Goal: Task Accomplishment & Management: Manage account settings

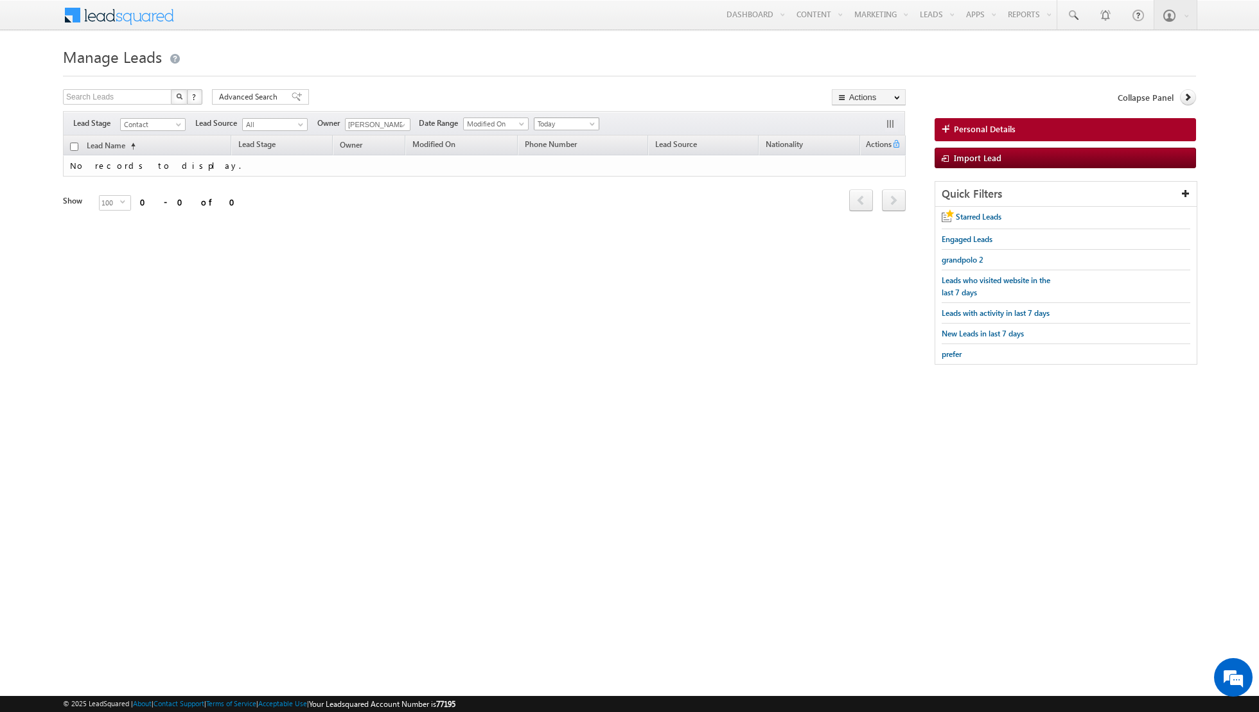
click at [576, 122] on span "Today" at bounding box center [564, 124] width 61 height 12
click at [565, 135] on link "All Time" at bounding box center [561, 137] width 65 height 12
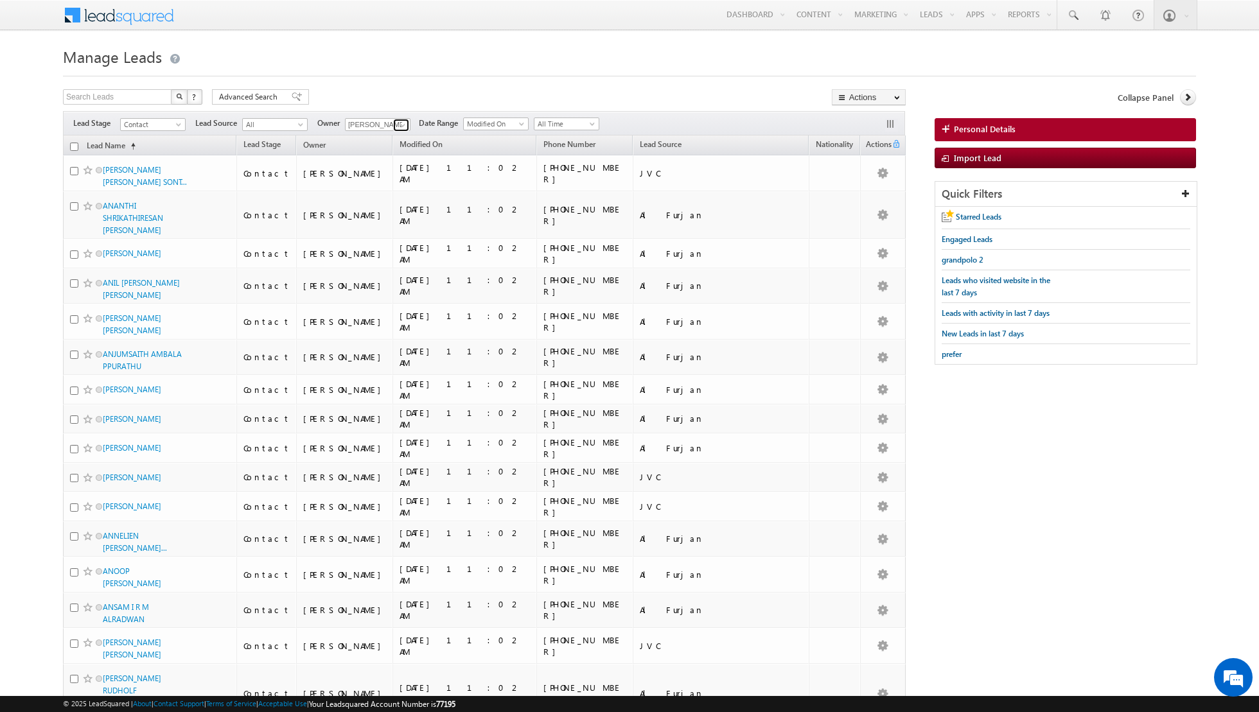
click at [393, 124] on link at bounding box center [401, 125] width 16 height 13
click at [381, 219] on link "[PERSON_NAME] [PERSON_NAME][EMAIL_ADDRESS][PERSON_NAME][DOMAIN_NAME]" at bounding box center [409, 225] width 128 height 24
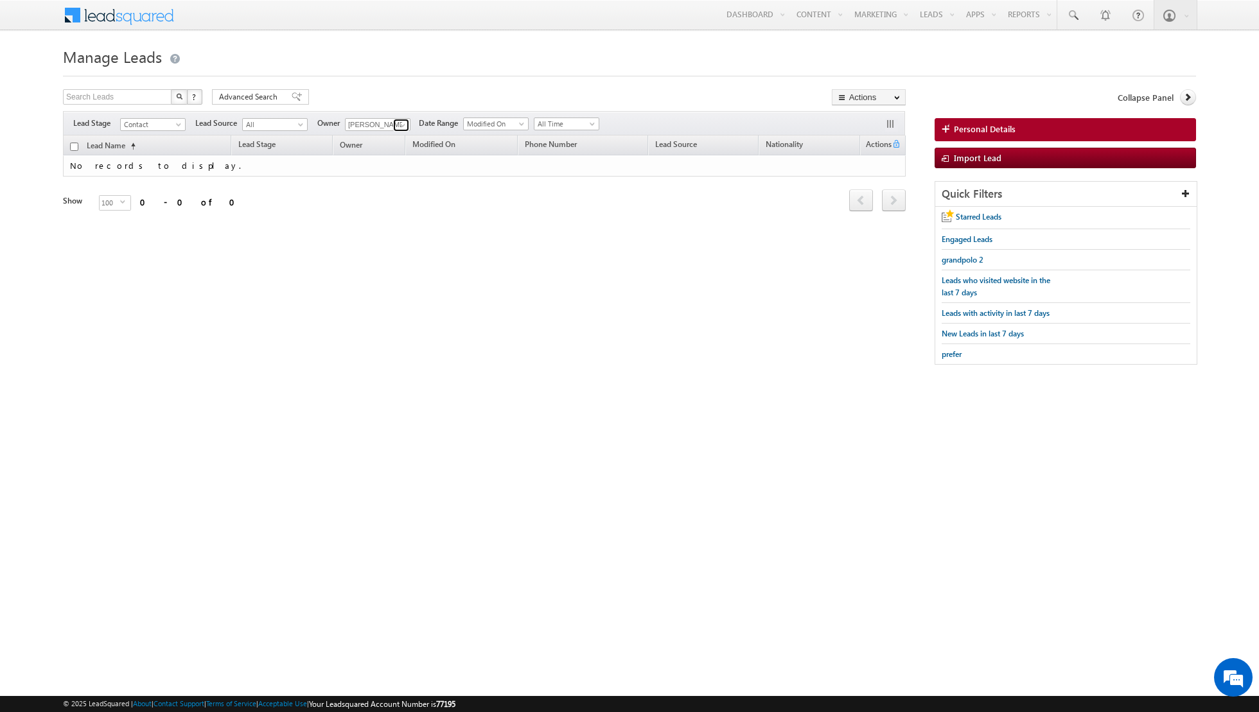
click at [403, 125] on span at bounding box center [403, 125] width 10 height 10
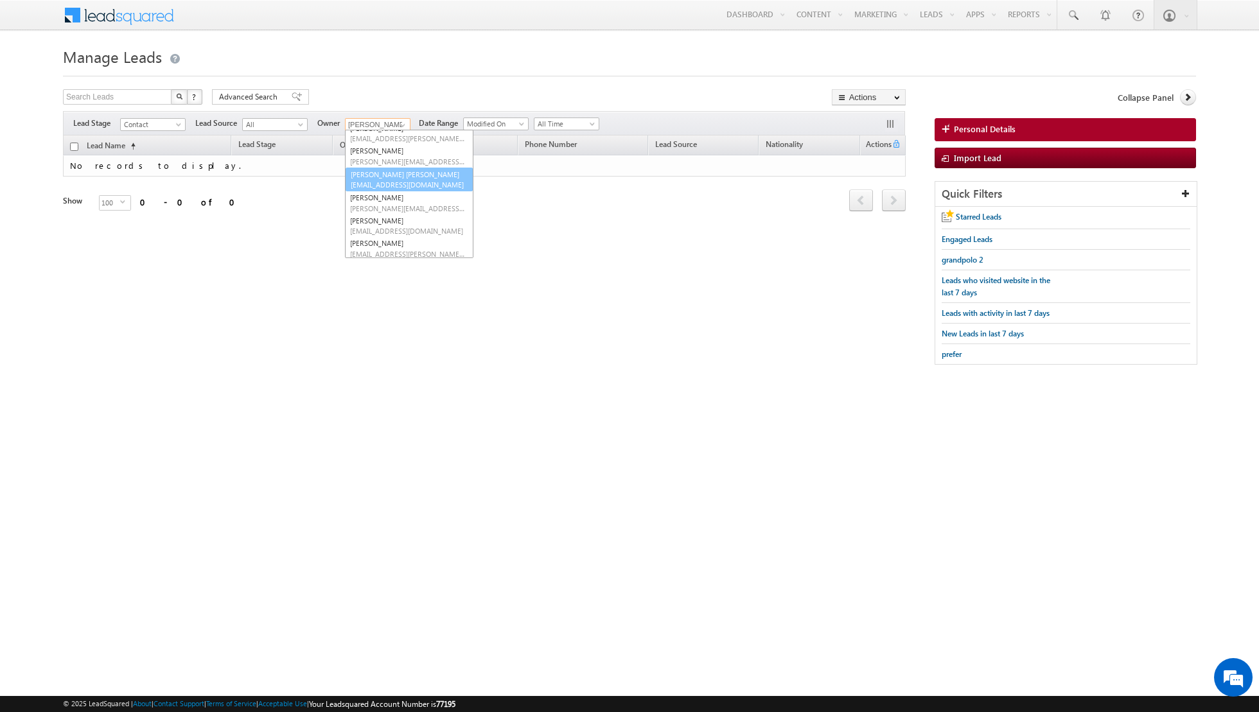
scroll to position [49, 0]
click at [373, 211] on span "[PERSON_NAME][EMAIL_ADDRESS][PERSON_NAME][DOMAIN_NAME]" at bounding box center [408, 216] width 116 height 10
type input "[PERSON_NAME]"
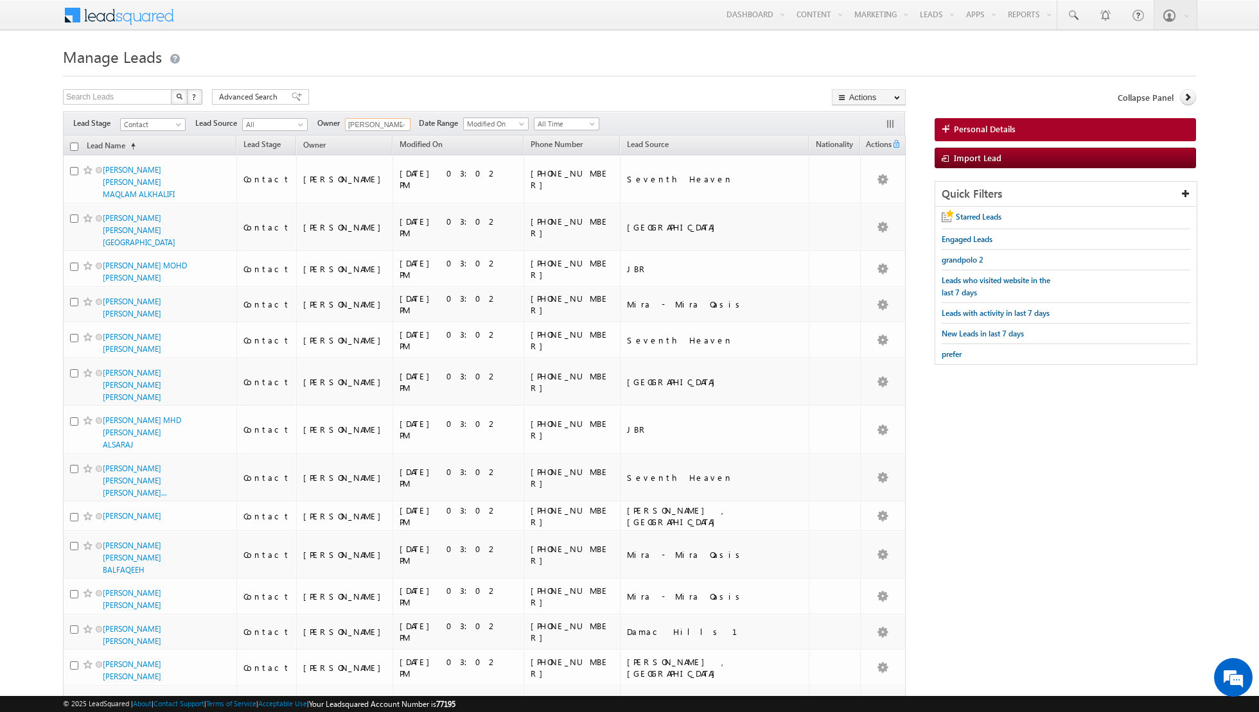
click at [75, 146] on input "checkbox" at bounding box center [74, 147] width 8 height 8
checkbox input "true"
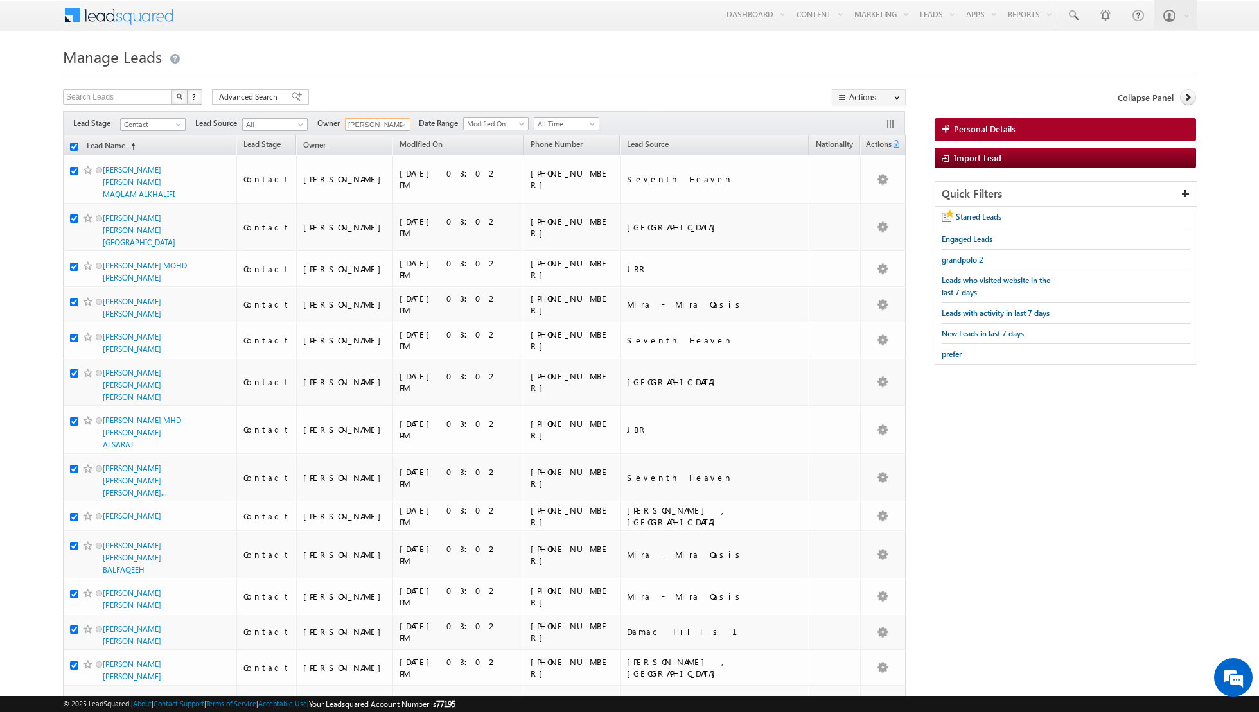
checkbox input "true"
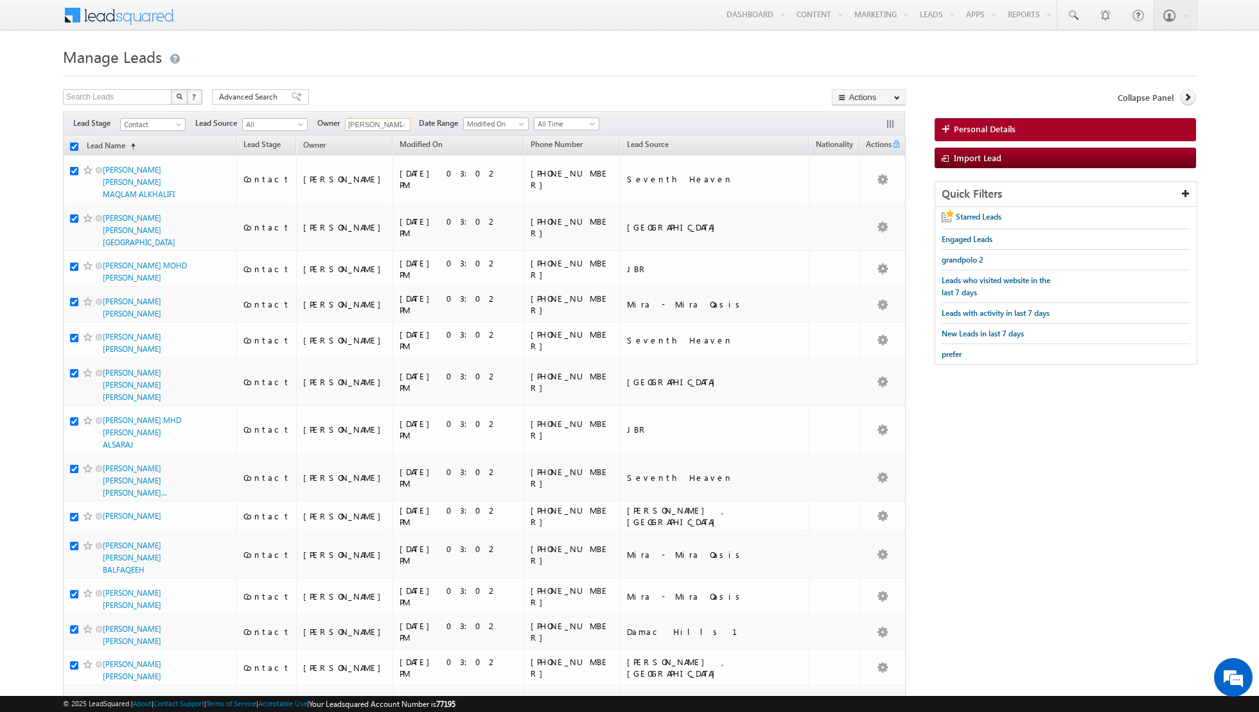
checkbox input "true"
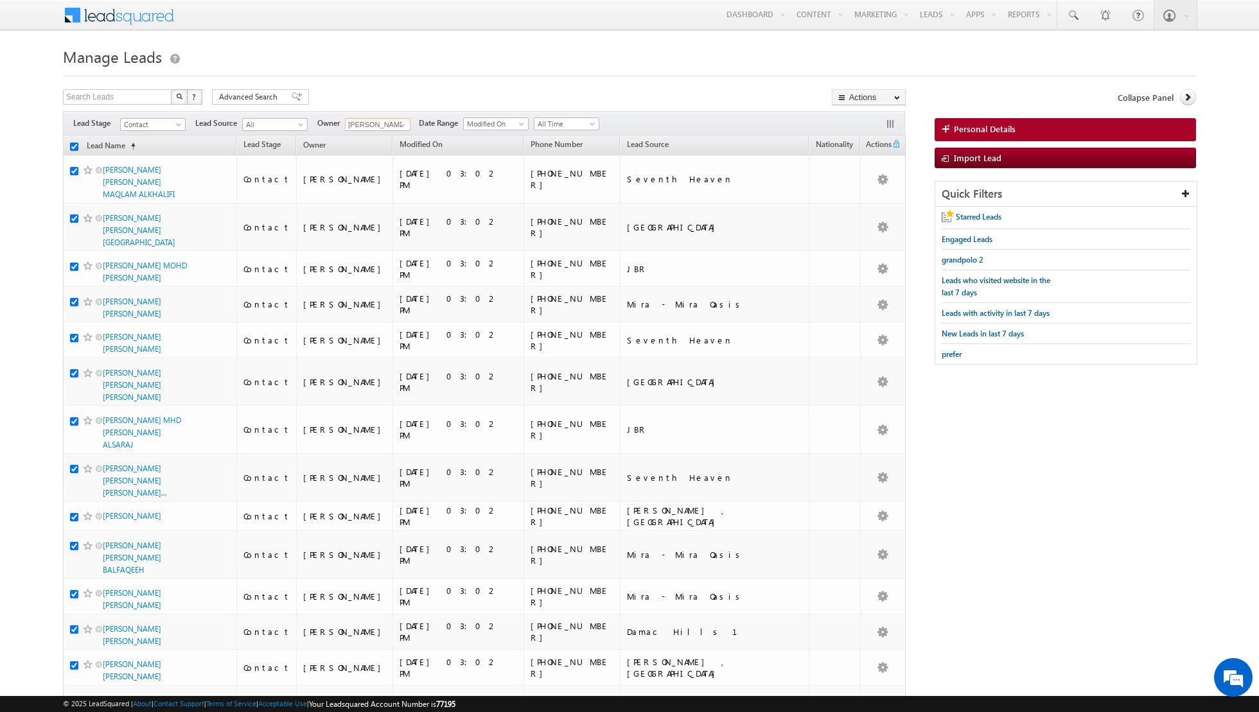
checkbox input "true"
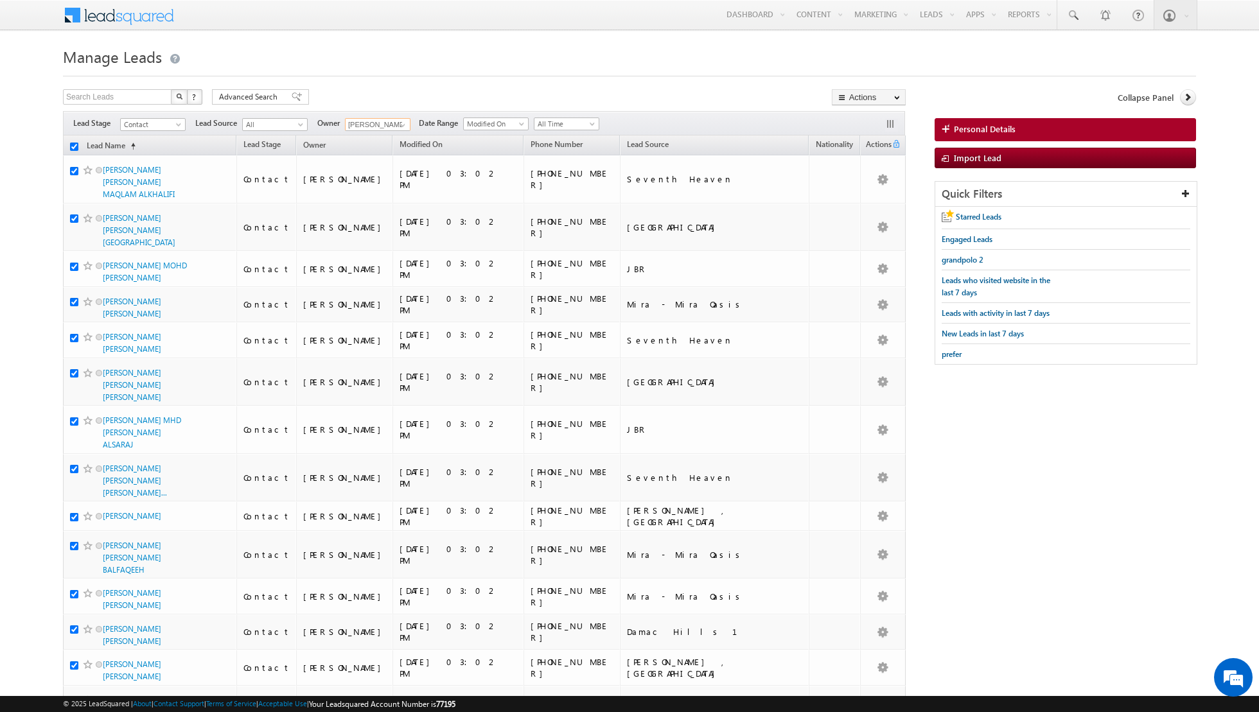
checkbox input "true"
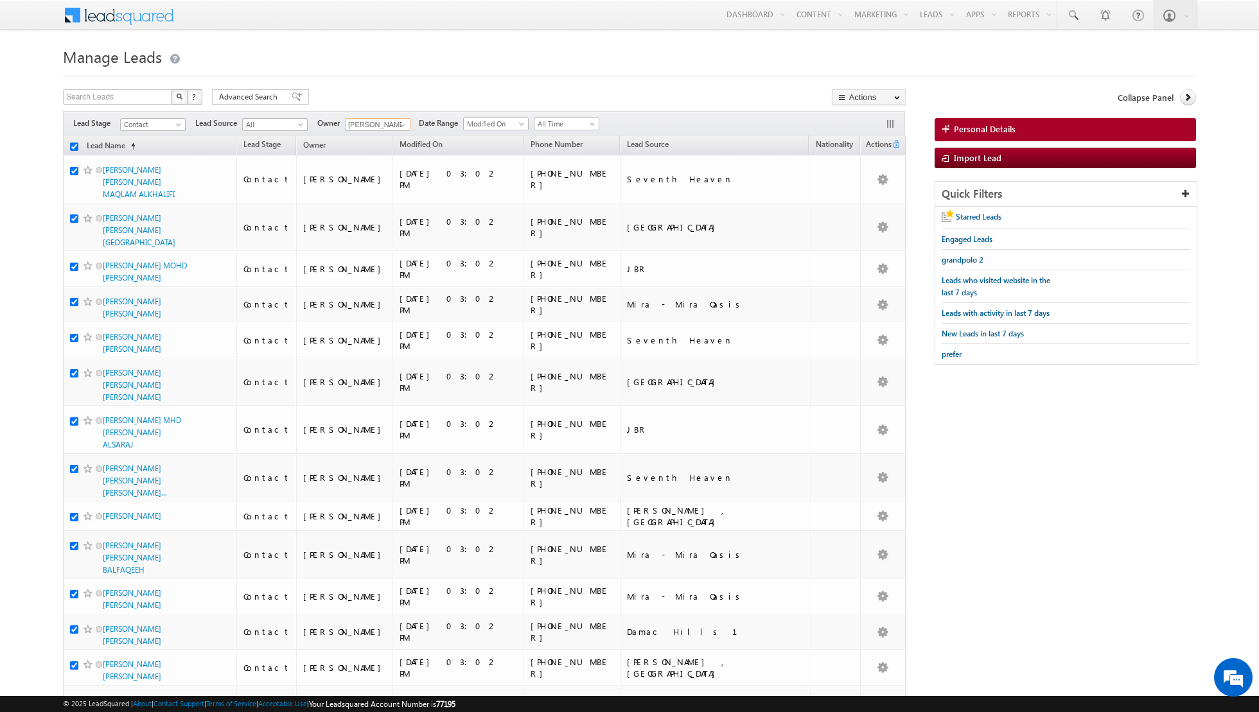
checkbox input "true"
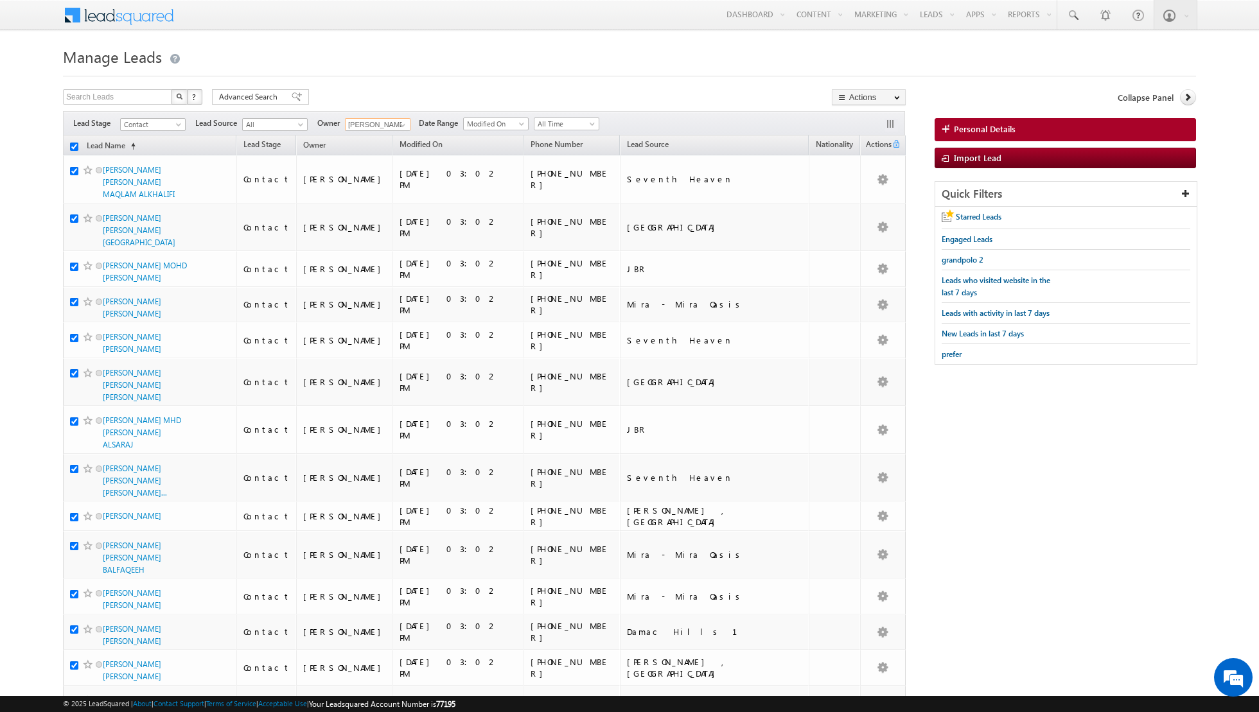
checkbox input "true"
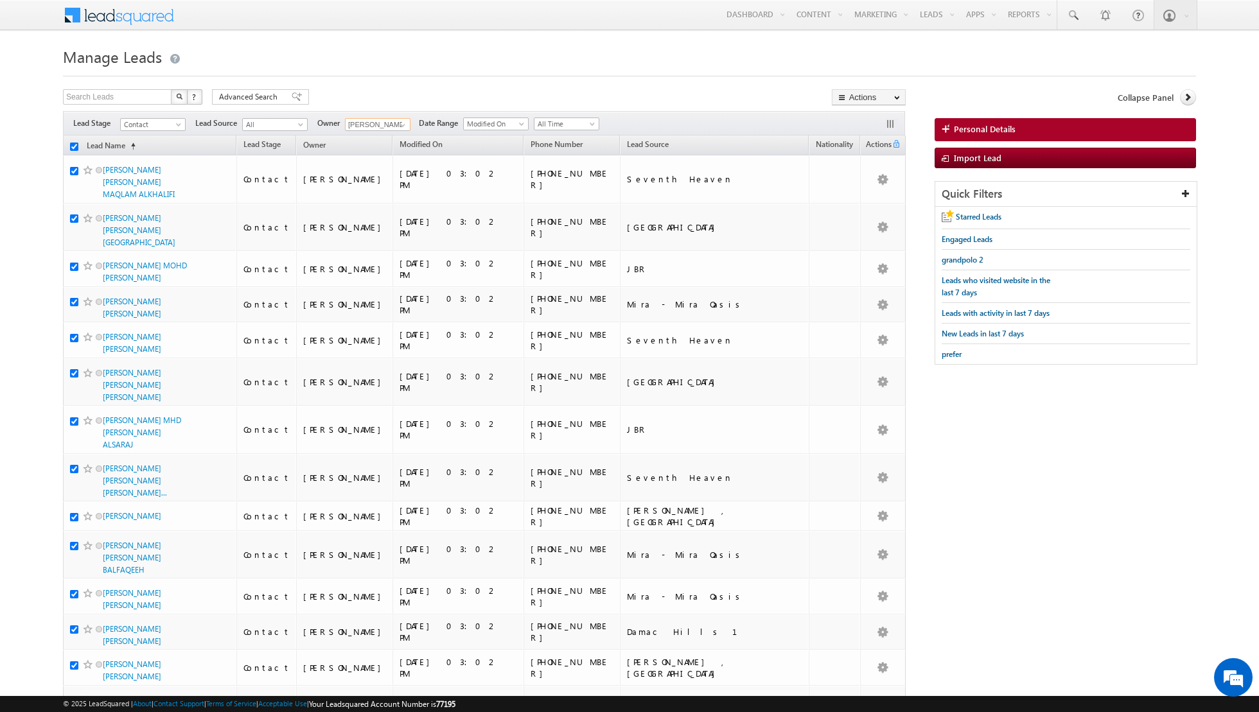
checkbox input "true"
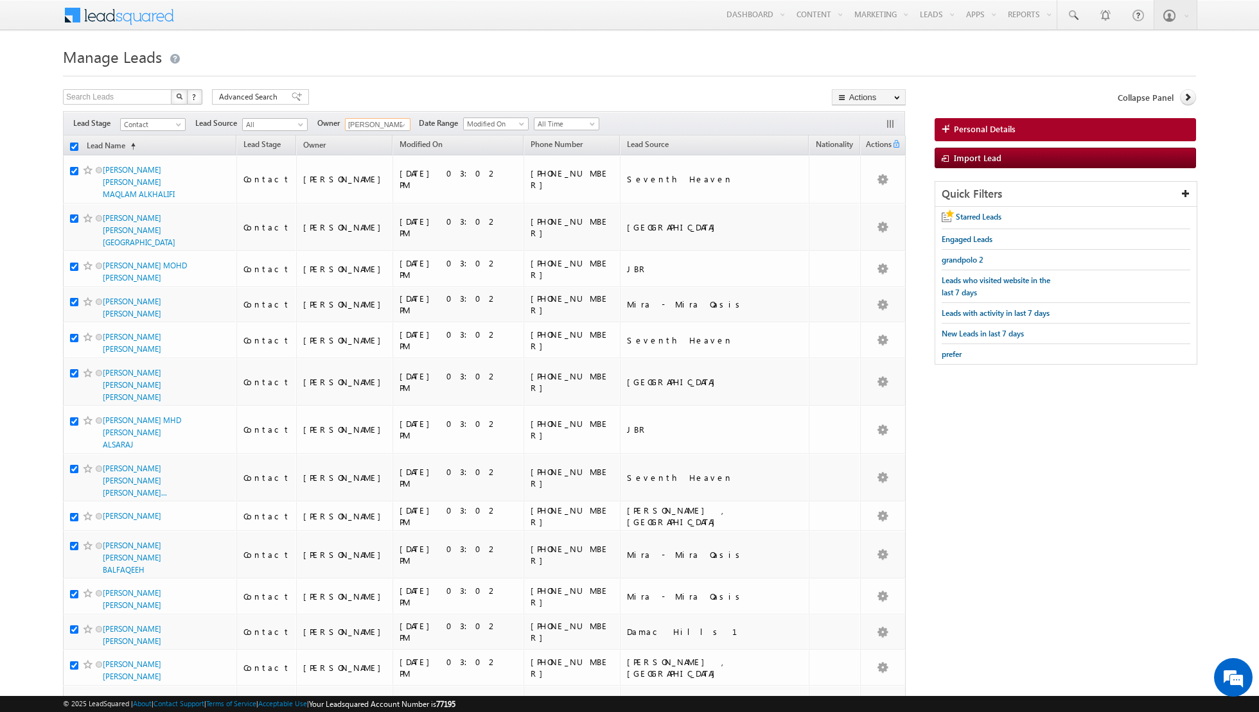
checkbox input "true"
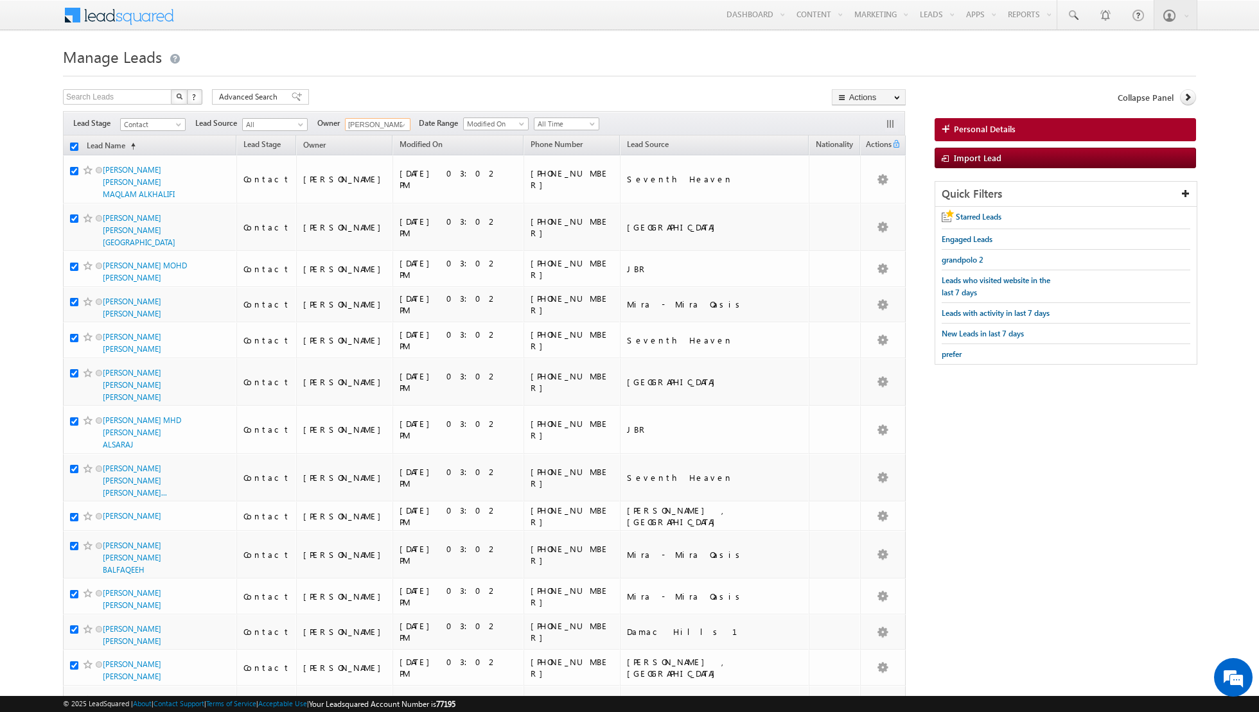
checkbox input "true"
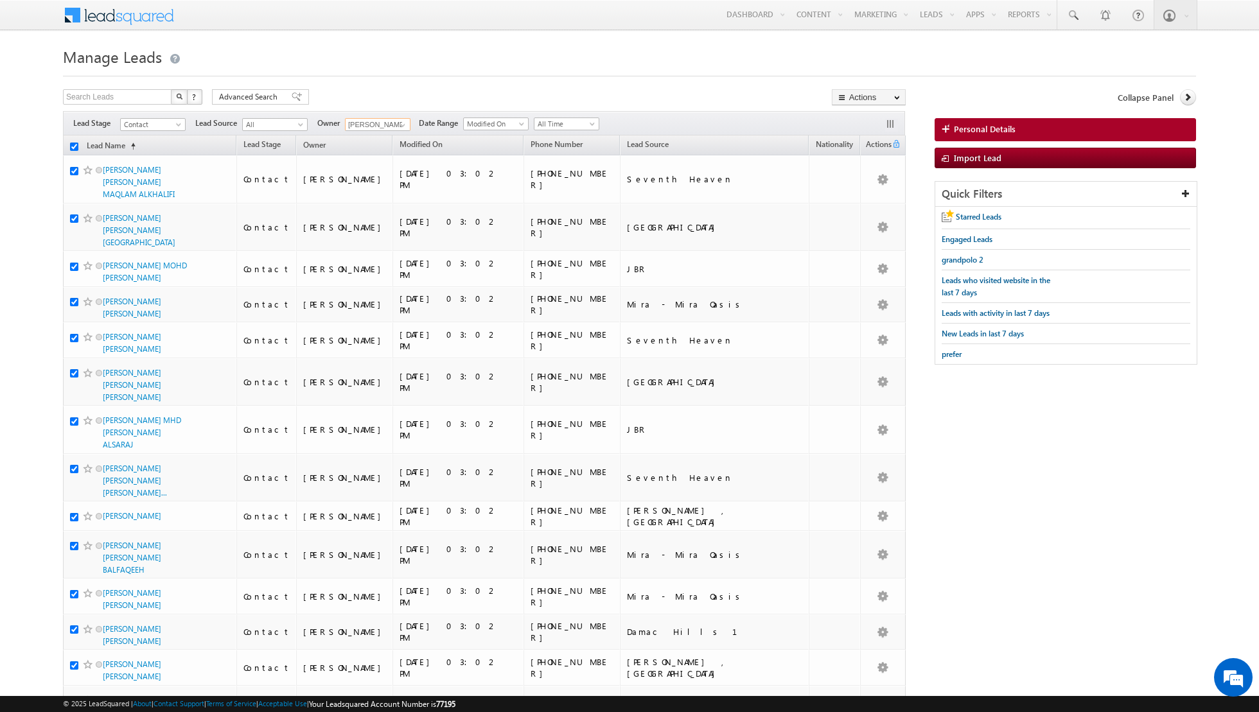
checkbox input "true"
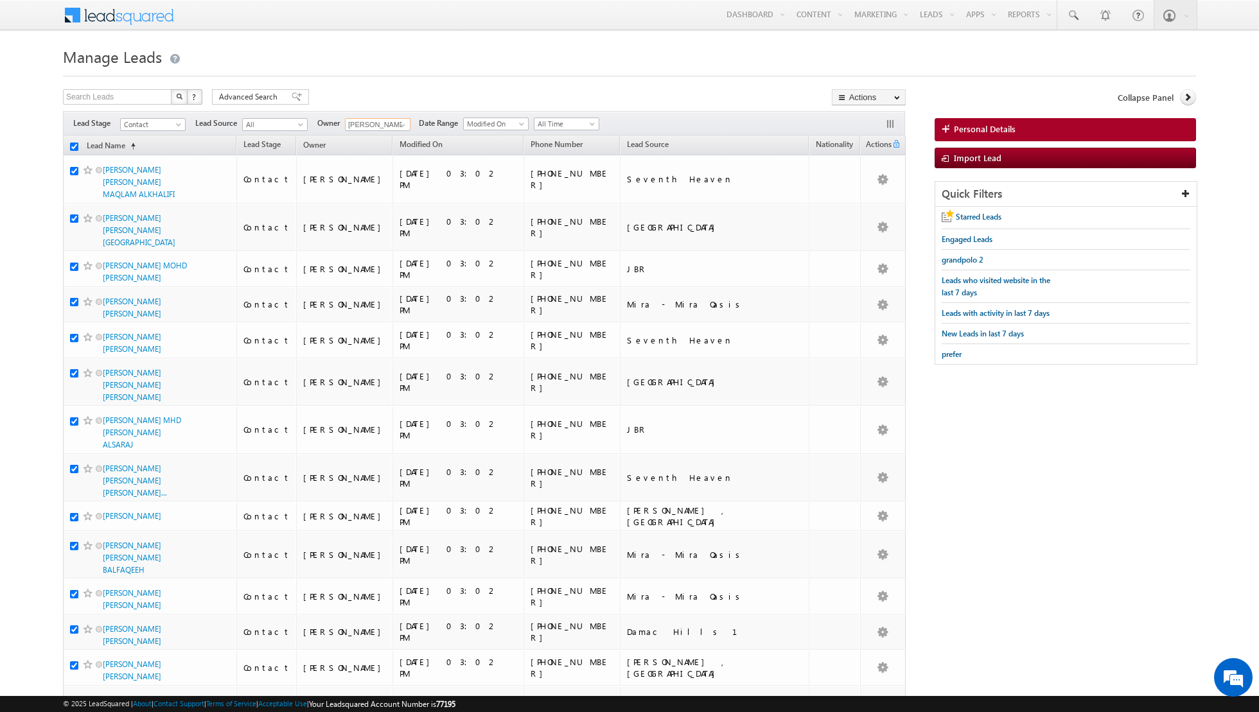
checkbox input "true"
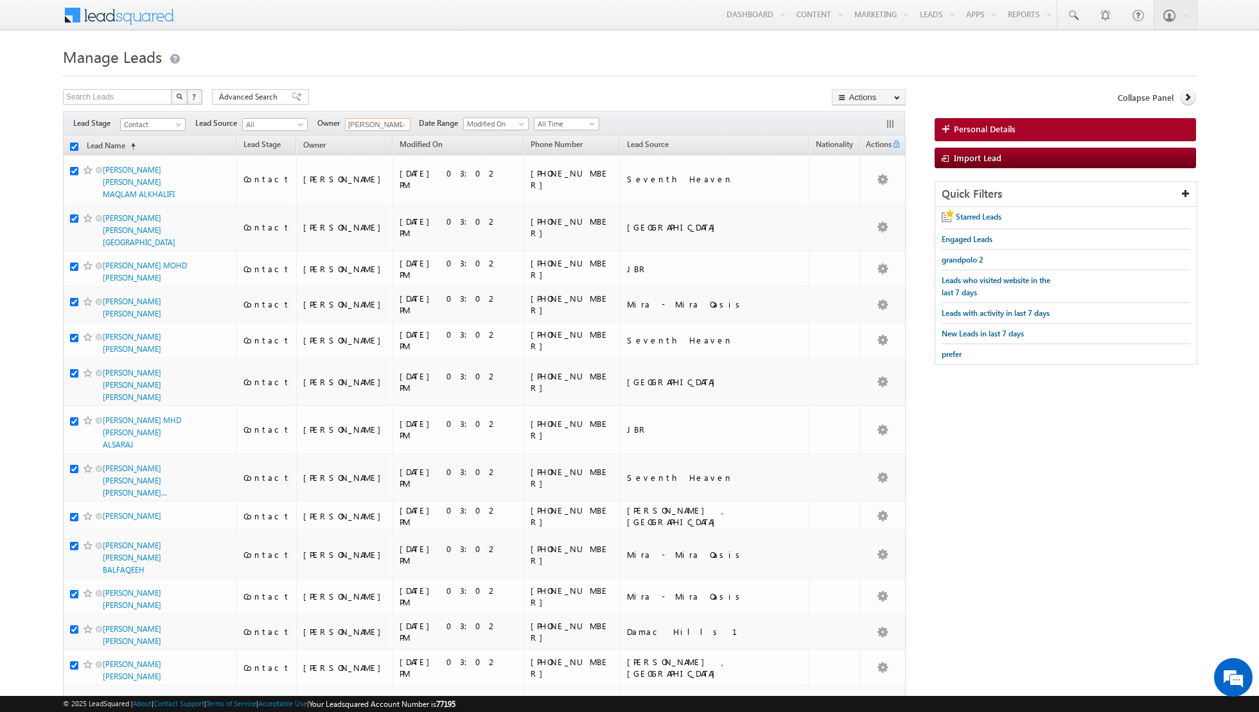
checkbox input "true"
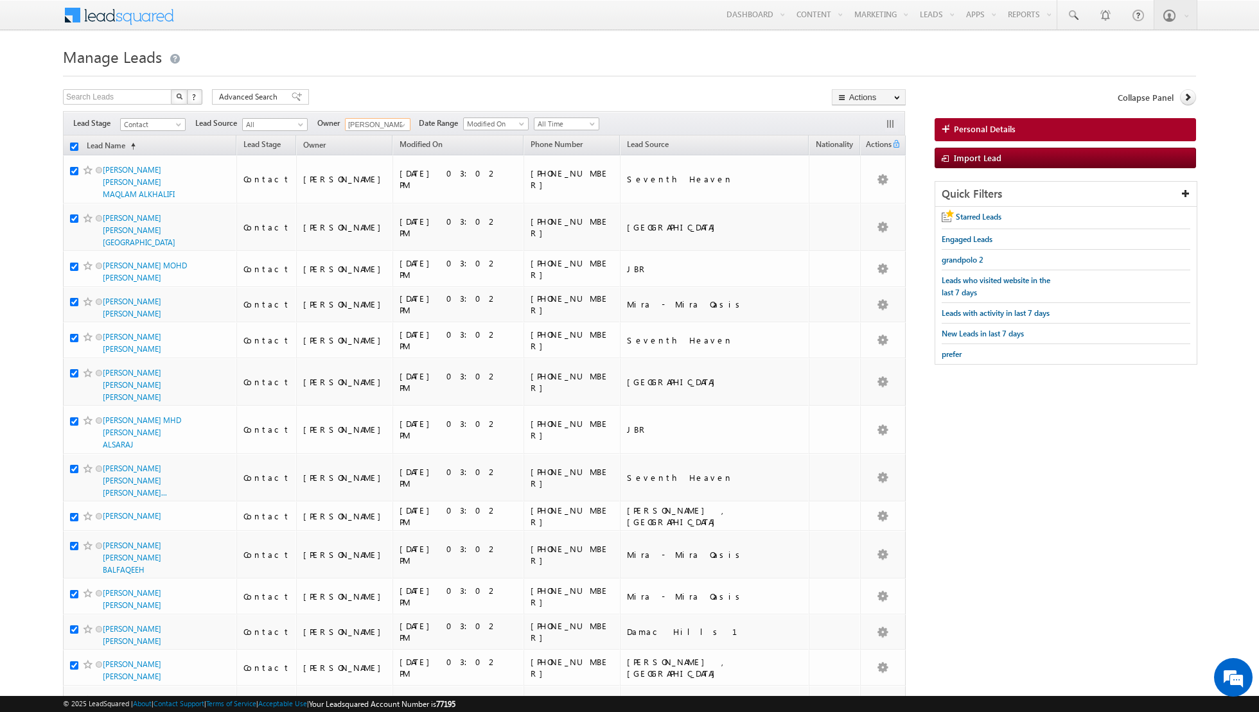
checkbox input "true"
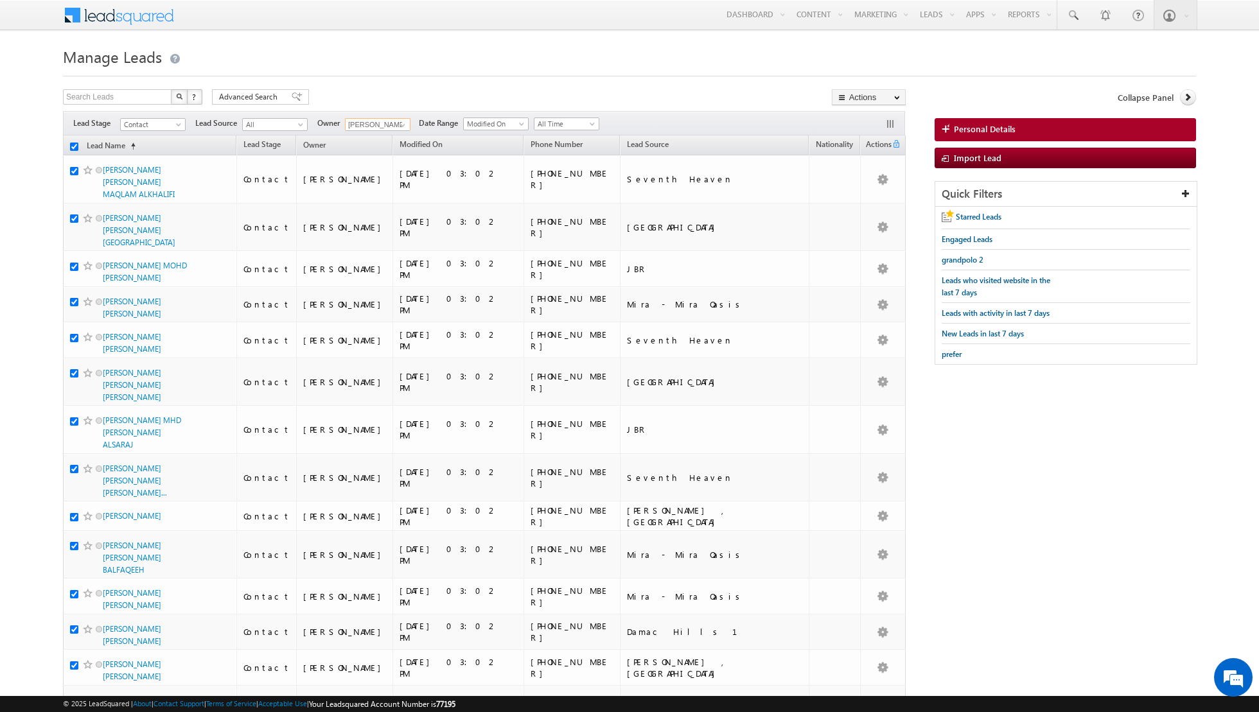
checkbox input "true"
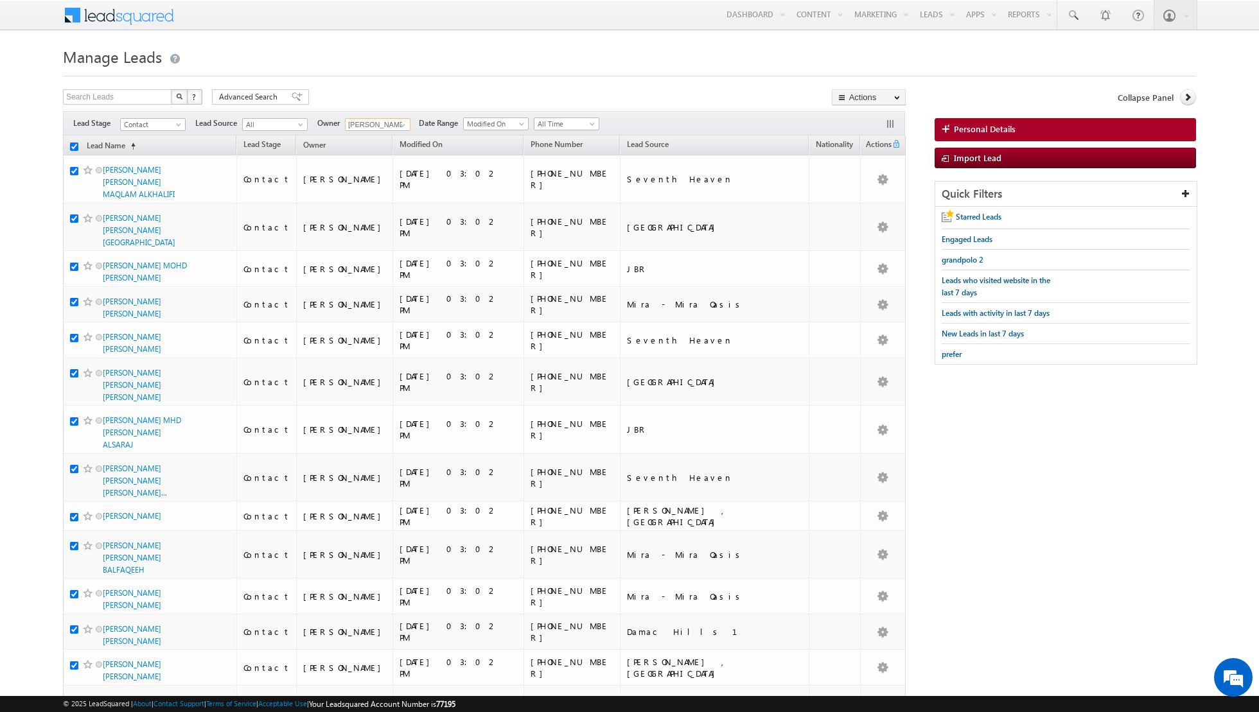
checkbox input "true"
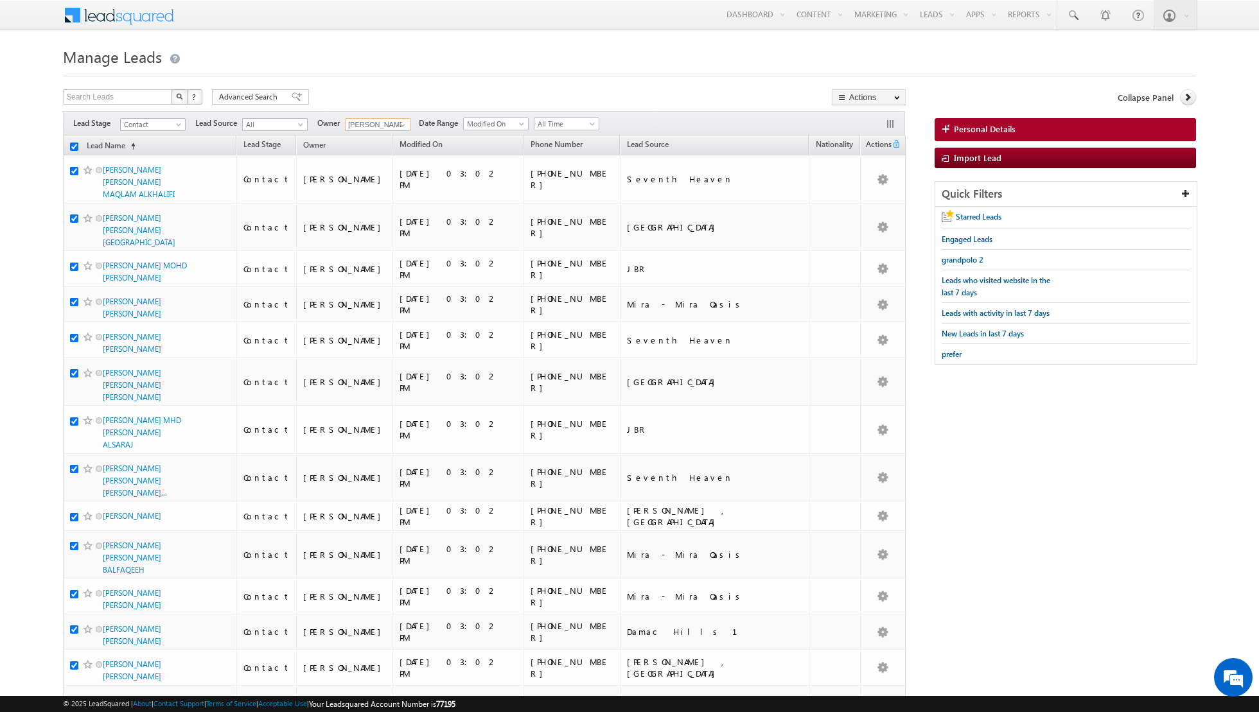
checkbox input "true"
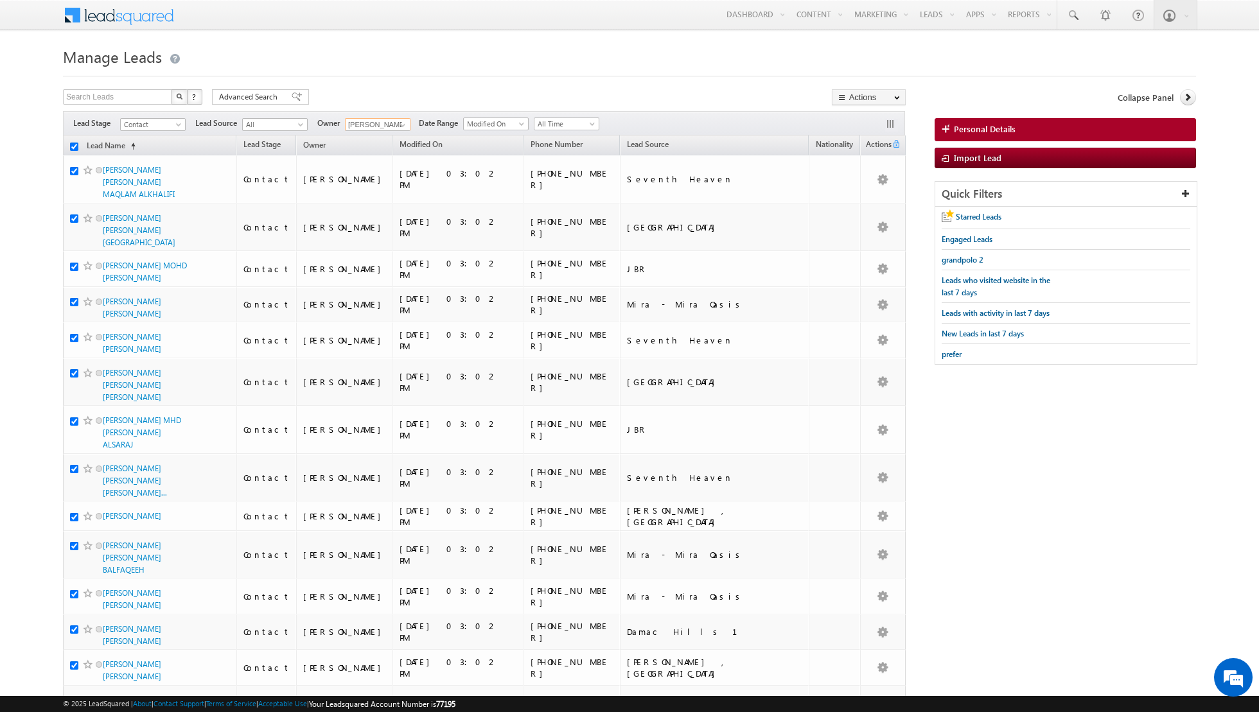
checkbox input "true"
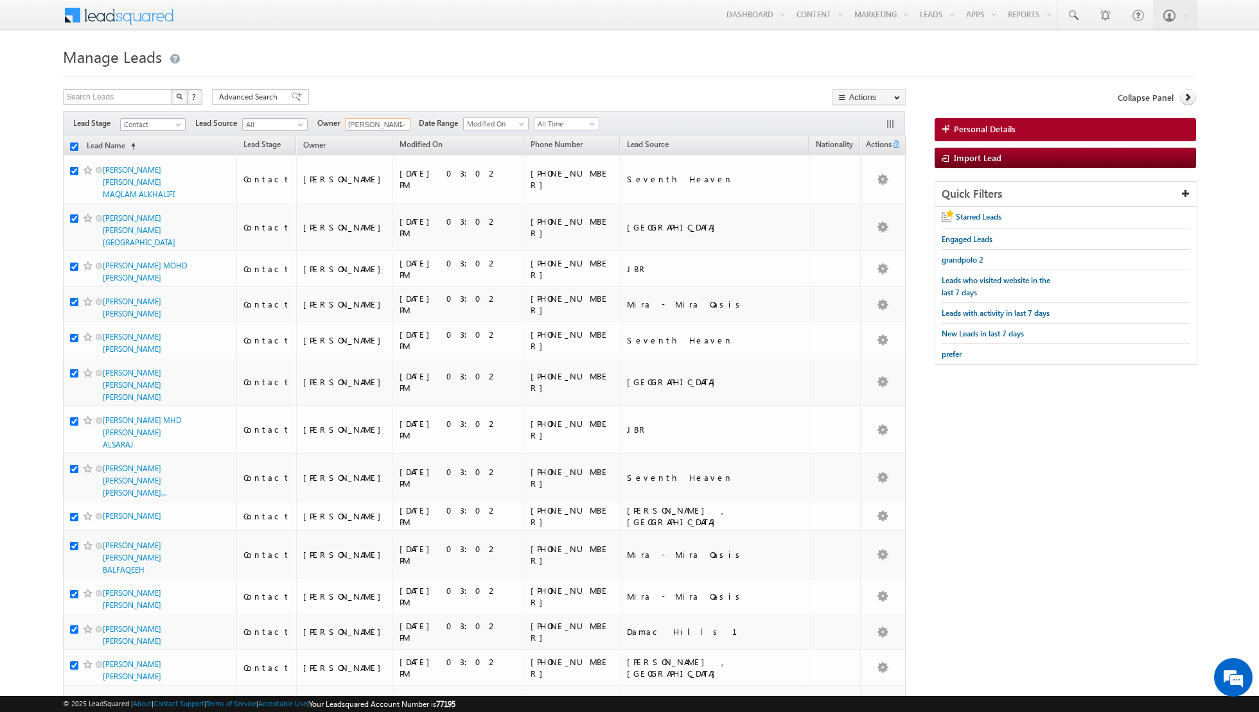
checkbox input "true"
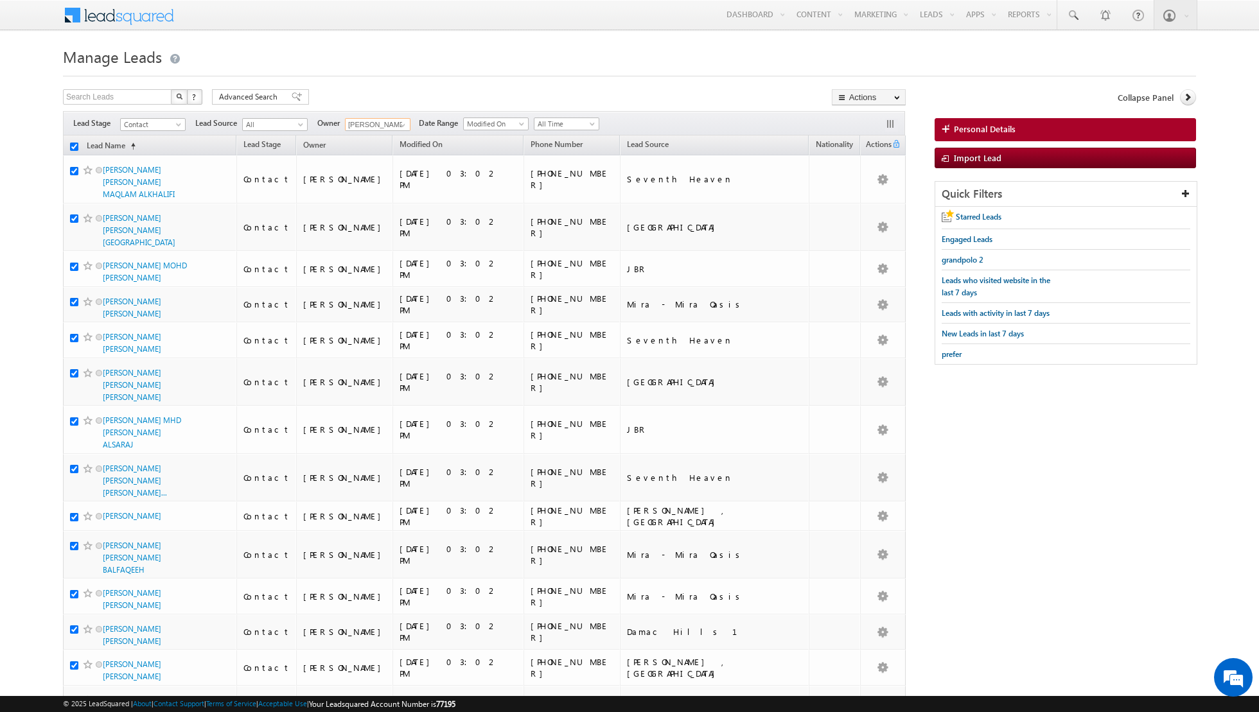
checkbox input "true"
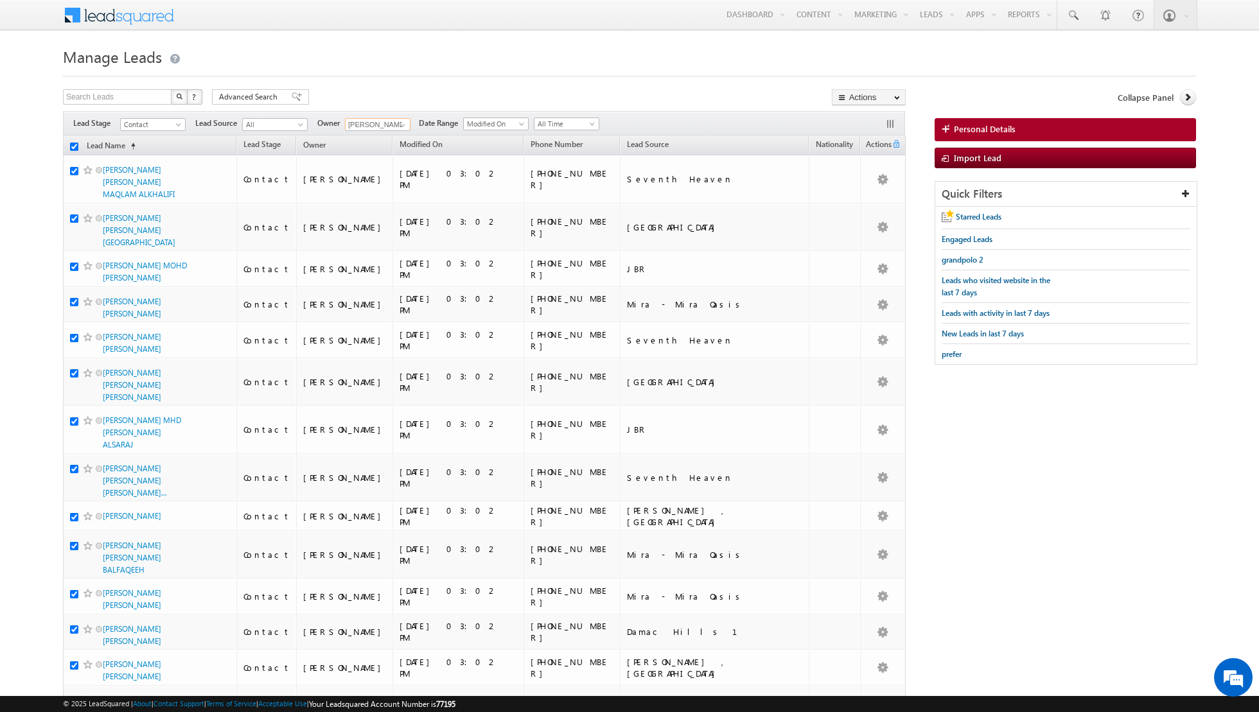
checkbox input "true"
click at [882, 207] on link "Change Owner" at bounding box center [868, 207] width 73 height 15
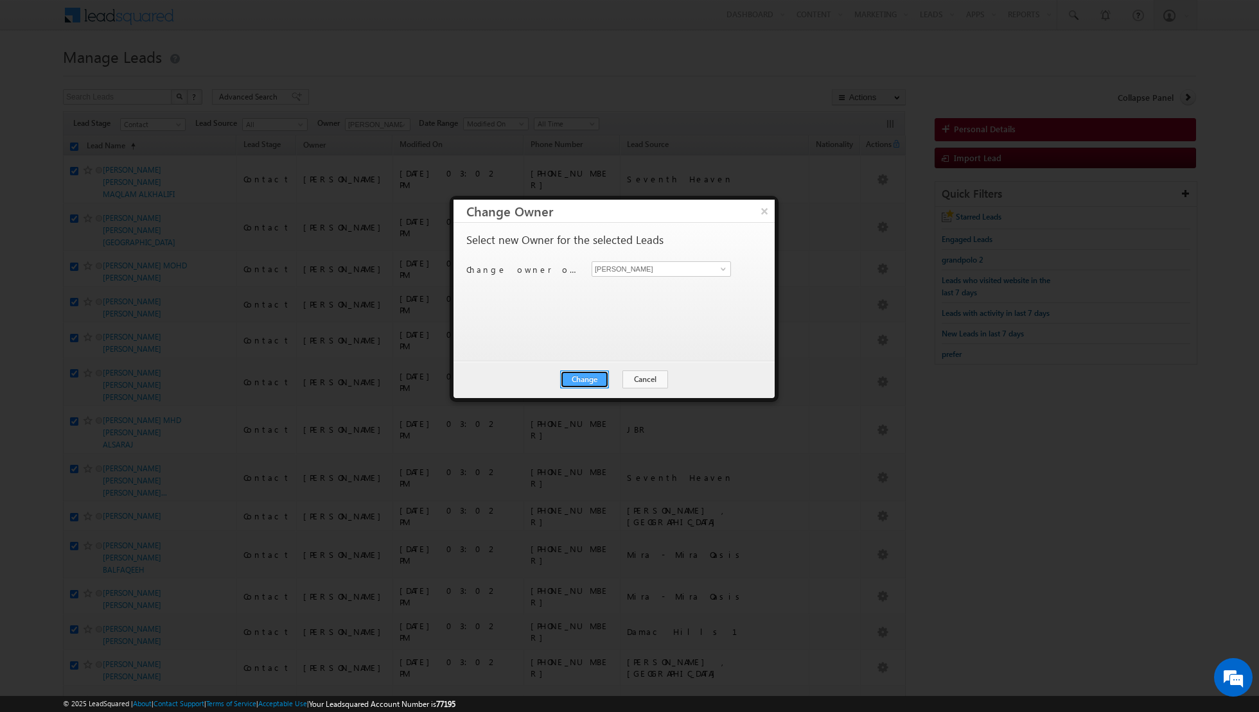
click at [596, 374] on button "Change" at bounding box center [584, 380] width 49 height 18
click at [618, 378] on button "Close" at bounding box center [615, 380] width 41 height 18
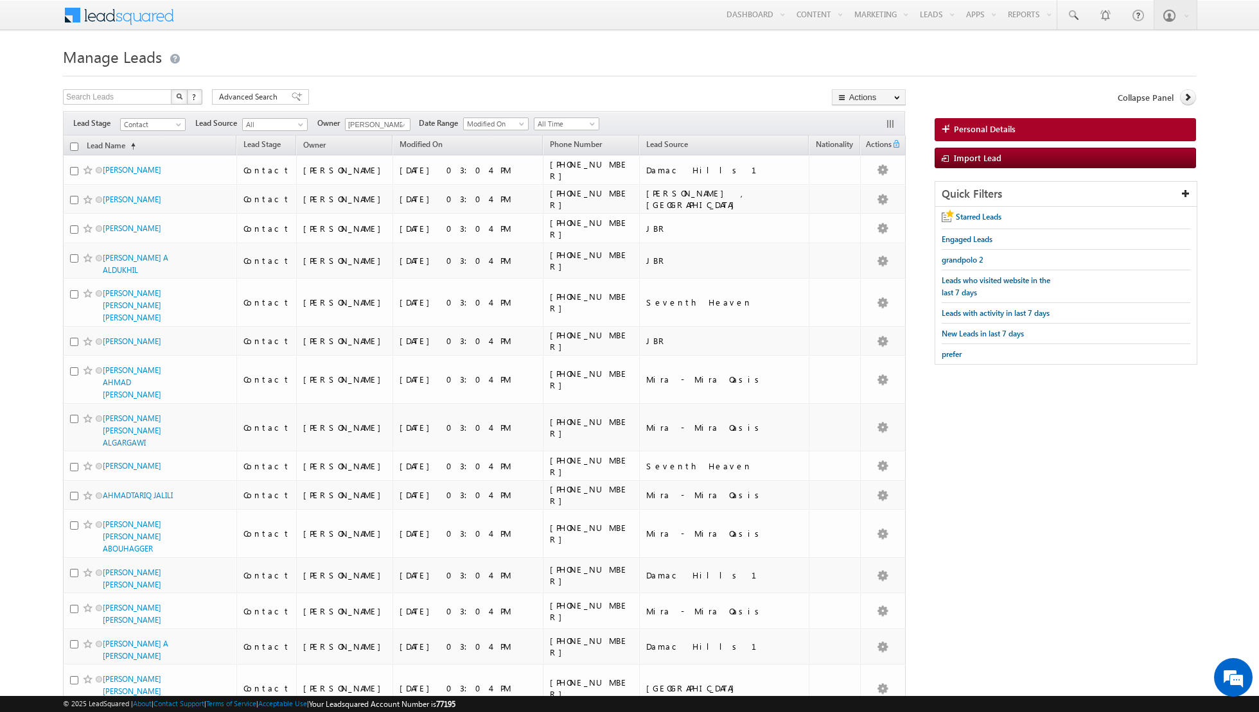
click at [75, 146] on input "checkbox" at bounding box center [74, 147] width 8 height 8
checkbox input "true"
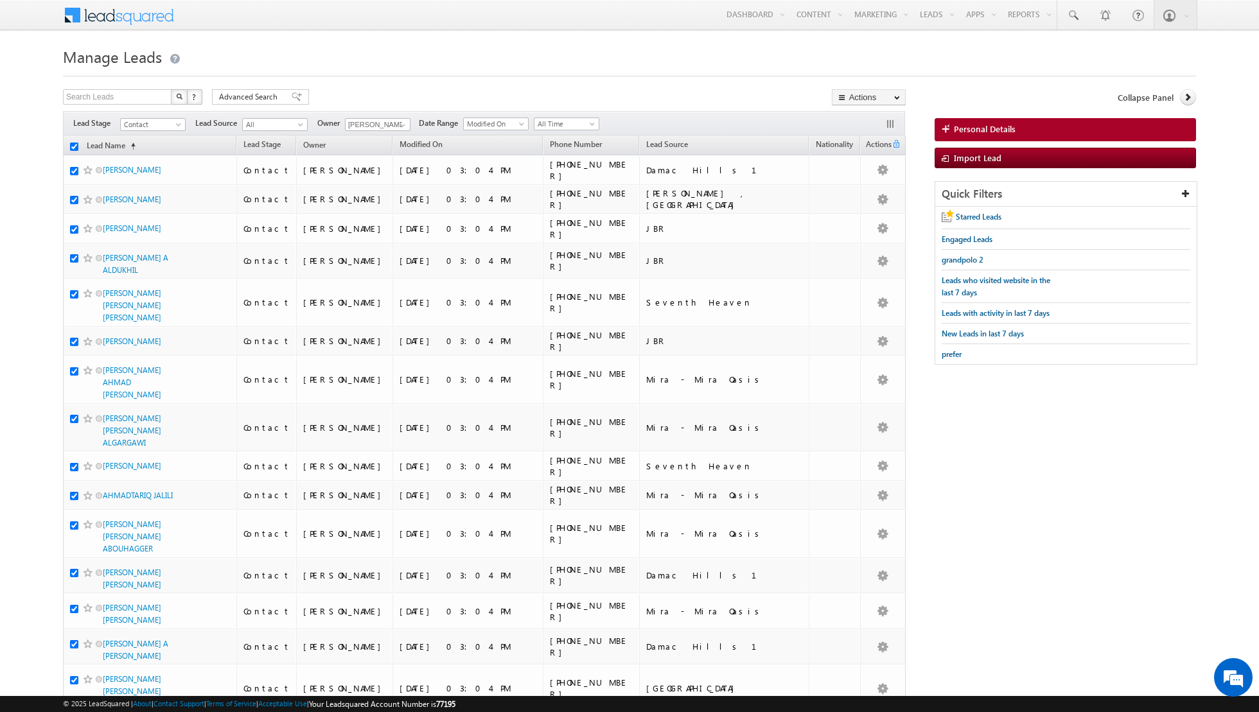
checkbox input "true"
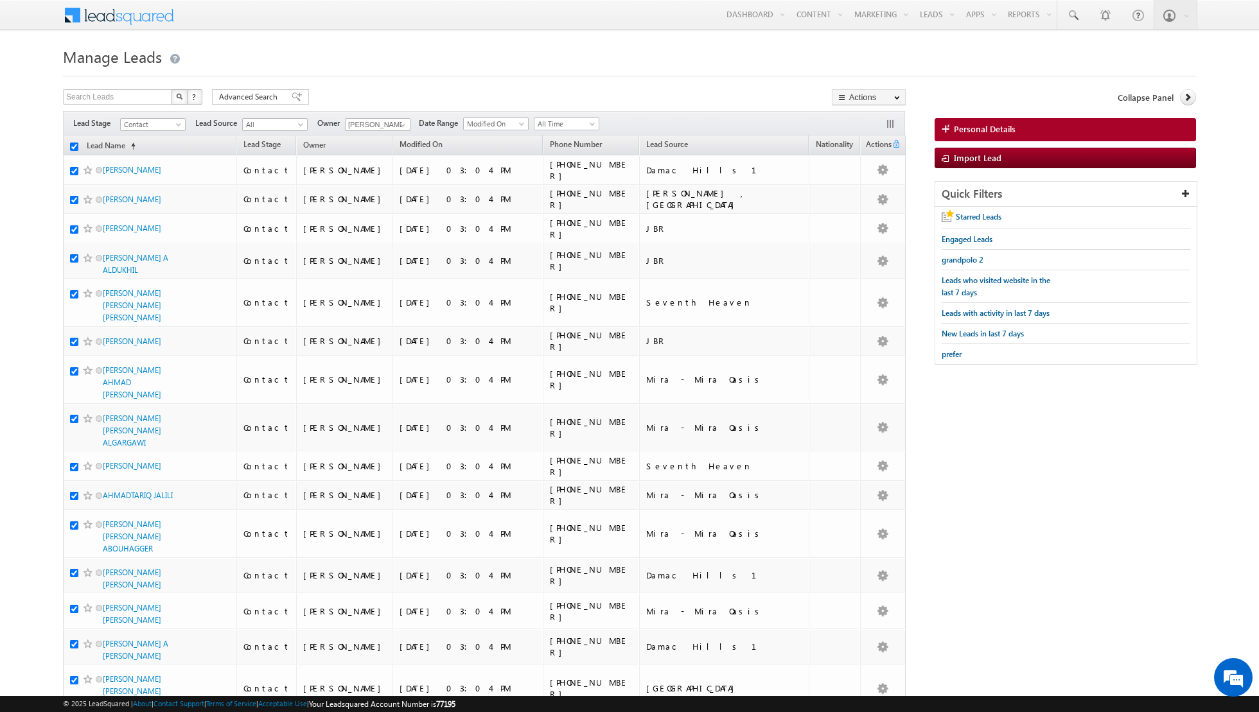
checkbox input "true"
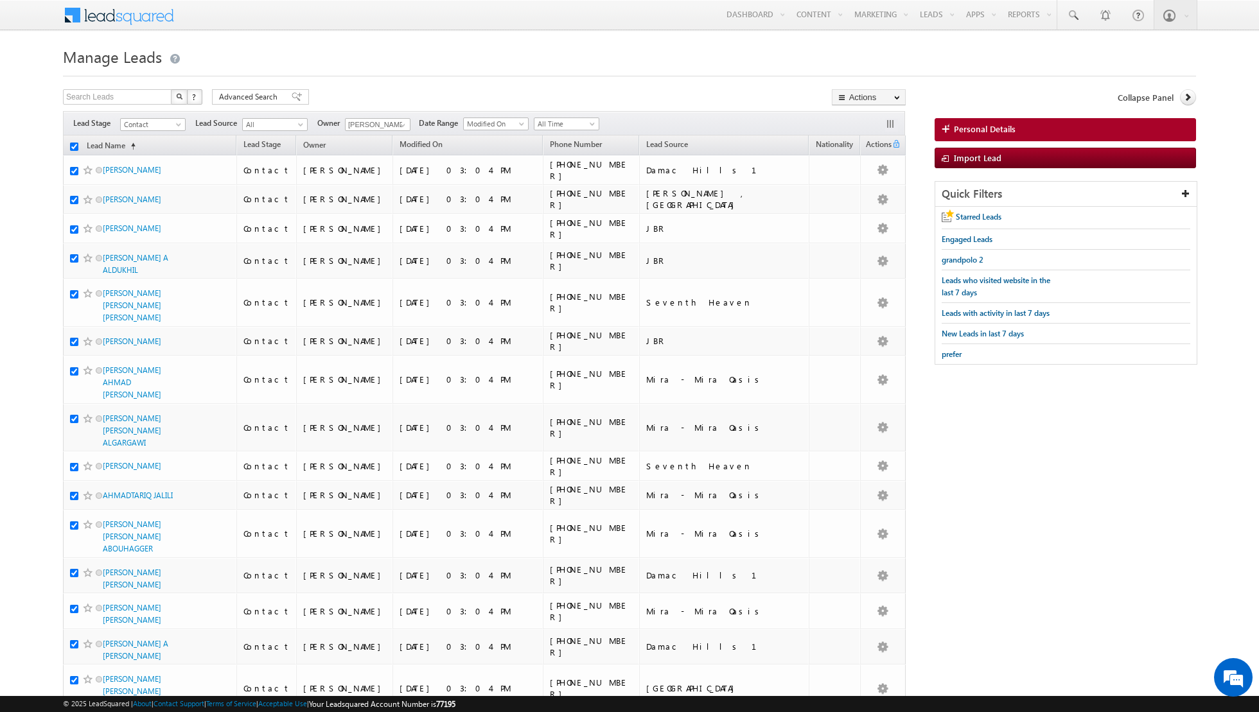
checkbox input "true"
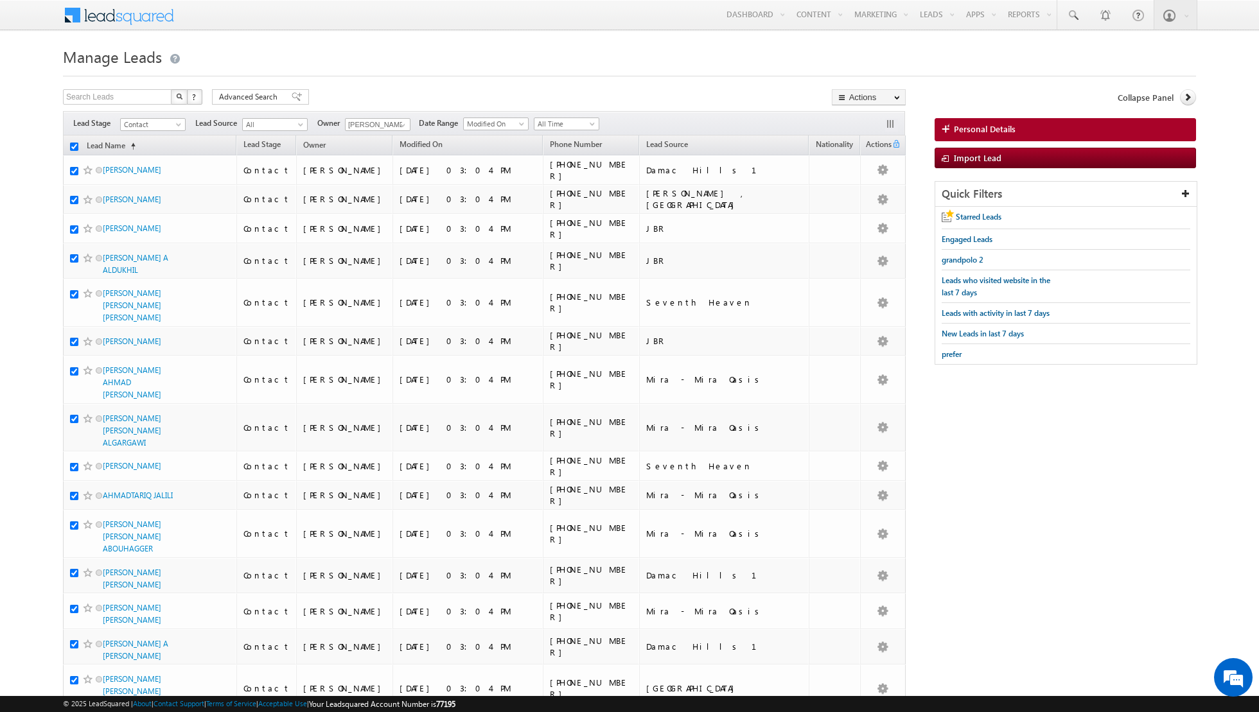
checkbox input "true"
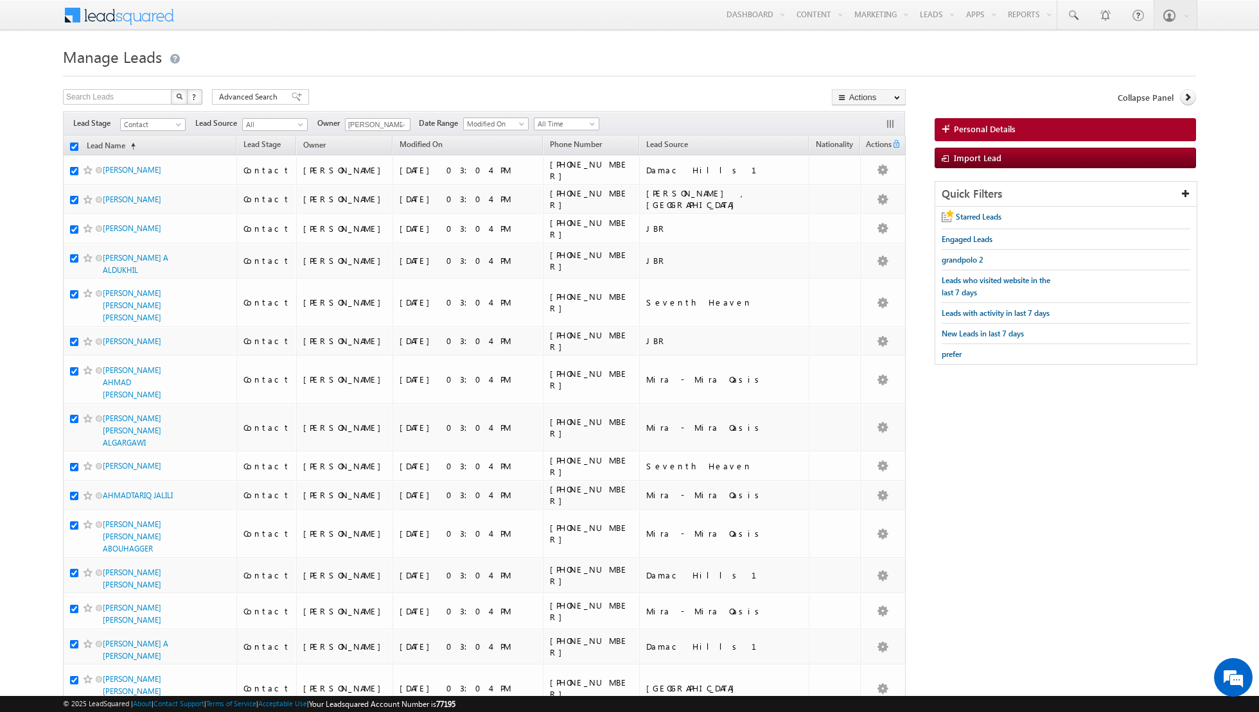
checkbox input "true"
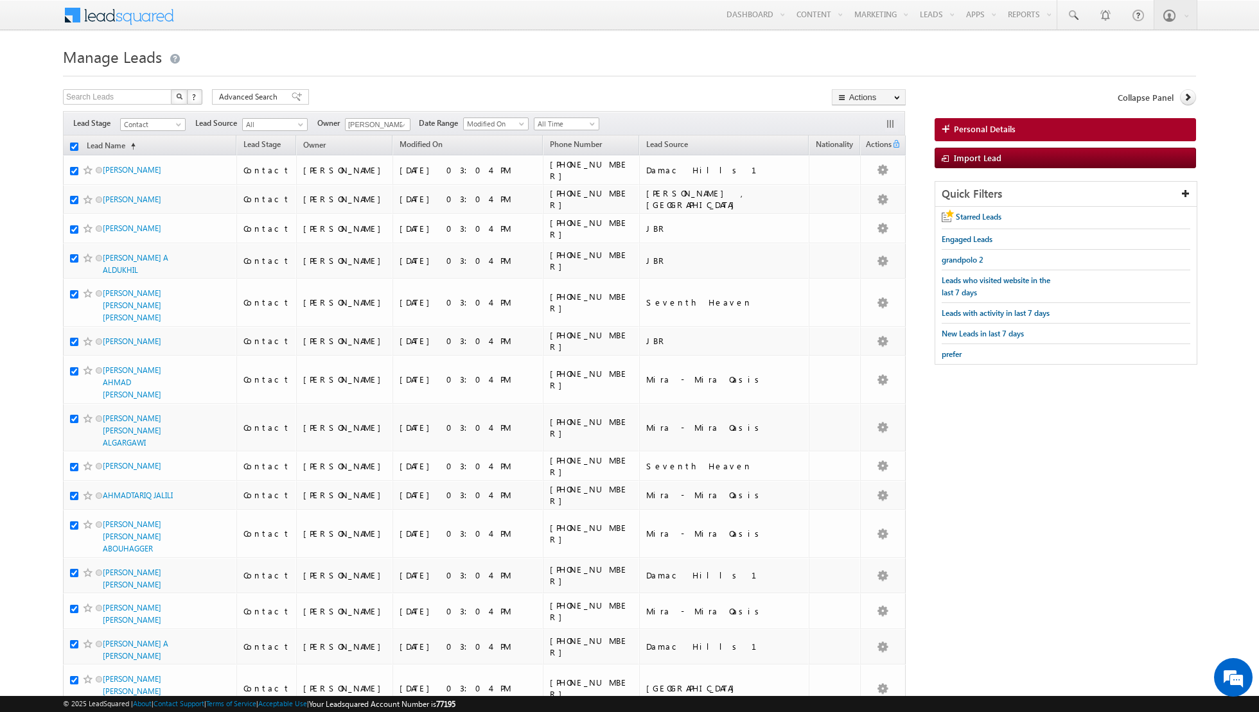
checkbox input "true"
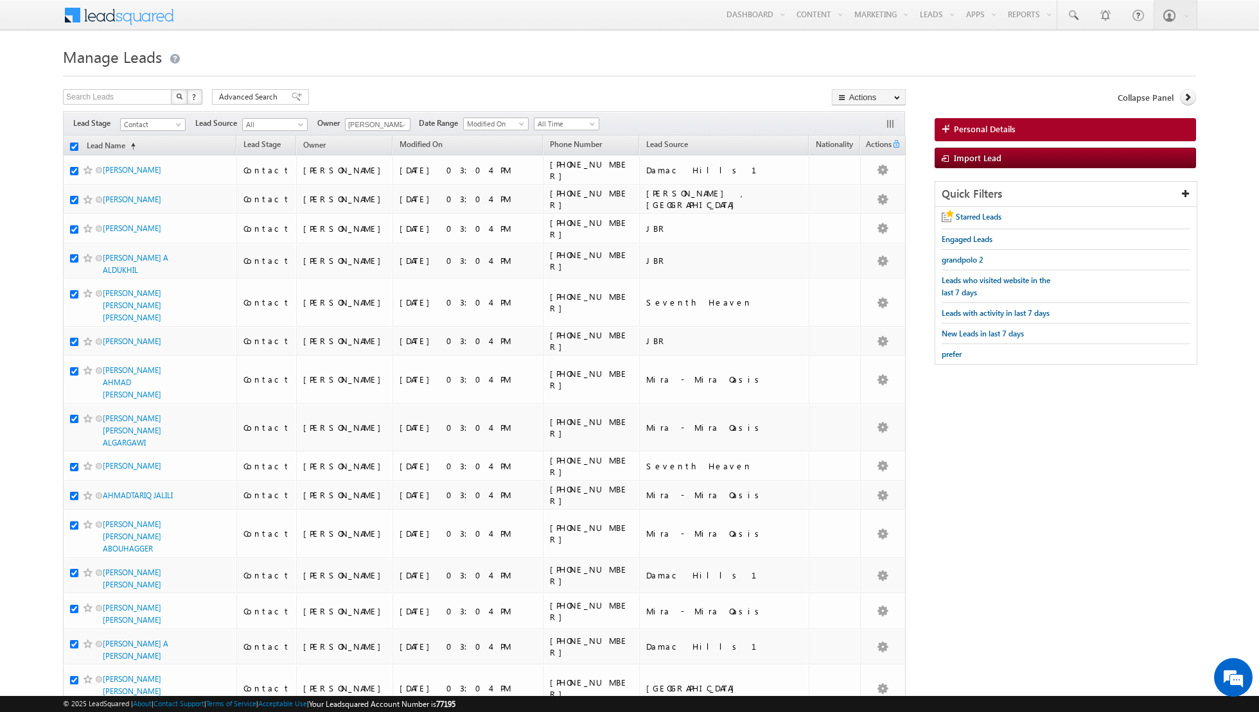
checkbox input "true"
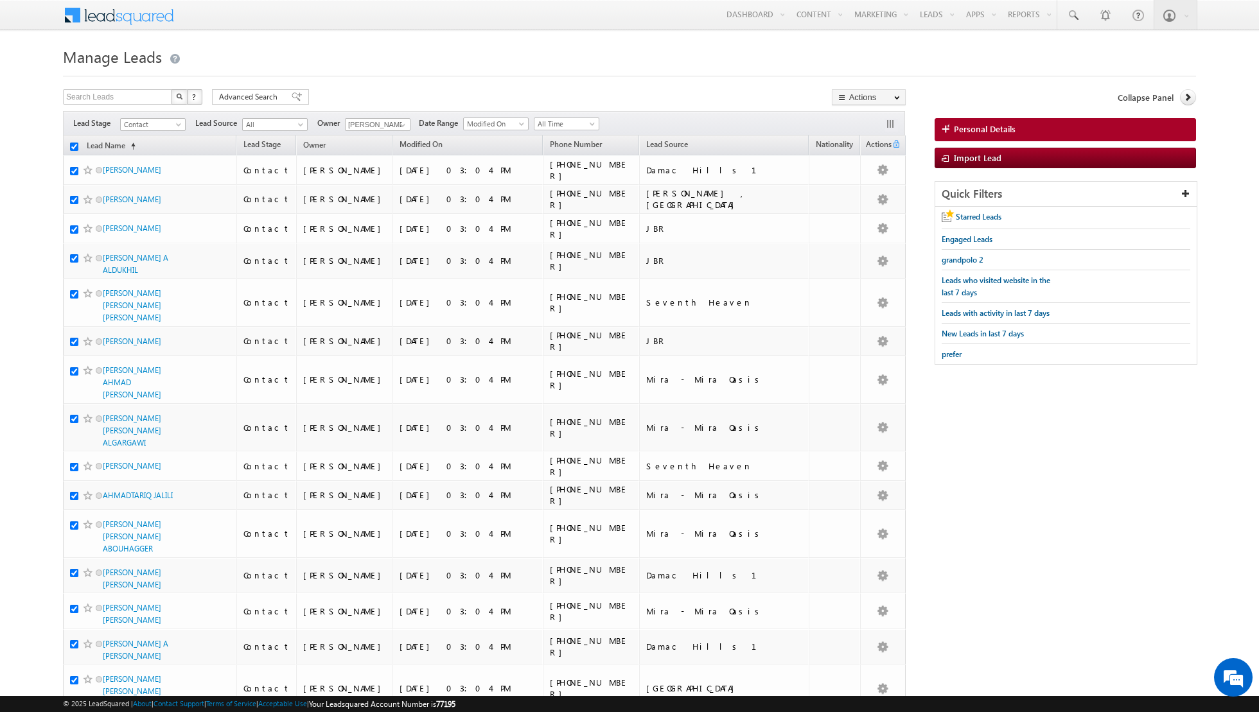
checkbox input "true"
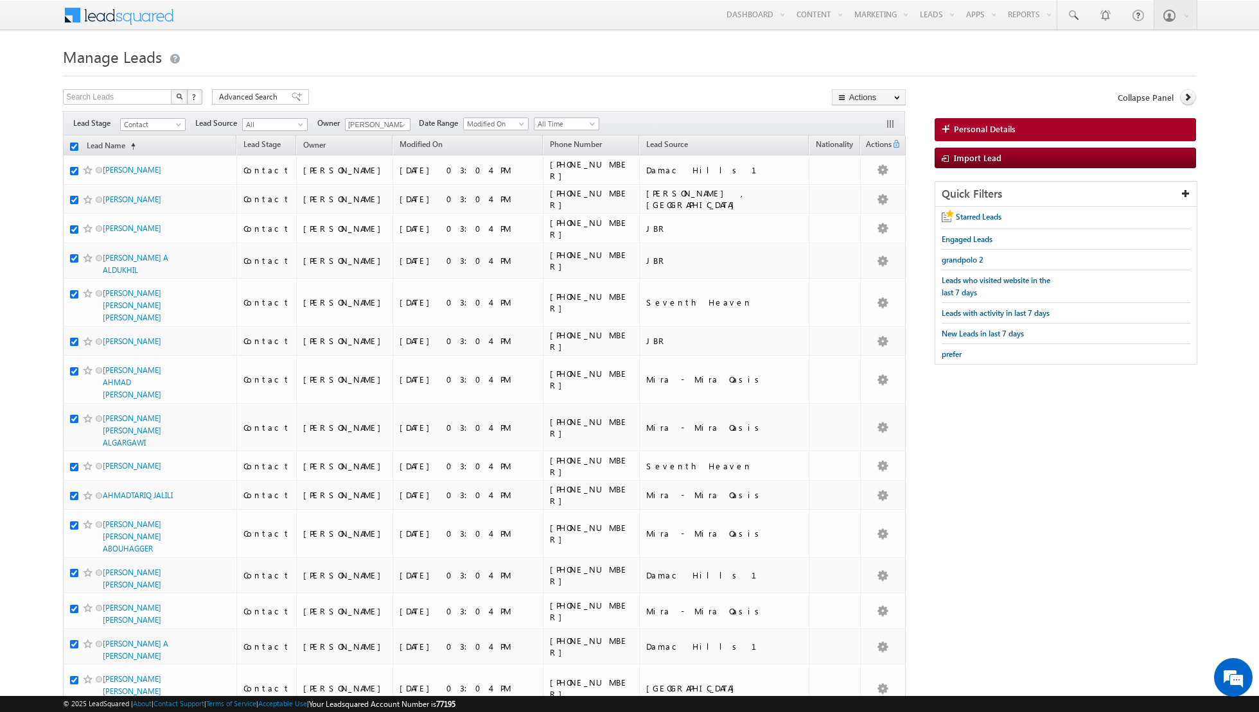
checkbox input "true"
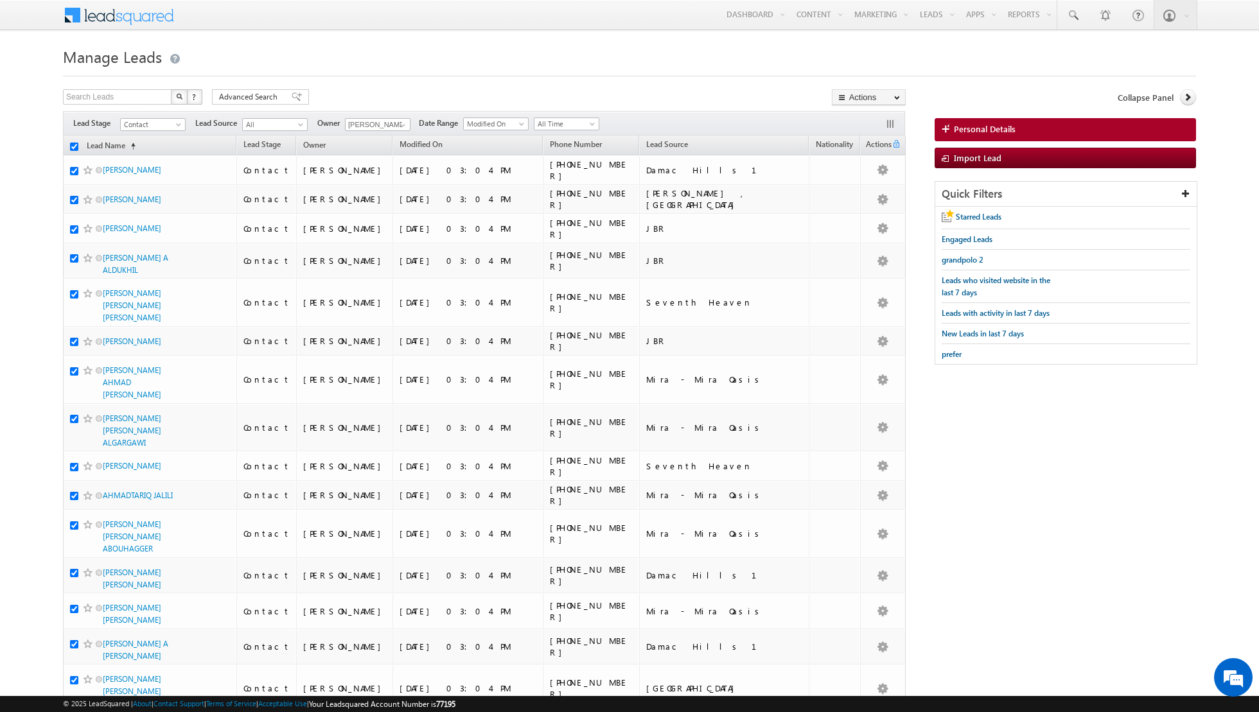
checkbox input "true"
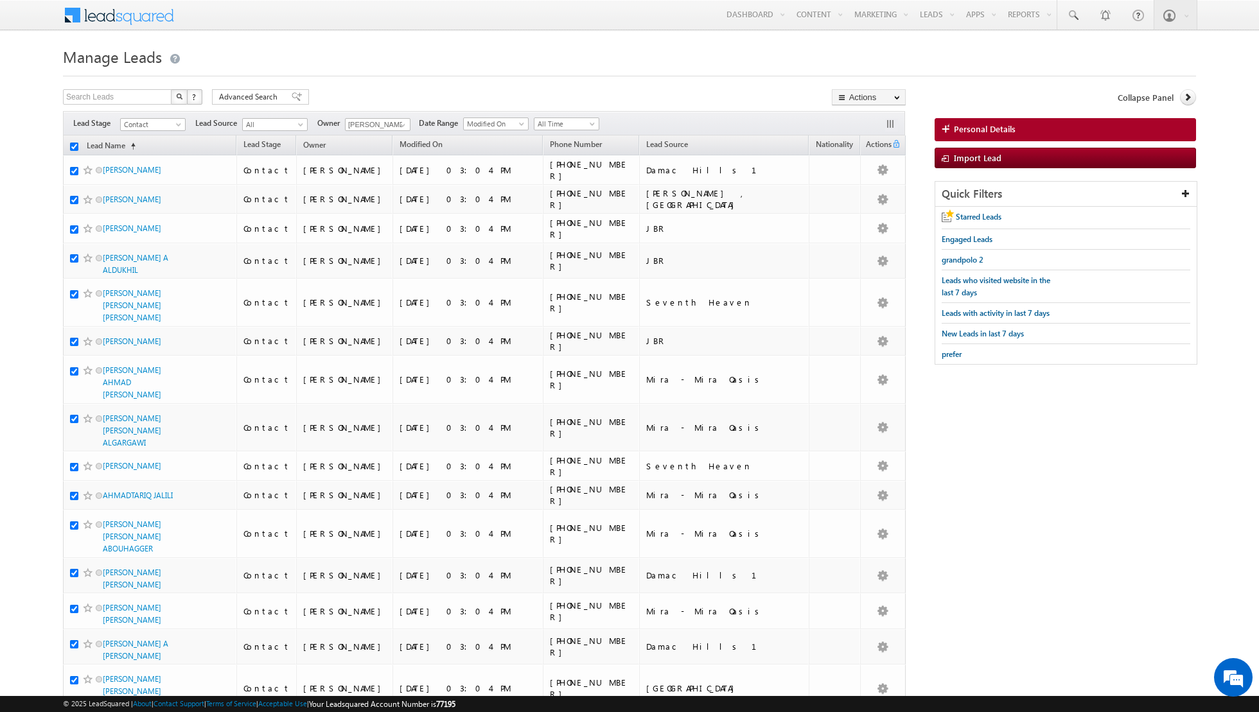
checkbox input "true"
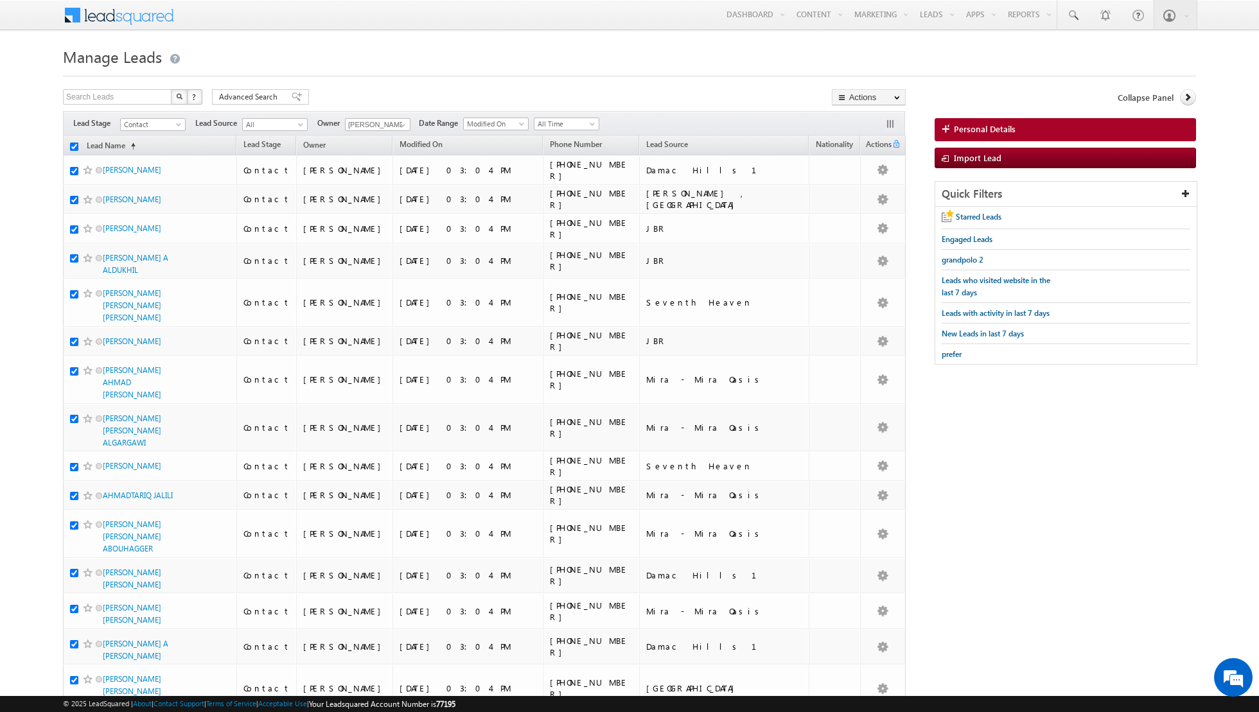
checkbox input "true"
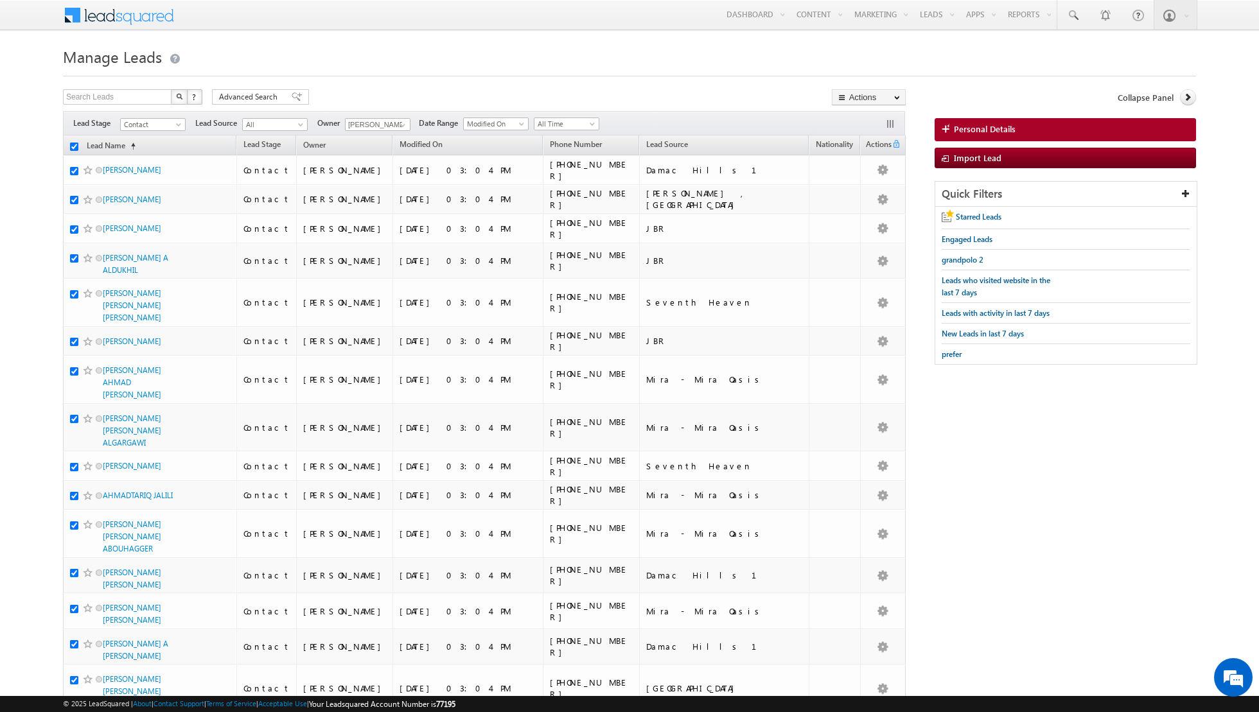
checkbox input "true"
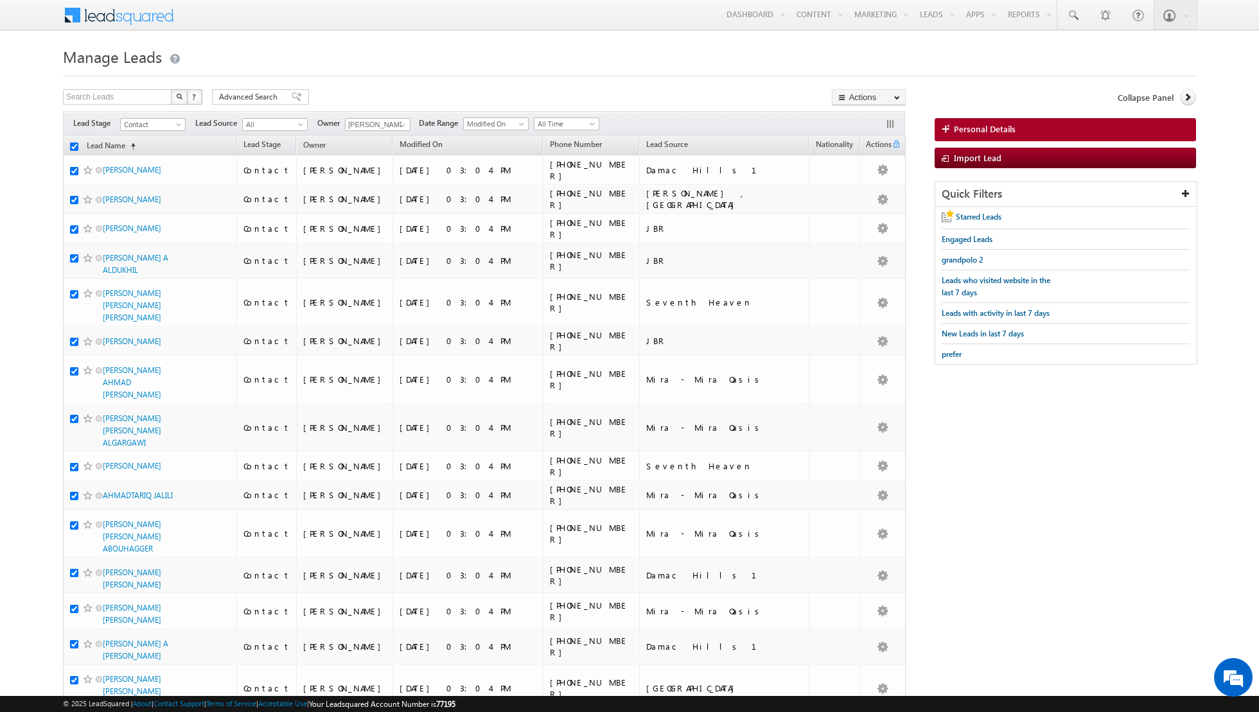
checkbox input "true"
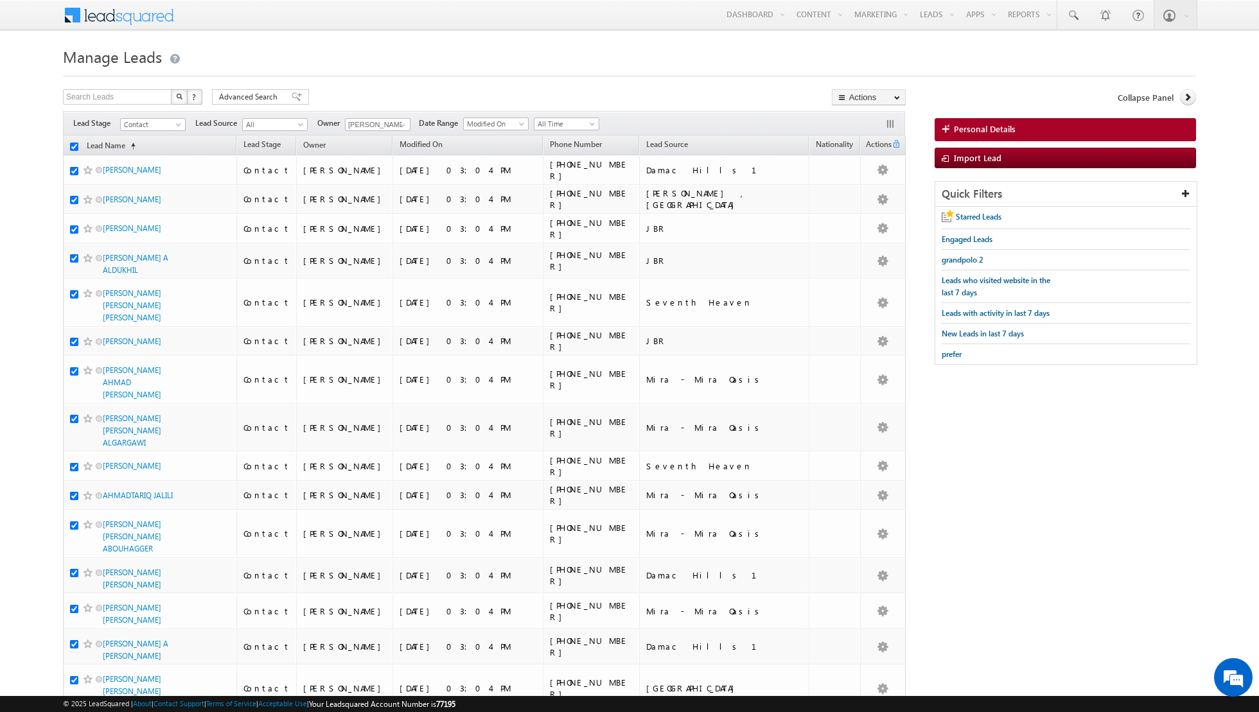
checkbox input "true"
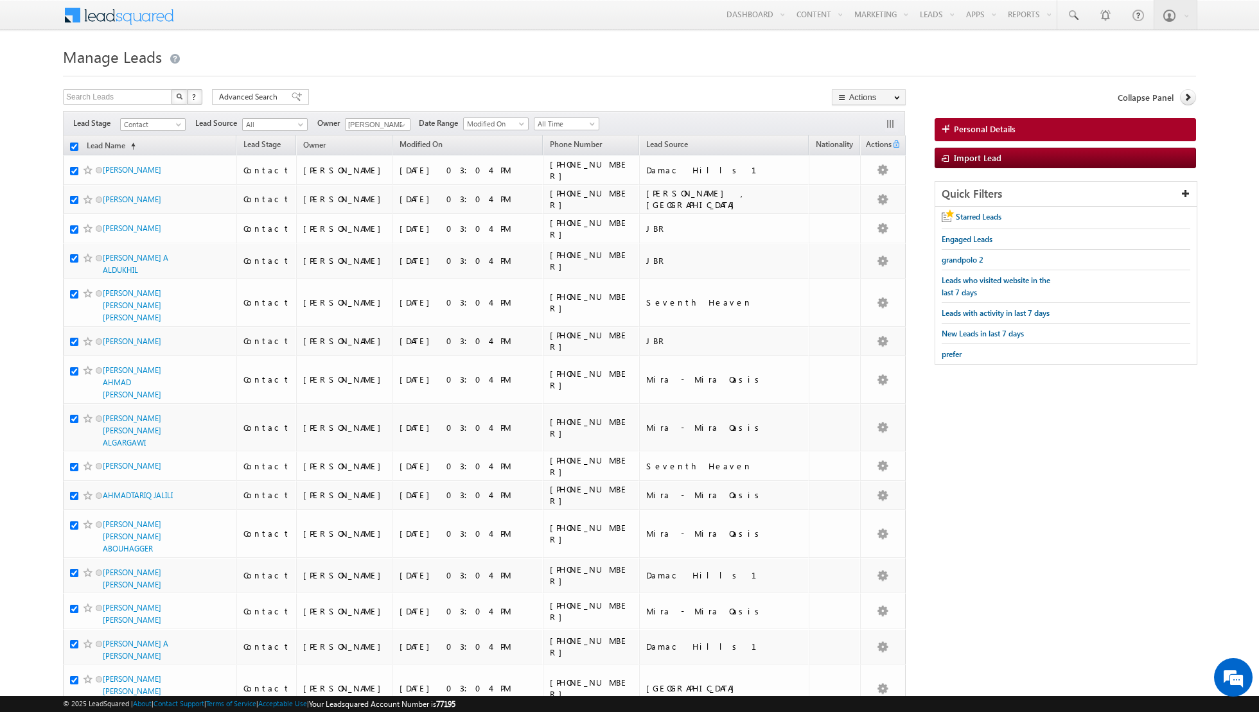
checkbox input "true"
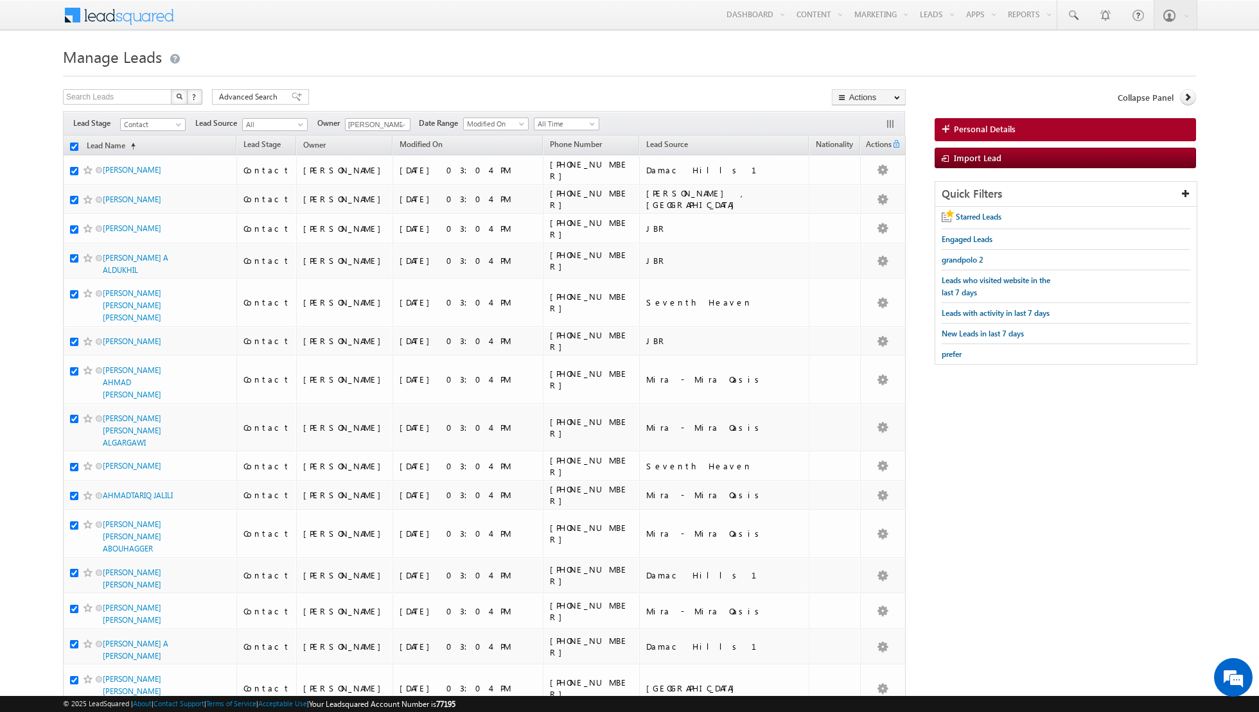
checkbox input "true"
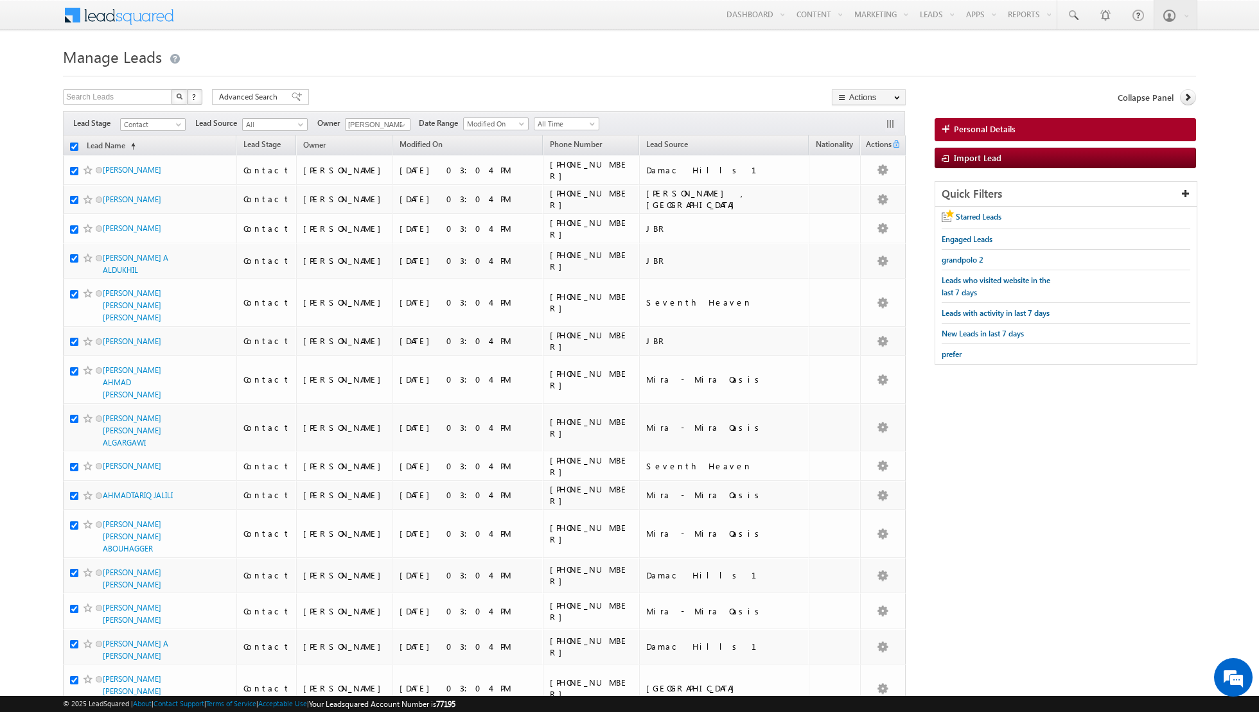
checkbox input "true"
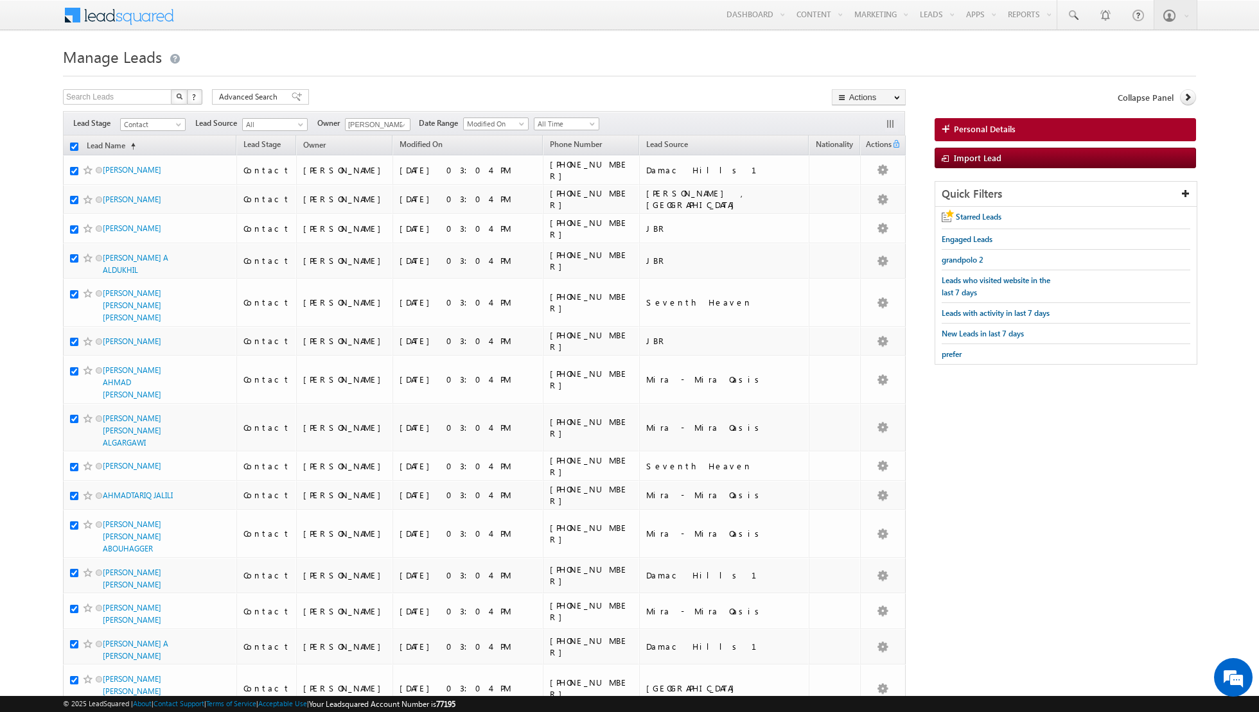
checkbox input "true"
click at [854, 202] on link "Change Owner" at bounding box center [868, 207] width 73 height 15
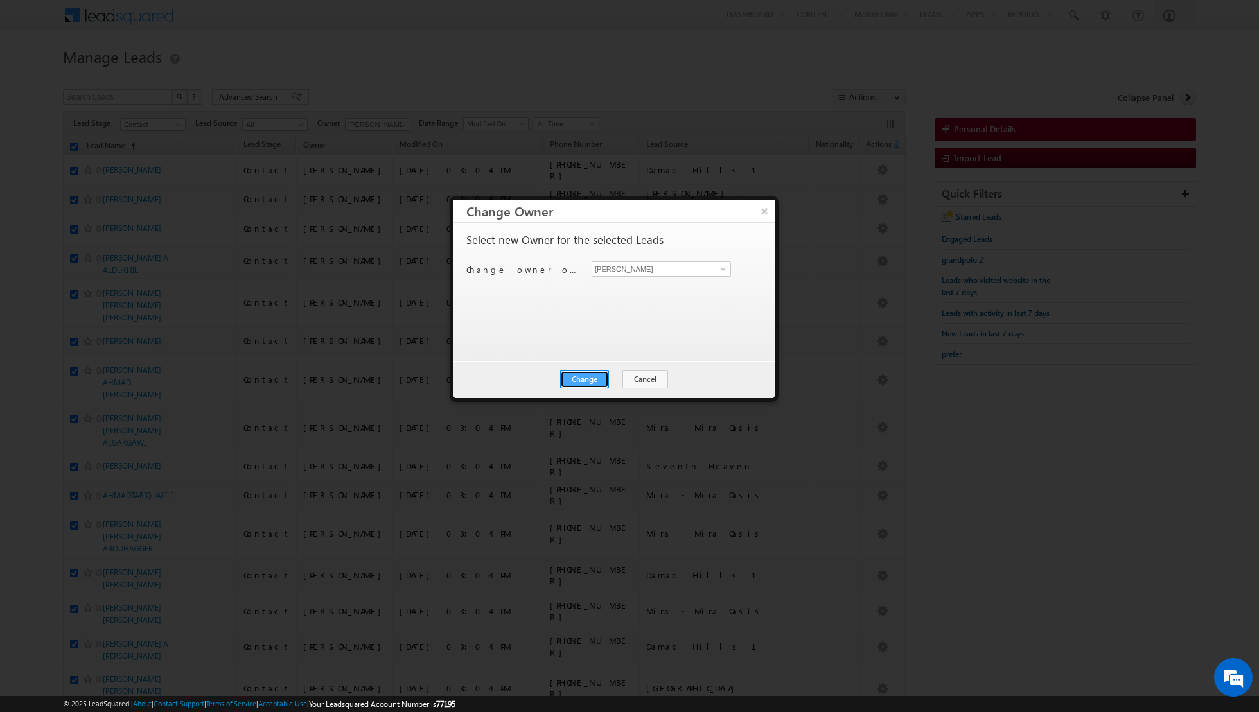
click at [581, 374] on button "Change" at bounding box center [584, 380] width 49 height 18
click at [611, 374] on button "Close" at bounding box center [615, 380] width 41 height 18
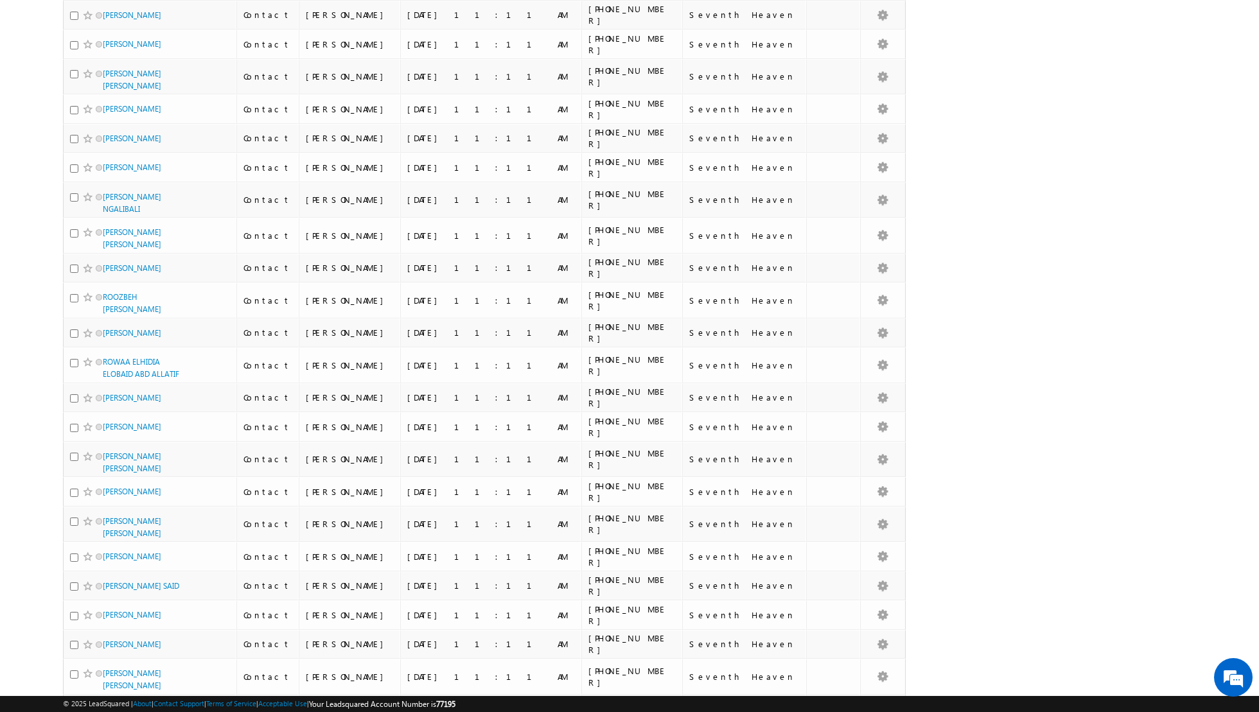
scroll to position [2699, 0]
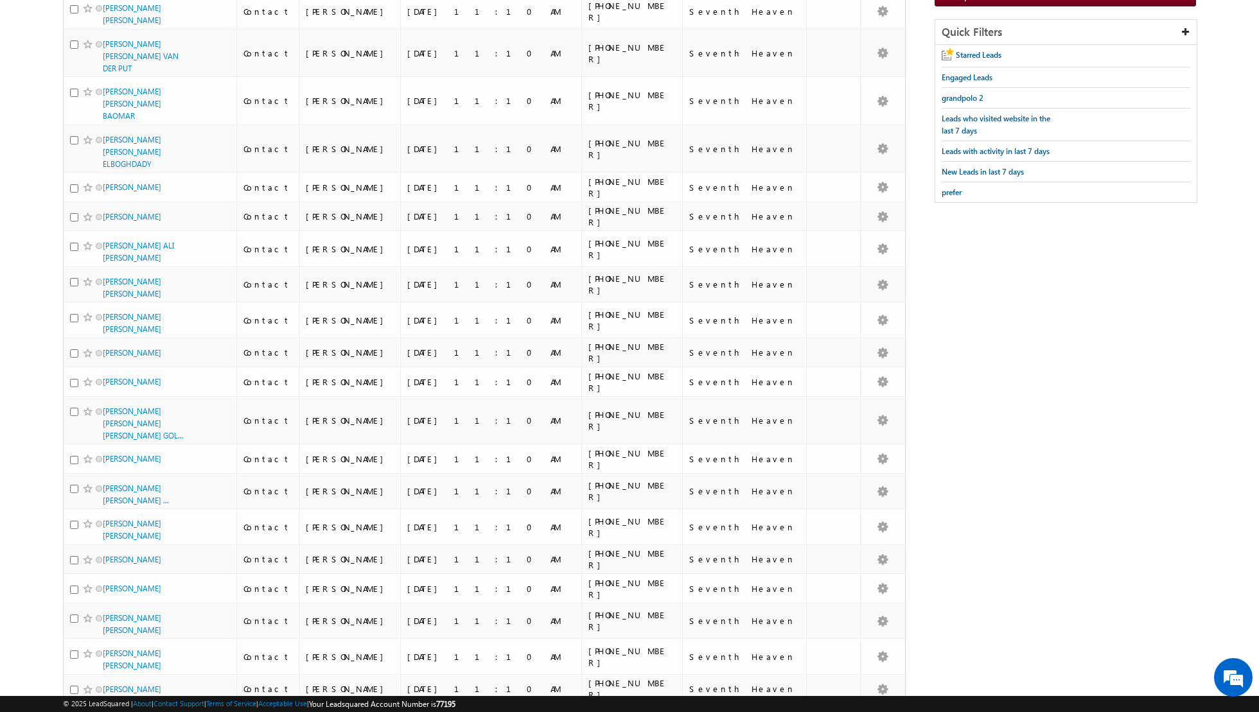
scroll to position [0, 0]
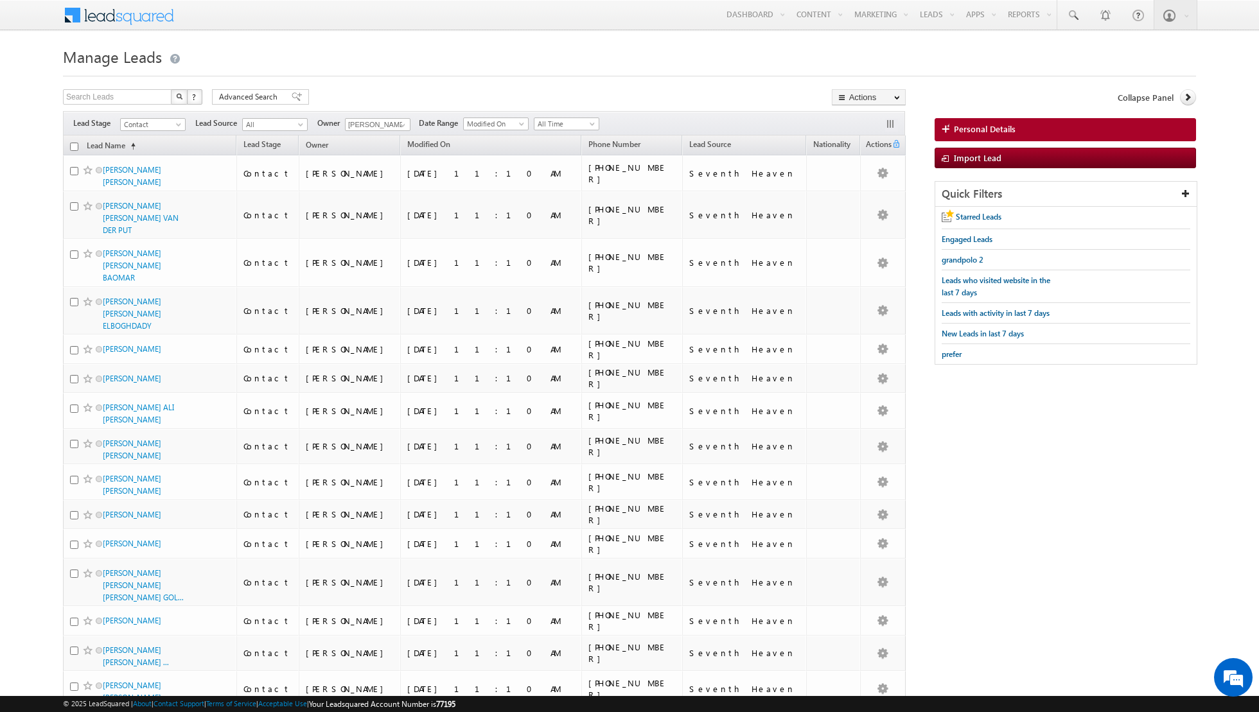
click at [72, 145] on input "checkbox" at bounding box center [74, 147] width 8 height 8
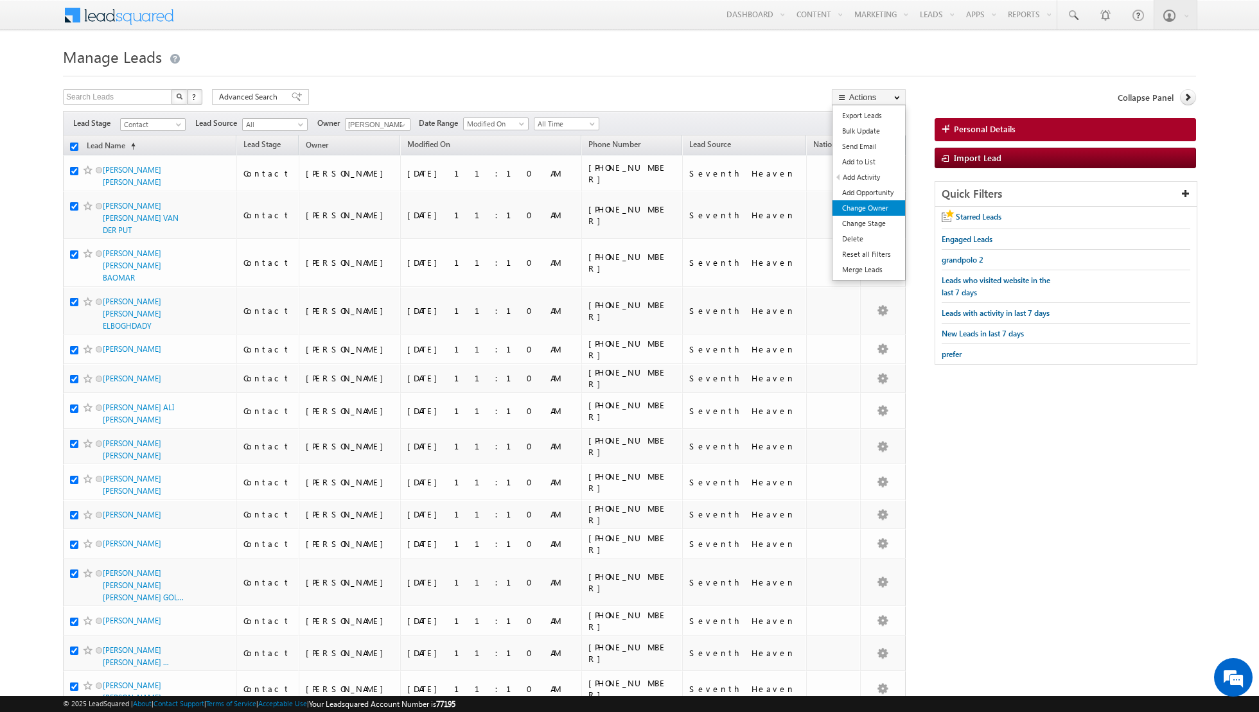
click at [859, 209] on link "Change Owner" at bounding box center [868, 207] width 73 height 15
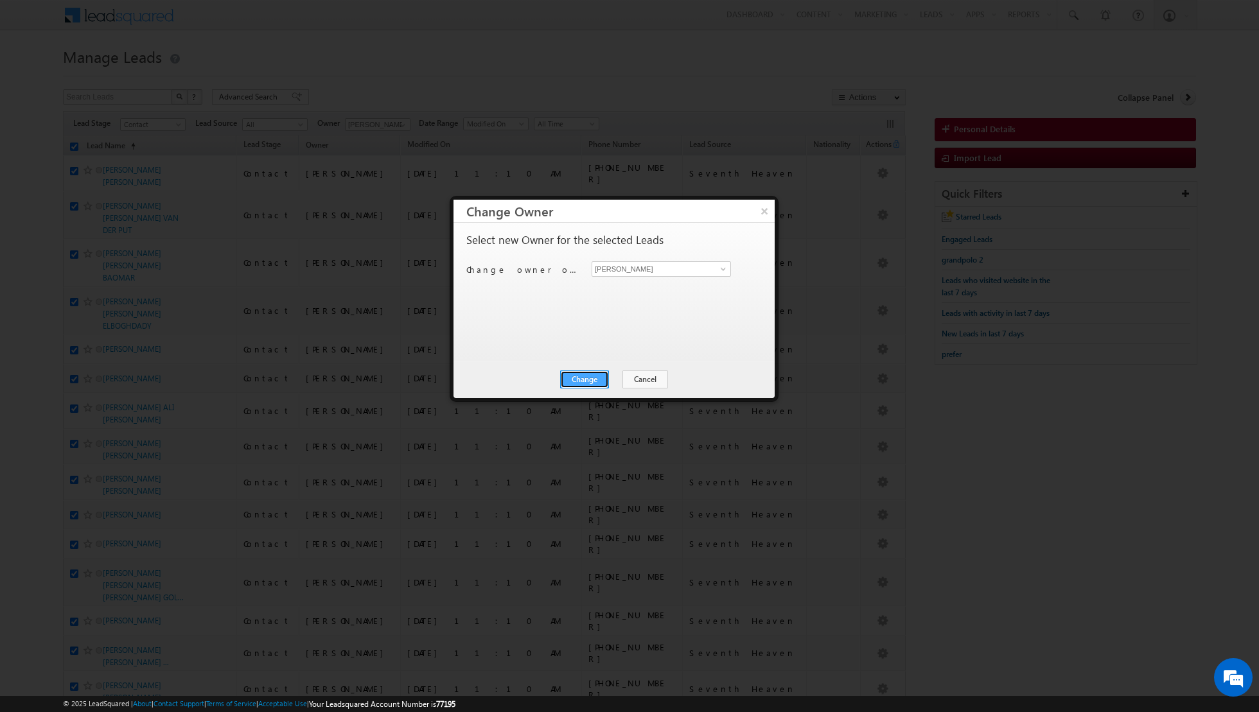
click at [581, 374] on button "Change" at bounding box center [584, 380] width 49 height 18
click at [619, 376] on button "Close" at bounding box center [615, 380] width 41 height 18
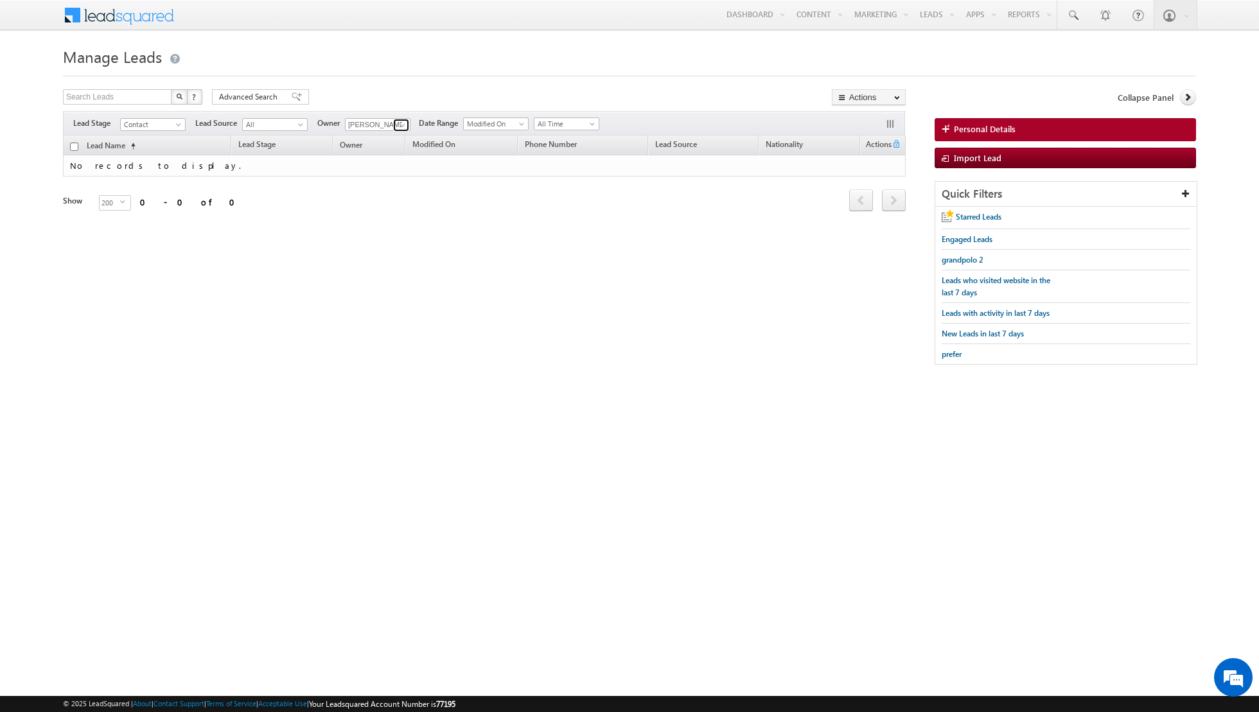
click at [399, 124] on span at bounding box center [403, 125] width 10 height 10
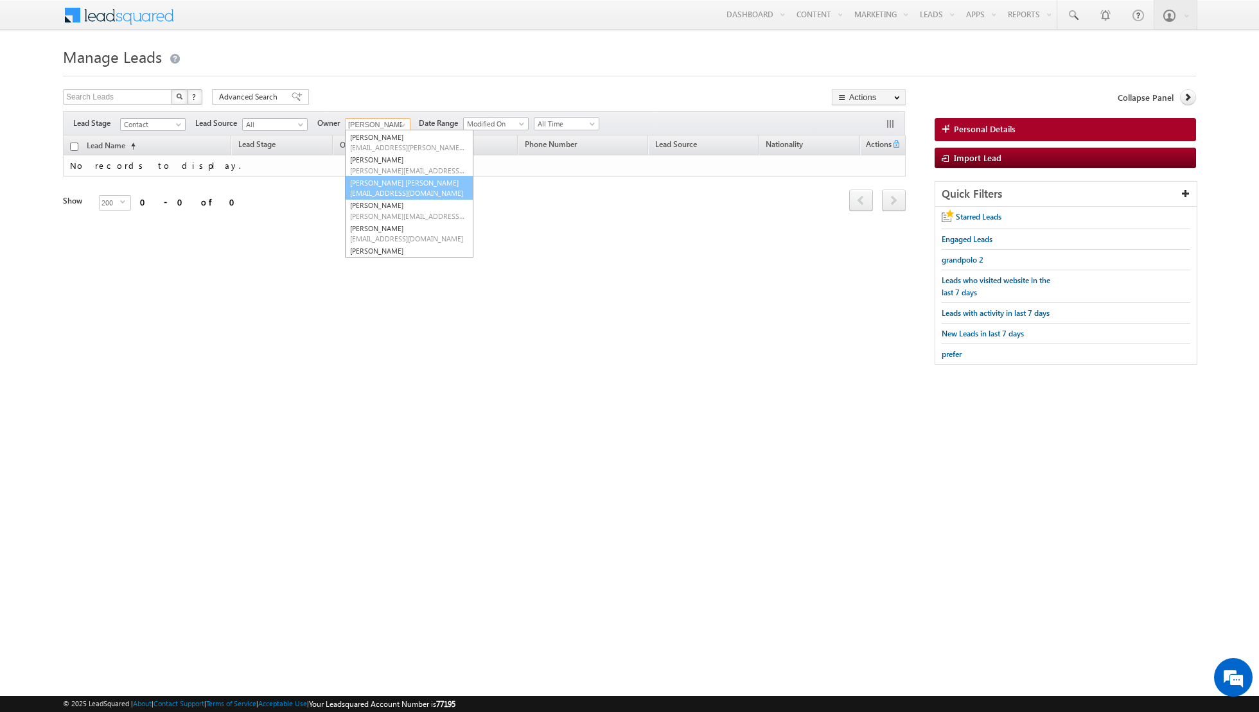
click at [392, 182] on link "[PERSON_NAME] [PERSON_NAME] [PERSON_NAME][EMAIL_ADDRESS][PERSON_NAME][DOMAIN_NA…" at bounding box center [409, 188] width 128 height 24
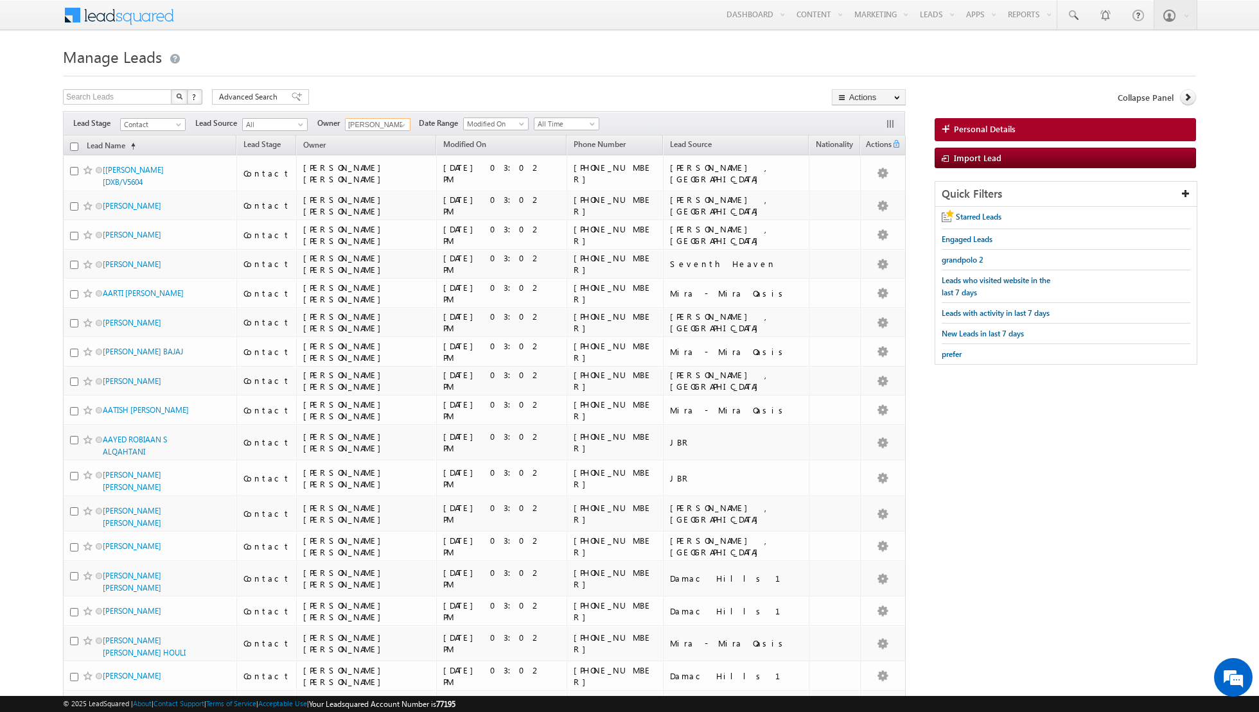
click at [72, 146] on input "checkbox" at bounding box center [74, 147] width 8 height 8
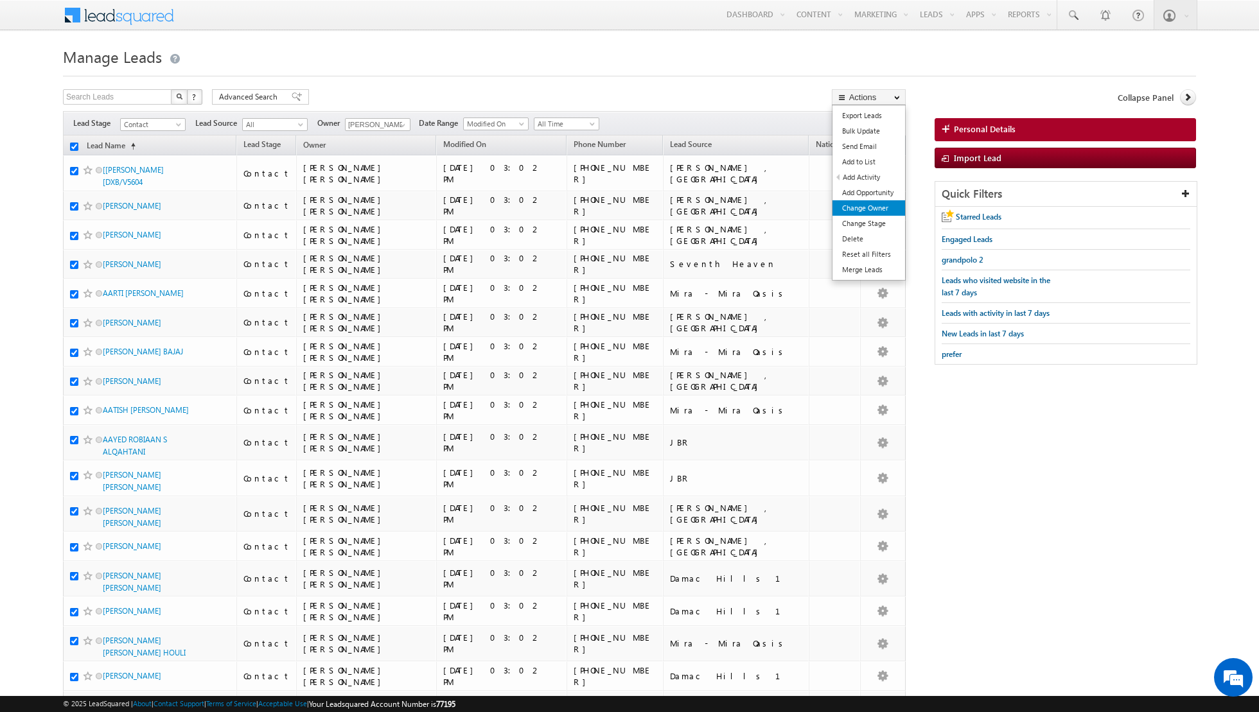
click at [859, 209] on link "Change Owner" at bounding box center [868, 207] width 73 height 15
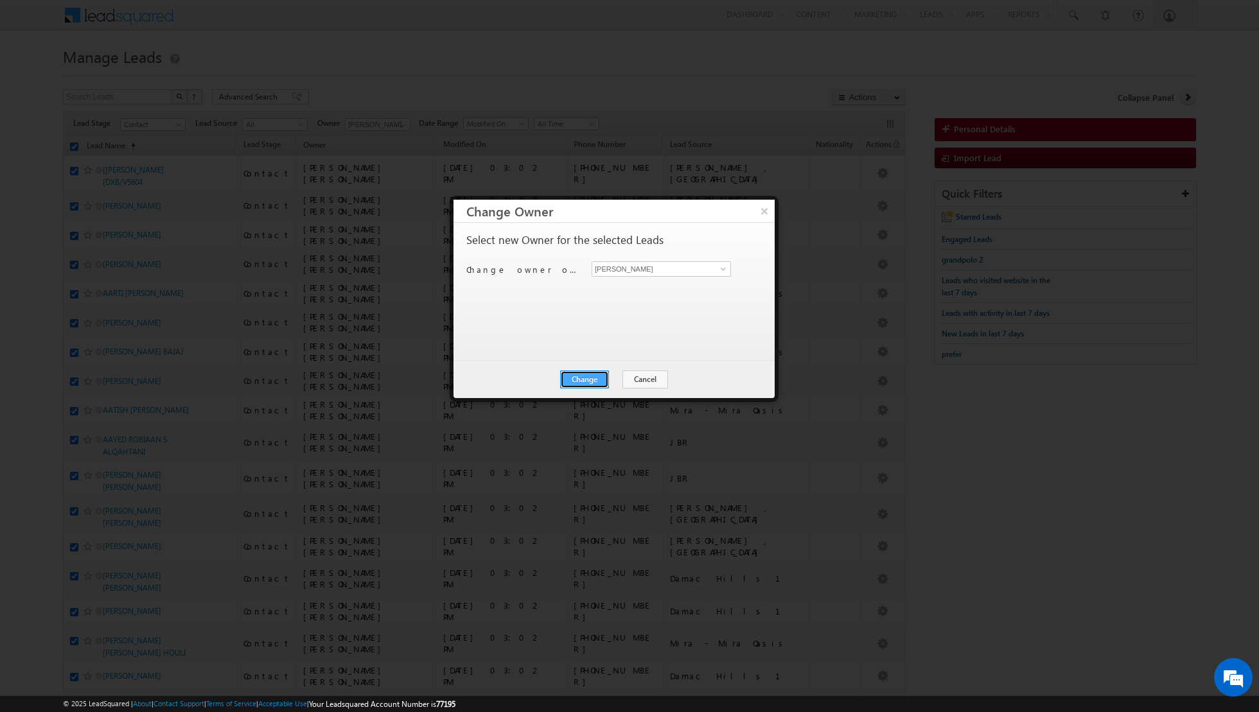
click at [590, 378] on button "Change" at bounding box center [584, 380] width 49 height 18
click at [606, 377] on button "Close" at bounding box center [615, 380] width 41 height 18
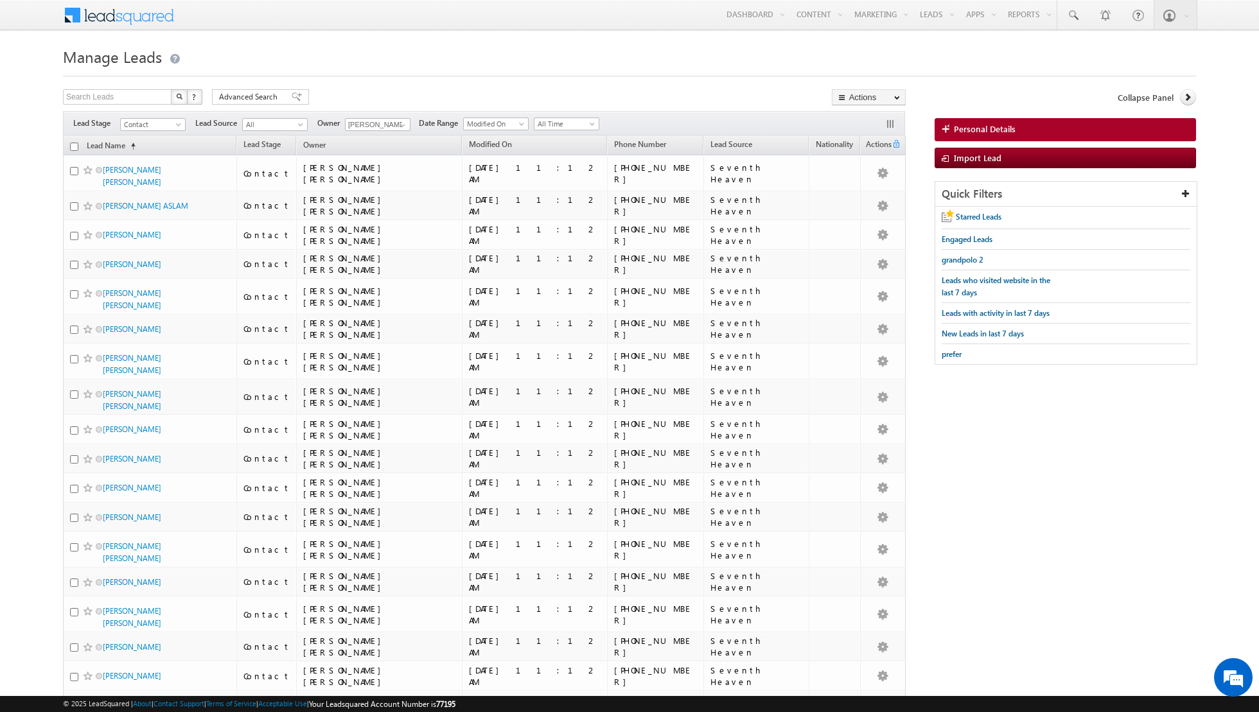
click at [75, 148] on input "checkbox" at bounding box center [74, 147] width 8 height 8
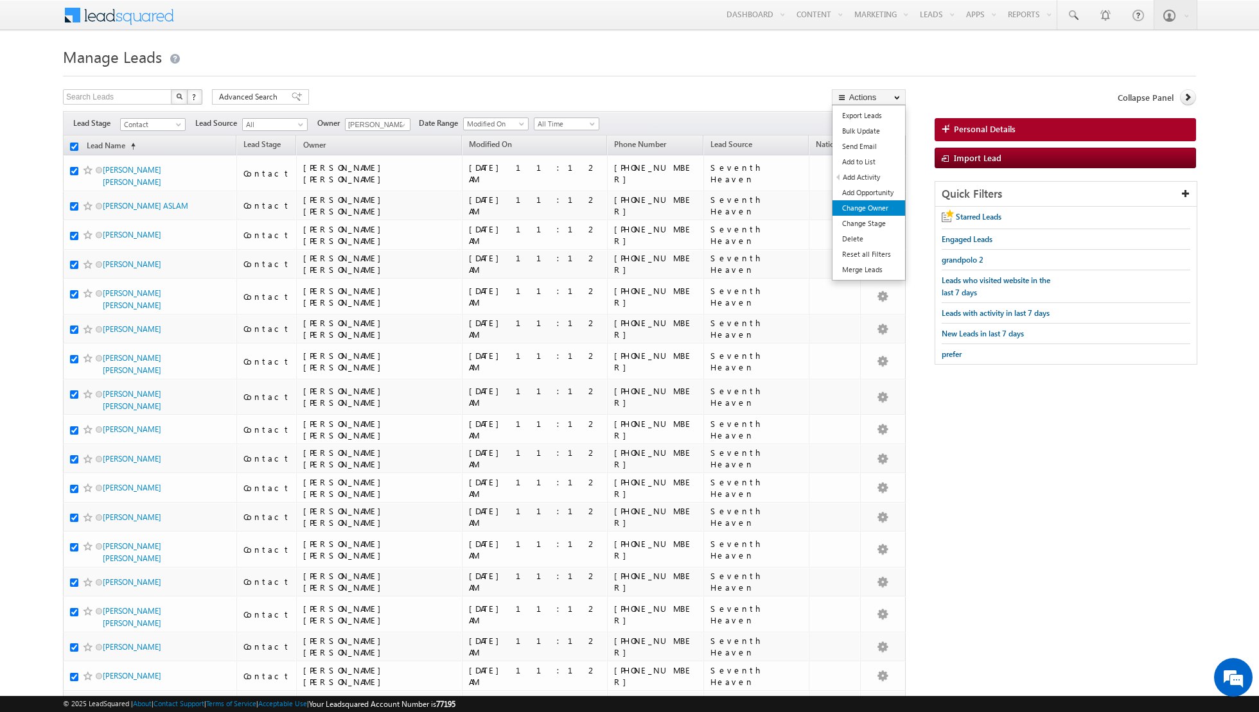
click at [845, 207] on link "Change Owner" at bounding box center [868, 207] width 73 height 15
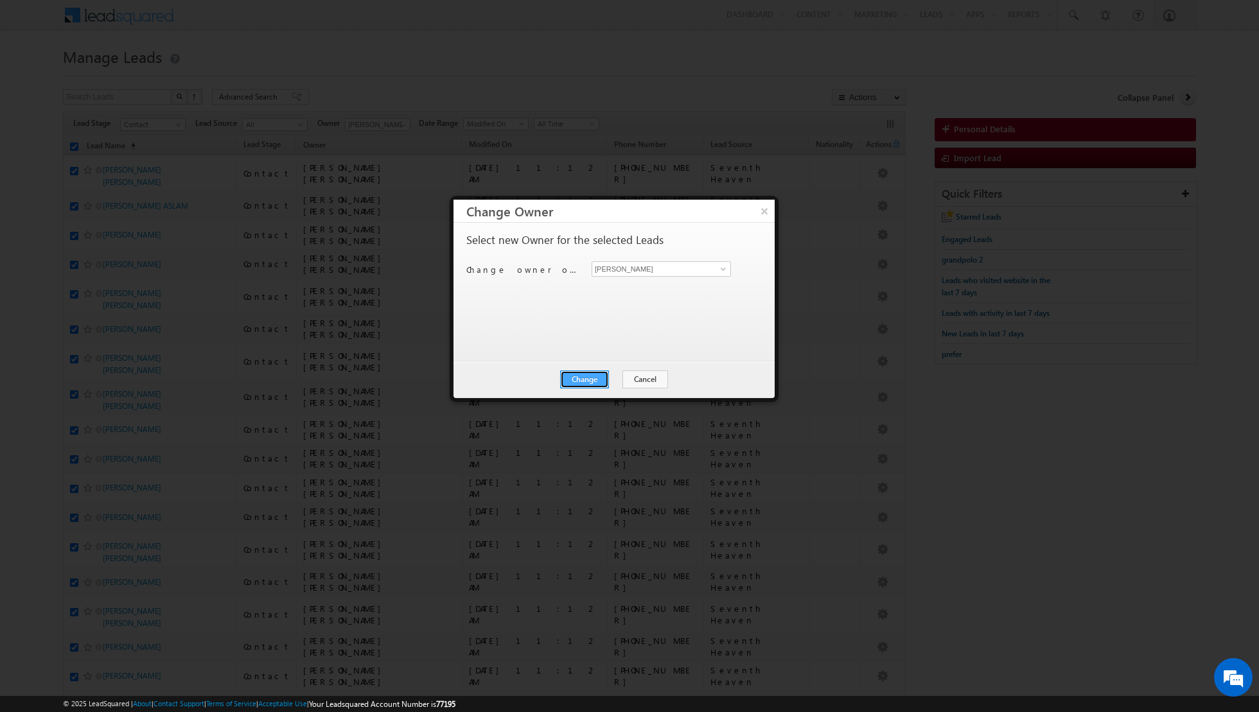
click at [584, 374] on button "Change" at bounding box center [584, 380] width 49 height 18
click at [609, 377] on button "Close" at bounding box center [615, 380] width 41 height 18
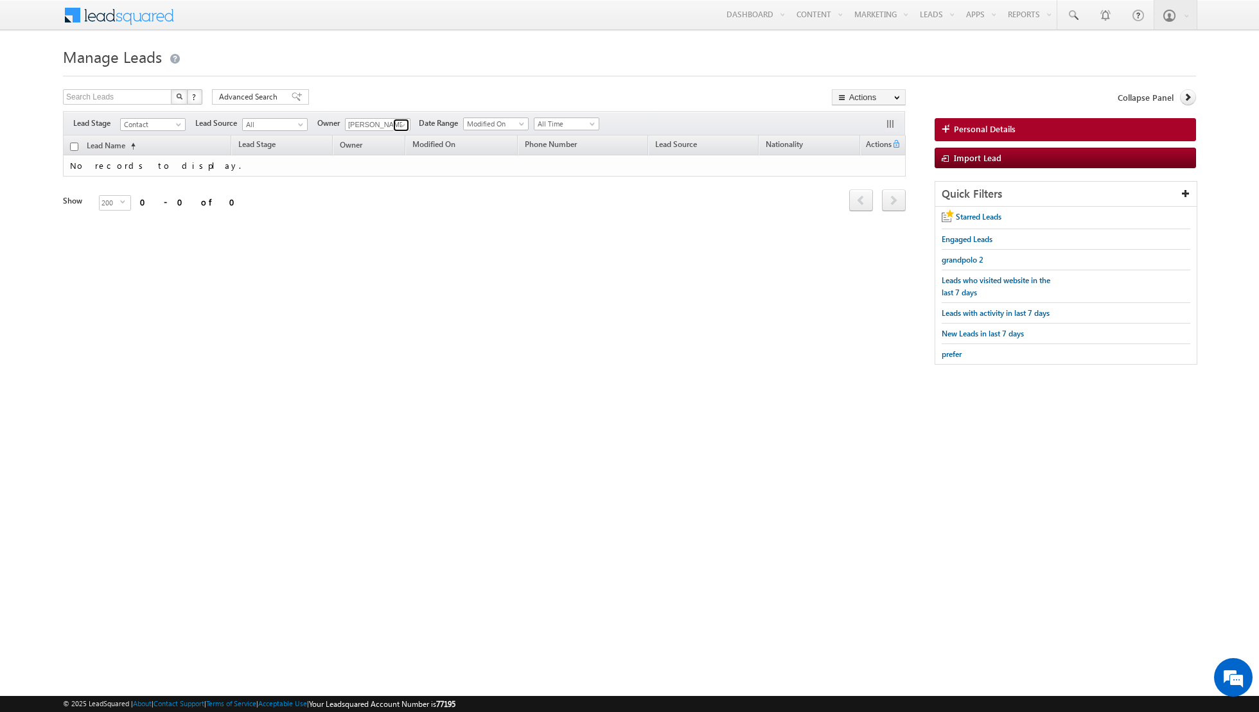
click at [398, 124] on span at bounding box center [403, 125] width 10 height 10
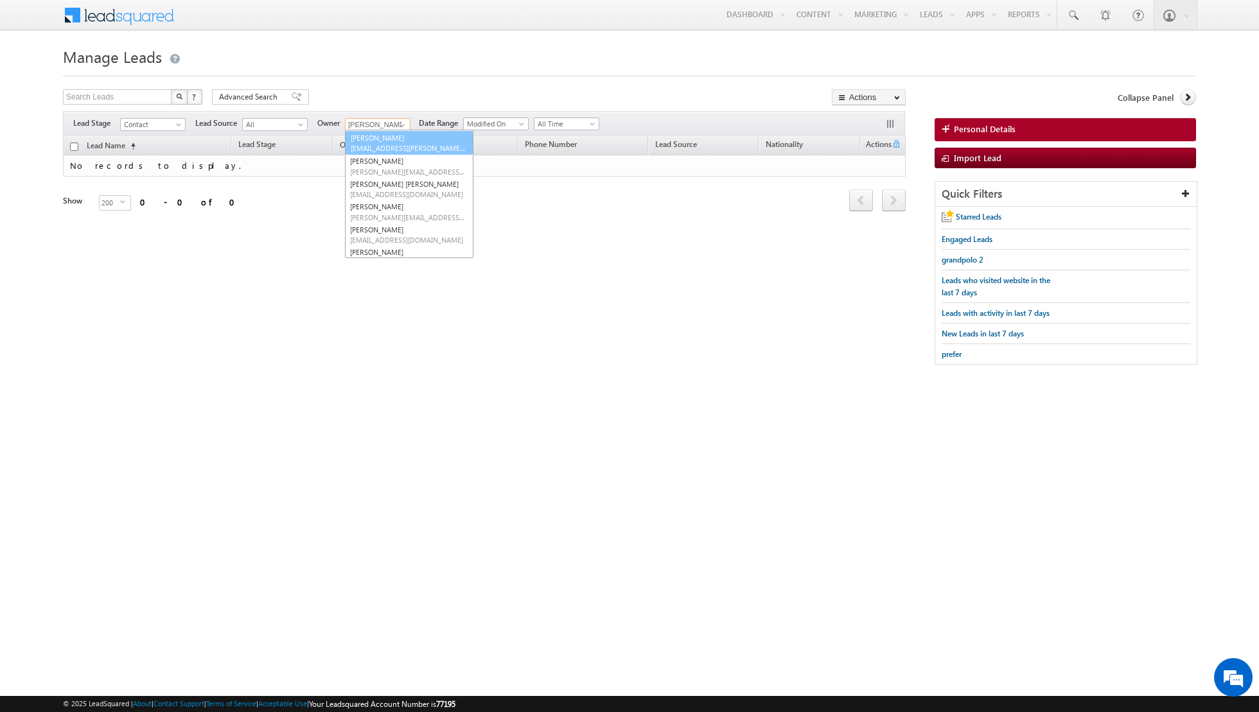
scroll to position [49, 0]
click at [385, 166] on span "[PERSON_NAME][EMAIL_ADDRESS][DOMAIN_NAME]" at bounding box center [408, 171] width 116 height 10
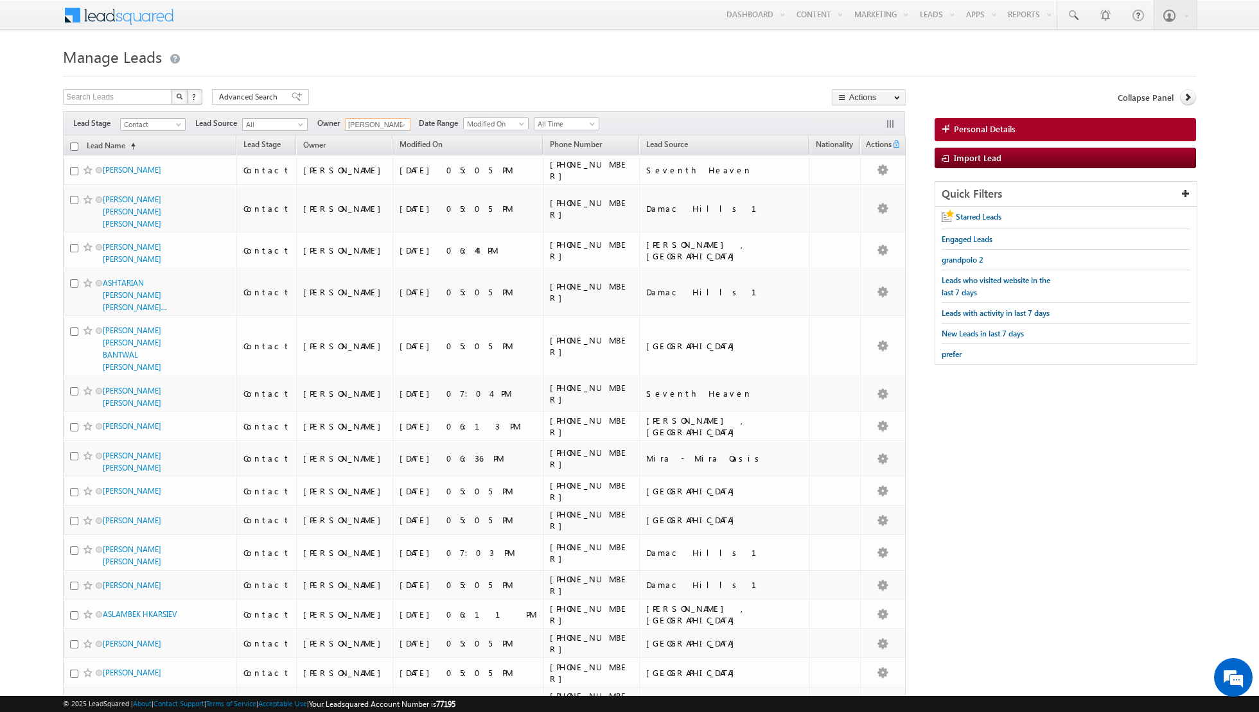
click at [71, 144] on input "checkbox" at bounding box center [74, 147] width 8 height 8
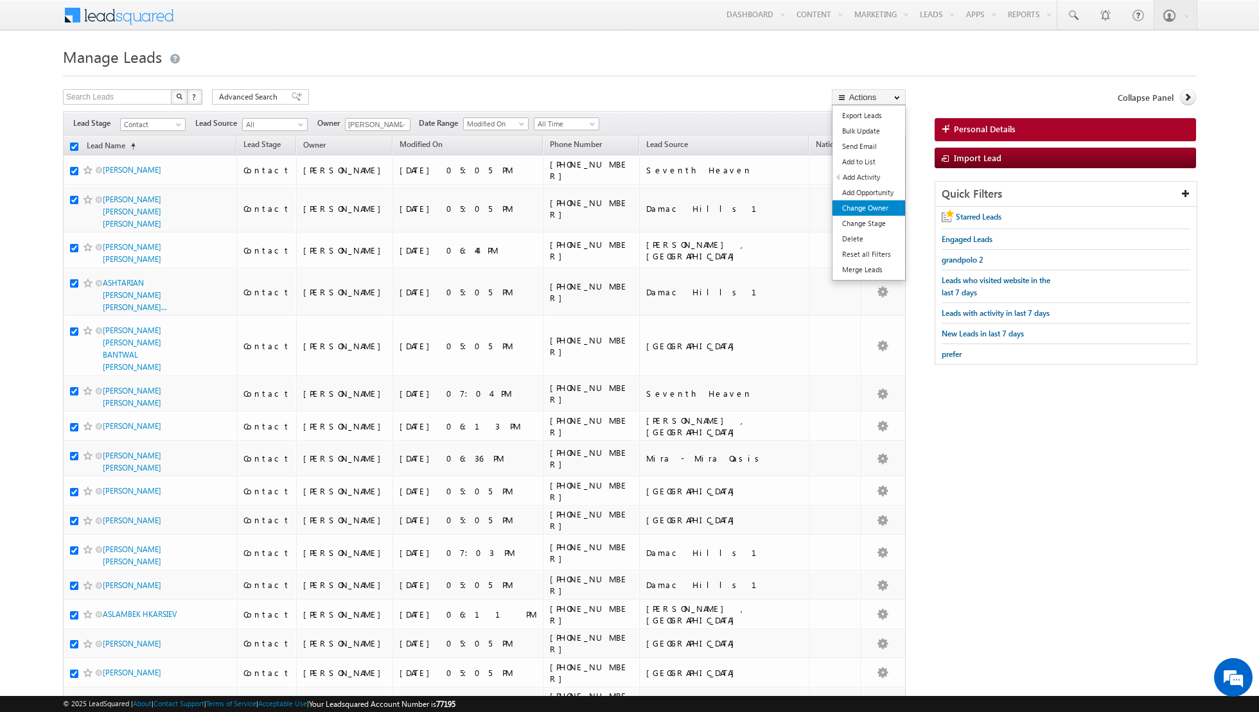
click at [850, 209] on link "Change Owner" at bounding box center [868, 207] width 73 height 15
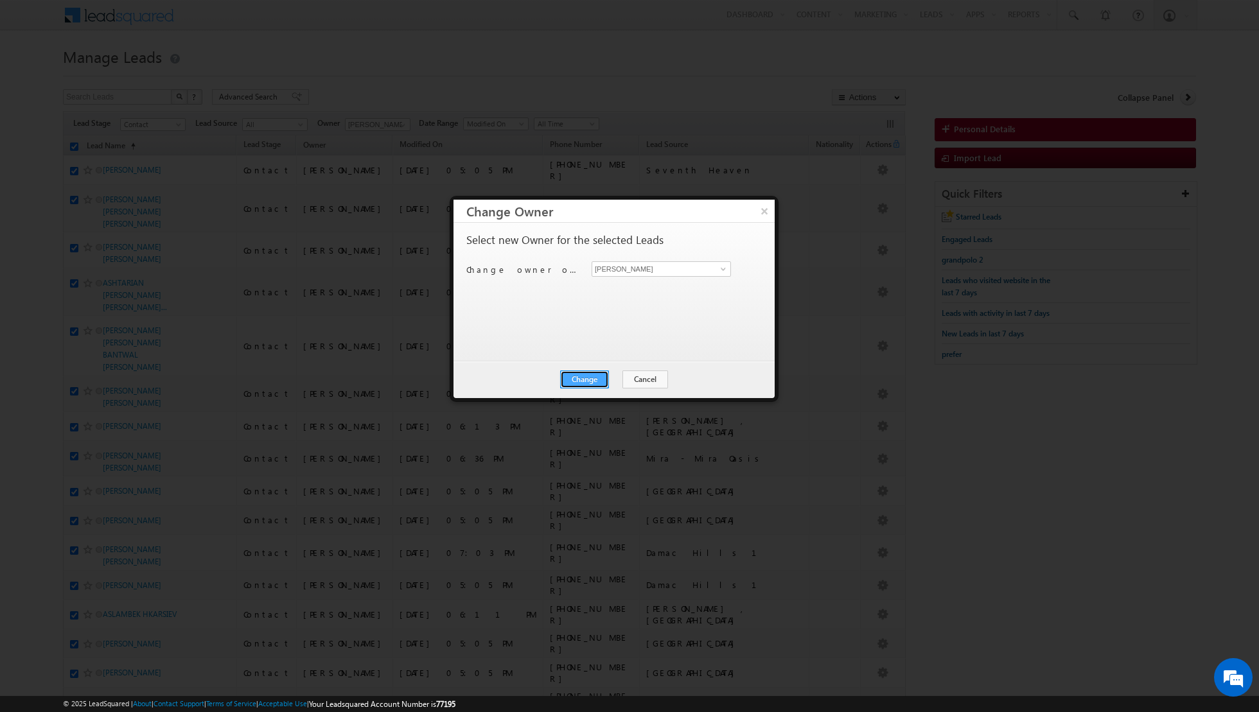
click at [578, 378] on button "Change" at bounding box center [584, 380] width 49 height 18
click at [608, 376] on button "Close" at bounding box center [615, 380] width 41 height 18
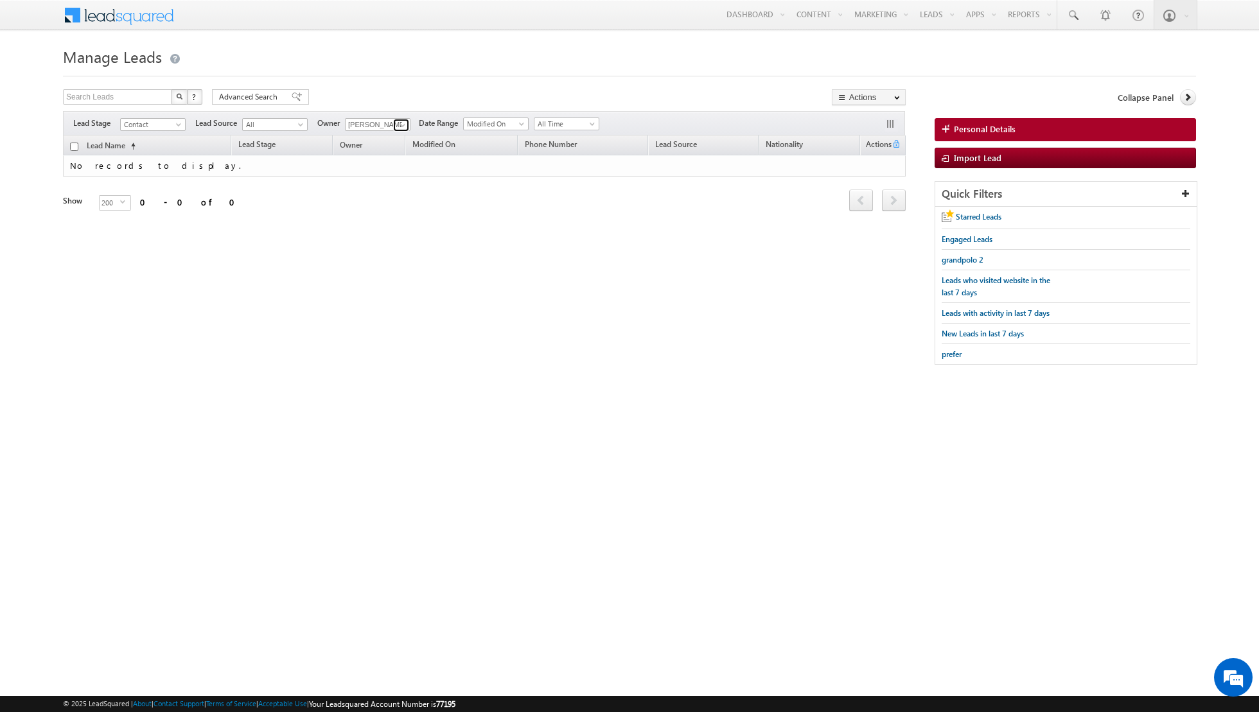
click at [399, 124] on span at bounding box center [403, 125] width 10 height 10
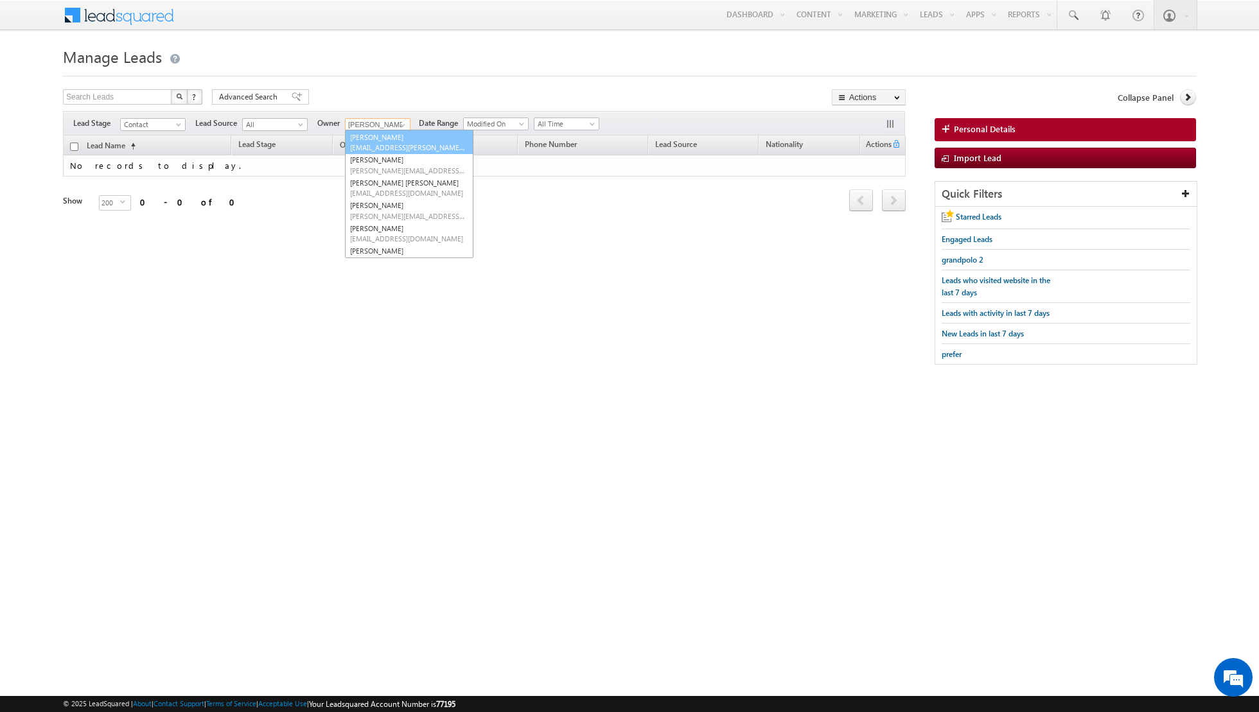
click at [388, 143] on span "[EMAIL_ADDRESS][PERSON_NAME][DOMAIN_NAME]" at bounding box center [408, 148] width 116 height 10
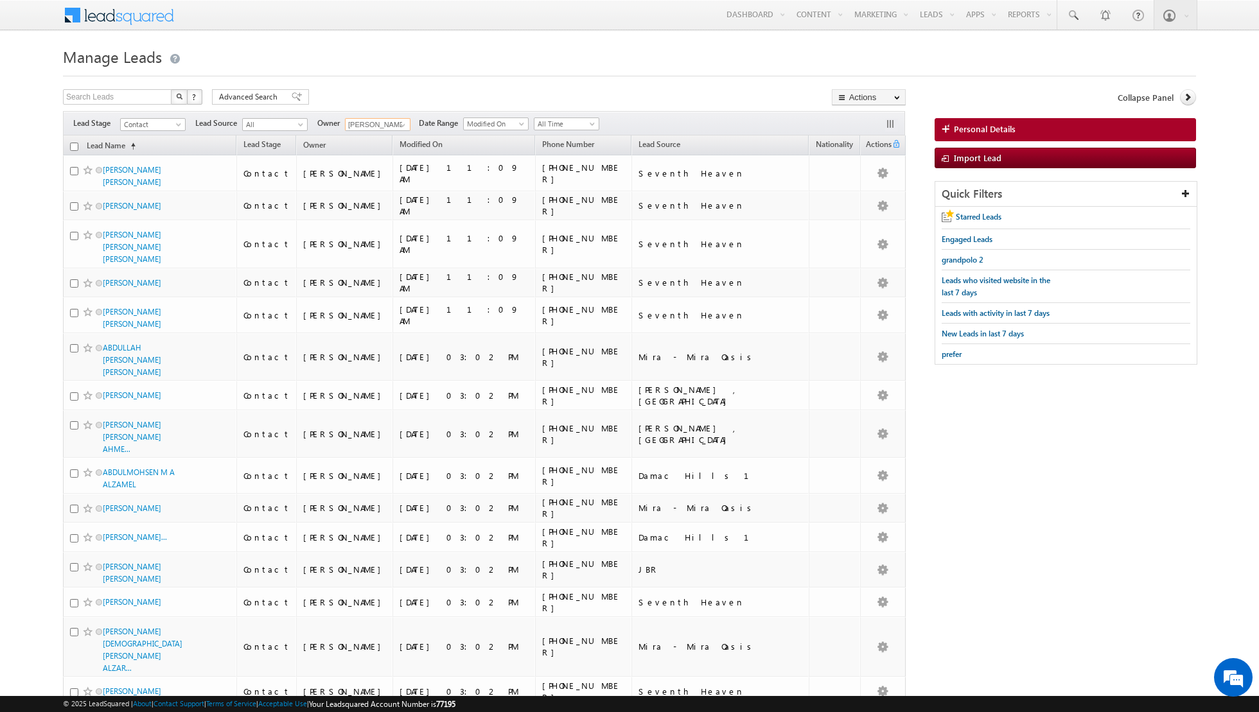
click at [72, 148] on input "checkbox" at bounding box center [74, 147] width 8 height 8
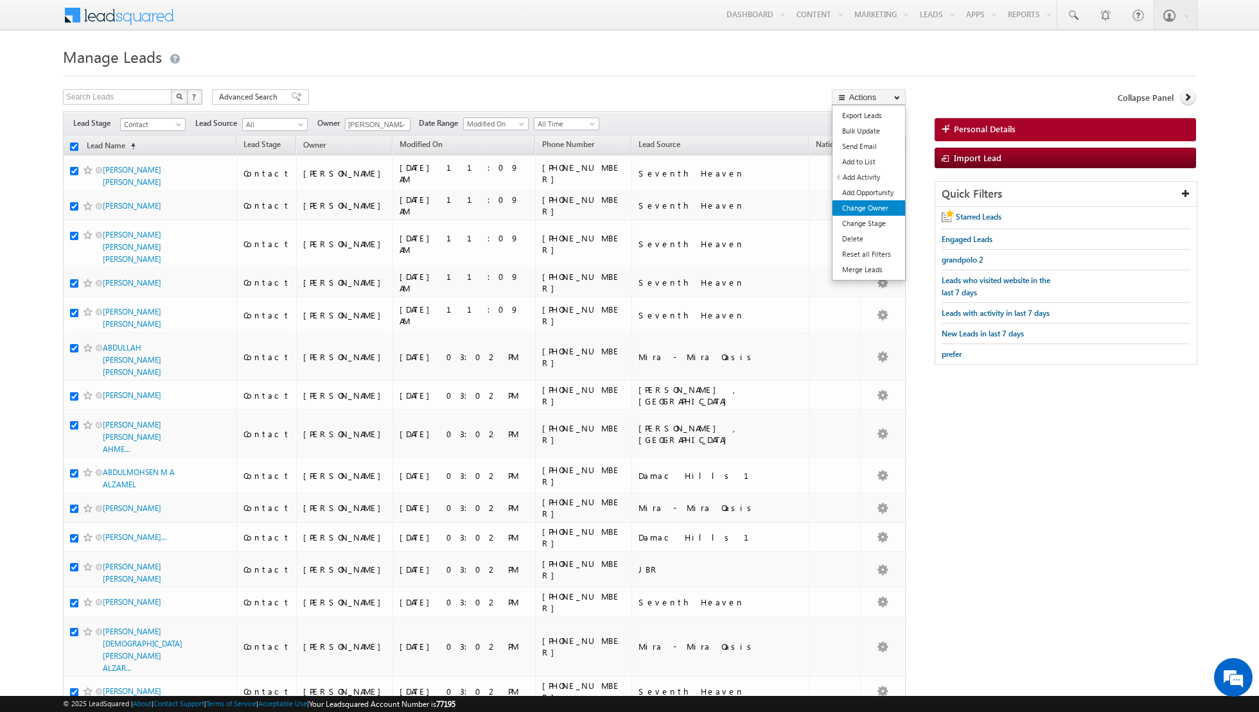
click at [859, 207] on link "Change Owner" at bounding box center [868, 207] width 73 height 15
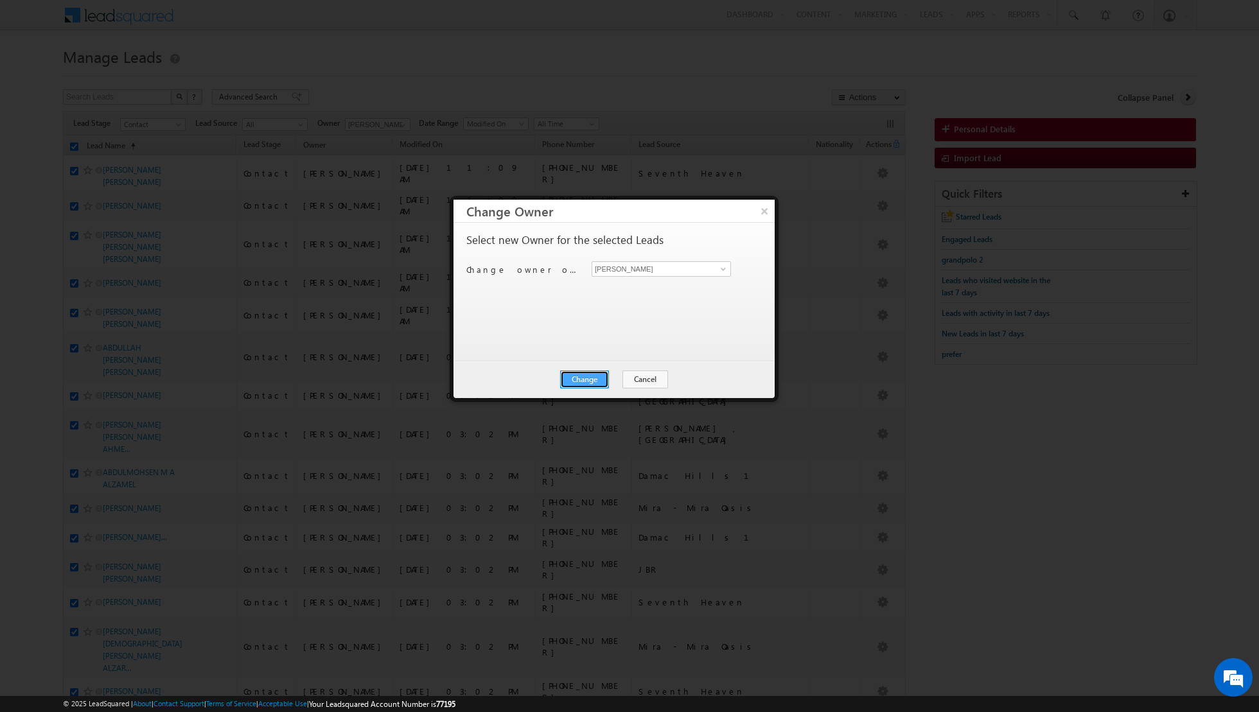
click at [579, 373] on button "Change" at bounding box center [584, 380] width 49 height 18
click at [605, 376] on button "Close" at bounding box center [615, 380] width 41 height 18
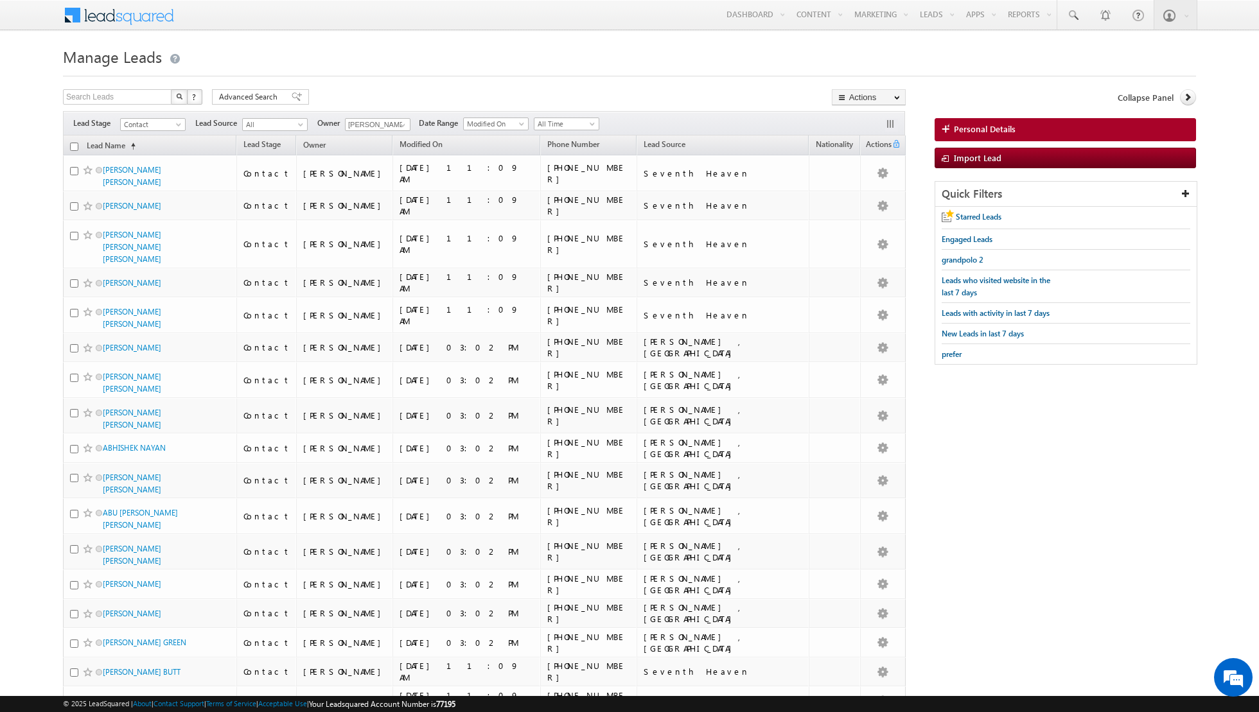
click at [71, 146] on input "checkbox" at bounding box center [74, 147] width 8 height 8
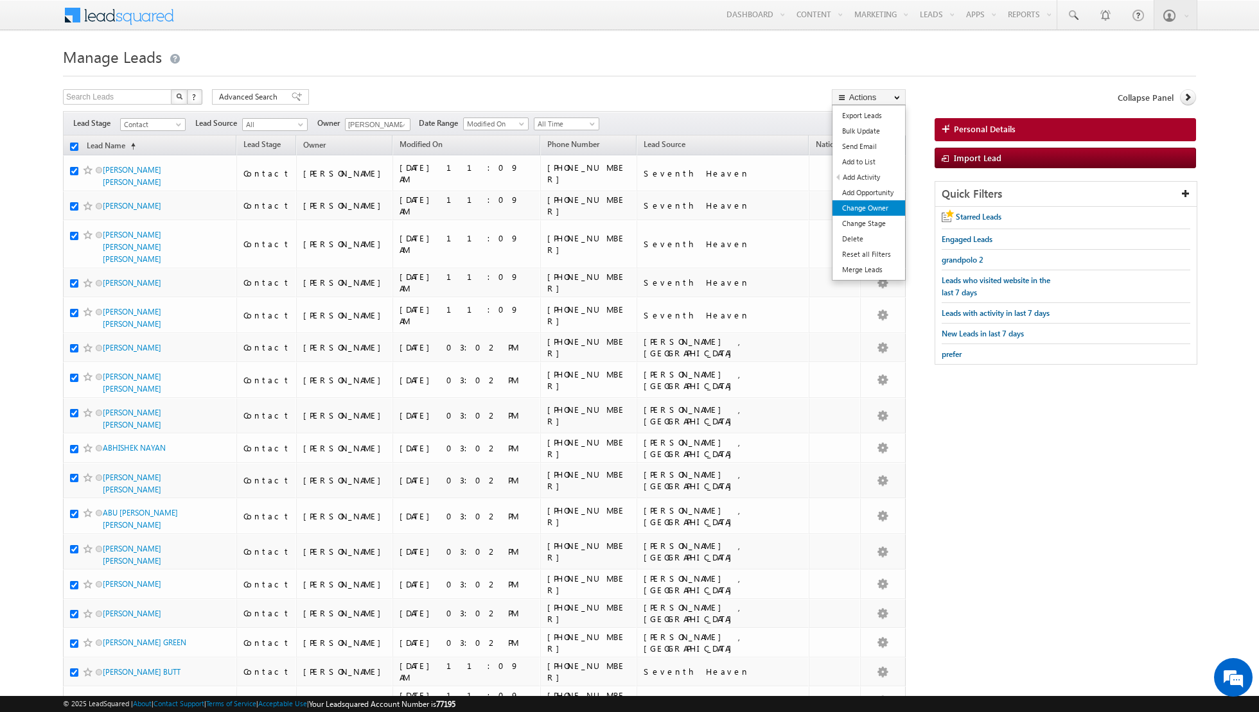
click at [859, 211] on link "Change Owner" at bounding box center [868, 207] width 73 height 15
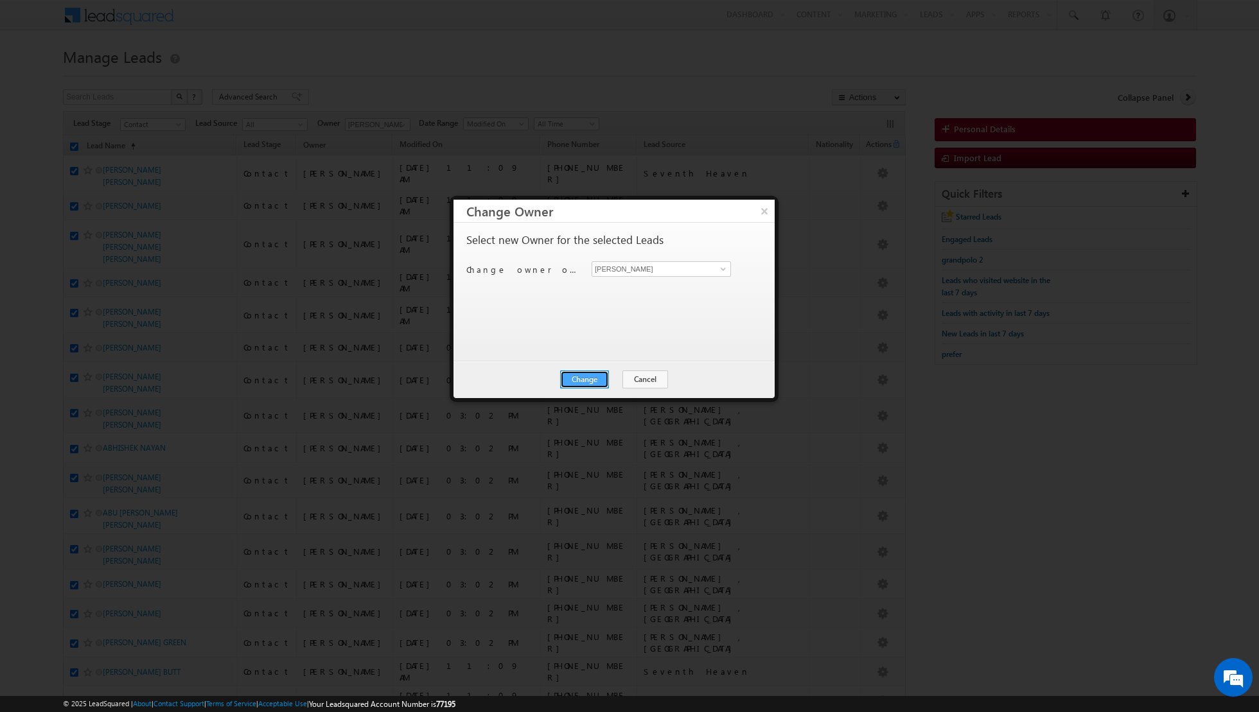
click at [585, 378] on button "Change" at bounding box center [584, 380] width 49 height 18
click at [613, 380] on button "Close" at bounding box center [615, 380] width 41 height 18
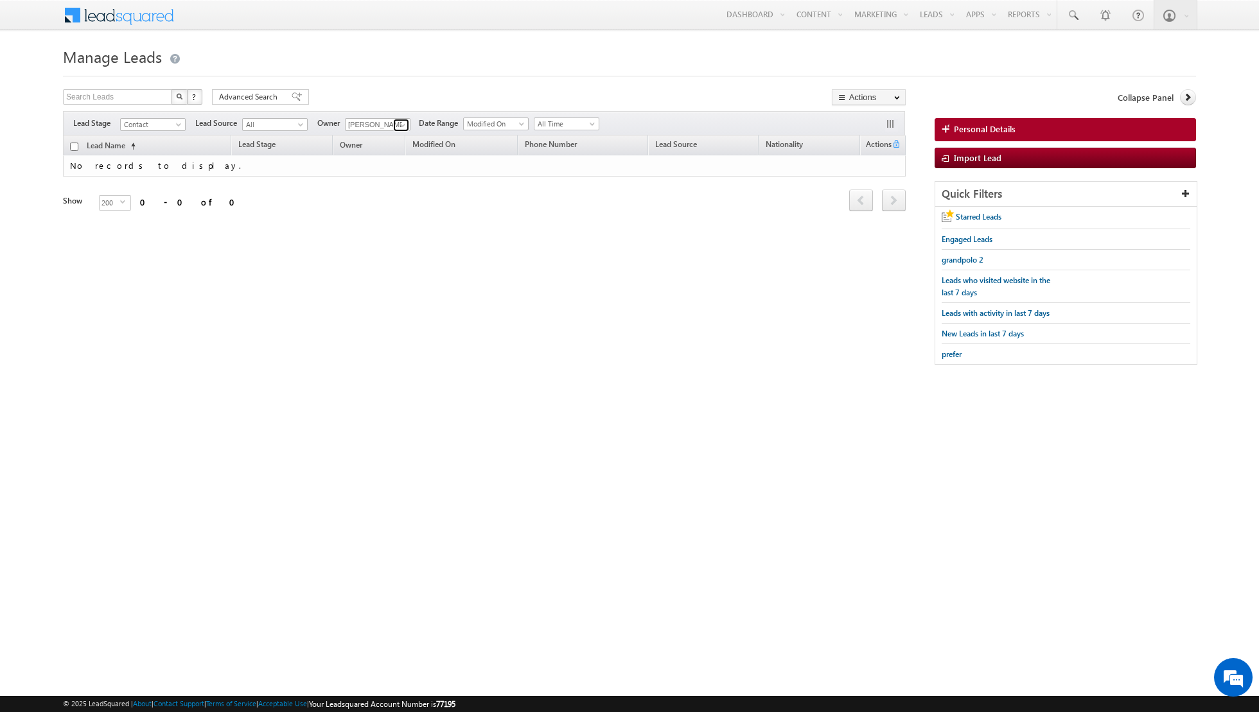
click at [404, 126] on span at bounding box center [403, 125] width 10 height 10
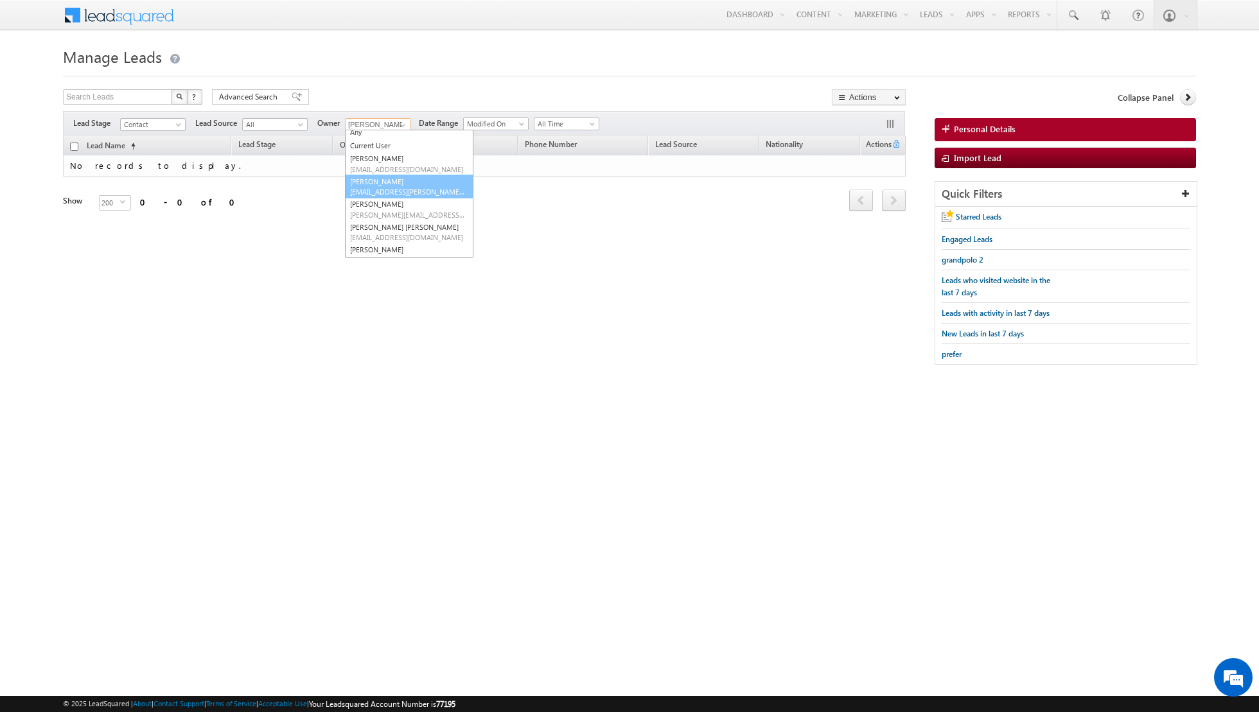
scroll to position [0, 0]
click at [392, 166] on link "[PERSON_NAME] [EMAIL_ADDRESS][DOMAIN_NAME]" at bounding box center [409, 168] width 128 height 24
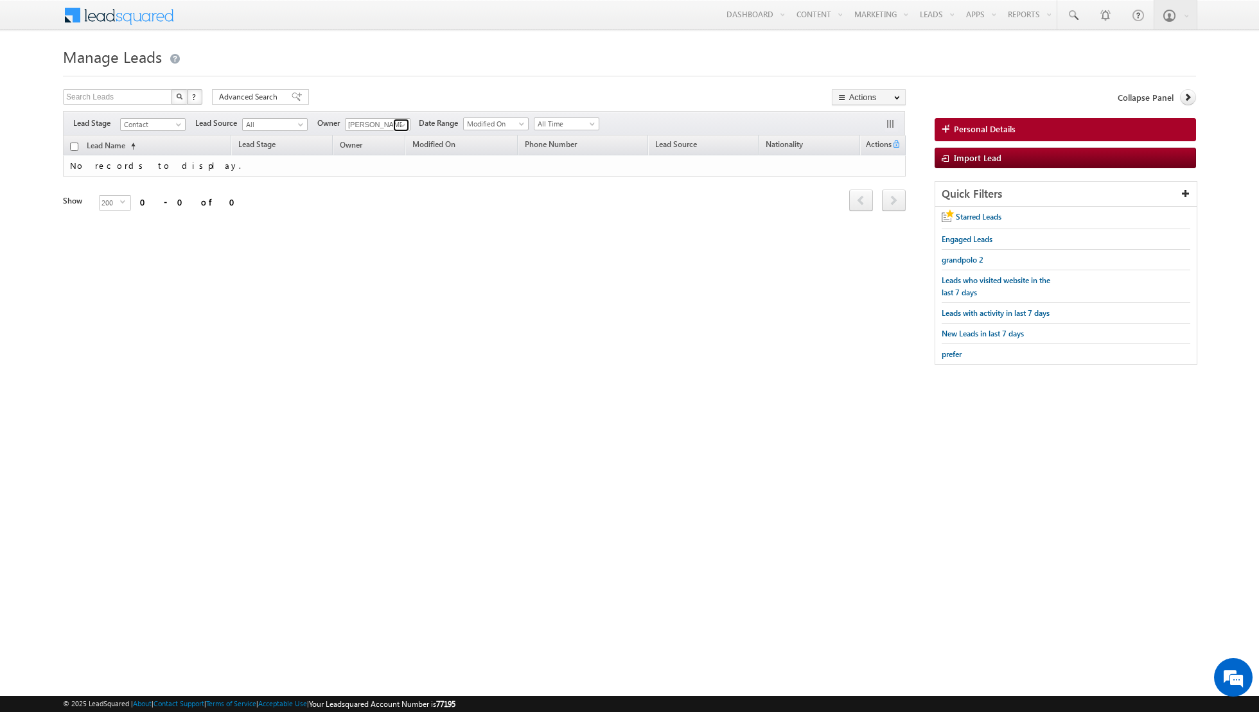
click at [405, 126] on span at bounding box center [403, 125] width 10 height 10
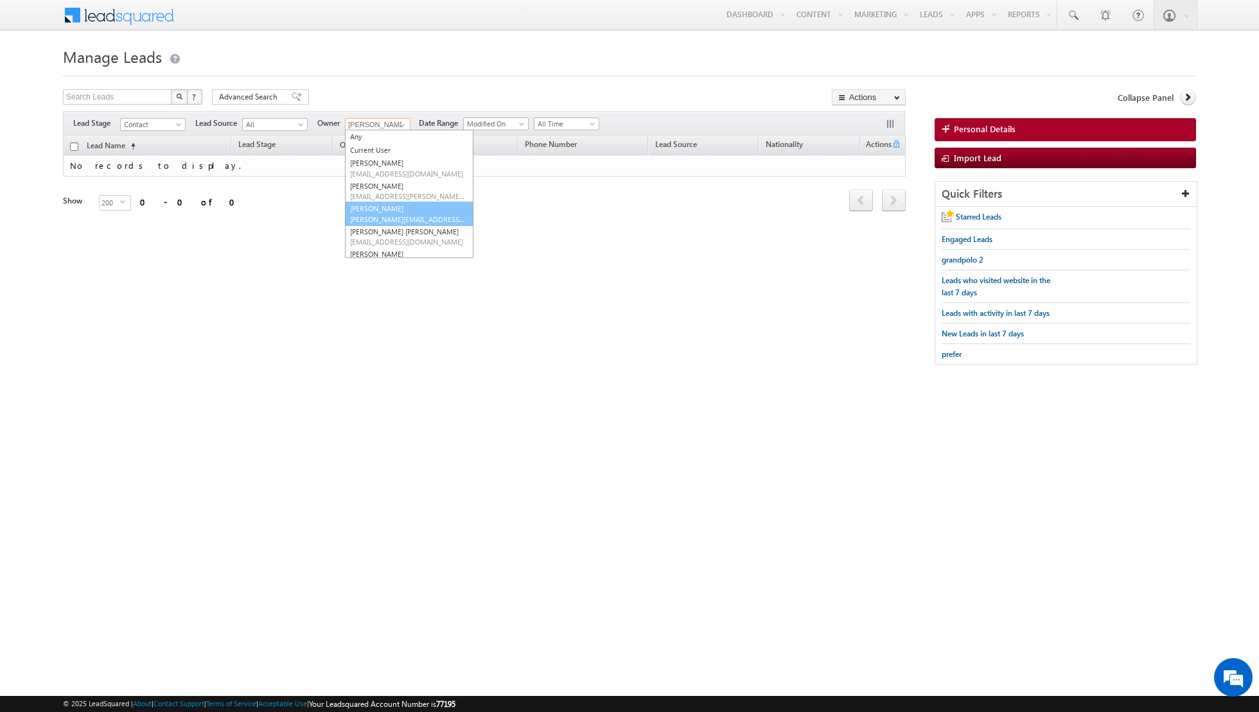
click at [389, 202] on link "[PERSON_NAME] [PERSON_NAME][EMAIL_ADDRESS][DOMAIN_NAME]" at bounding box center [409, 214] width 128 height 24
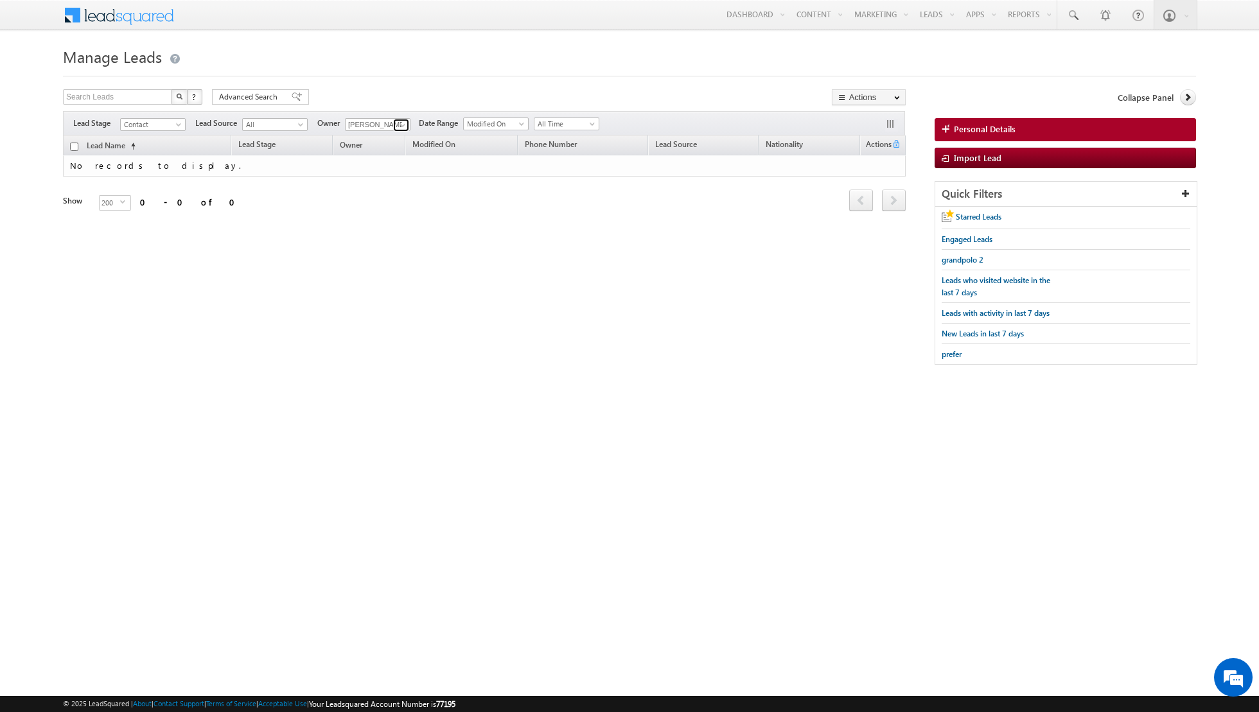
click at [398, 123] on span at bounding box center [403, 125] width 10 height 10
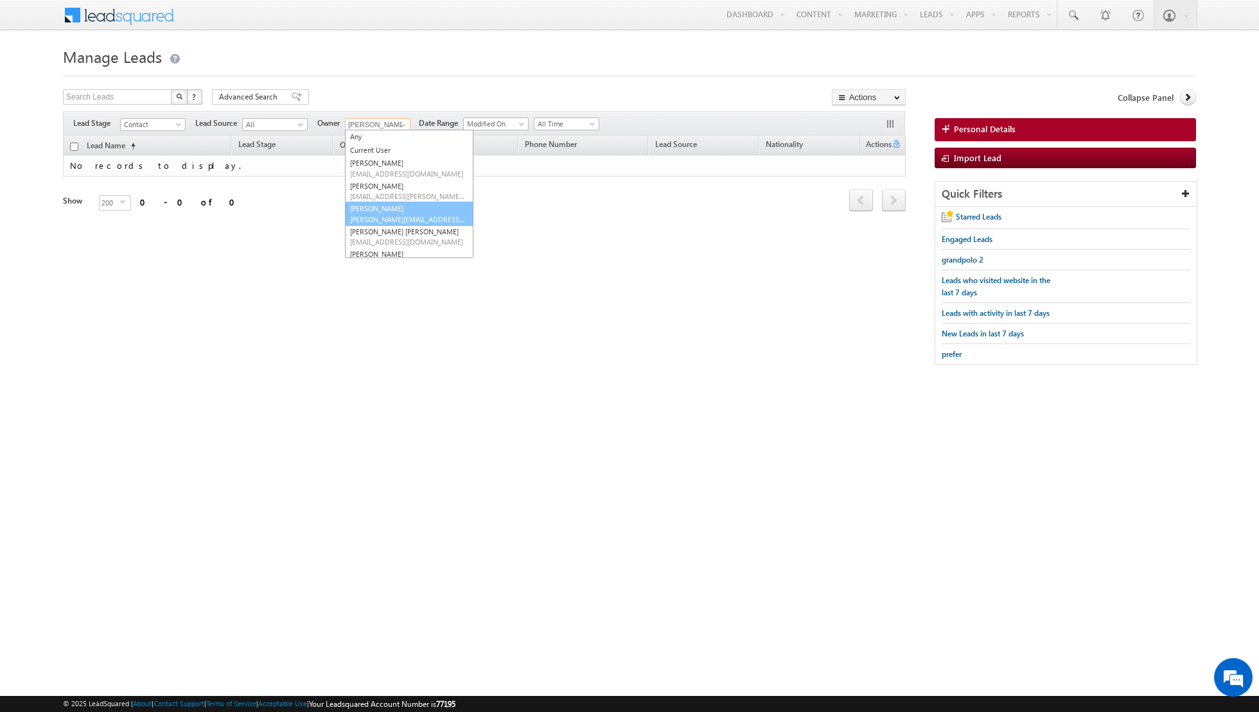
scroll to position [22, 0]
click at [395, 216] on span "[EMAIL_ADDRESS][DOMAIN_NAME]" at bounding box center [408, 221] width 116 height 10
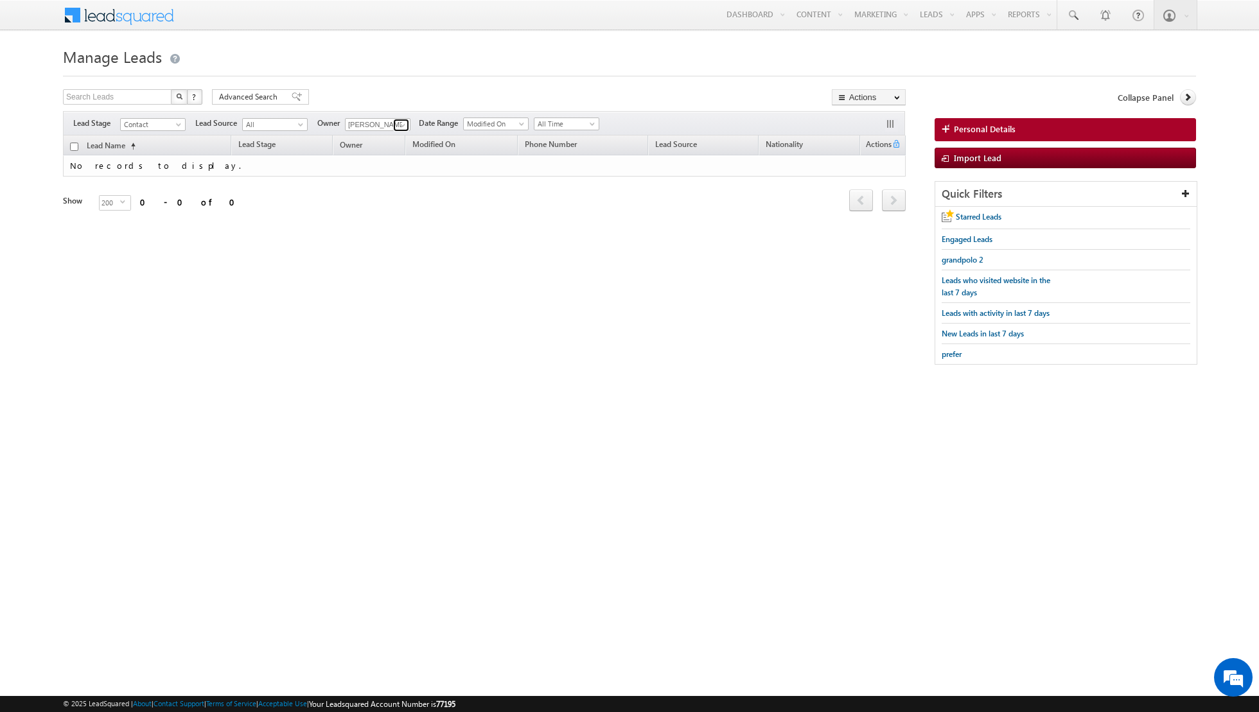
click at [393, 123] on link at bounding box center [401, 125] width 16 height 13
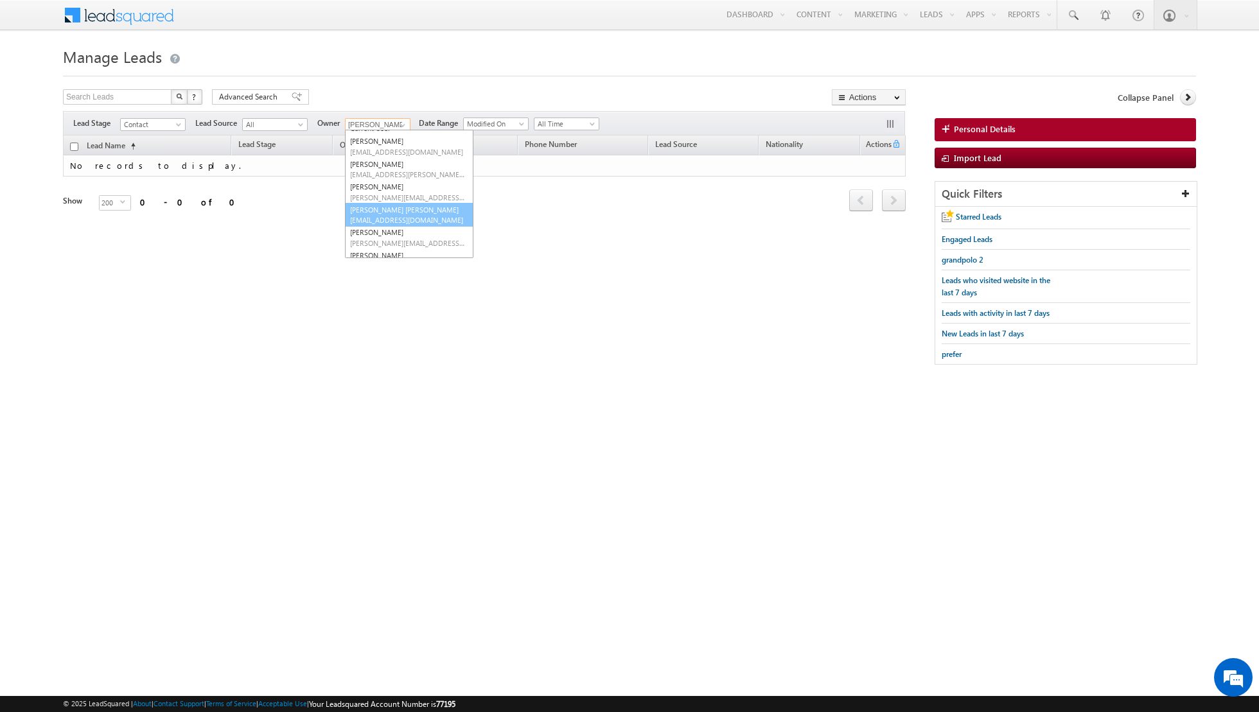
scroll to position [31, 0]
click at [379, 220] on link "[PERSON_NAME] [PERSON_NAME][EMAIL_ADDRESS][PERSON_NAME][DOMAIN_NAME]" at bounding box center [409, 228] width 128 height 24
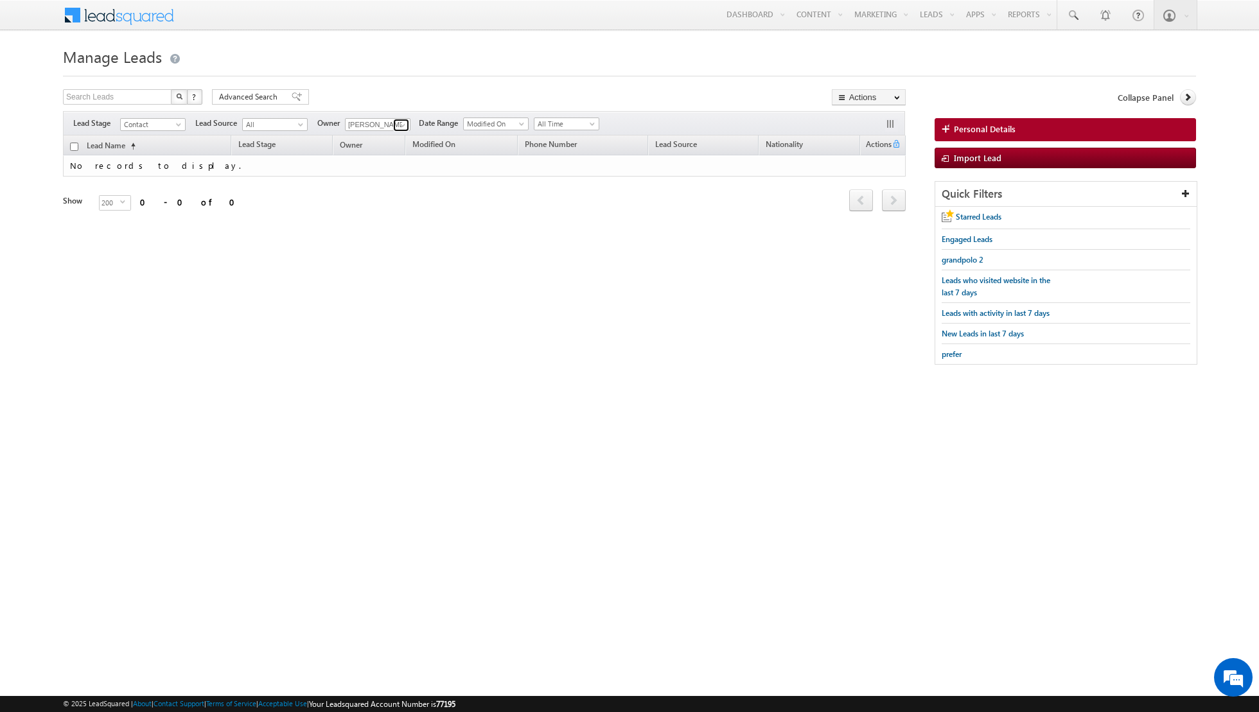
click at [398, 127] on span at bounding box center [403, 125] width 10 height 10
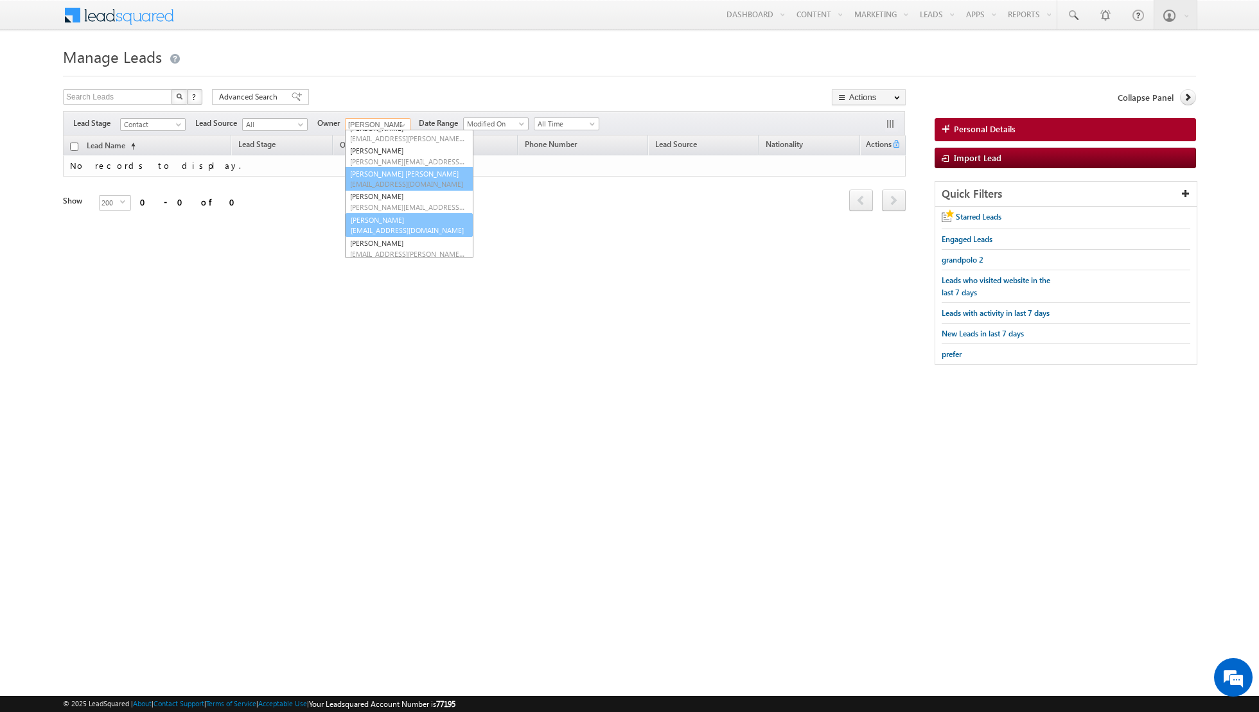
scroll to position [57, 0]
click at [402, 220] on link "[PERSON_NAME] [PERSON_NAME][EMAIL_ADDRESS][PERSON_NAME][DOMAIN_NAME]" at bounding box center [409, 225] width 128 height 24
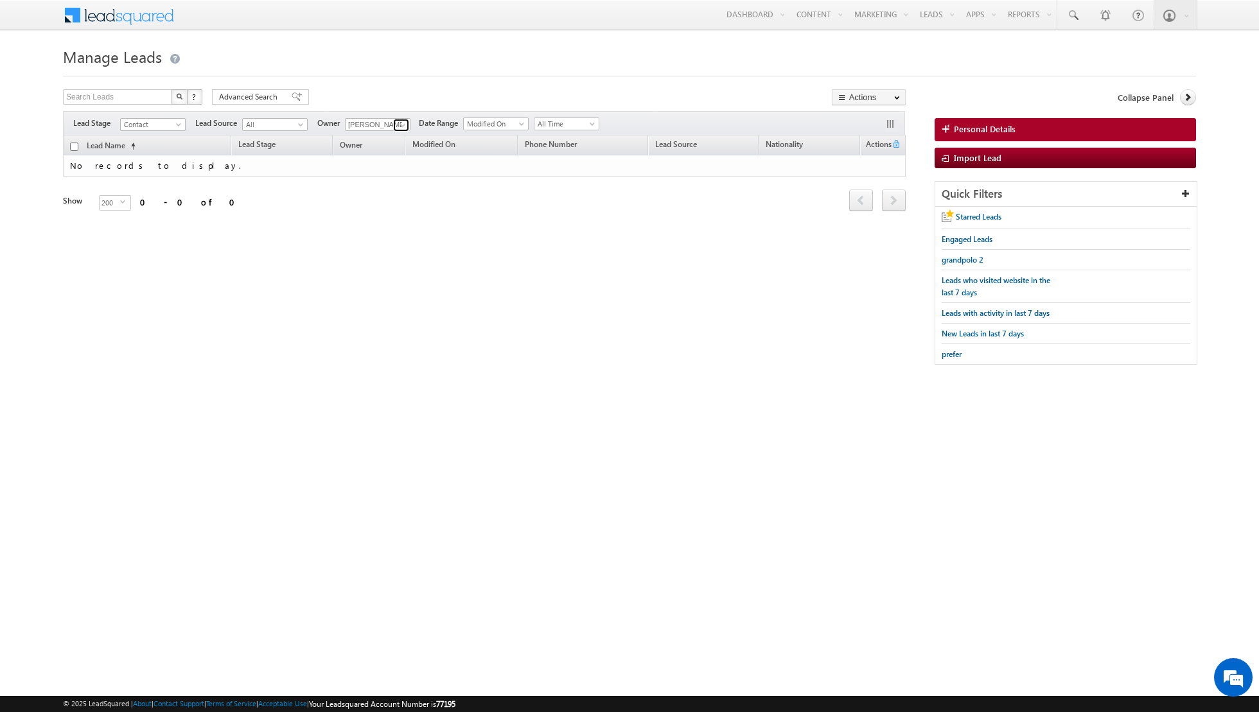
click at [400, 121] on span at bounding box center [403, 125] width 10 height 10
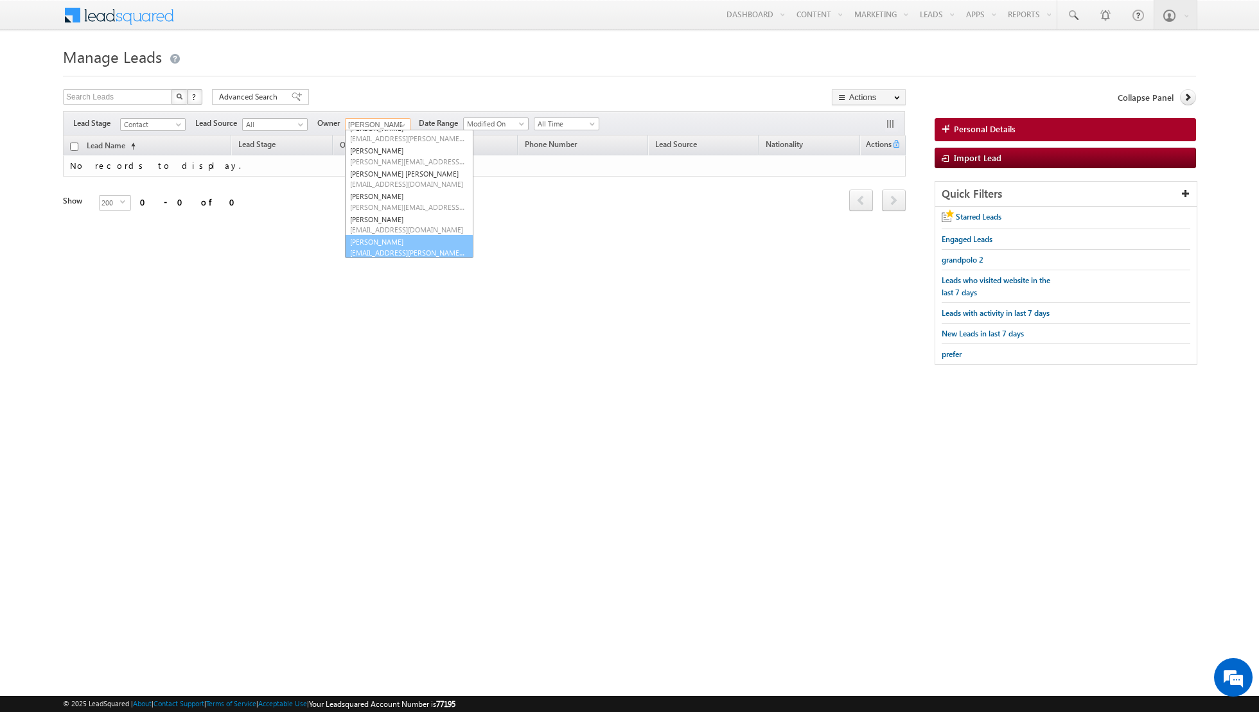
scroll to position [59, 0]
click at [373, 245] on link "[PERSON_NAME] [EMAIL_ADDRESS][PERSON_NAME][DOMAIN_NAME]" at bounding box center [409, 246] width 128 height 24
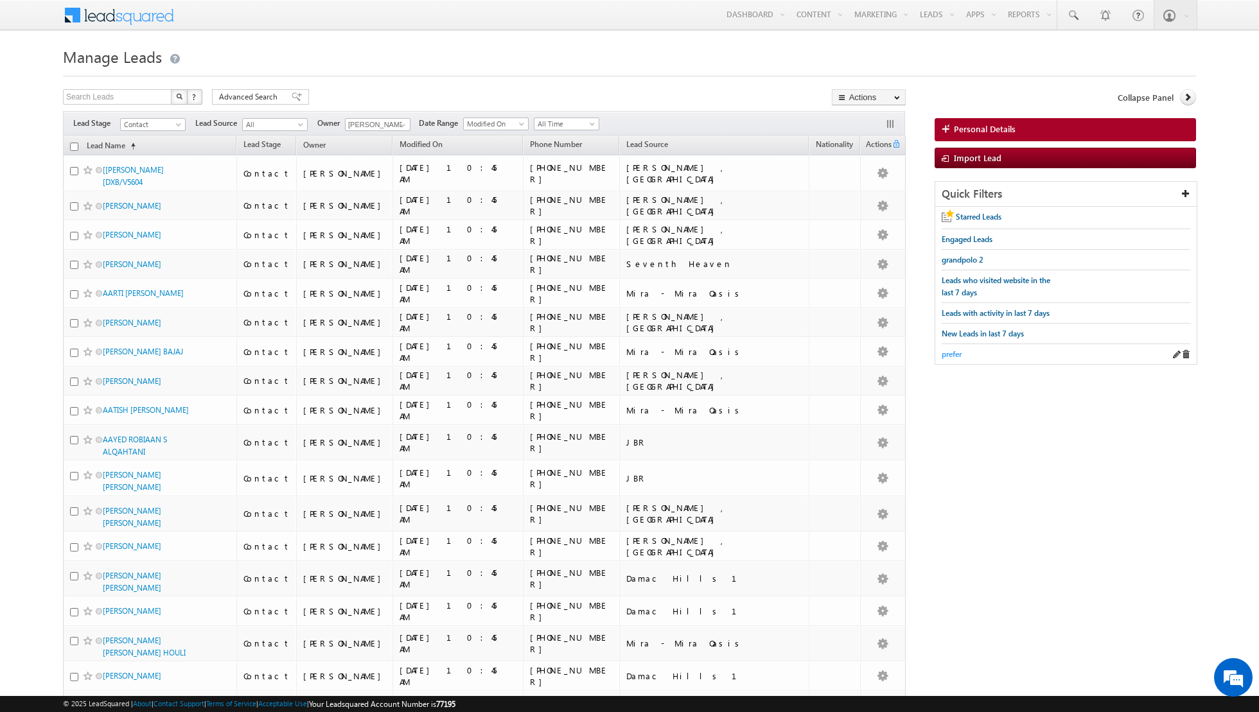
click at [951, 352] on span "prefer" at bounding box center [952, 354] width 20 height 10
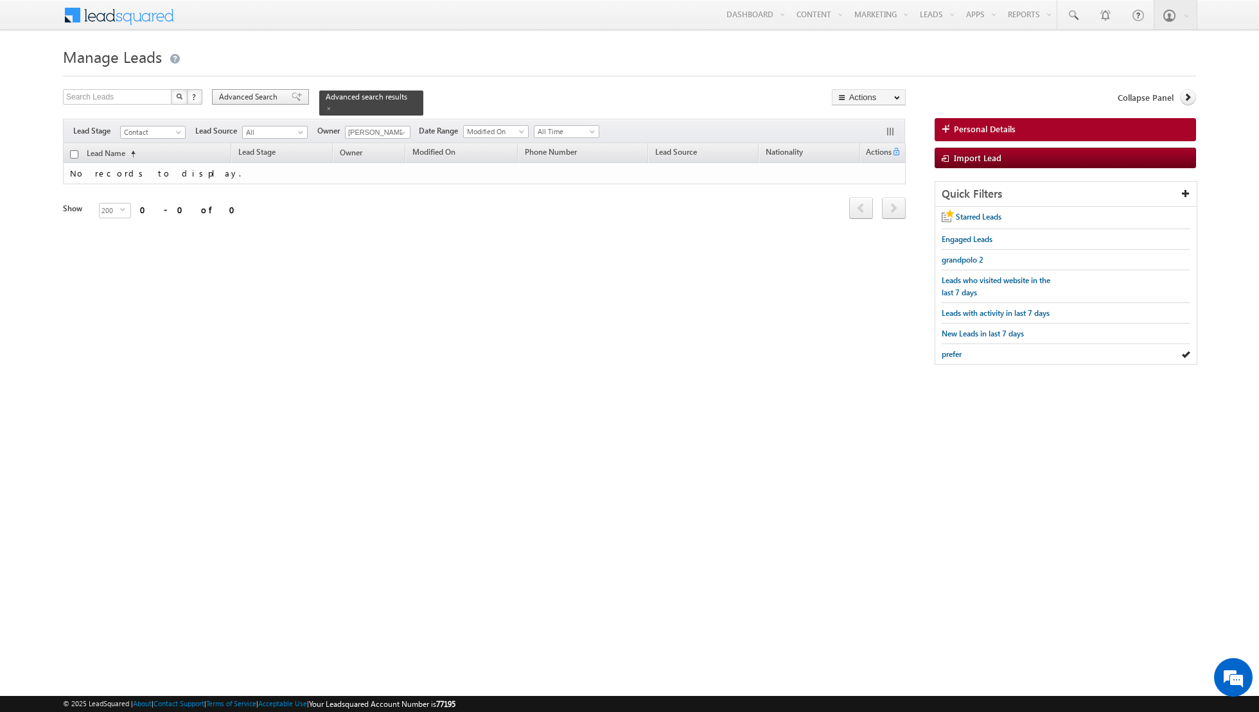
click at [292, 96] on span at bounding box center [297, 96] width 10 height 9
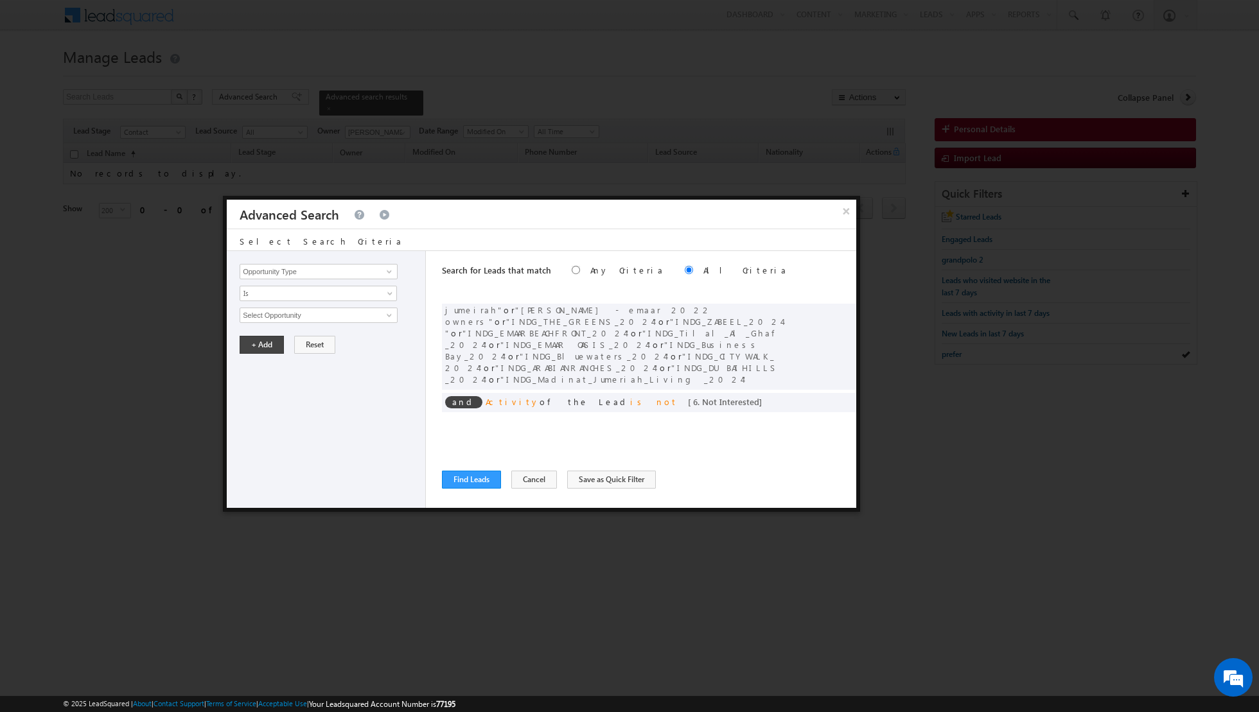
scroll to position [0, 0]
click at [840, 310] on span at bounding box center [842, 311] width 9 height 9
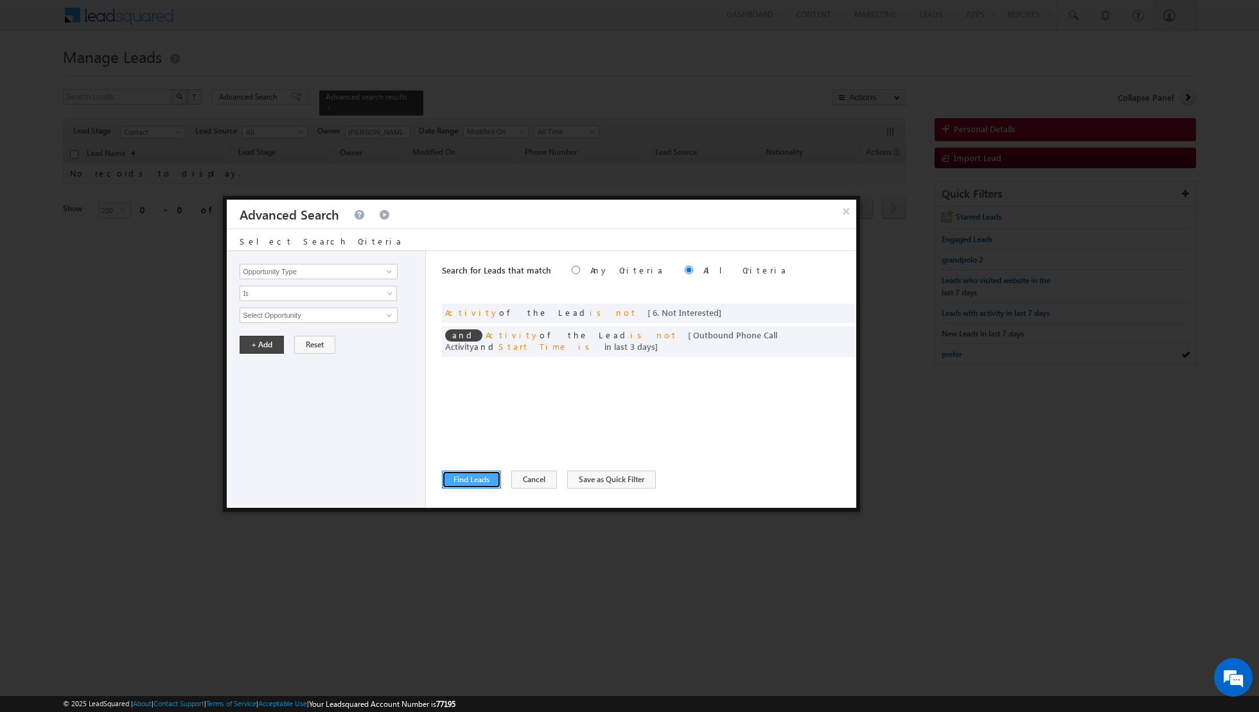
click at [468, 474] on button "Find Leads" at bounding box center [471, 480] width 59 height 18
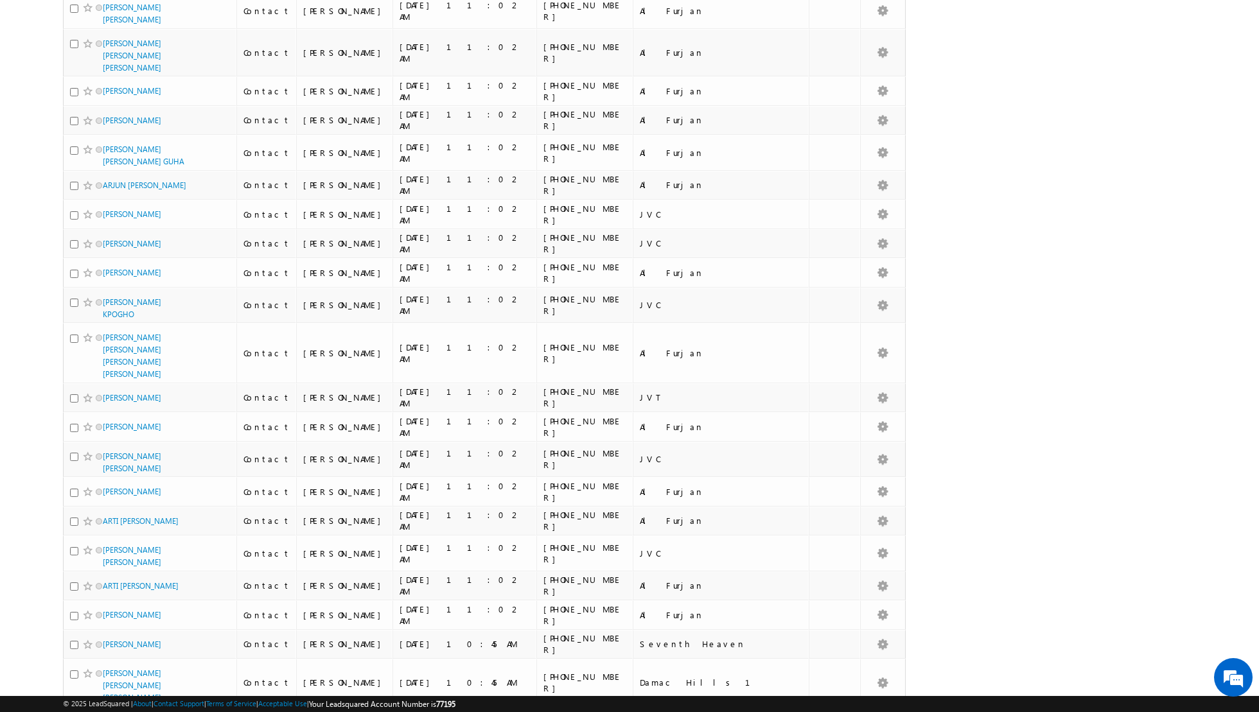
scroll to position [6231, 0]
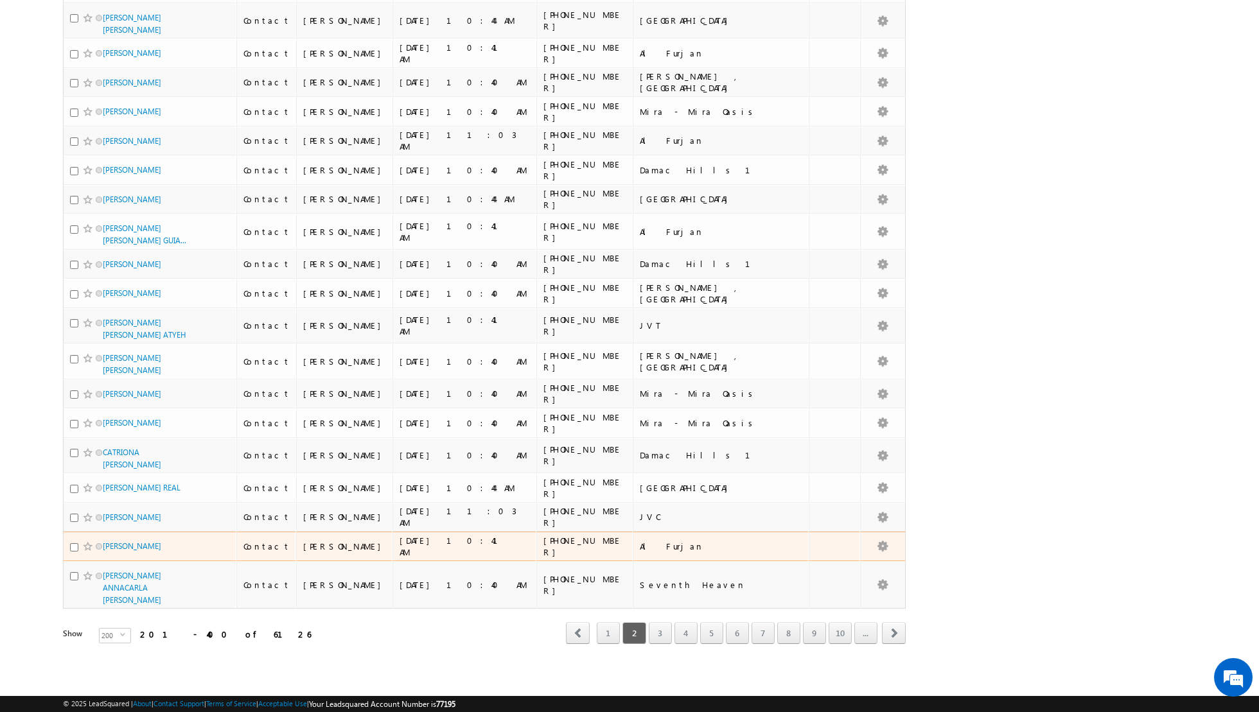
scroll to position [5825, 0]
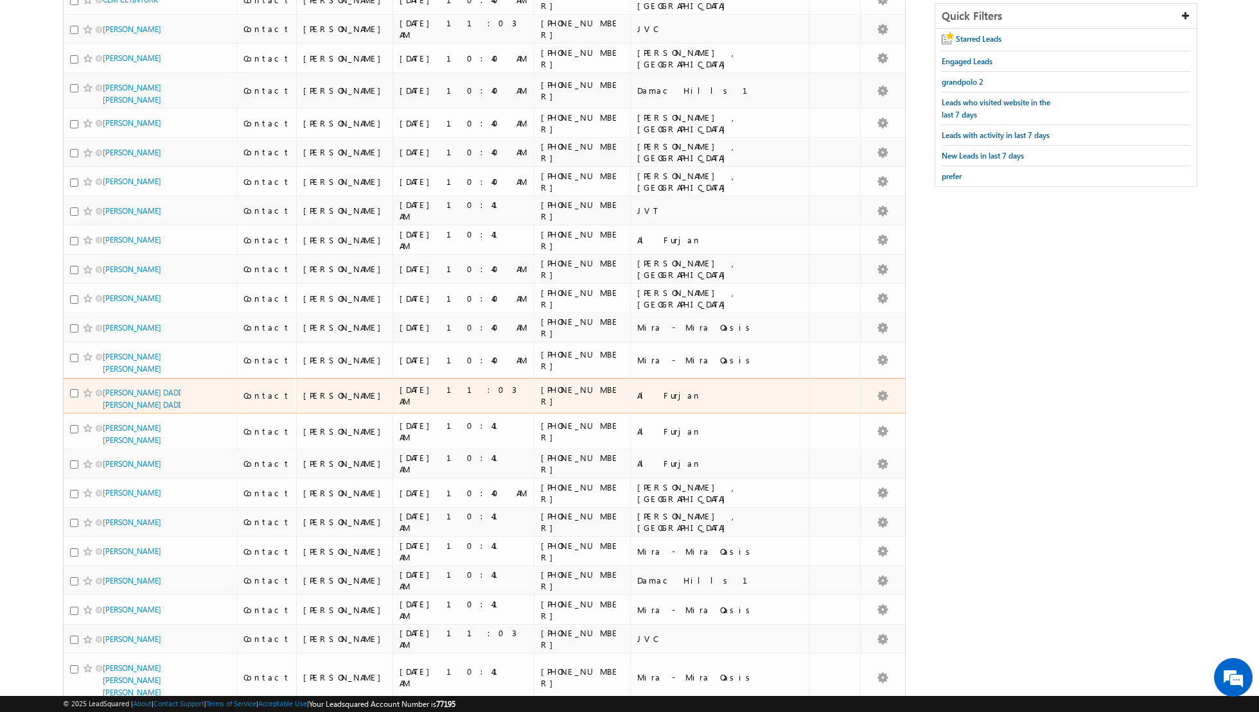
scroll to position [0, 0]
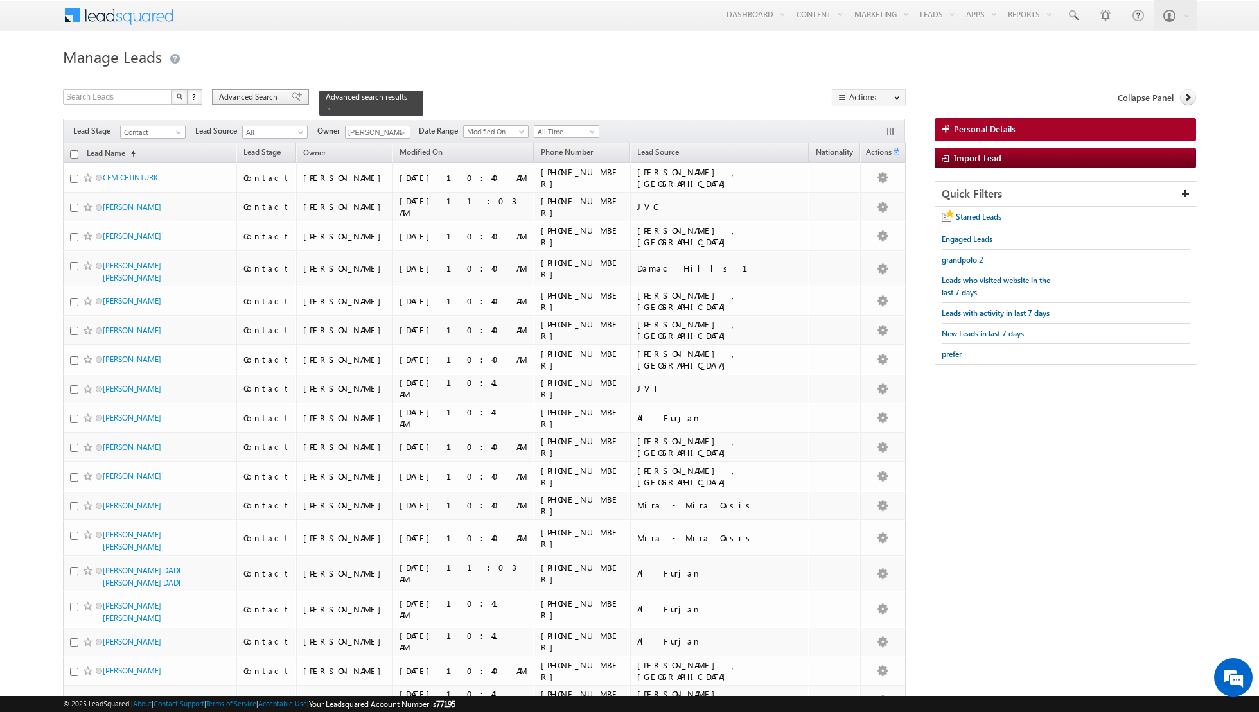
click at [292, 96] on span at bounding box center [297, 96] width 10 height 9
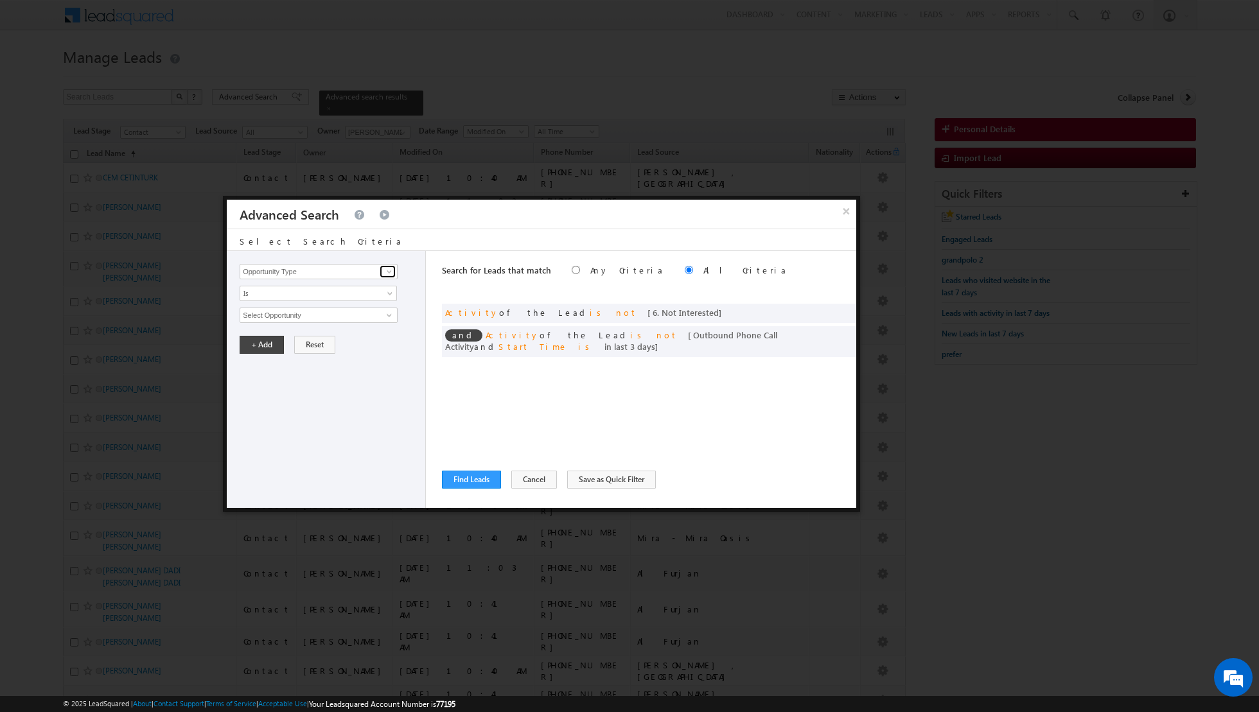
click at [389, 271] on span at bounding box center [389, 272] width 10 height 10
click at [263, 297] on link "Lead Source" at bounding box center [319, 297] width 158 height 15
click at [390, 314] on span "select" at bounding box center [391, 315] width 10 height 6
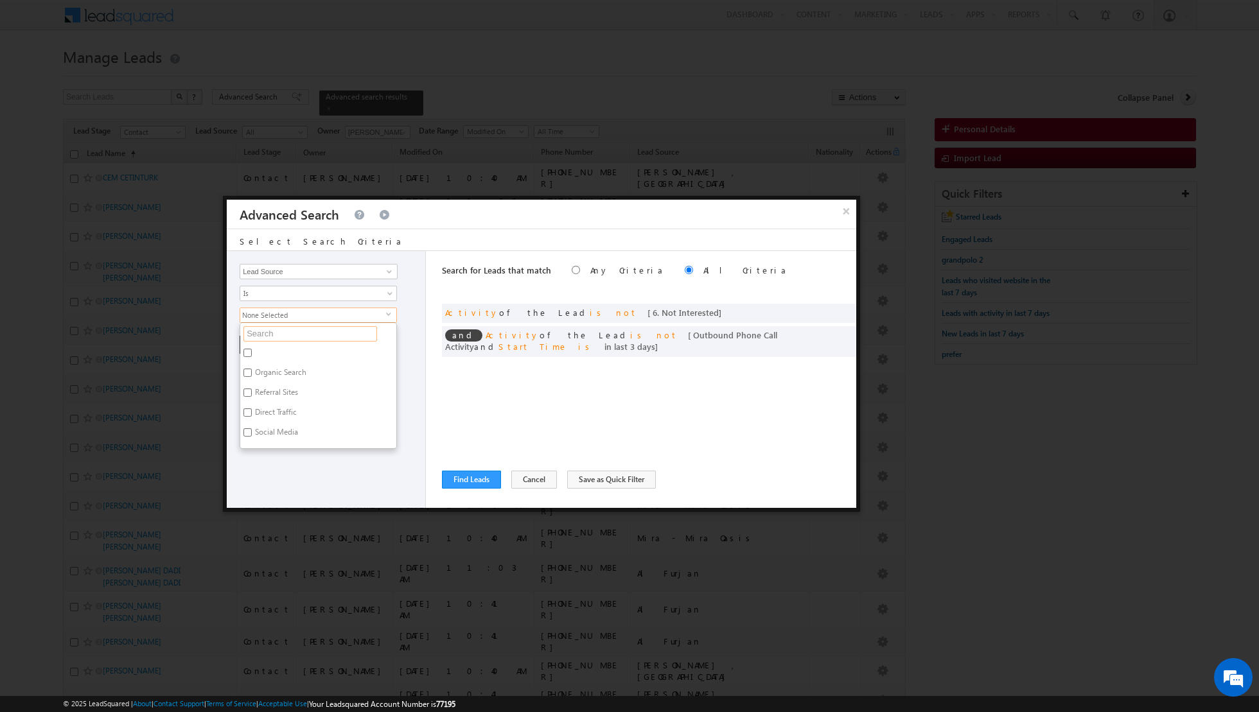
click at [339, 337] on input "text" at bounding box center [310, 333] width 134 height 15
click at [249, 352] on input "[GEOGRAPHIC_DATA]" at bounding box center [247, 353] width 8 height 8
click at [302, 469] on div "Opportunity Type Lead Activity Task Sales Group Prospect Id Address 1 Address 2…" at bounding box center [326, 379] width 199 height 257
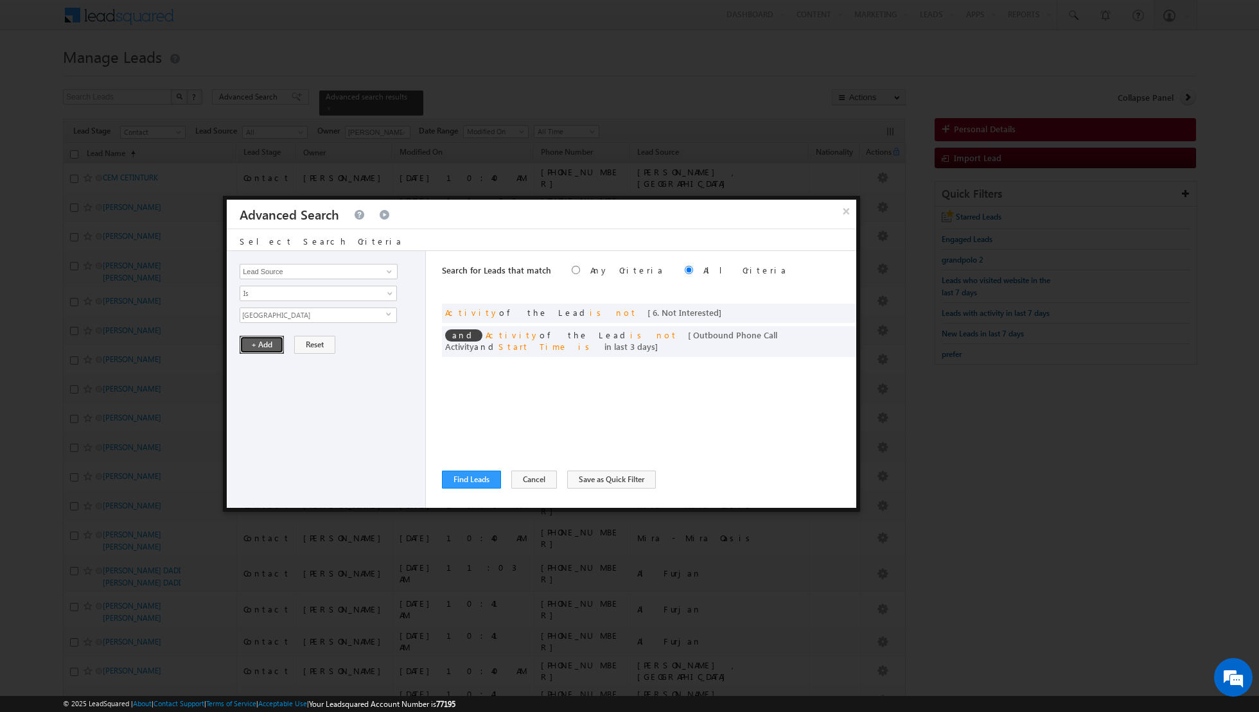
click at [263, 341] on button "+ Add" at bounding box center [262, 345] width 44 height 18
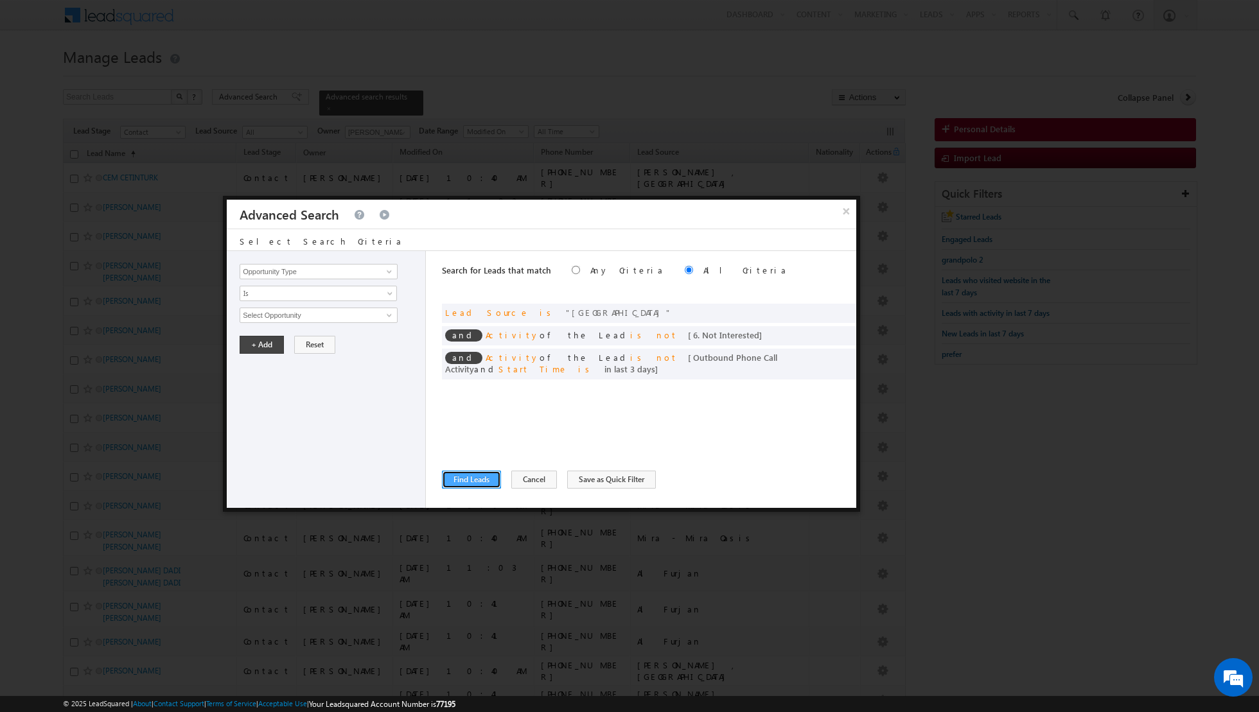
click at [464, 479] on button "Find Leads" at bounding box center [471, 480] width 59 height 18
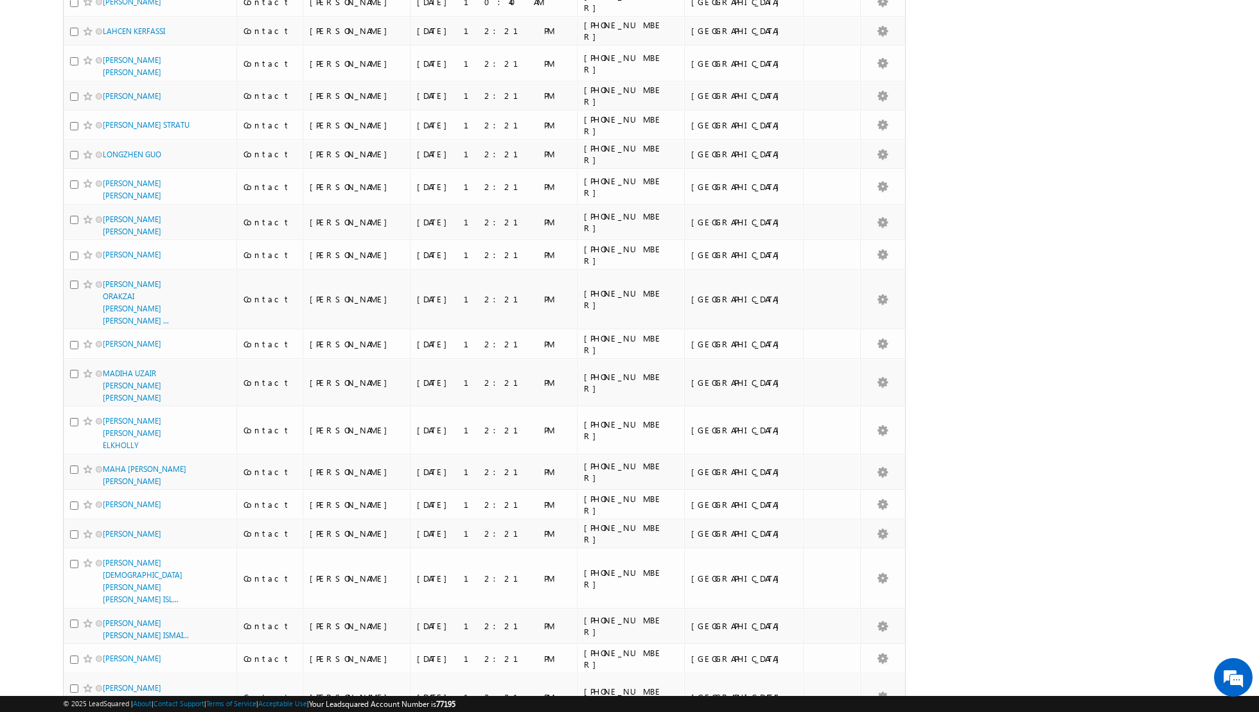
scroll to position [4823, 0]
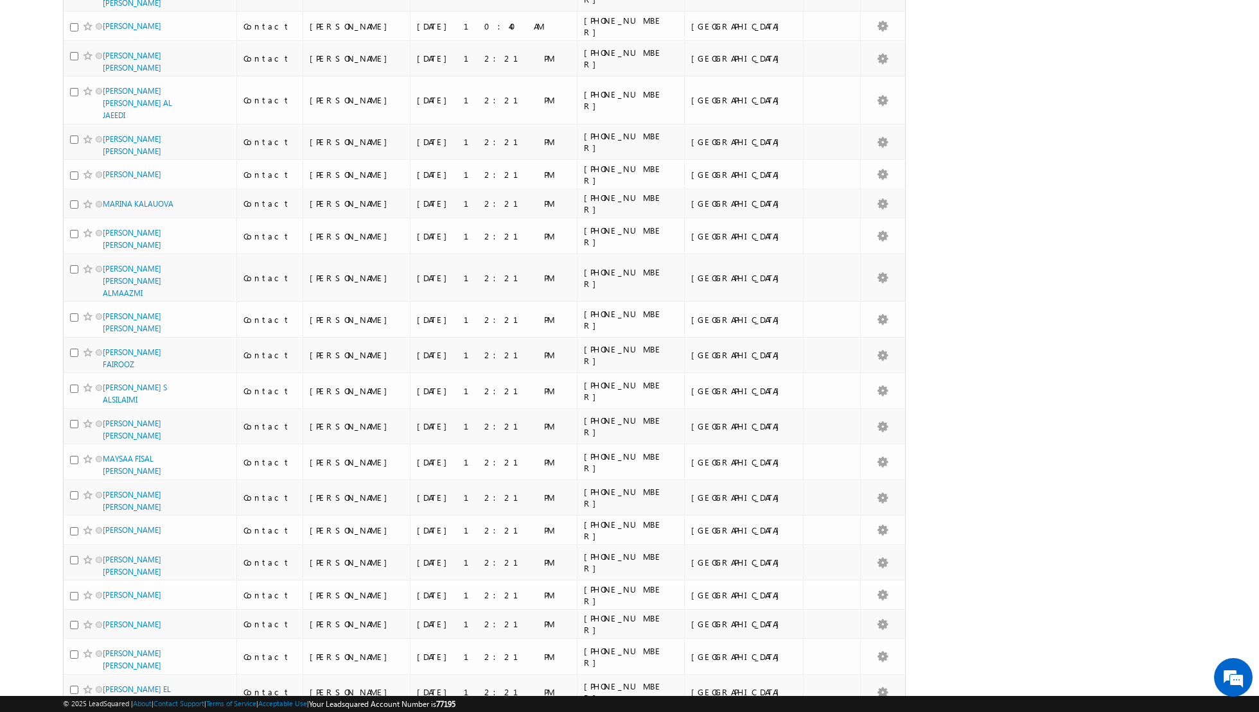
scroll to position [6222, 0]
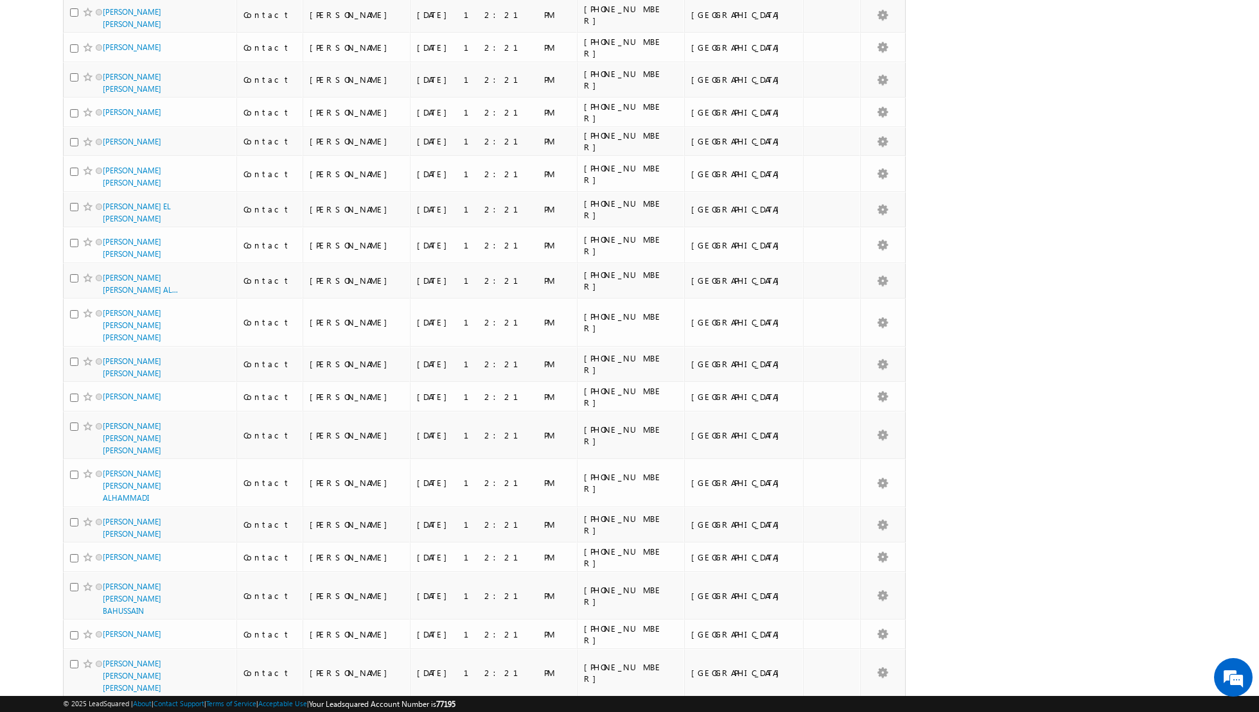
click at [106, 687] on li "100" at bounding box center [107, 688] width 31 height 13
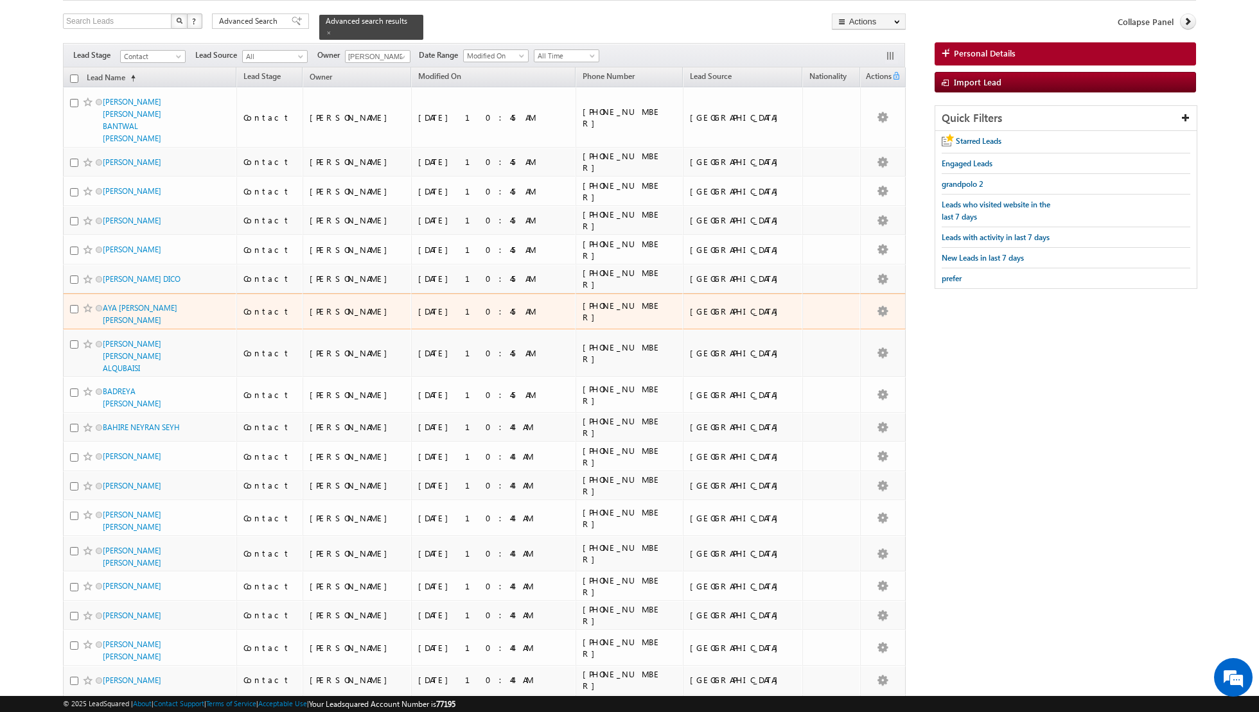
scroll to position [0, 0]
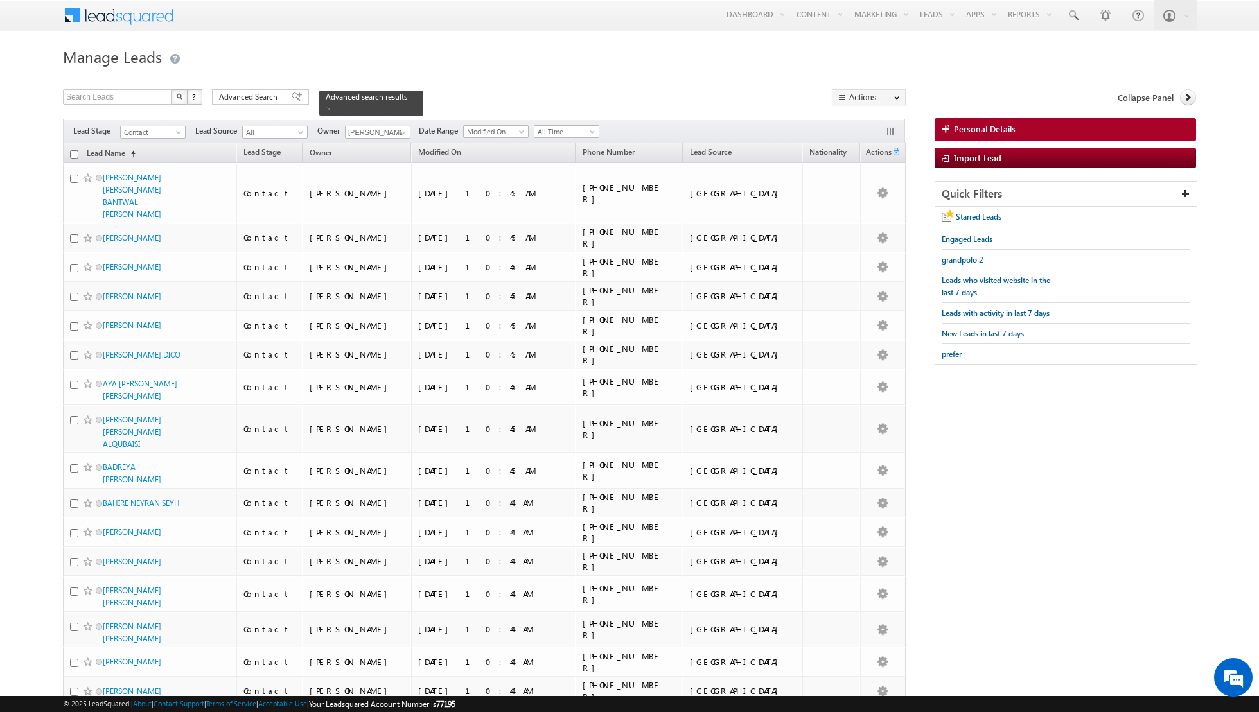
click at [75, 152] on input "checkbox" at bounding box center [74, 154] width 8 height 8
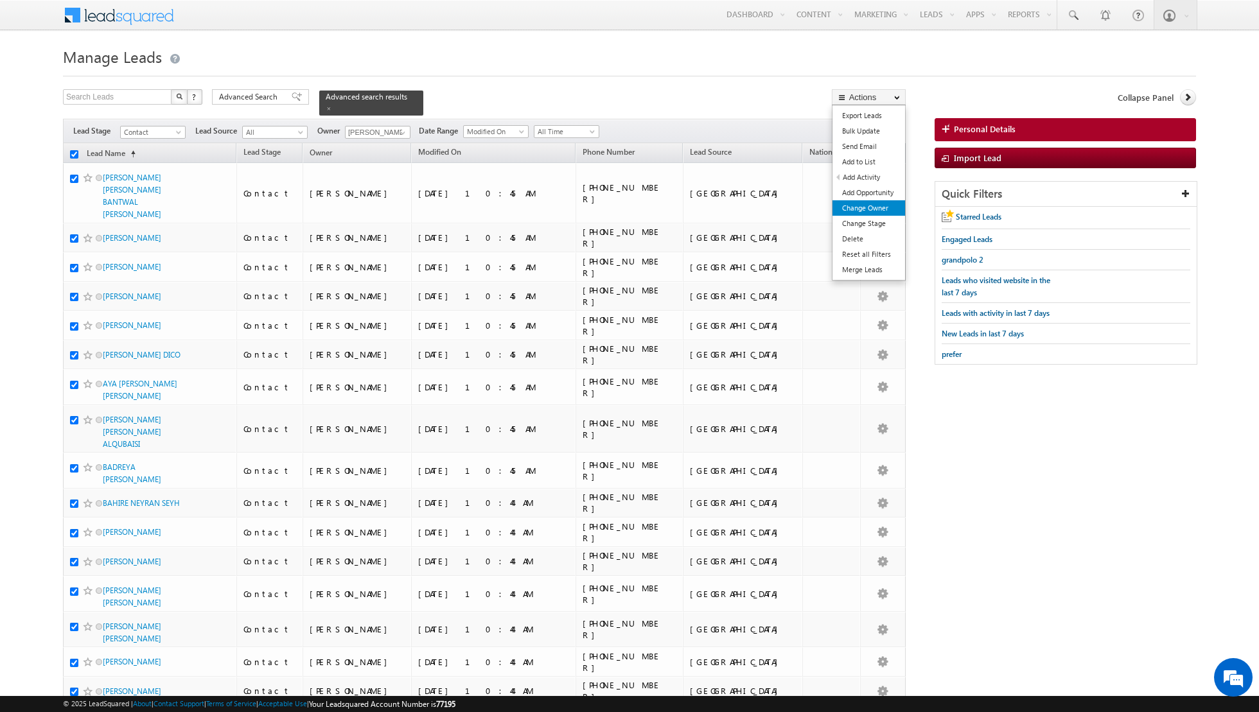
click at [862, 207] on link "Change Owner" at bounding box center [868, 207] width 73 height 15
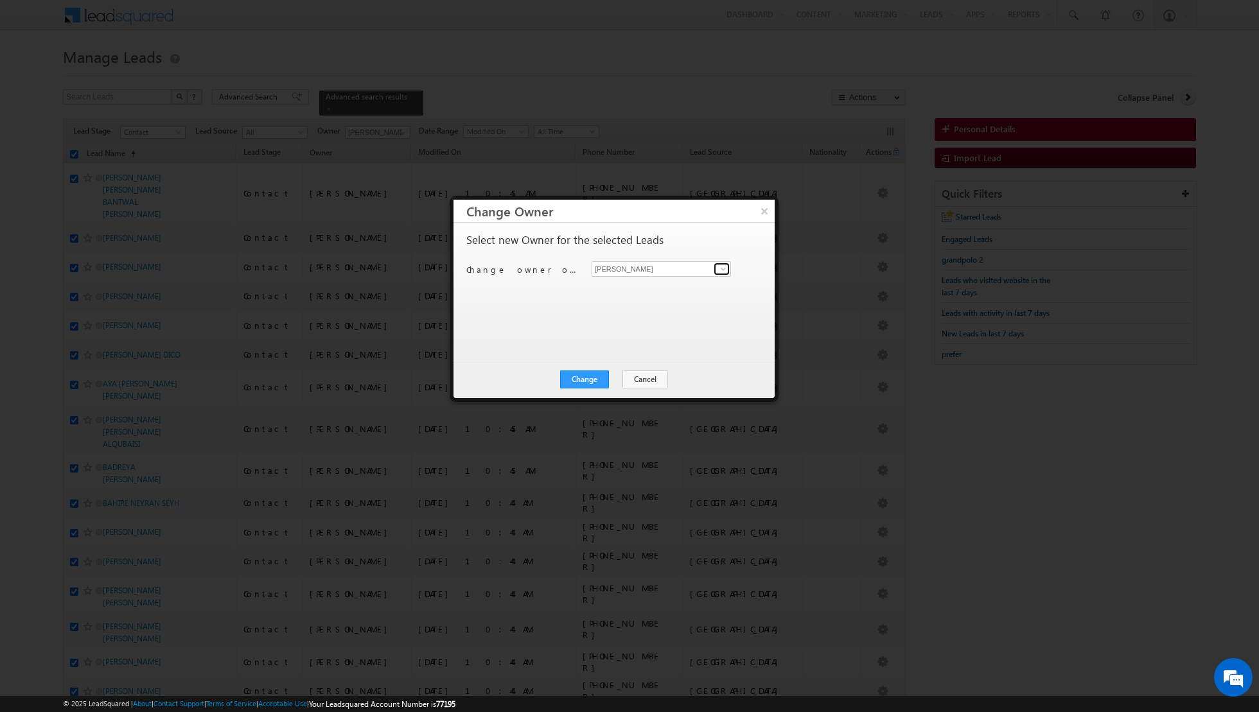
click at [723, 269] on span at bounding box center [723, 269] width 10 height 10
click at [637, 310] on link "[PERSON_NAME] [EMAIL_ADDRESS][PERSON_NAME][DOMAIN_NAME]" at bounding box center [661, 311] width 139 height 24
click at [586, 380] on button "Change" at bounding box center [584, 380] width 49 height 18
click at [611, 379] on button "Close" at bounding box center [615, 380] width 41 height 18
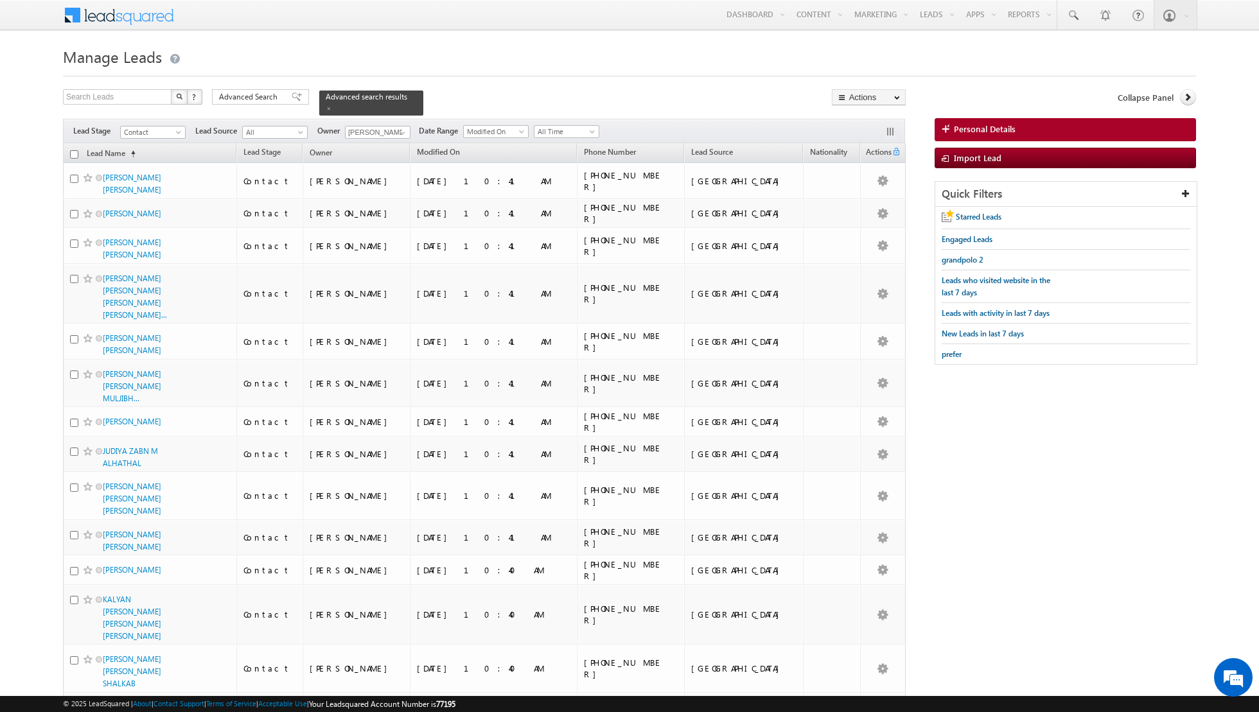
click at [73, 152] on input "checkbox" at bounding box center [74, 154] width 8 height 8
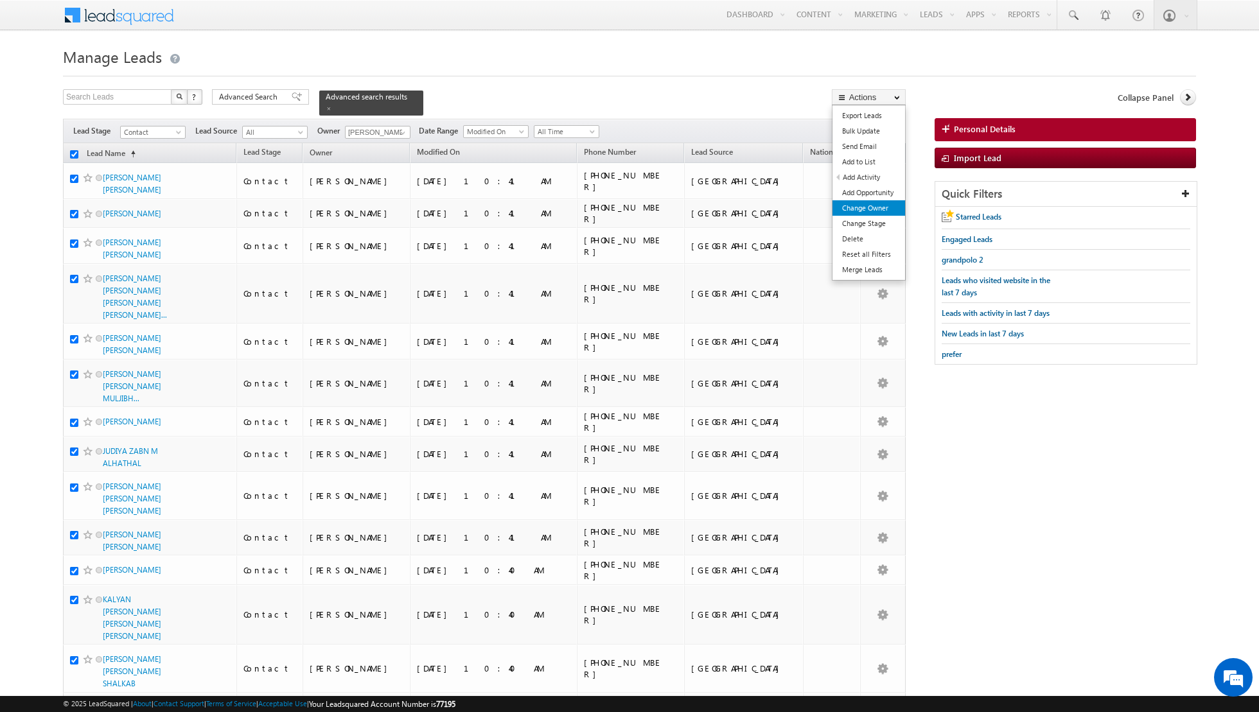
click at [850, 206] on link "Change Owner" at bounding box center [868, 207] width 73 height 15
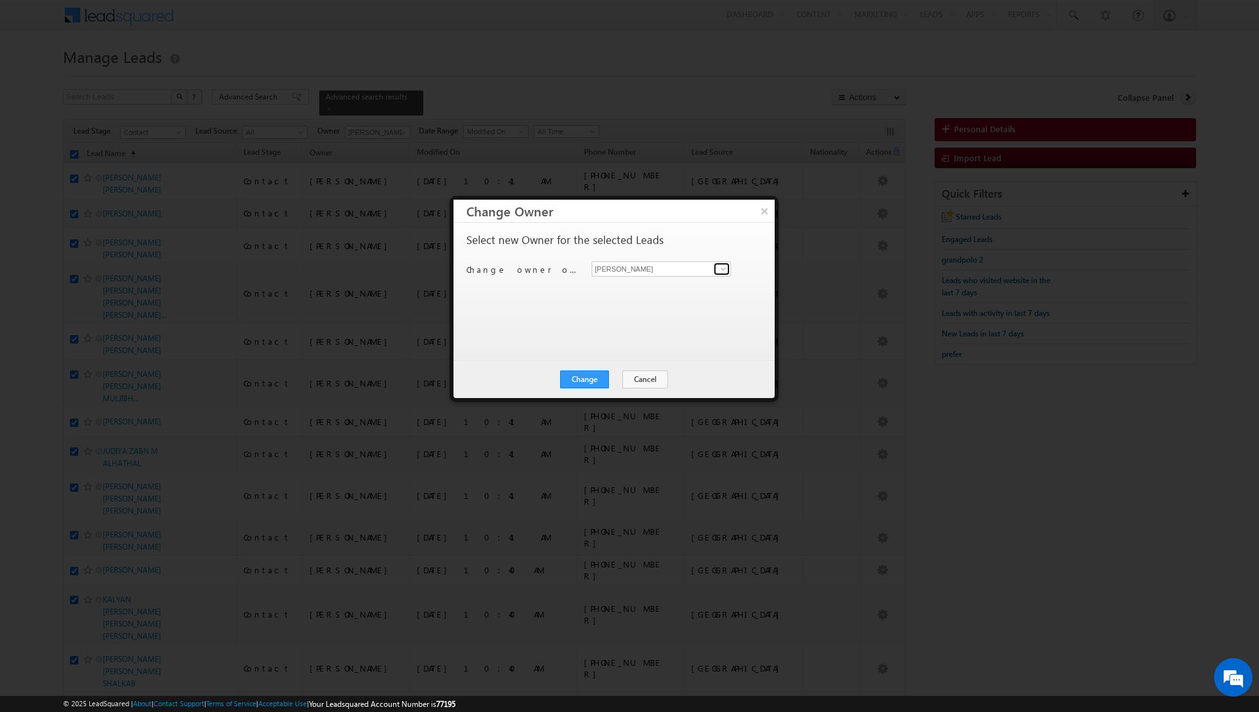
click at [717, 267] on link at bounding box center [722, 269] width 16 height 13
click at [638, 331] on link "[PERSON_NAME] [PERSON_NAME][EMAIL_ADDRESS][DOMAIN_NAME]" at bounding box center [661, 334] width 139 height 24
click at [586, 384] on button "Change" at bounding box center [584, 380] width 49 height 18
click at [621, 383] on button "Close" at bounding box center [615, 380] width 41 height 18
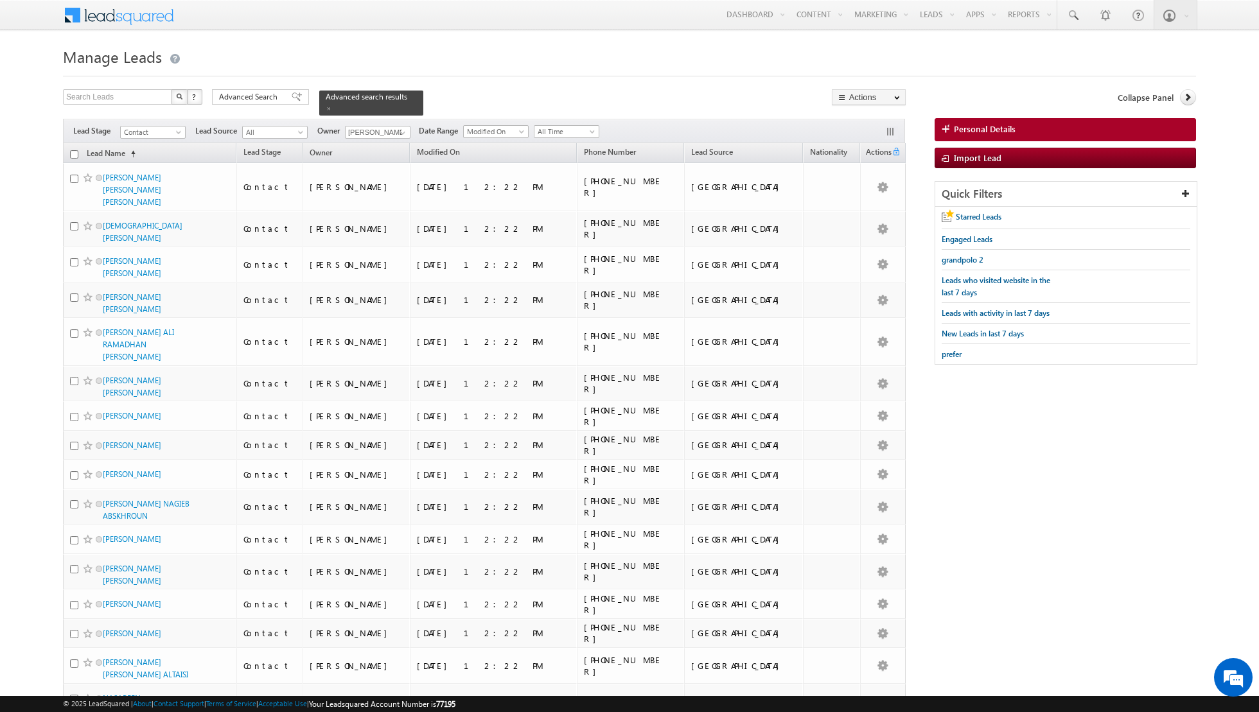
click at [74, 152] on input "checkbox" at bounding box center [74, 154] width 8 height 8
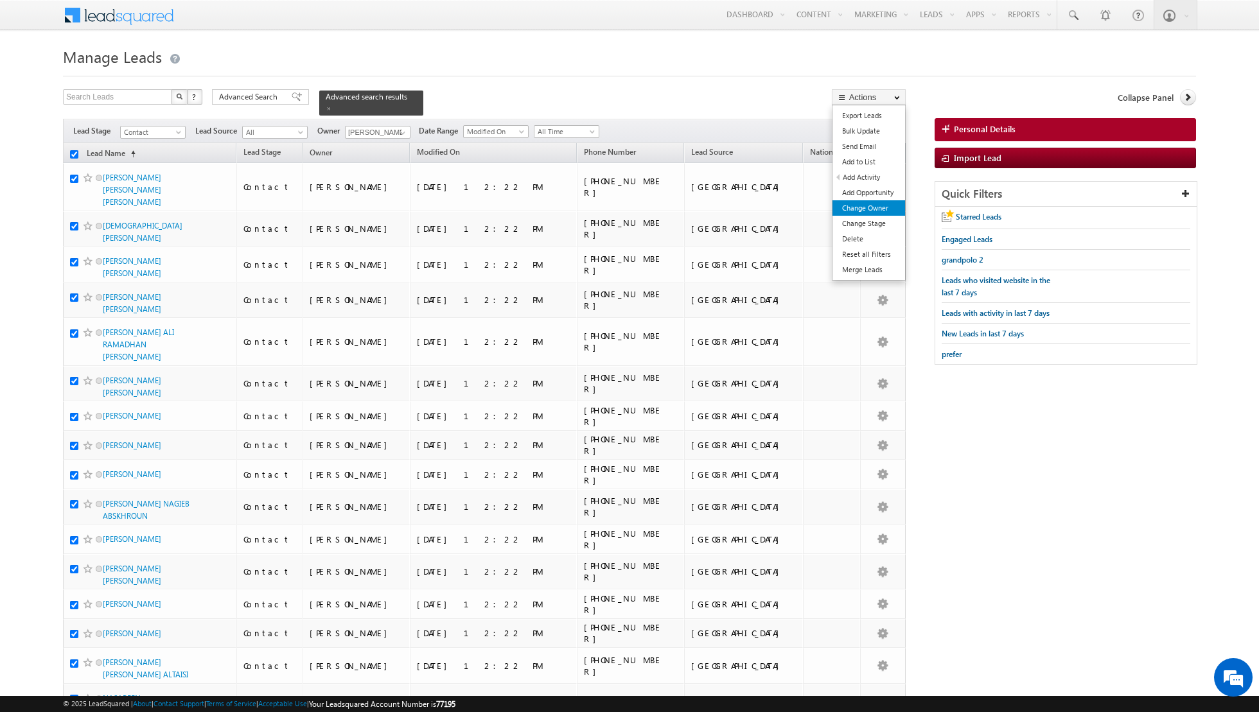
click at [866, 206] on link "Change Owner" at bounding box center [868, 207] width 73 height 15
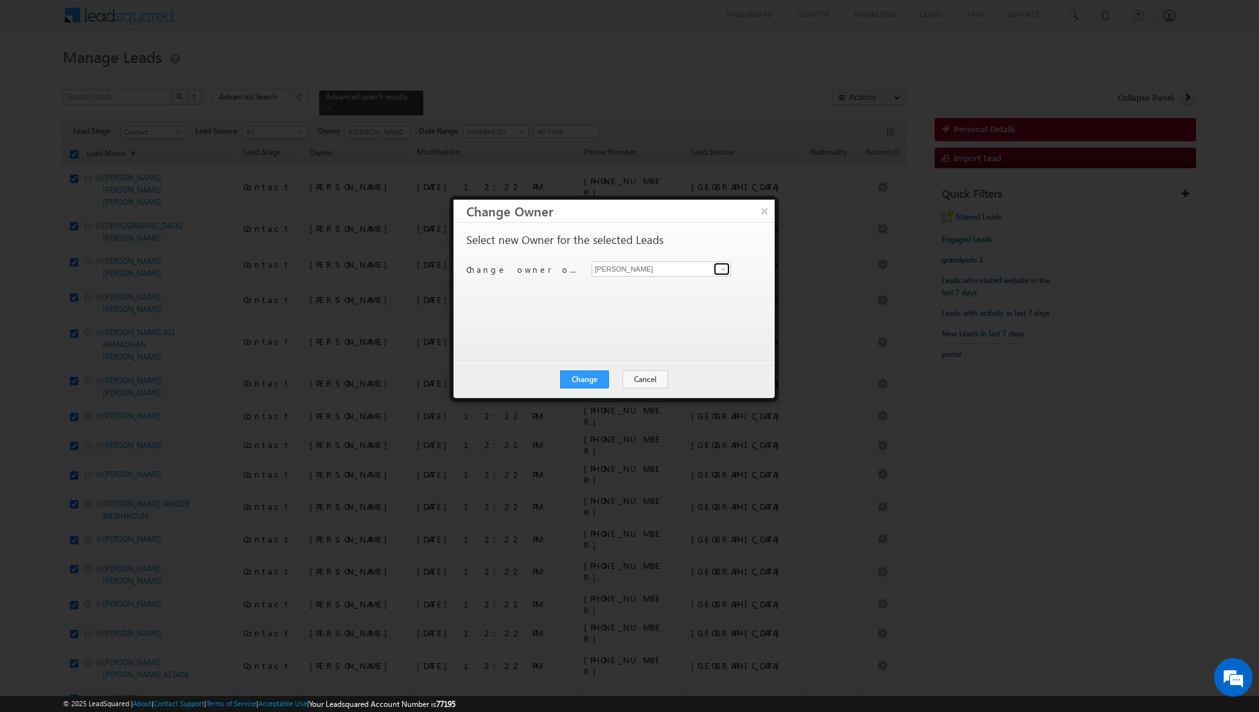
click at [723, 269] on span at bounding box center [723, 269] width 10 height 10
click at [642, 347] on link "[PERSON_NAME] [PERSON_NAME] [PERSON_NAME][EMAIL_ADDRESS][PERSON_NAME][DOMAIN_NA…" at bounding box center [661, 356] width 139 height 24
click at [592, 382] on button "Change" at bounding box center [584, 380] width 49 height 18
click at [618, 379] on button "Close" at bounding box center [615, 380] width 41 height 18
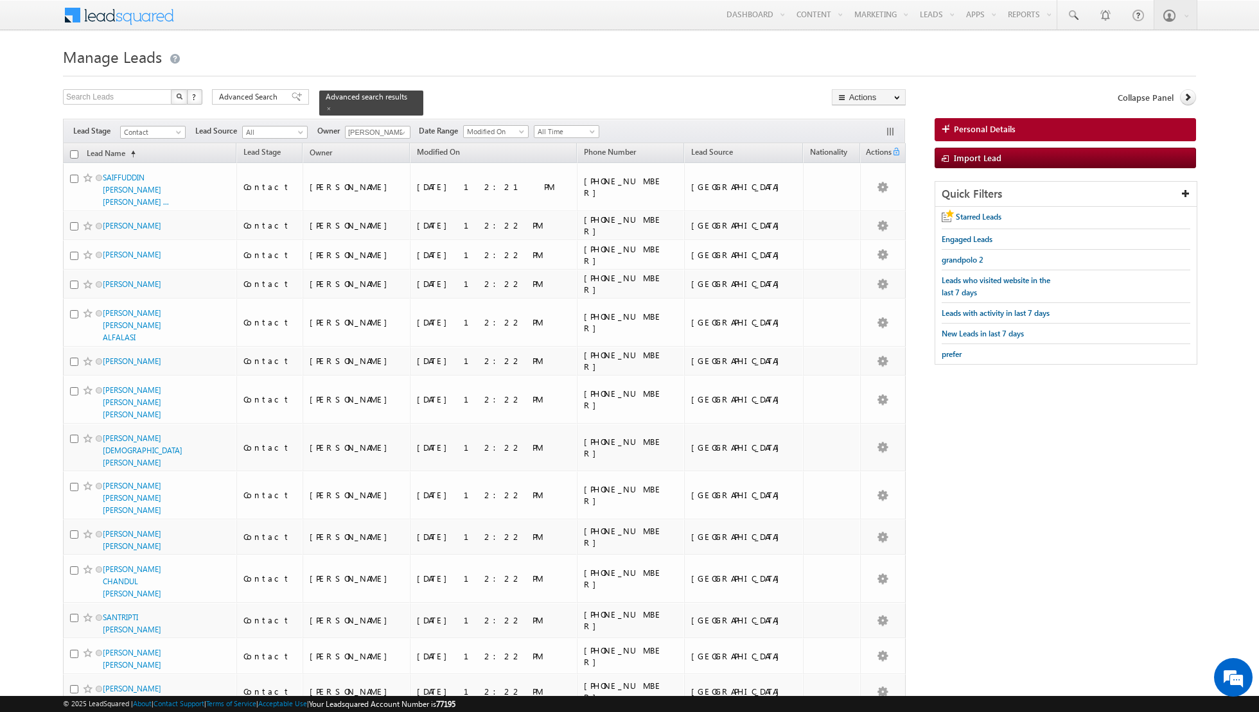
click at [76, 154] on input "checkbox" at bounding box center [74, 154] width 8 height 8
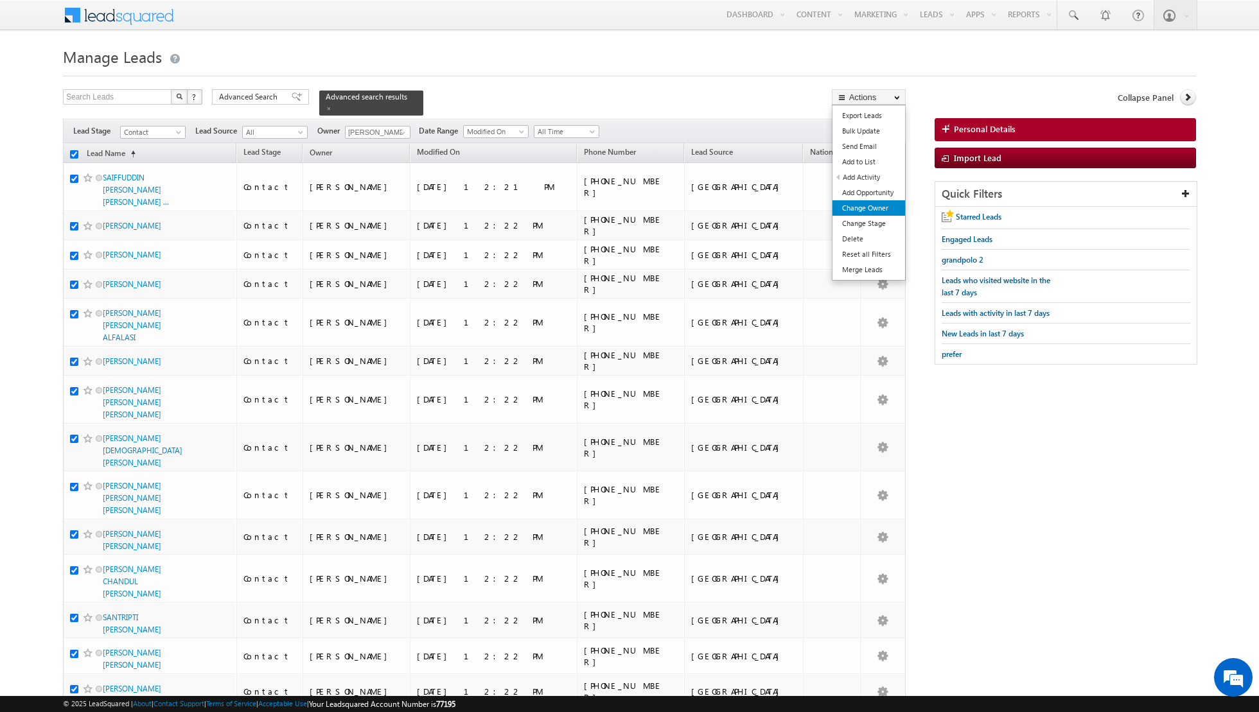
click at [865, 210] on link "Change Owner" at bounding box center [868, 207] width 73 height 15
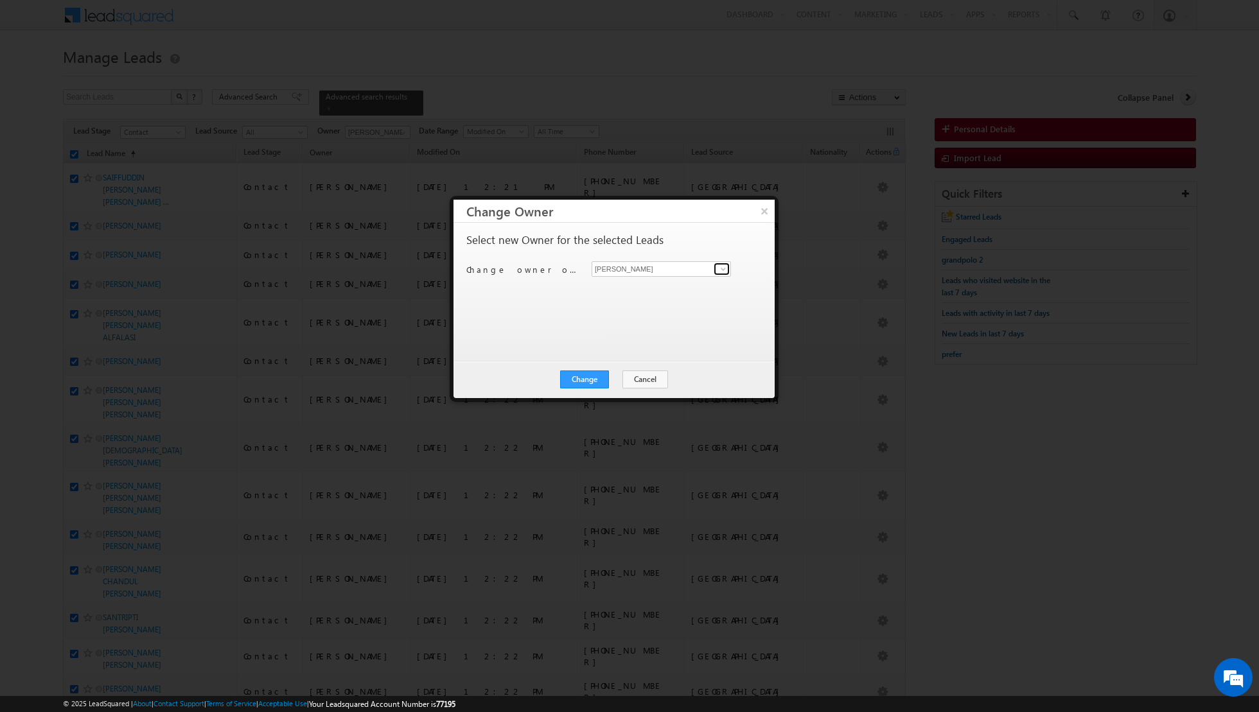
click at [723, 270] on span at bounding box center [723, 269] width 10 height 10
click at [644, 330] on link "[PERSON_NAME] [PERSON_NAME][EMAIL_ADDRESS][PERSON_NAME][DOMAIN_NAME]" at bounding box center [661, 333] width 139 height 24
click at [592, 374] on button "Change" at bounding box center [584, 380] width 49 height 18
click at [615, 379] on button "Close" at bounding box center [615, 380] width 41 height 18
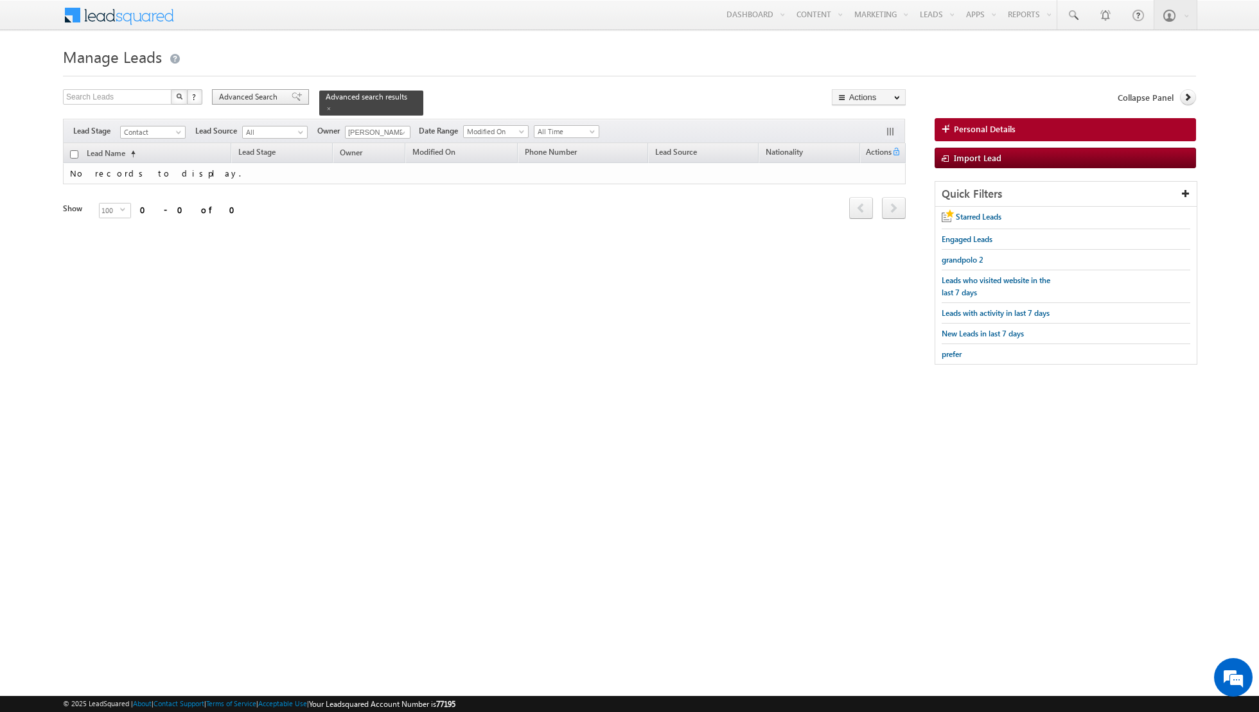
click at [292, 98] on span at bounding box center [297, 96] width 10 height 9
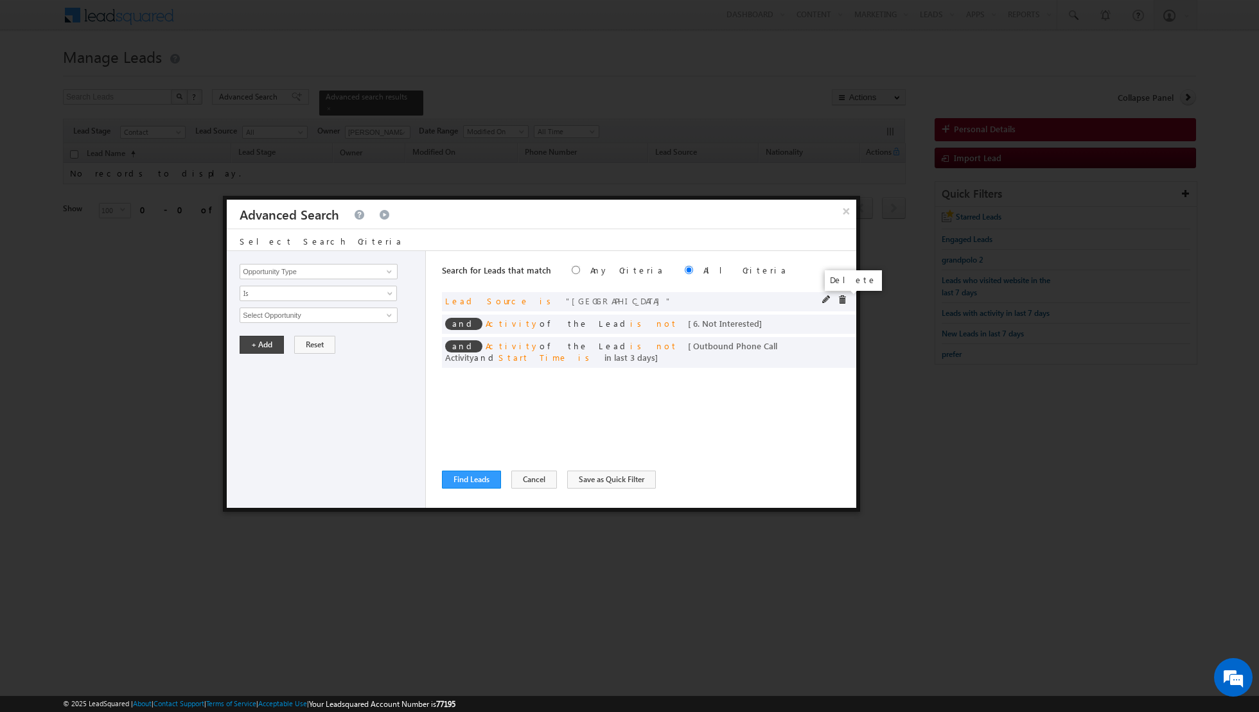
click at [843, 299] on span at bounding box center [842, 299] width 9 height 9
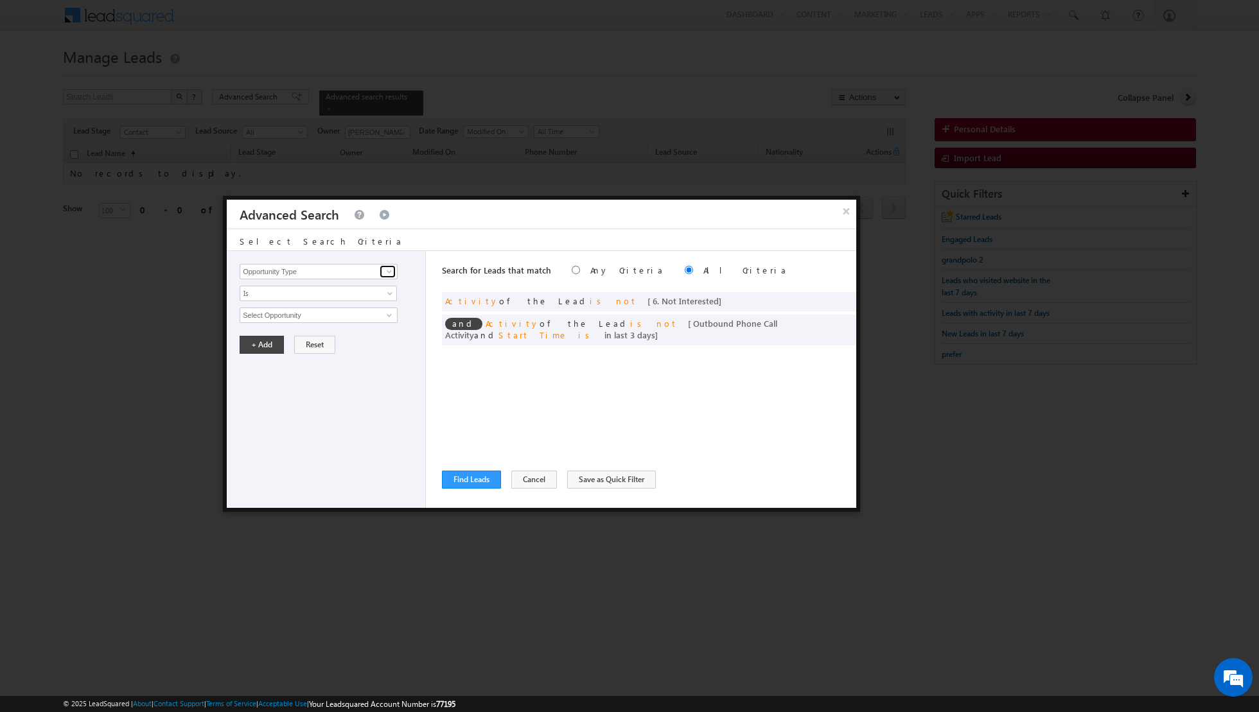
click at [391, 269] on span at bounding box center [389, 272] width 10 height 10
click at [268, 309] on link "Lead Source" at bounding box center [319, 310] width 158 height 15
click at [383, 313] on span "None Selected" at bounding box center [313, 315] width 146 height 14
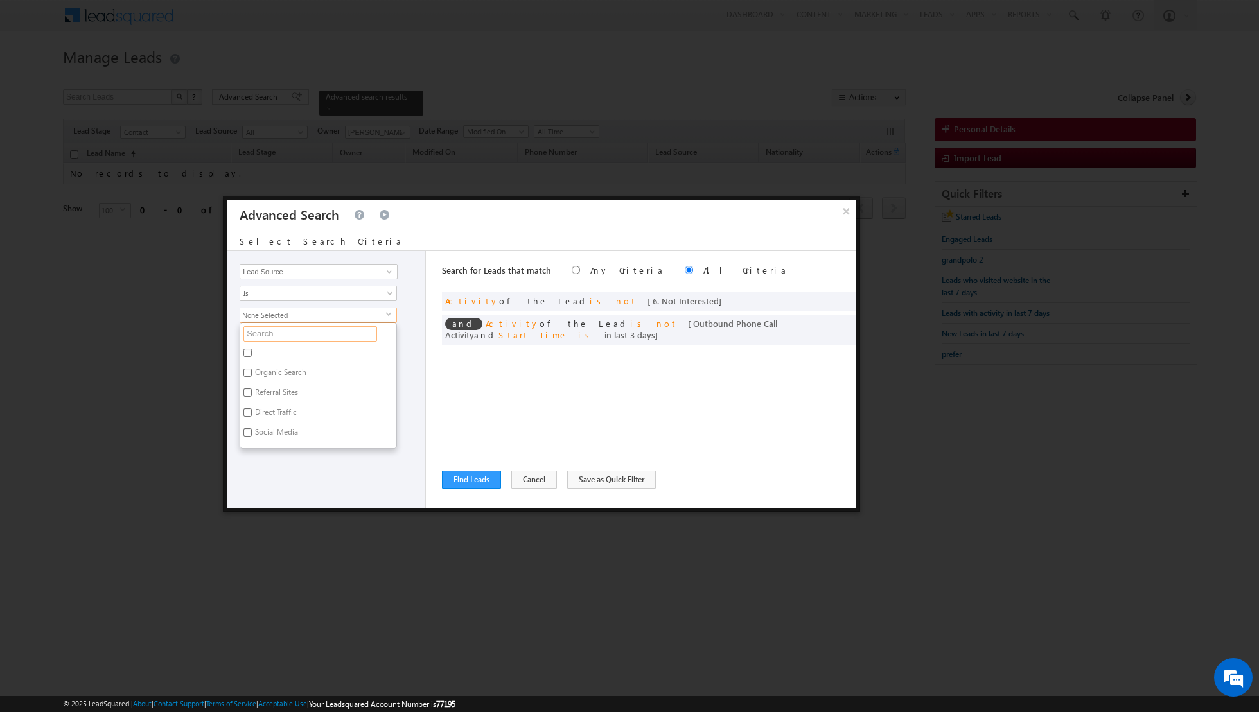
click at [319, 337] on input "text" at bounding box center [310, 333] width 134 height 15
click at [245, 352] on input "Seventh Heaven" at bounding box center [247, 353] width 8 height 8
click at [279, 418] on div "Opportunity Type Lead Activity Task Sales Group Prospect Id Address 1 Address 2…" at bounding box center [326, 379] width 199 height 257
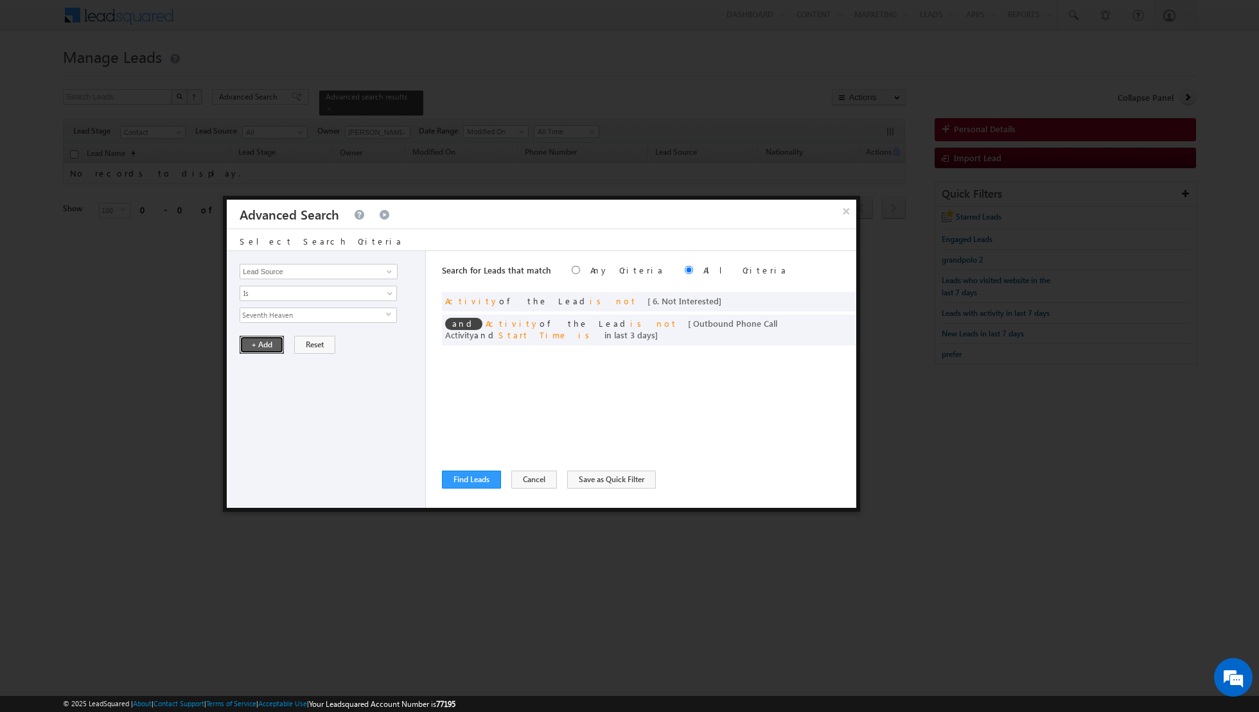
click at [260, 342] on button "+ Add" at bounding box center [262, 345] width 44 height 18
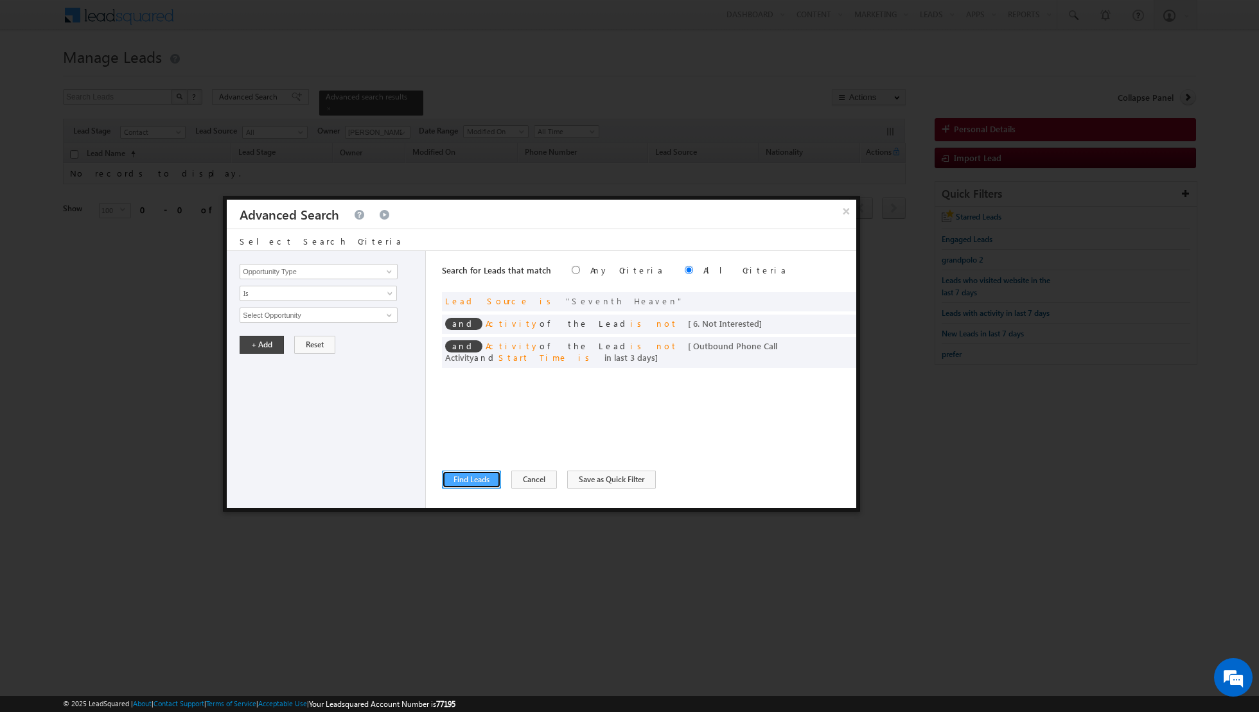
click at [477, 482] on button "Find Leads" at bounding box center [471, 480] width 59 height 18
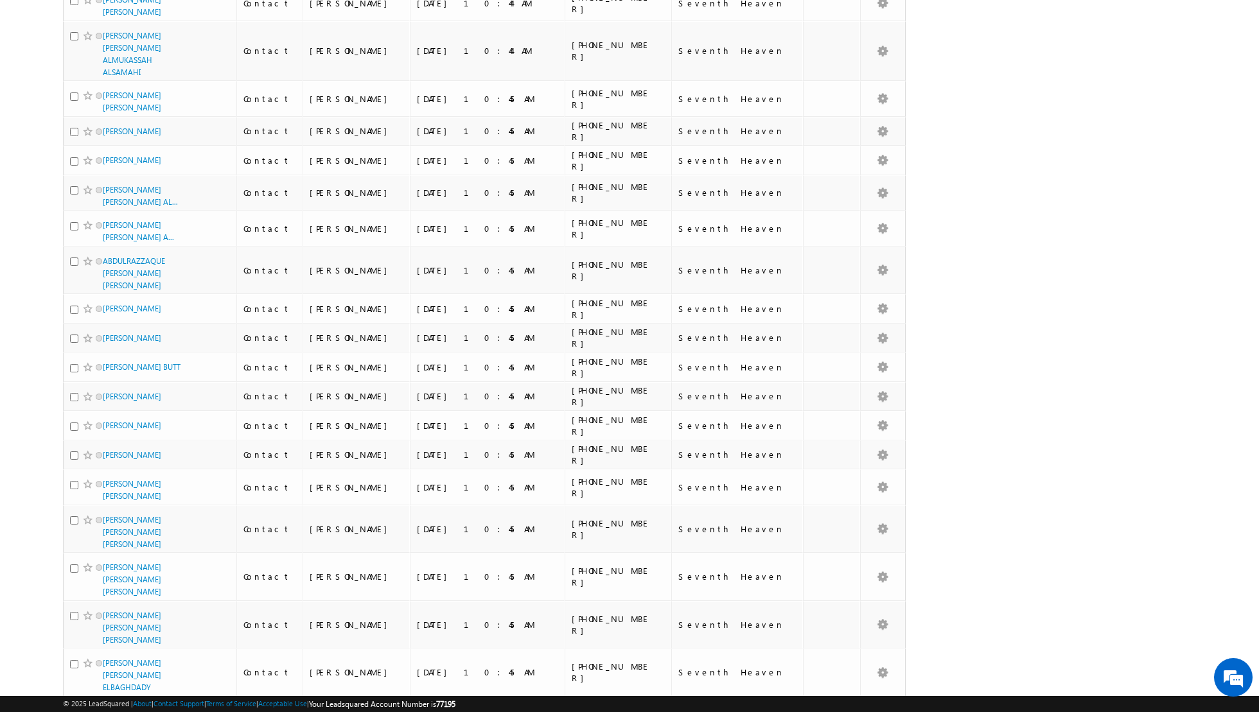
scroll to position [0, 0]
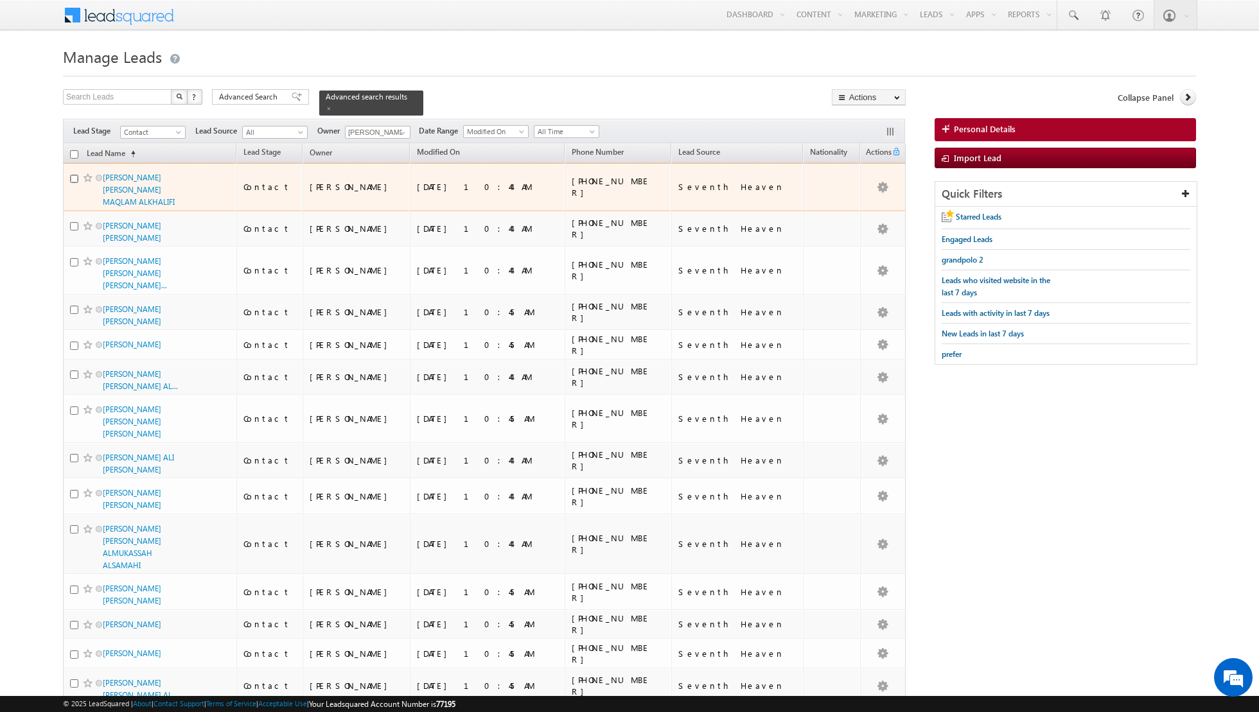
click at [72, 178] on input "checkbox" at bounding box center [74, 179] width 8 height 8
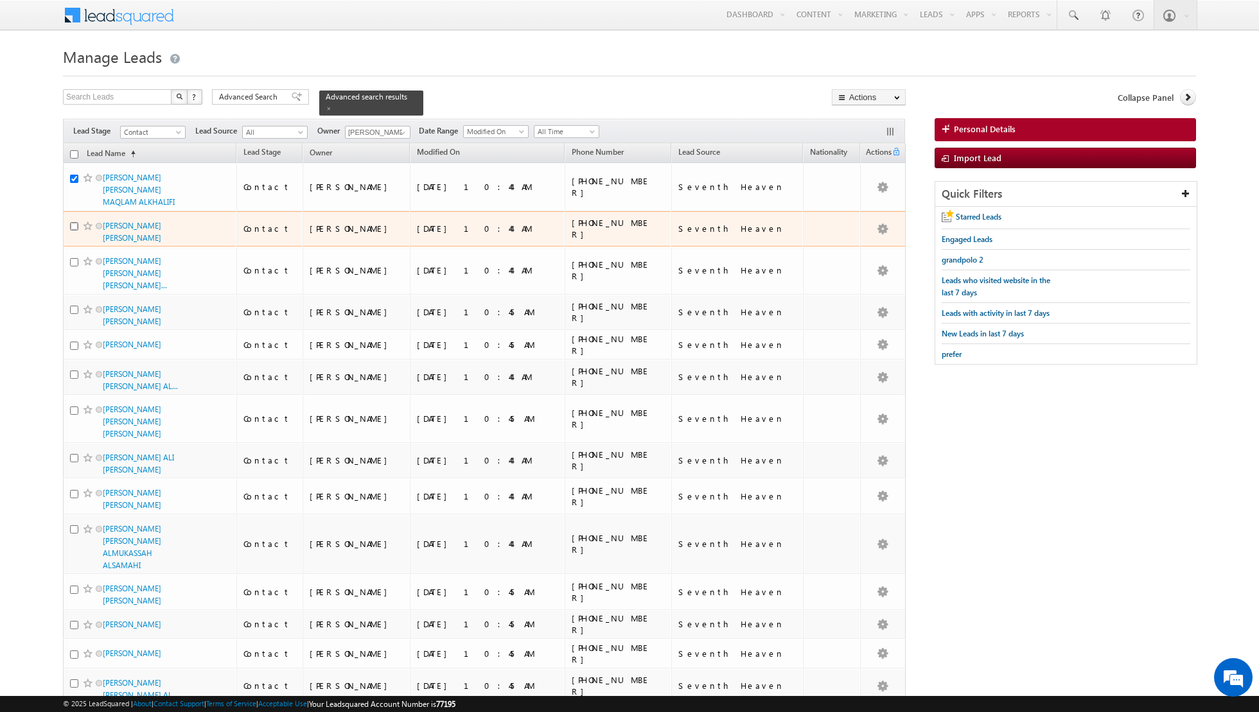
click at [74, 222] on input "checkbox" at bounding box center [74, 226] width 8 height 8
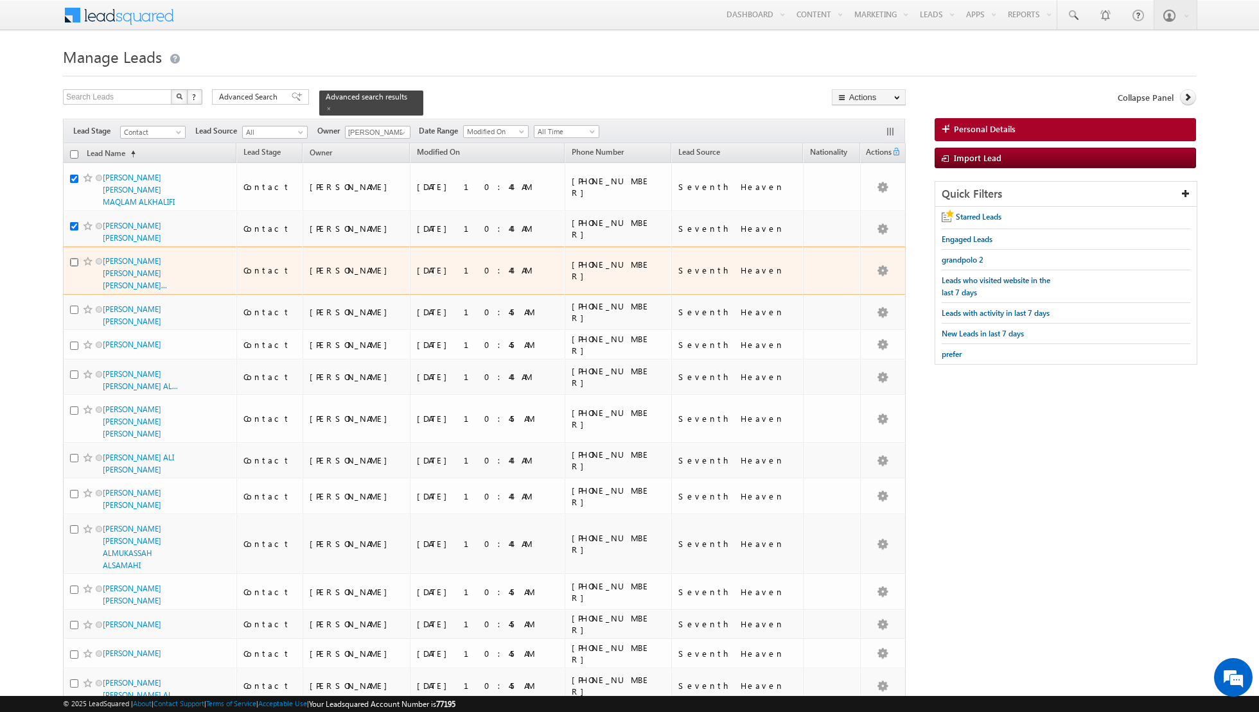
click at [73, 258] on input "checkbox" at bounding box center [74, 262] width 8 height 8
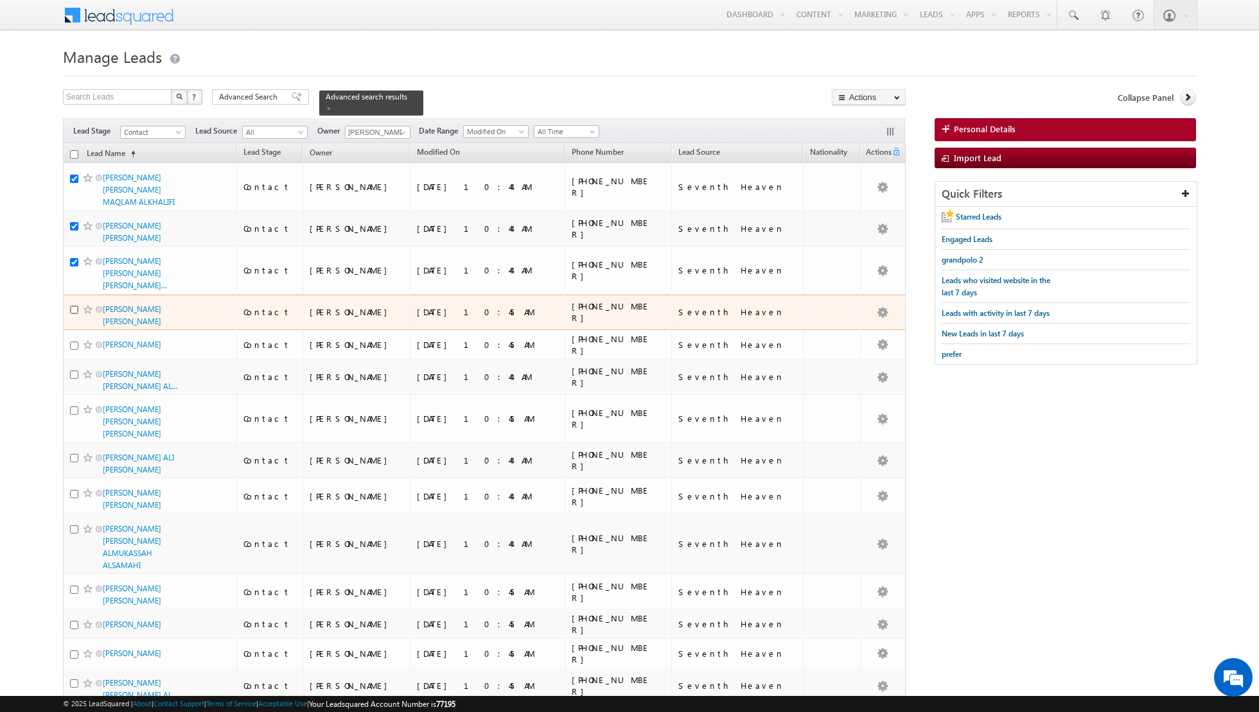
click at [75, 306] on input "checkbox" at bounding box center [74, 310] width 8 height 8
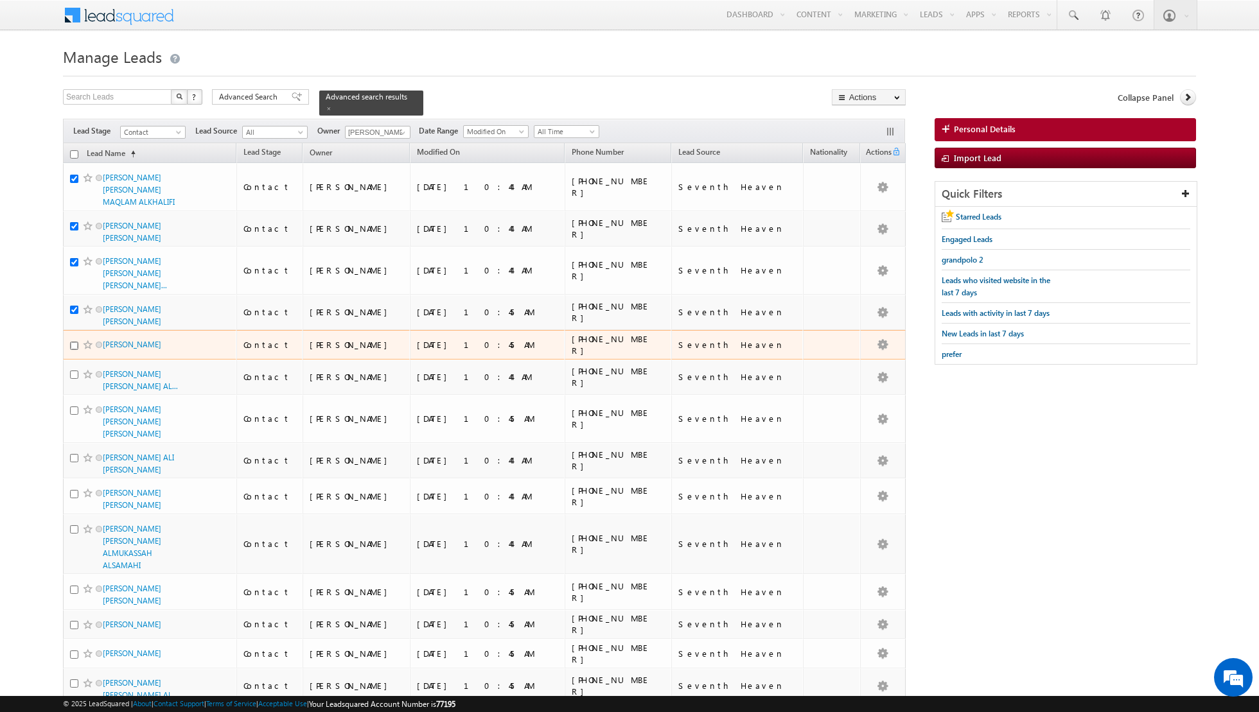
click at [73, 342] on input "checkbox" at bounding box center [74, 346] width 8 height 8
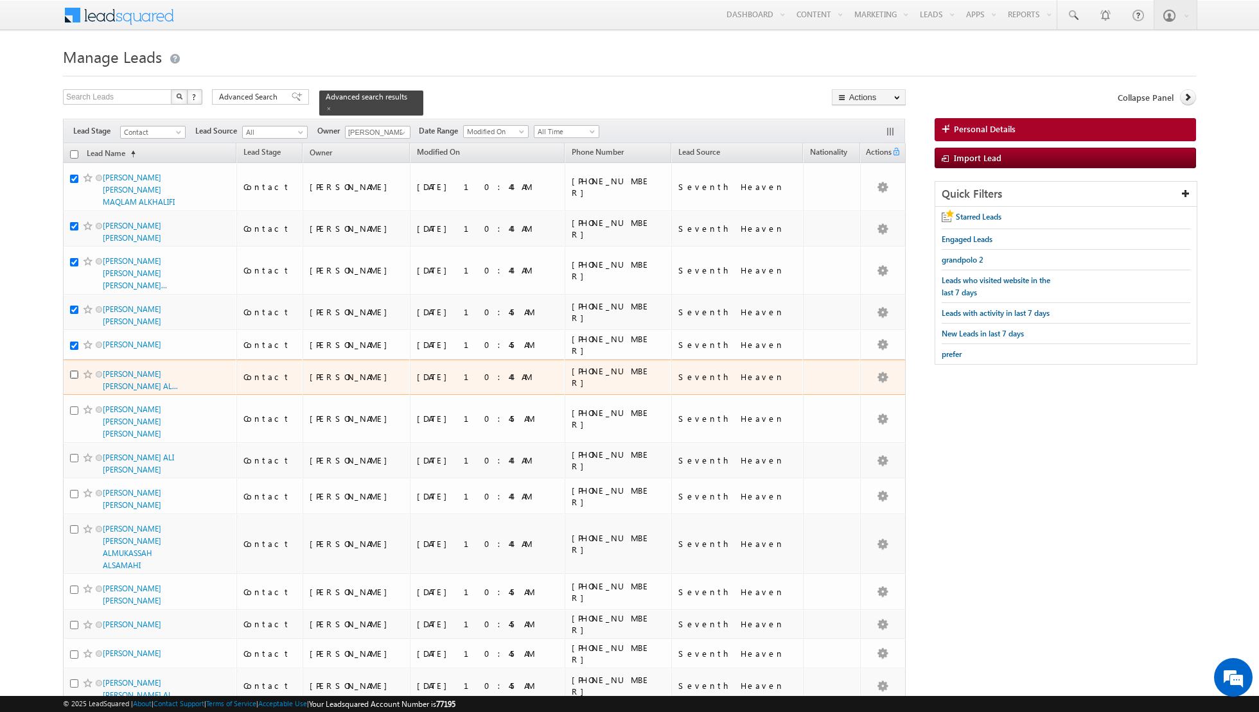
click at [75, 371] on input "checkbox" at bounding box center [74, 375] width 8 height 8
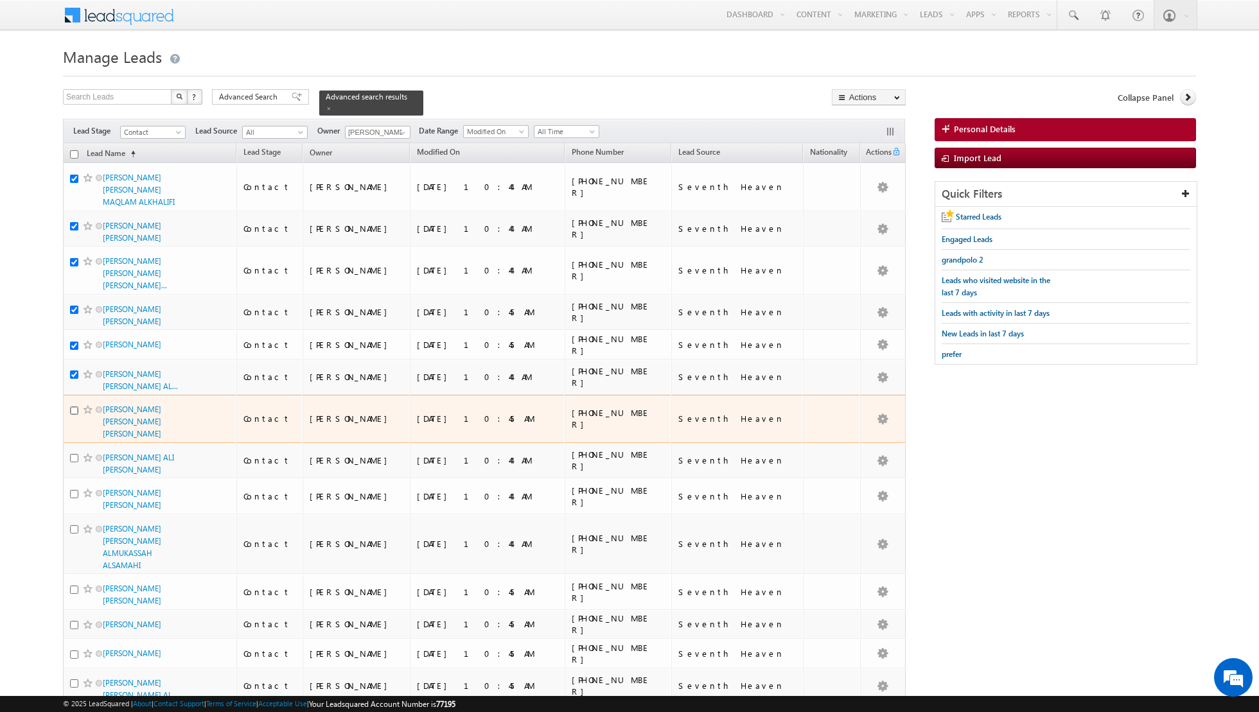
click at [72, 407] on input "checkbox" at bounding box center [74, 411] width 8 height 8
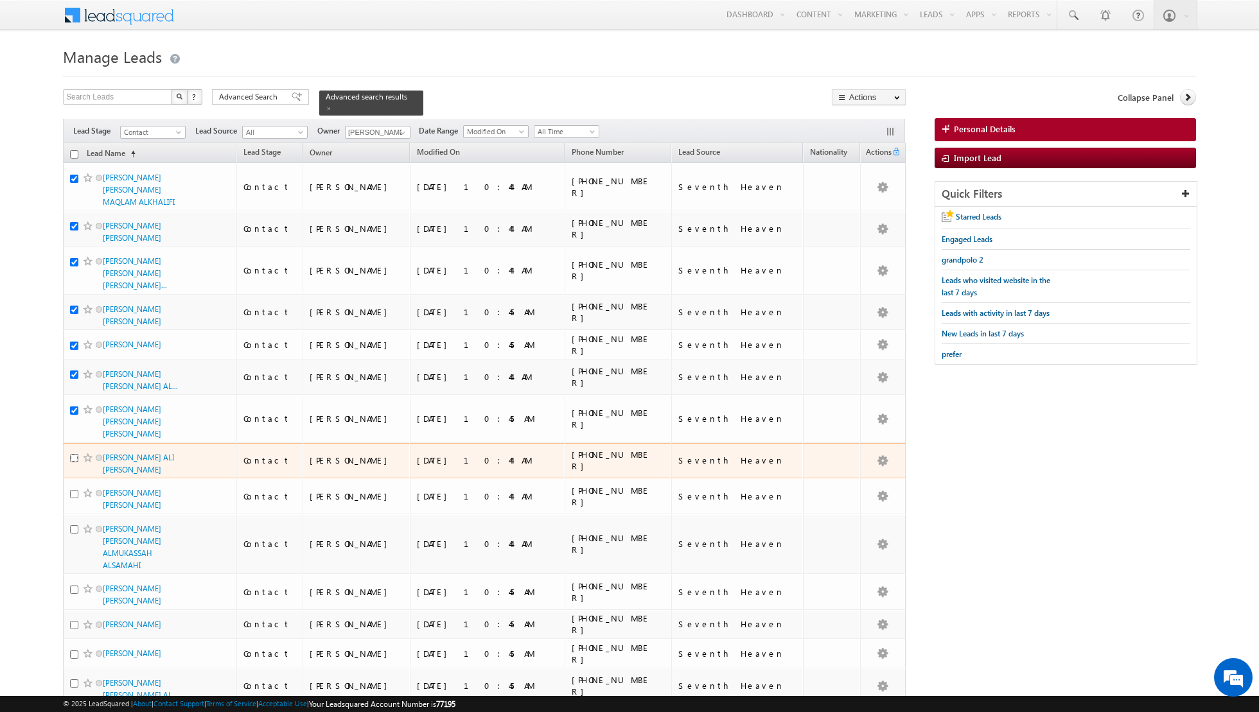
click at [73, 454] on input "checkbox" at bounding box center [74, 458] width 8 height 8
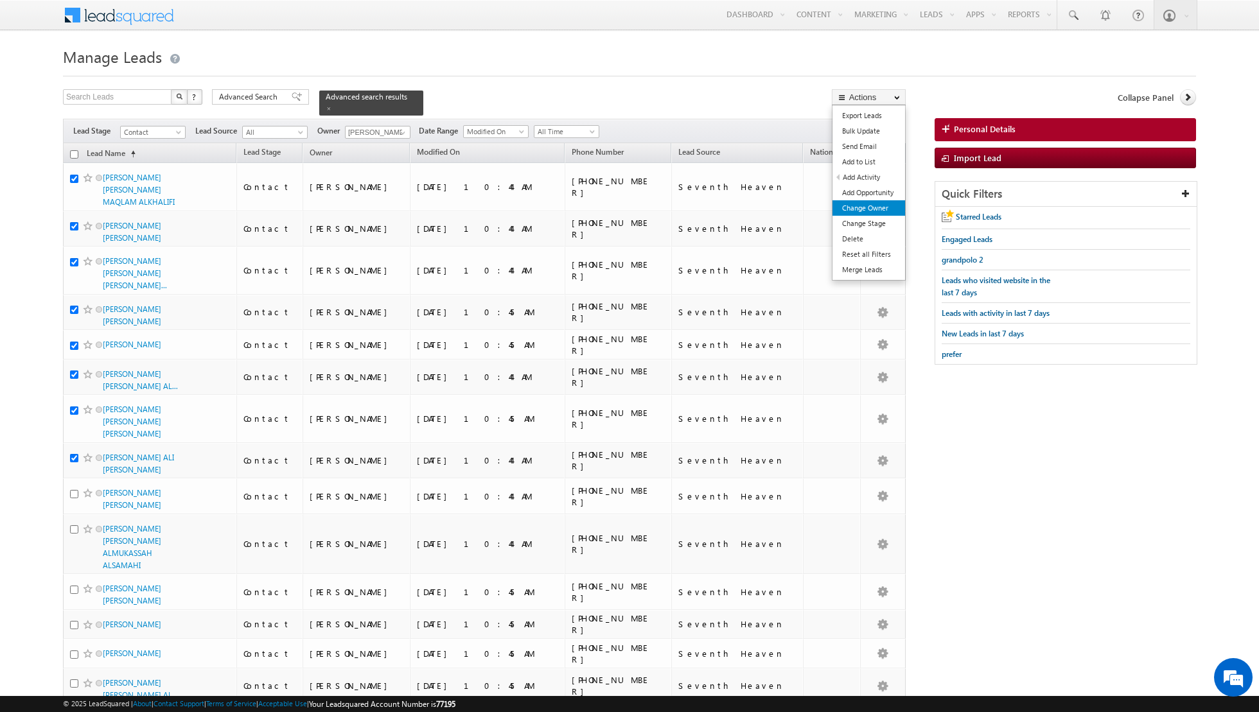
click at [854, 204] on link "Change Owner" at bounding box center [868, 207] width 73 height 15
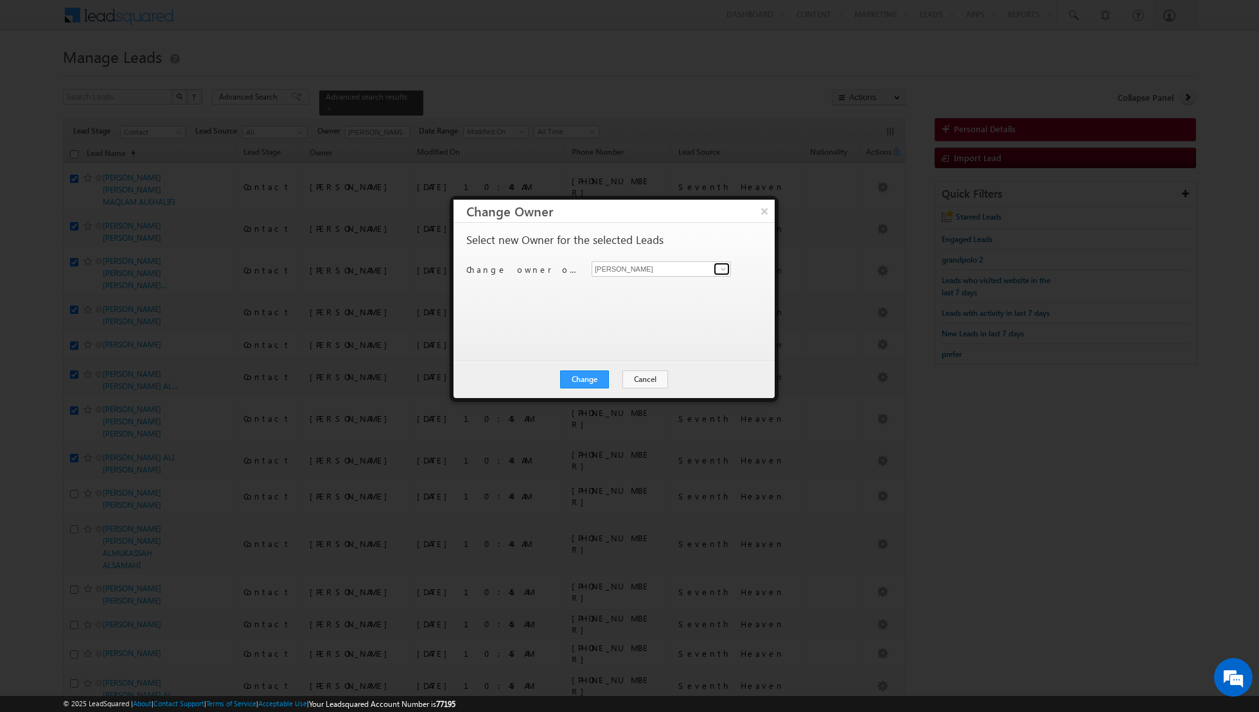
click at [723, 272] on span at bounding box center [723, 269] width 10 height 10
click at [620, 371] on link "[PERSON_NAME] [PERSON_NAME][EMAIL_ADDRESS][PERSON_NAME][DOMAIN_NAME]" at bounding box center [661, 377] width 139 height 24
click at [585, 373] on button "Change" at bounding box center [584, 380] width 49 height 18
click at [617, 378] on button "Close" at bounding box center [615, 380] width 41 height 18
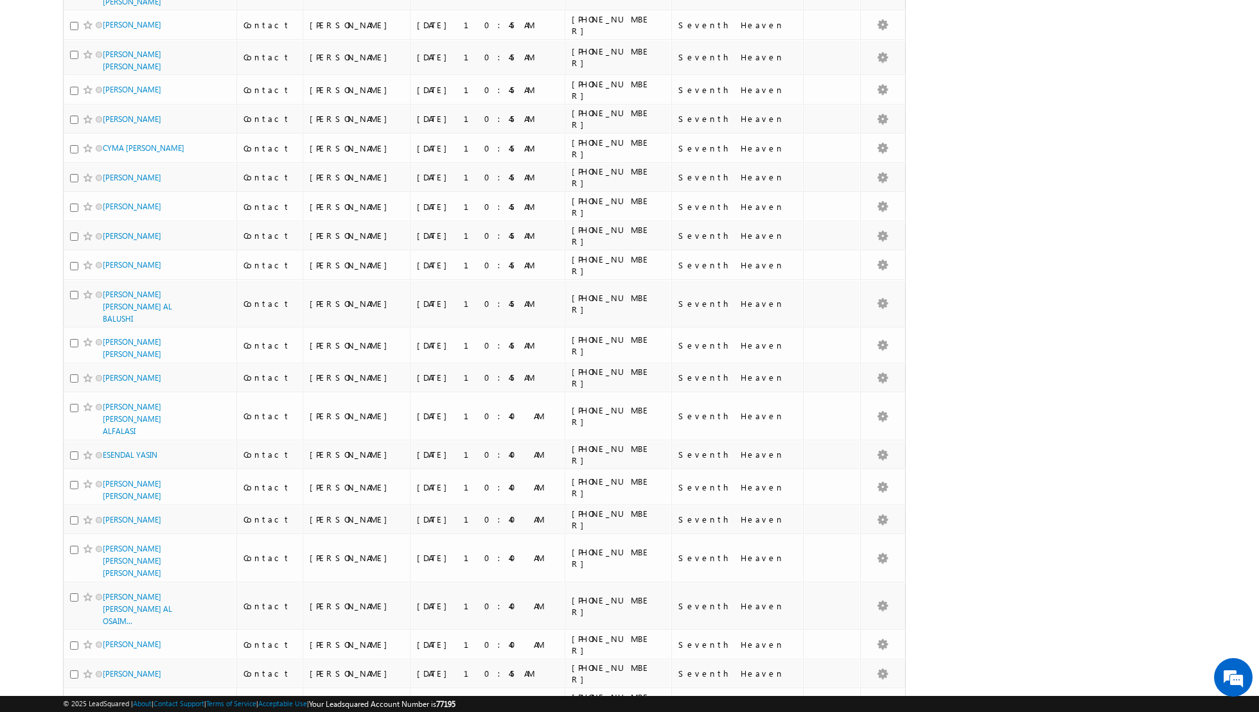
scroll to position [2843, 0]
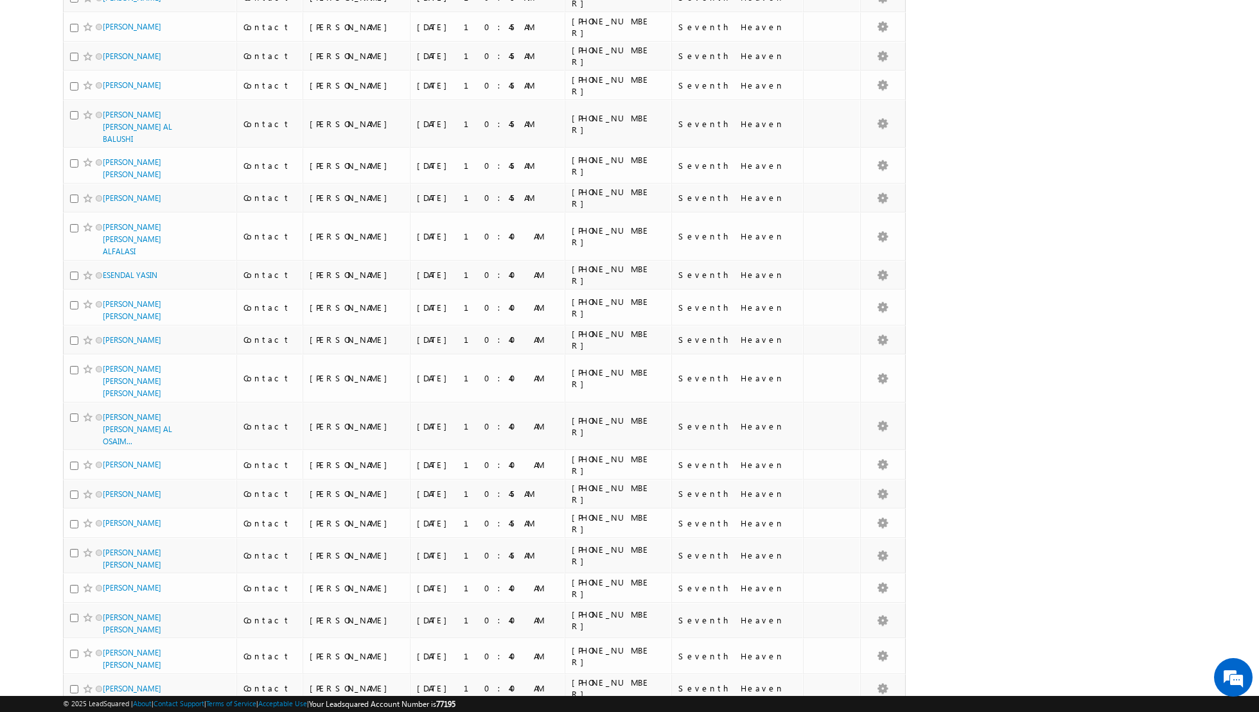
click at [105, 675] on li "50" at bounding box center [107, 676] width 31 height 13
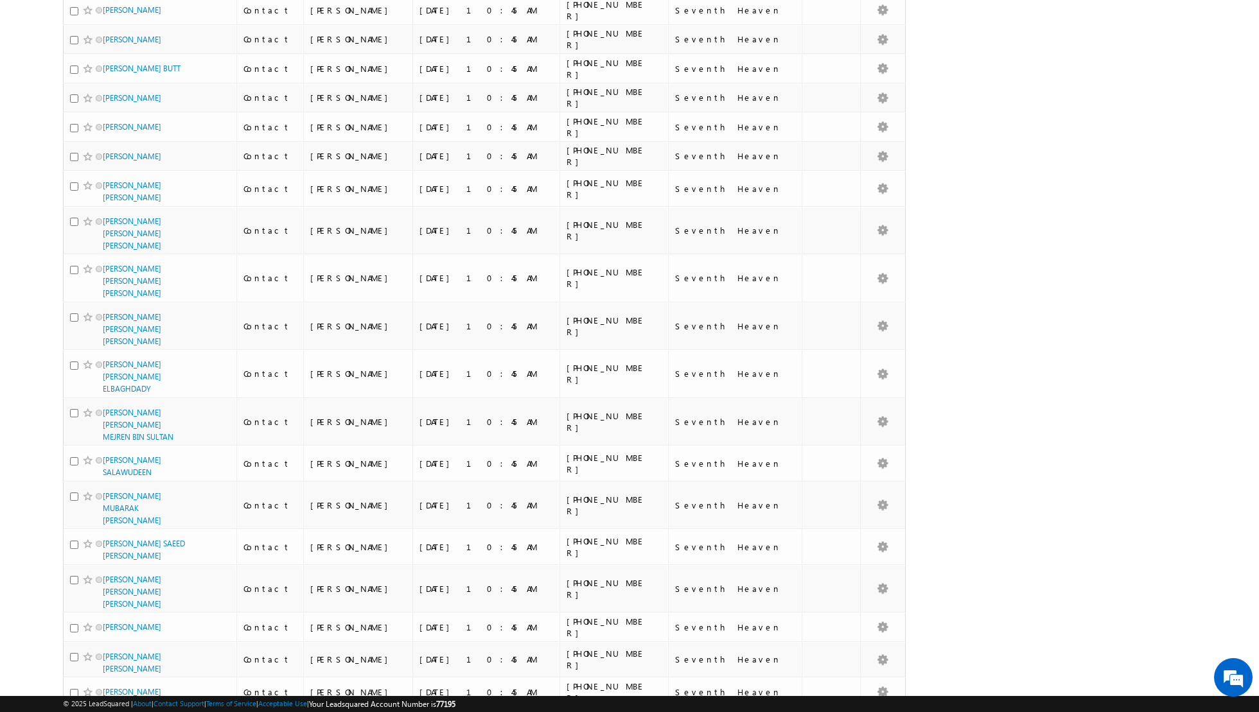
scroll to position [0, 0]
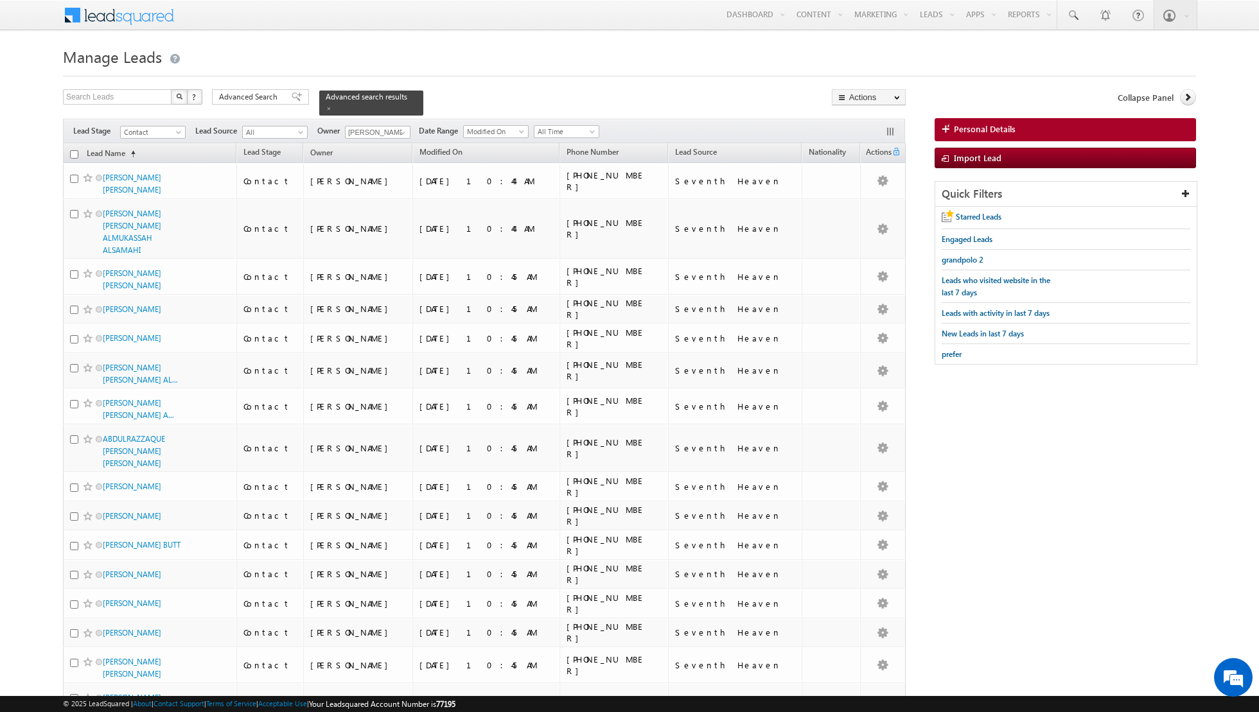
click at [74, 150] on input "checkbox" at bounding box center [74, 154] width 8 height 8
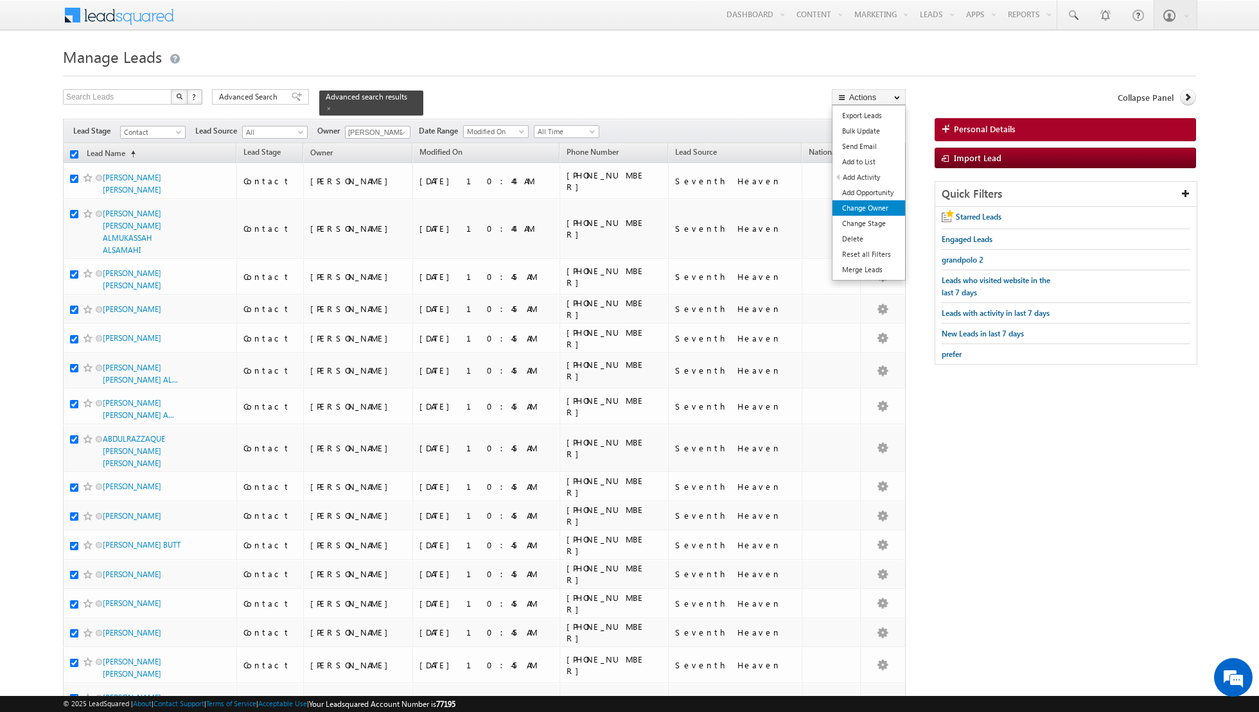
click at [864, 207] on link "Change Owner" at bounding box center [868, 207] width 73 height 15
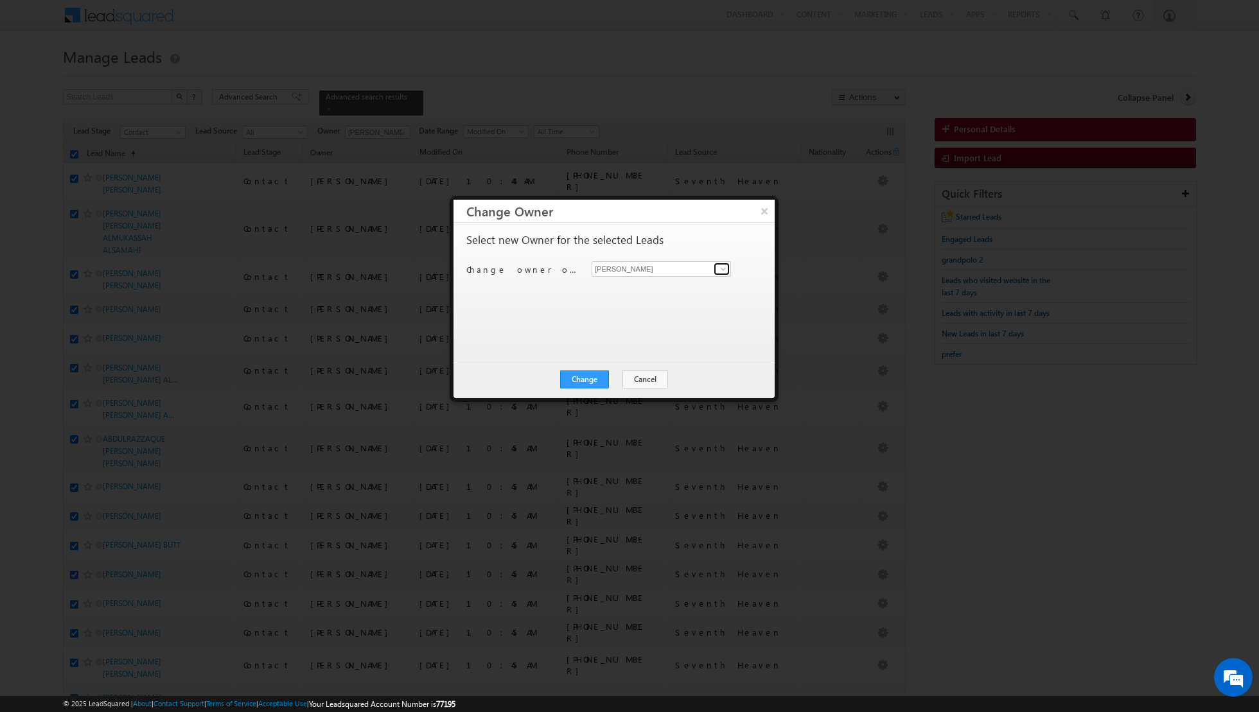
click at [725, 269] on span at bounding box center [723, 269] width 10 height 10
click at [642, 310] on link "[PERSON_NAME] [EMAIL_ADDRESS][PERSON_NAME][DOMAIN_NAME]" at bounding box center [661, 311] width 139 height 24
click at [585, 381] on button "Change" at bounding box center [584, 380] width 49 height 18
click at [615, 374] on button "Close" at bounding box center [615, 380] width 41 height 18
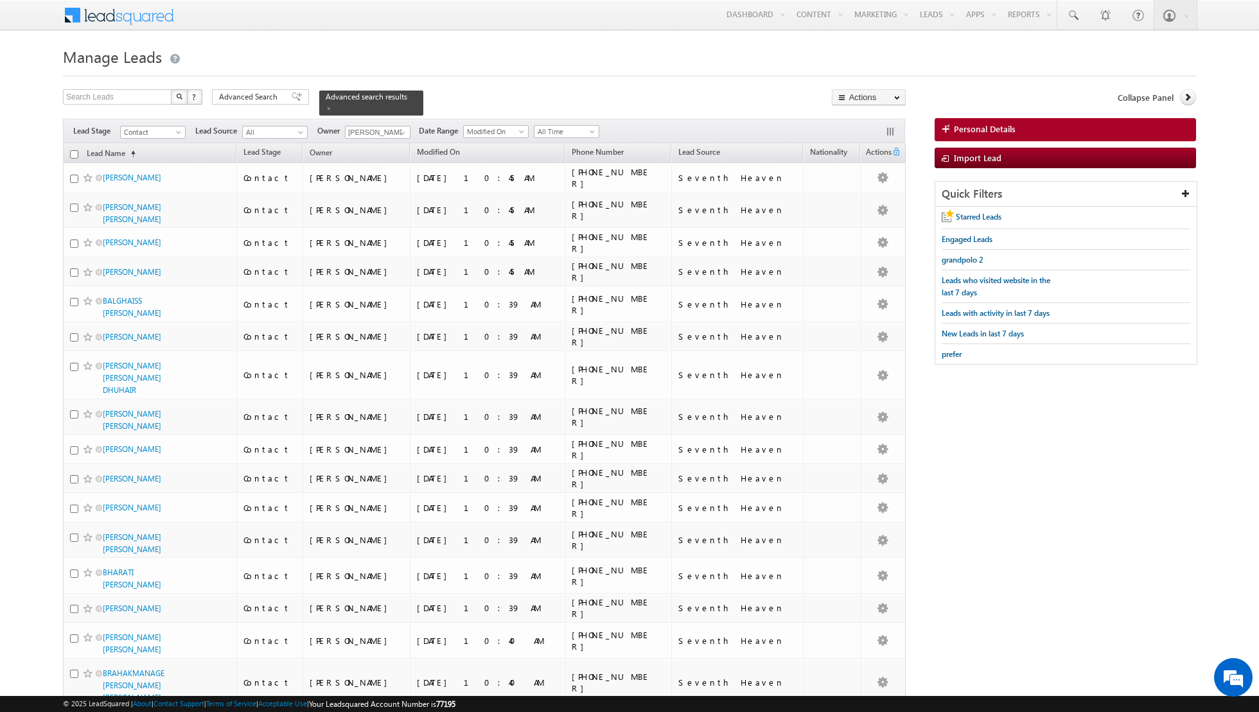
click at [73, 151] on input "checkbox" at bounding box center [74, 154] width 8 height 8
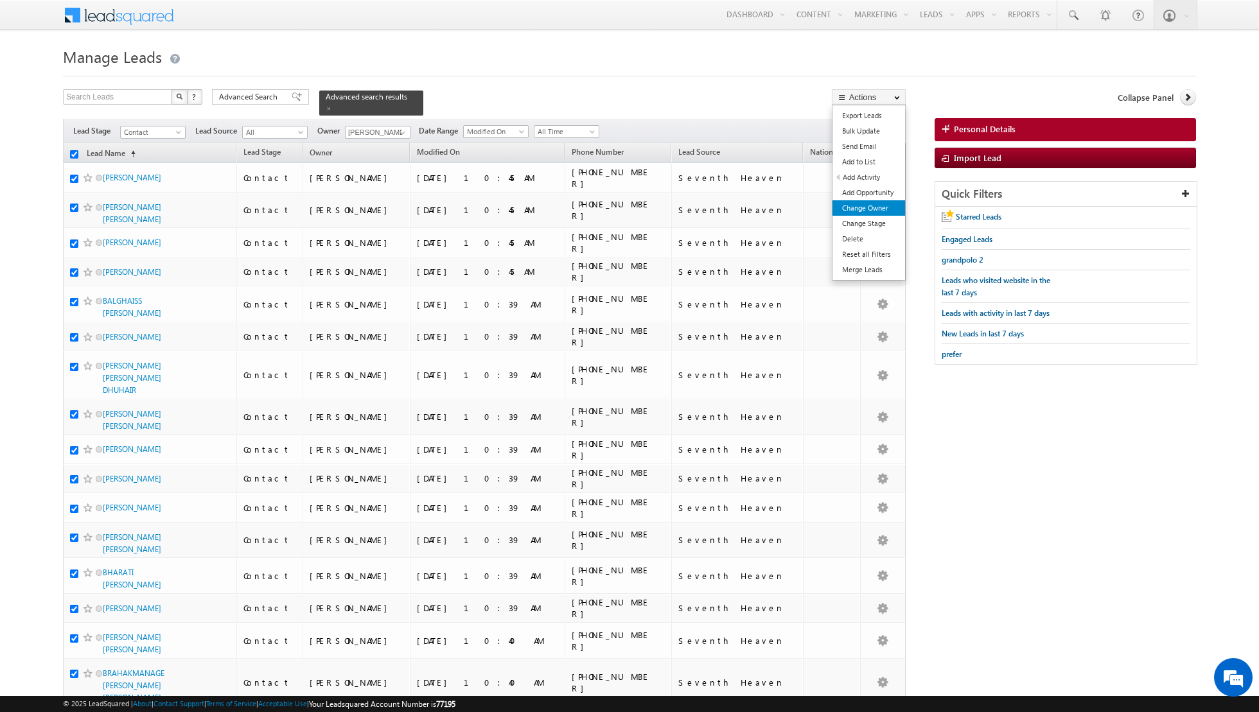
click at [847, 204] on link "Change Owner" at bounding box center [868, 207] width 73 height 15
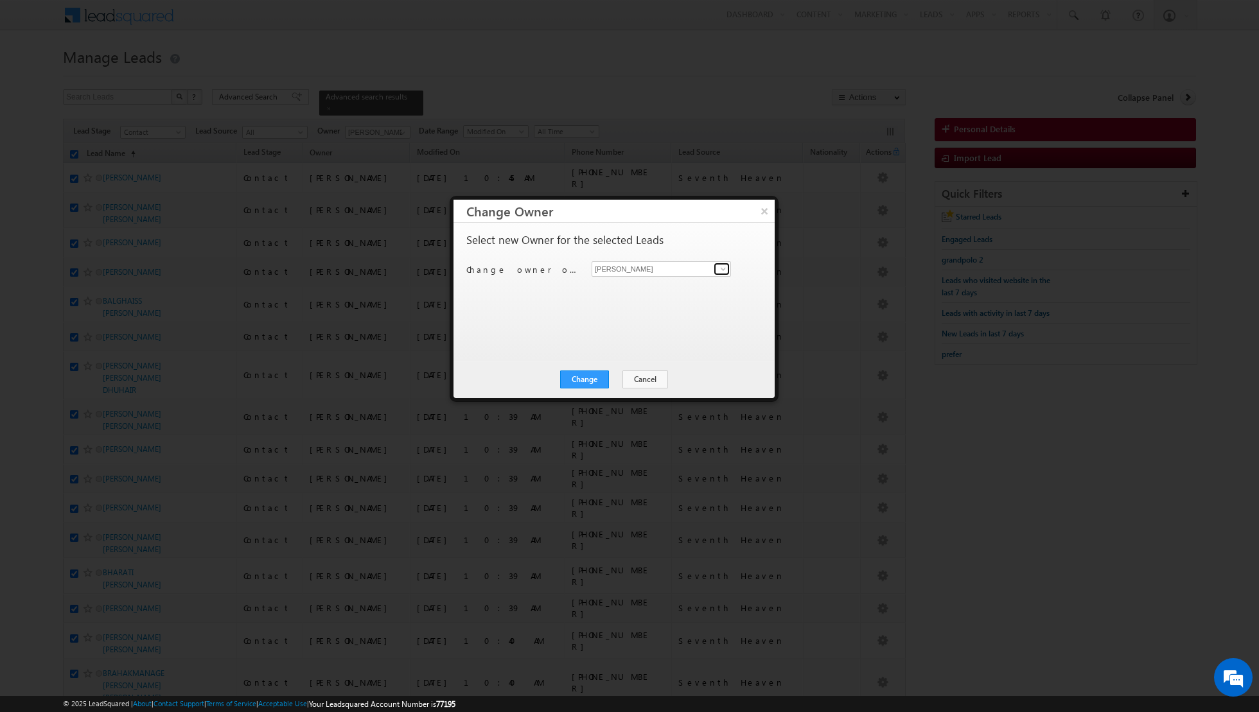
click at [725, 272] on span at bounding box center [723, 269] width 10 height 10
click at [631, 328] on link "[PERSON_NAME] [PERSON_NAME][EMAIL_ADDRESS][DOMAIN_NAME]" at bounding box center [661, 334] width 139 height 24
click at [585, 373] on button "Change" at bounding box center [584, 380] width 49 height 18
click at [618, 382] on button "Close" at bounding box center [615, 380] width 41 height 18
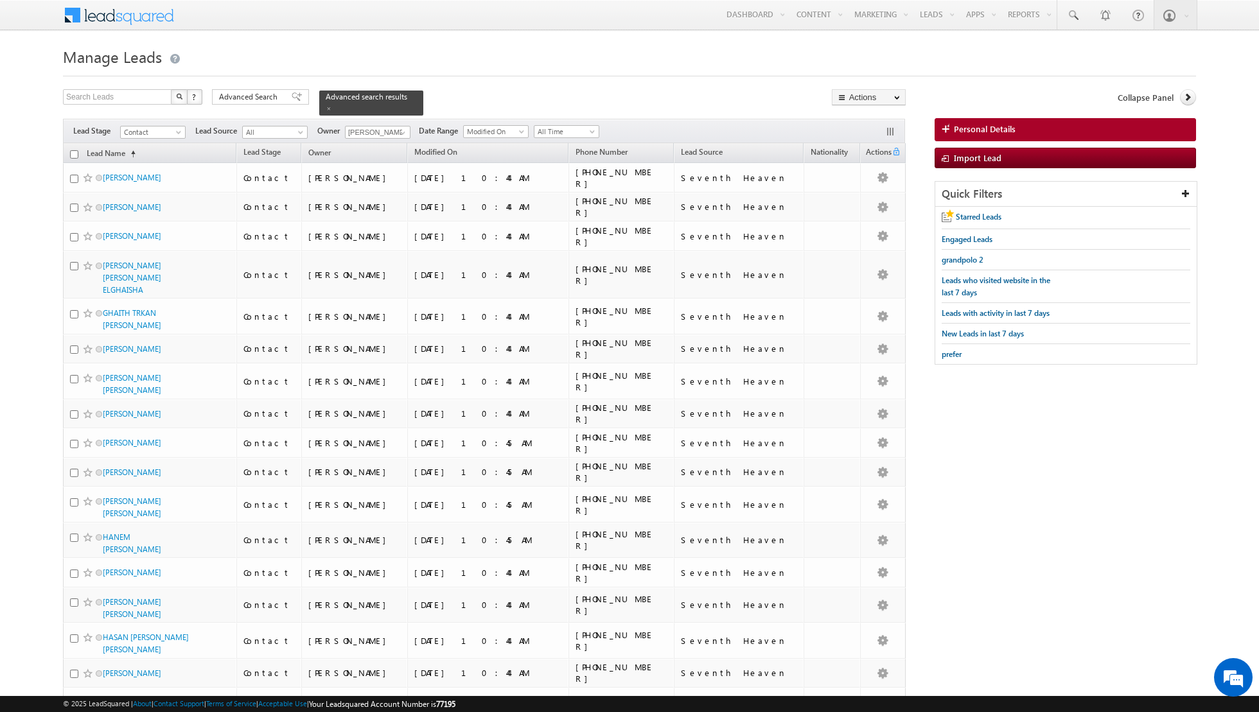
click at [74, 152] on input "checkbox" at bounding box center [74, 154] width 8 height 8
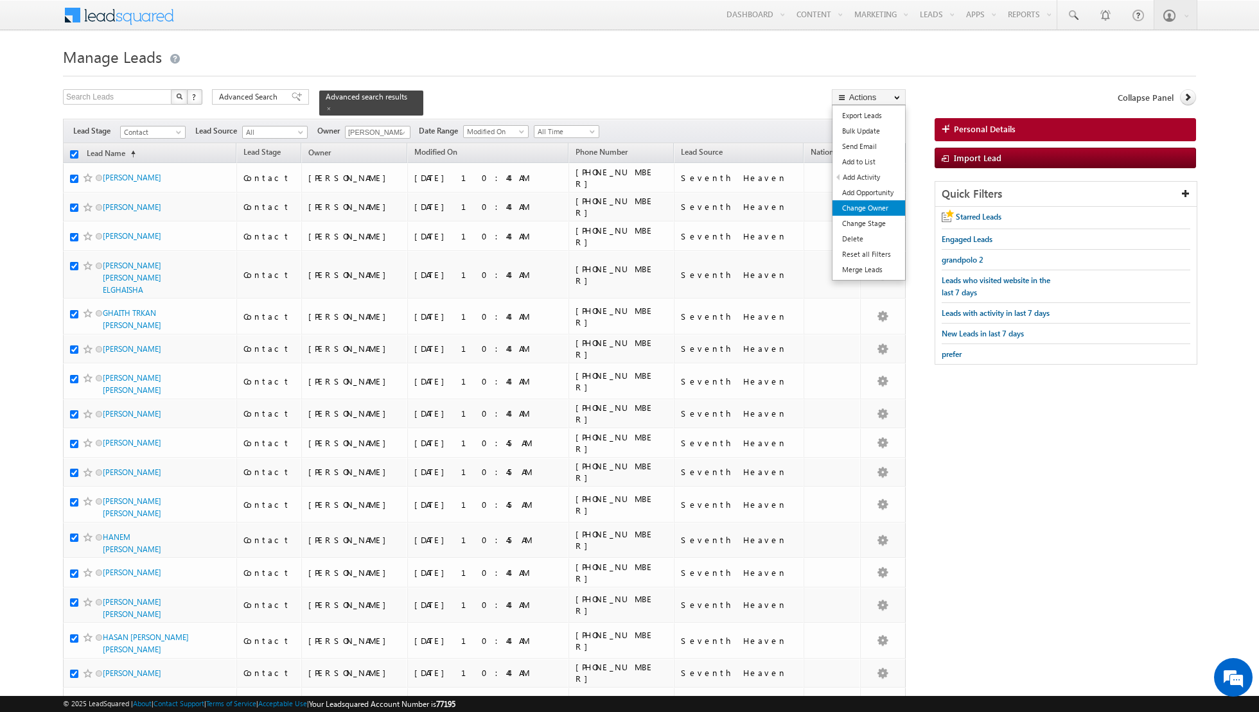
click at [846, 204] on link "Change Owner" at bounding box center [868, 207] width 73 height 15
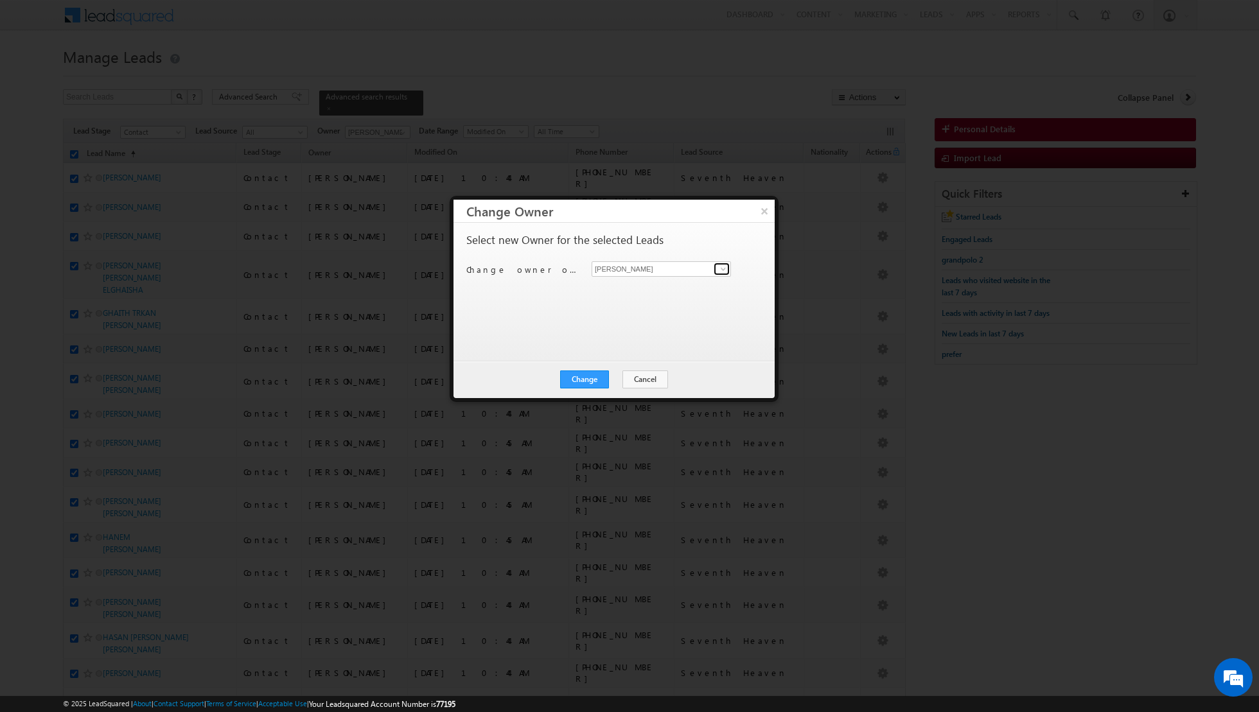
click at [725, 270] on span at bounding box center [723, 269] width 10 height 10
click at [621, 351] on link "[PERSON_NAME] [PERSON_NAME] [PERSON_NAME][EMAIL_ADDRESS][PERSON_NAME][DOMAIN_NA…" at bounding box center [661, 356] width 139 height 24
click at [580, 382] on button "Change" at bounding box center [584, 380] width 49 height 18
click at [627, 380] on button "Close" at bounding box center [615, 380] width 41 height 18
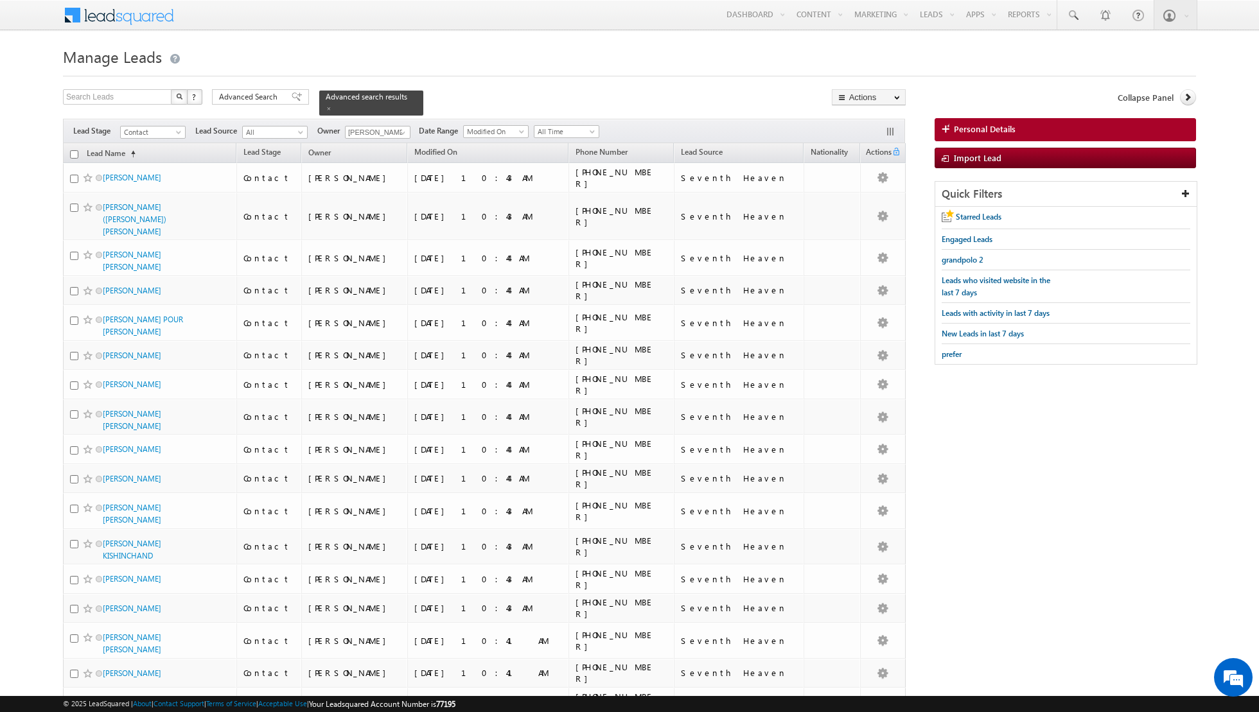
click at [73, 154] on input "checkbox" at bounding box center [74, 154] width 8 height 8
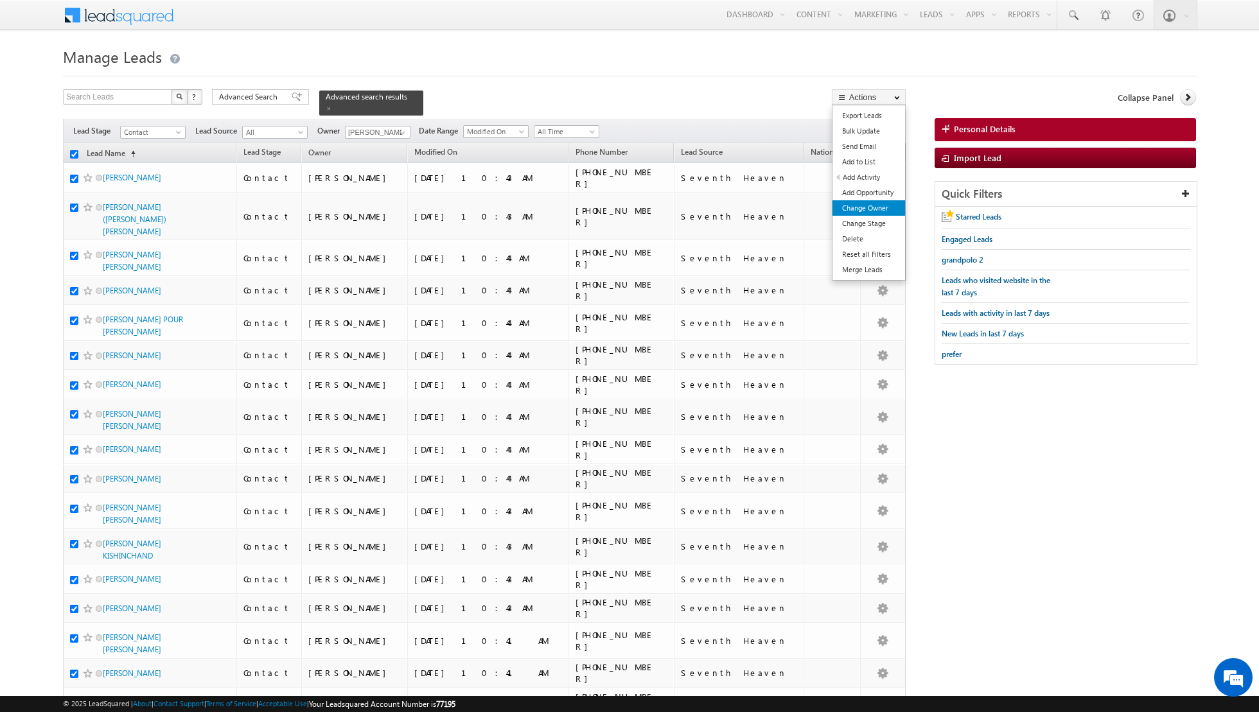
click at [876, 206] on link "Change Owner" at bounding box center [868, 207] width 73 height 15
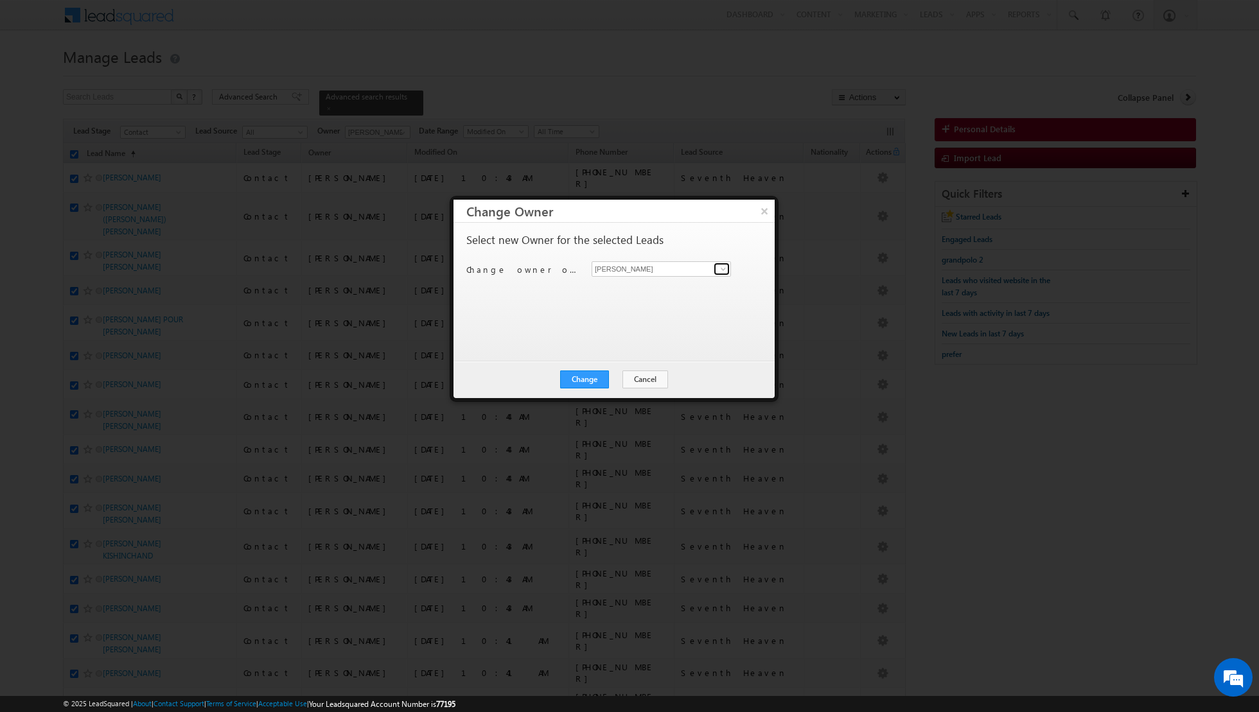
click at [714, 268] on link at bounding box center [722, 269] width 16 height 13
click at [624, 372] on link "[PERSON_NAME] [PERSON_NAME][EMAIL_ADDRESS][PERSON_NAME][DOMAIN_NAME]" at bounding box center [661, 377] width 139 height 24
click at [585, 378] on button "Change" at bounding box center [584, 380] width 49 height 18
click at [612, 380] on button "Close" at bounding box center [615, 380] width 41 height 18
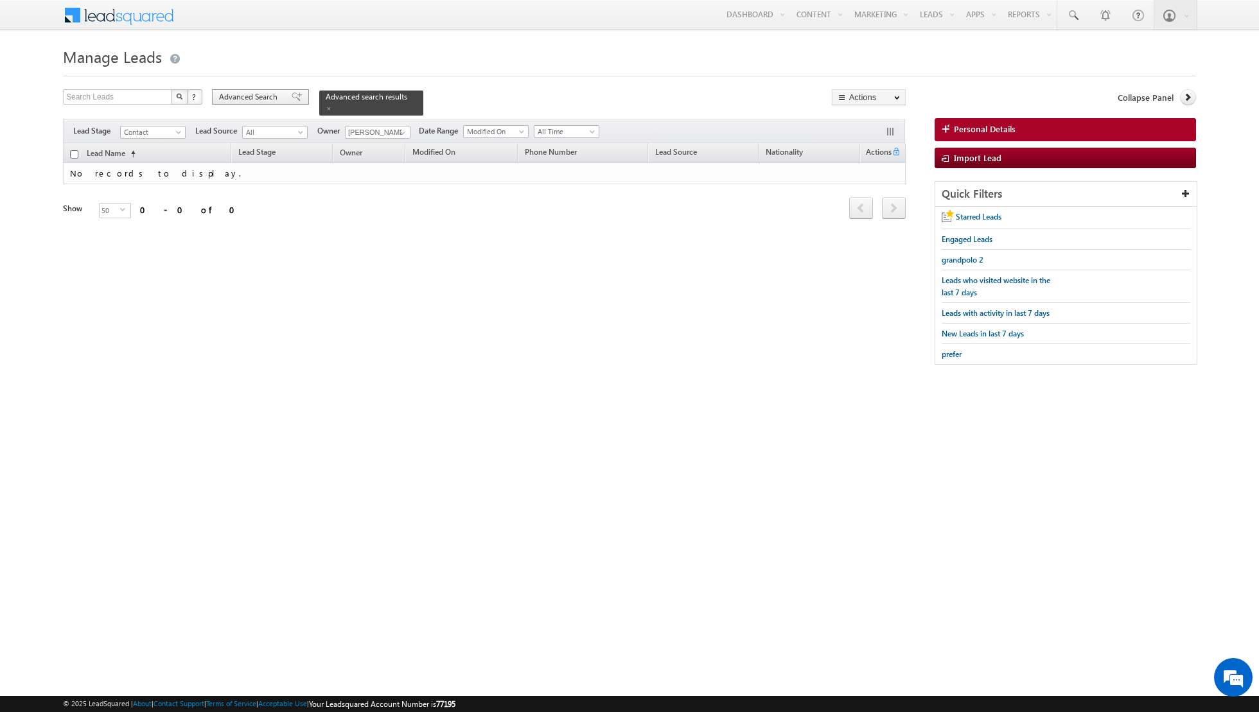
click at [292, 97] on span at bounding box center [297, 96] width 10 height 9
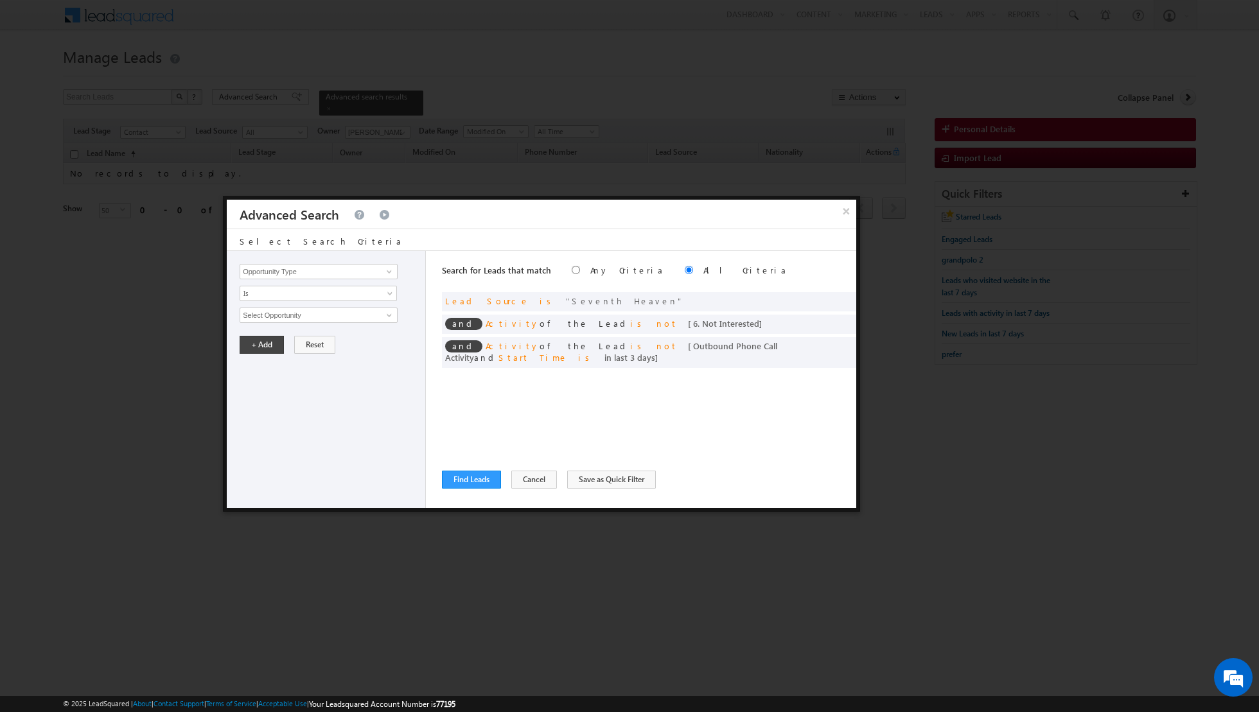
click at [523, 105] on div at bounding box center [629, 356] width 1259 height 712
click at [845, 299] on span at bounding box center [842, 299] width 9 height 9
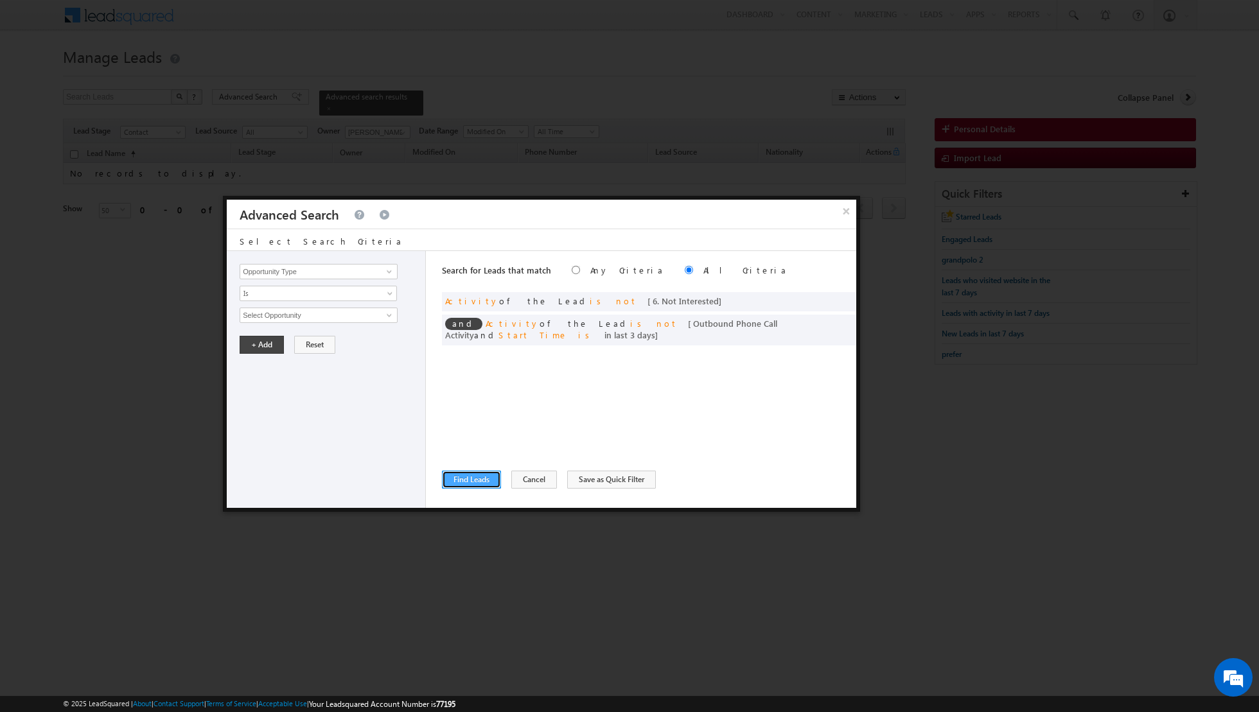
click at [448, 473] on button "Find Leads" at bounding box center [471, 480] width 59 height 18
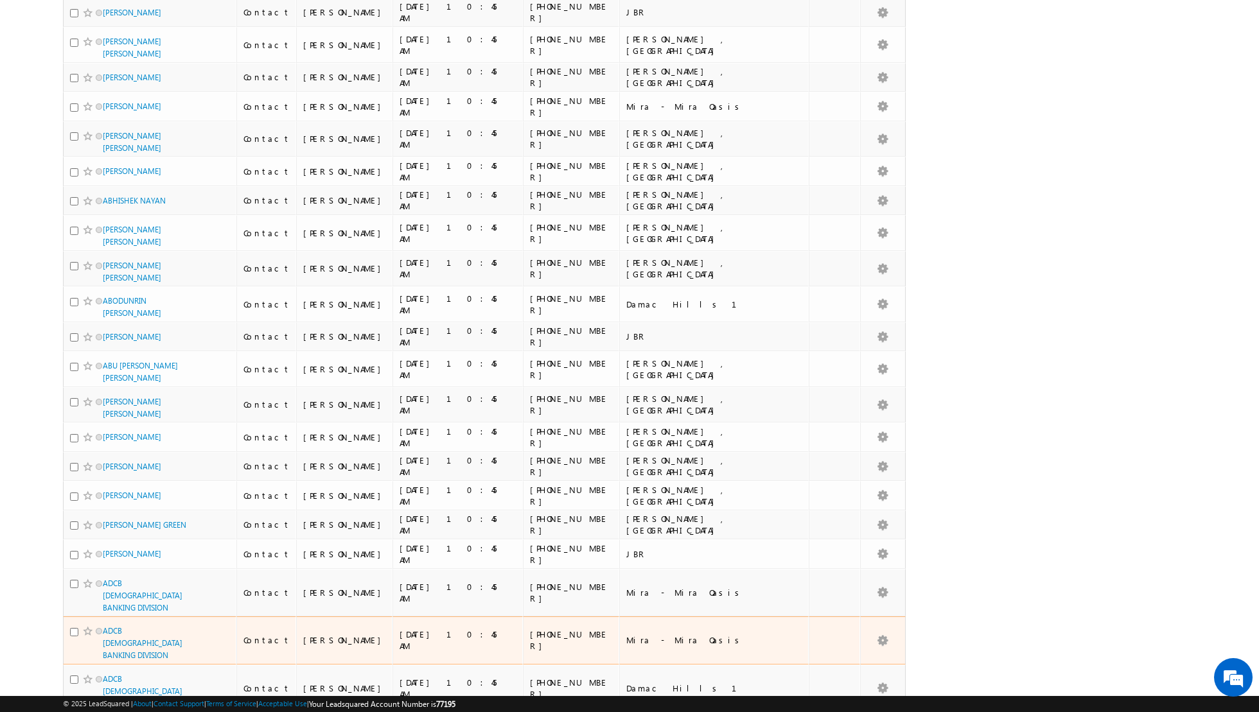
scroll to position [1258, 0]
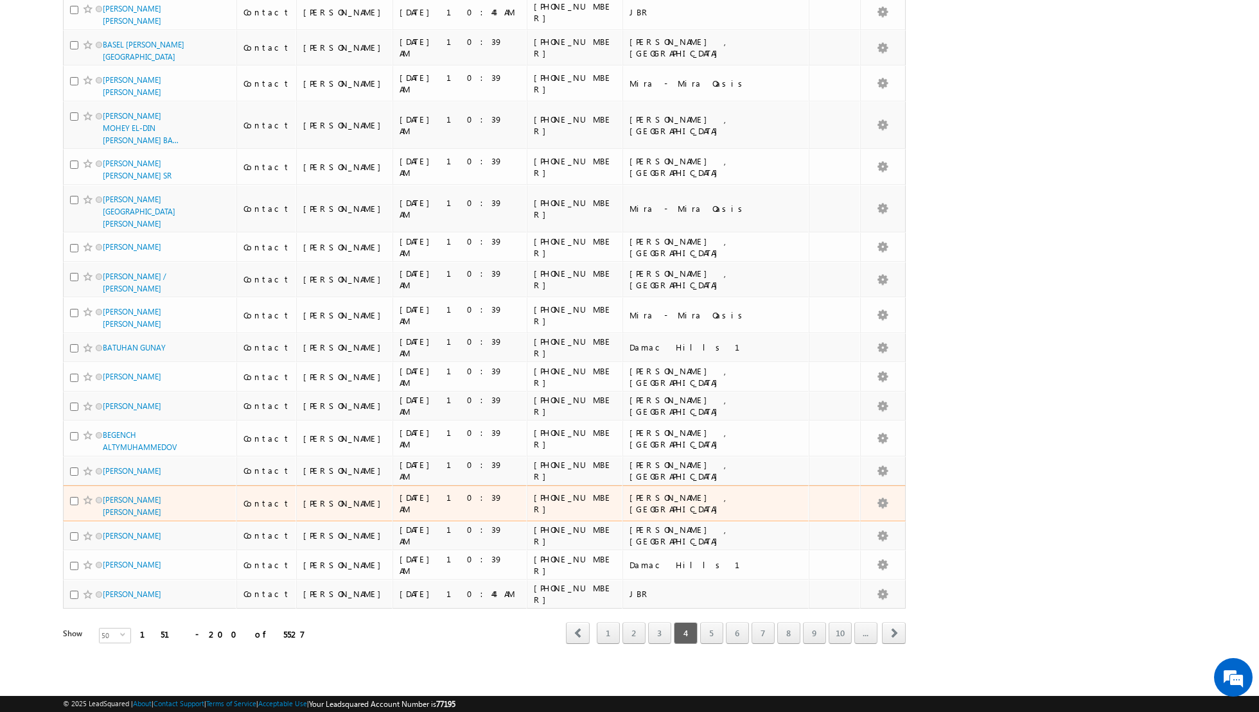
scroll to position [1123, 0]
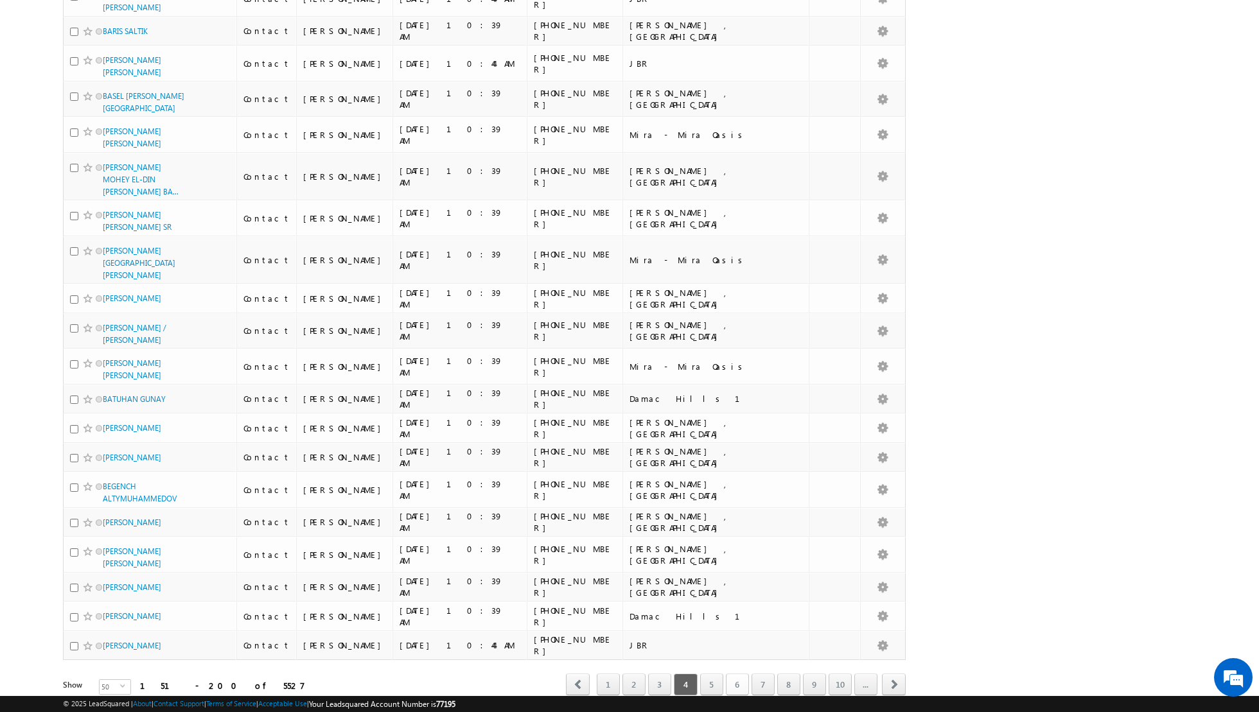
click at [734, 674] on link "6" at bounding box center [737, 685] width 23 height 22
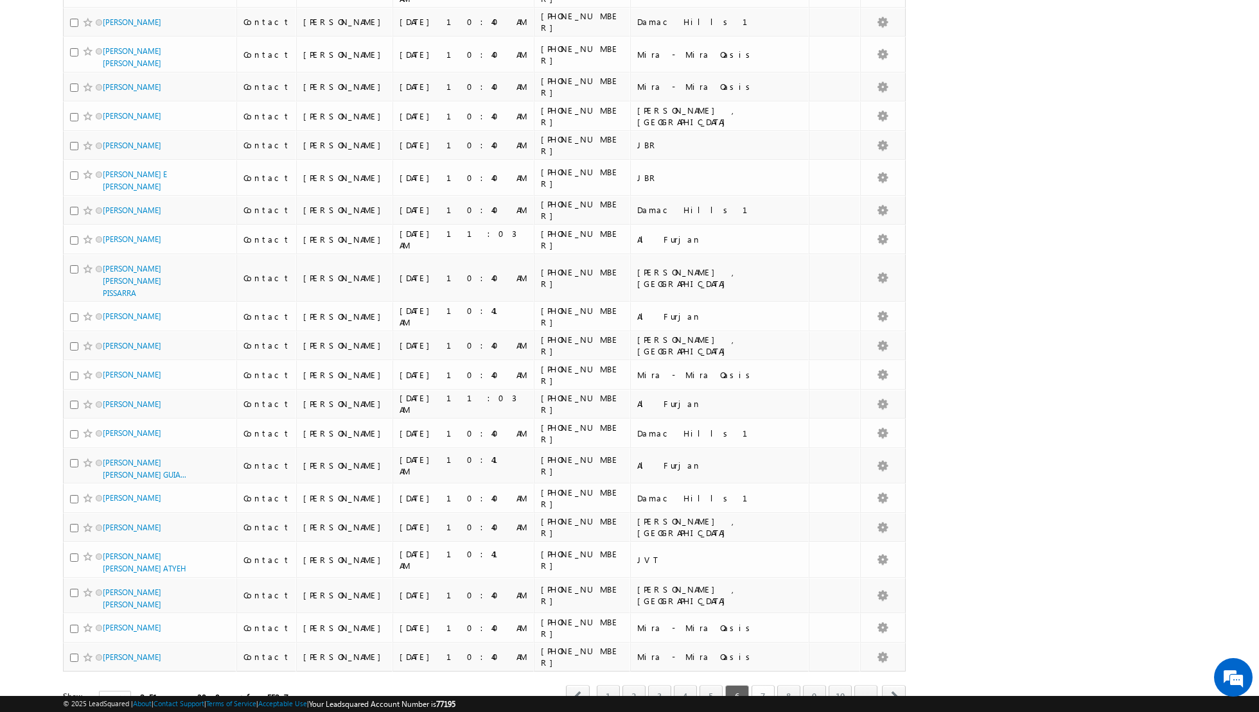
click at [768, 685] on link "7" at bounding box center [763, 696] width 23 height 22
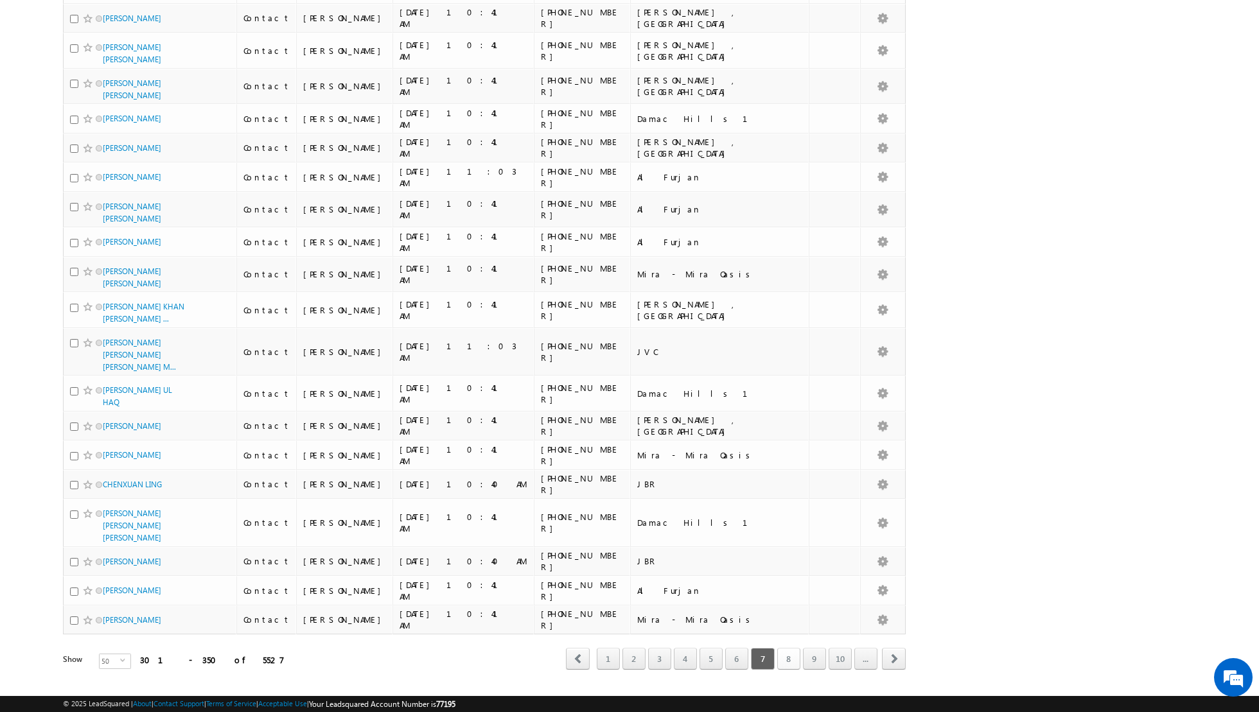
click at [792, 648] on link "8" at bounding box center [788, 659] width 23 height 22
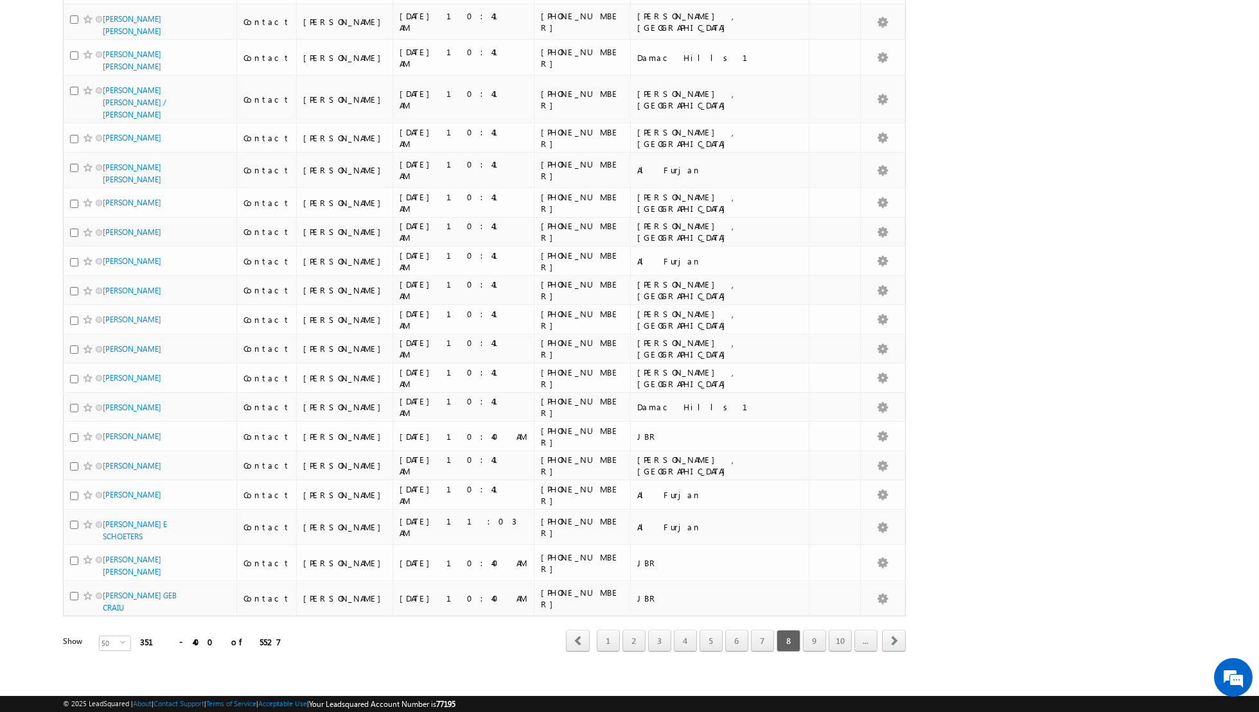
scroll to position [1120, 0]
click at [818, 635] on link "9" at bounding box center [814, 644] width 23 height 22
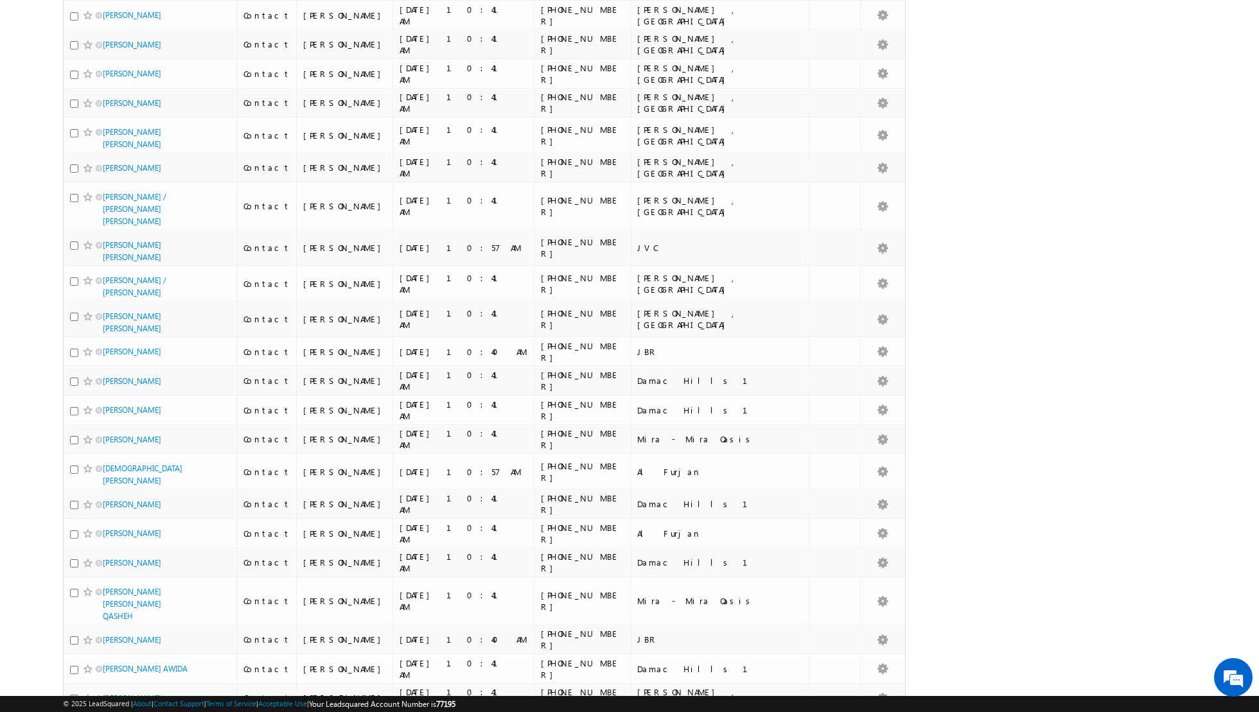
scroll to position [1105, 0]
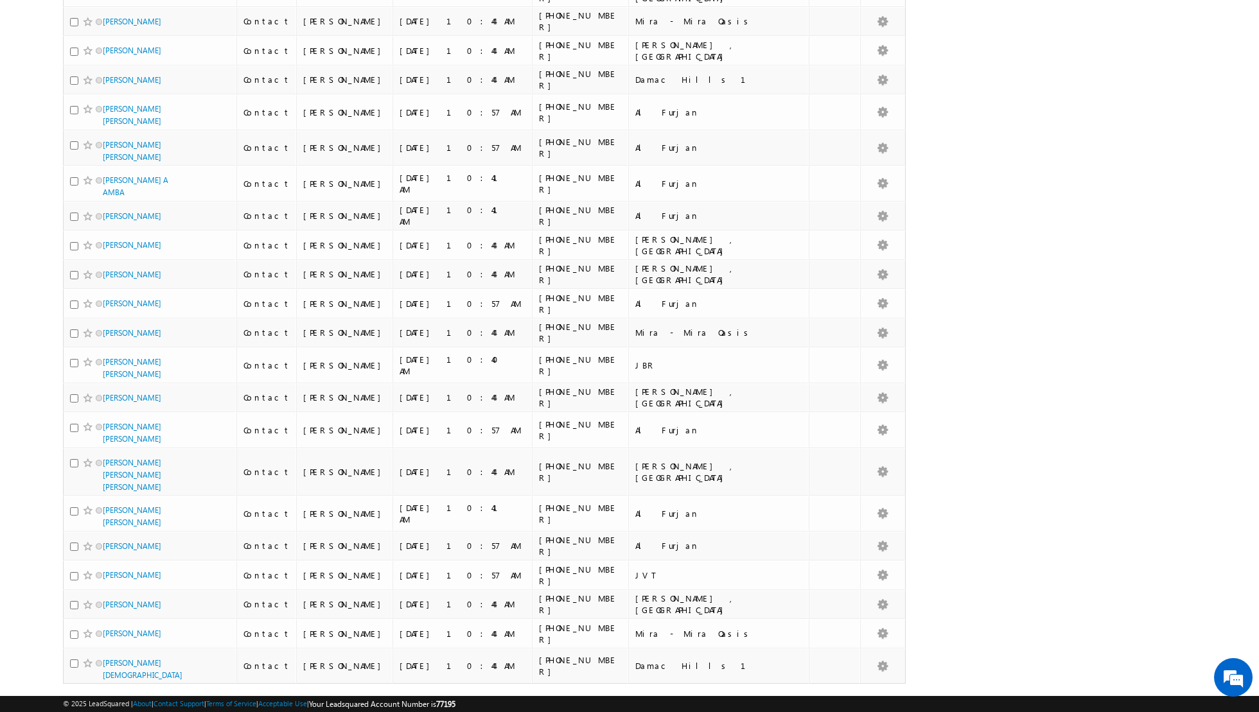
click at [865, 698] on link "..." at bounding box center [865, 709] width 23 height 22
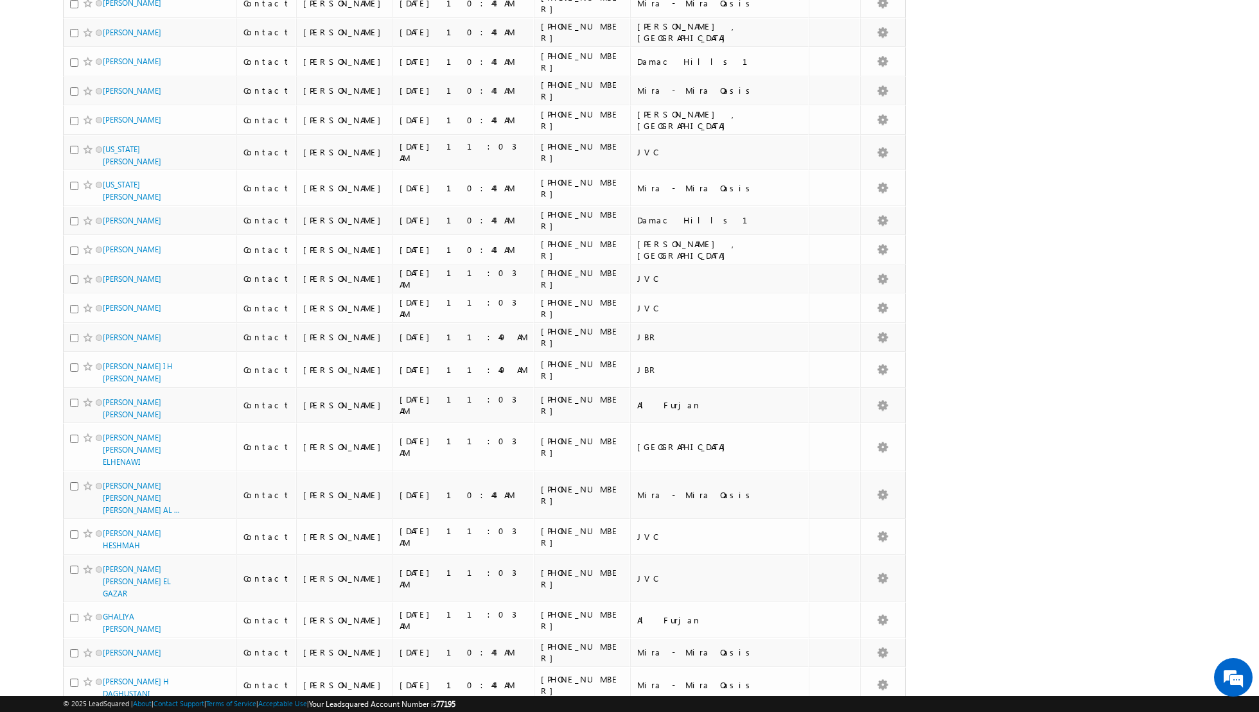
scroll to position [0, 0]
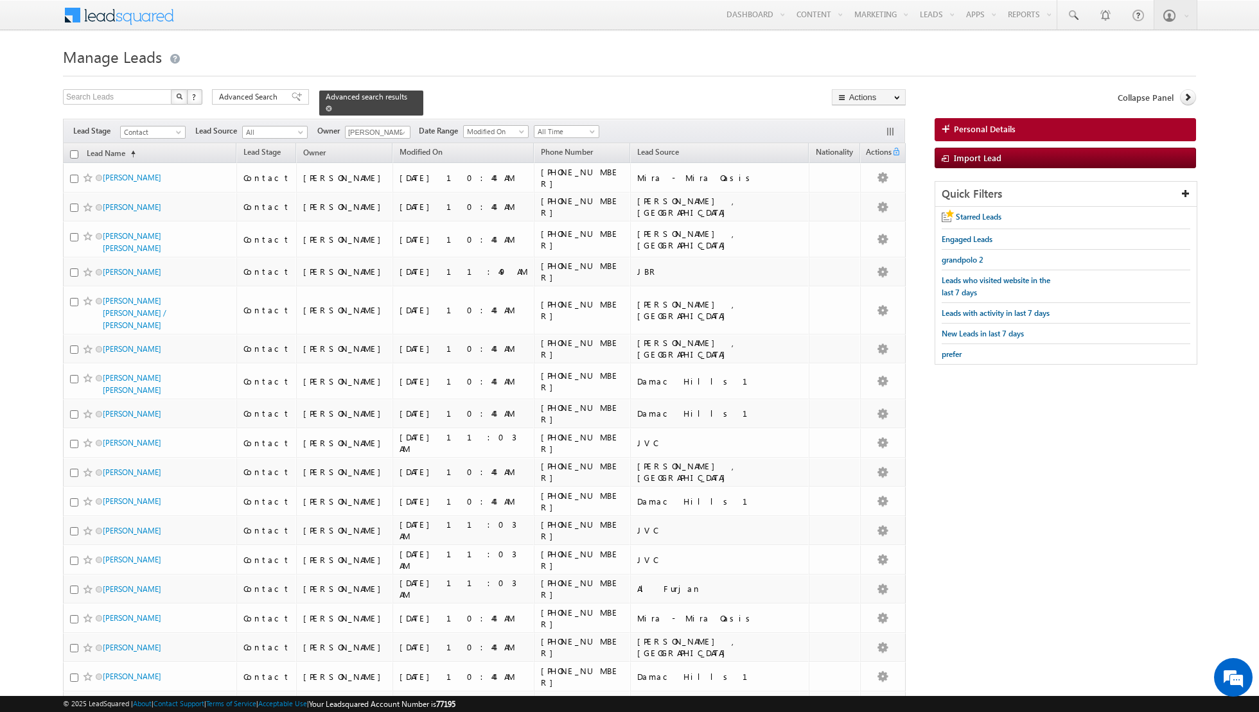
click at [326, 107] on span at bounding box center [329, 108] width 6 height 6
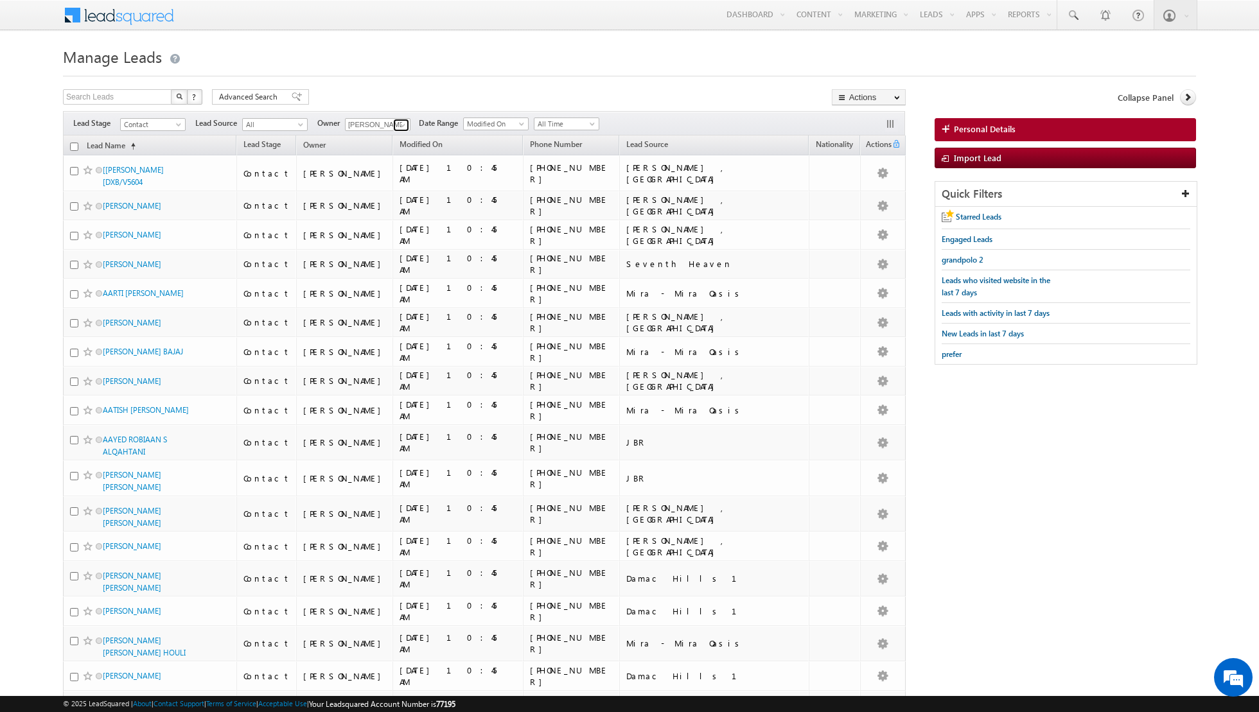
click at [398, 121] on span at bounding box center [403, 125] width 10 height 10
click at [380, 195] on span "[EMAIL_ADDRESS][PERSON_NAME][DOMAIN_NAME]" at bounding box center [408, 196] width 116 height 10
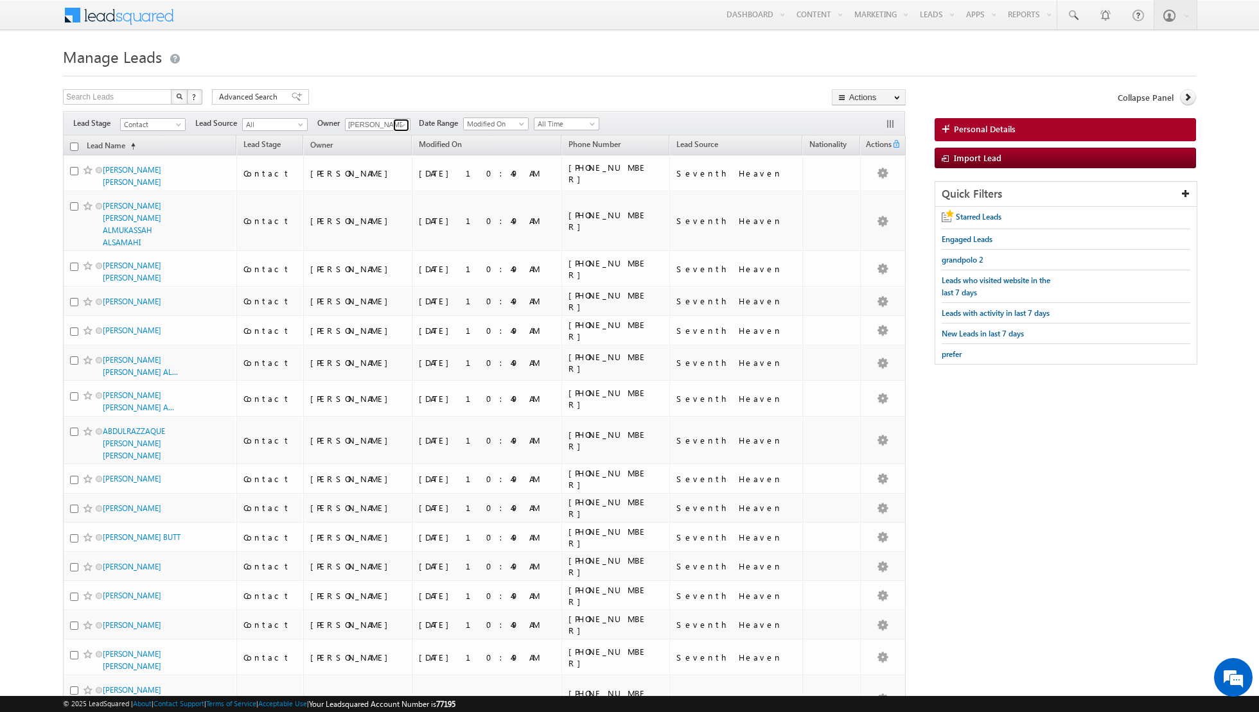
click at [404, 124] on span at bounding box center [403, 125] width 10 height 10
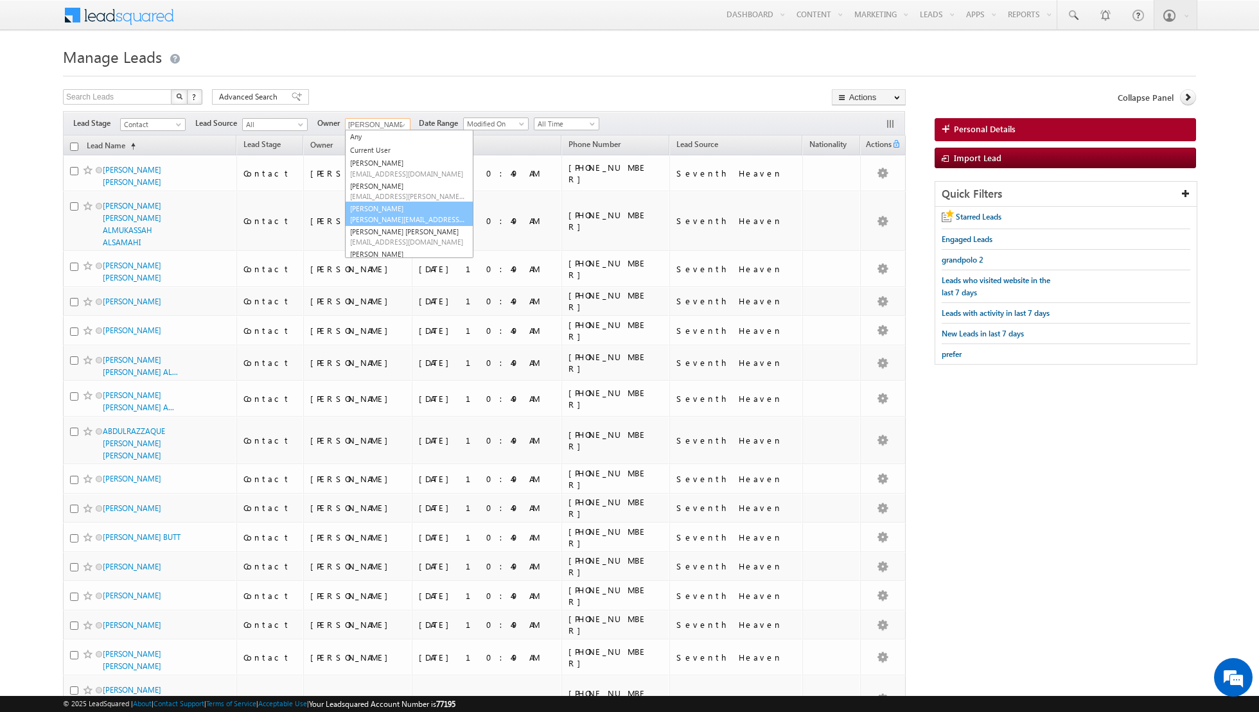
click at [390, 204] on link "[PERSON_NAME] [PERSON_NAME][EMAIL_ADDRESS][DOMAIN_NAME]" at bounding box center [409, 214] width 128 height 24
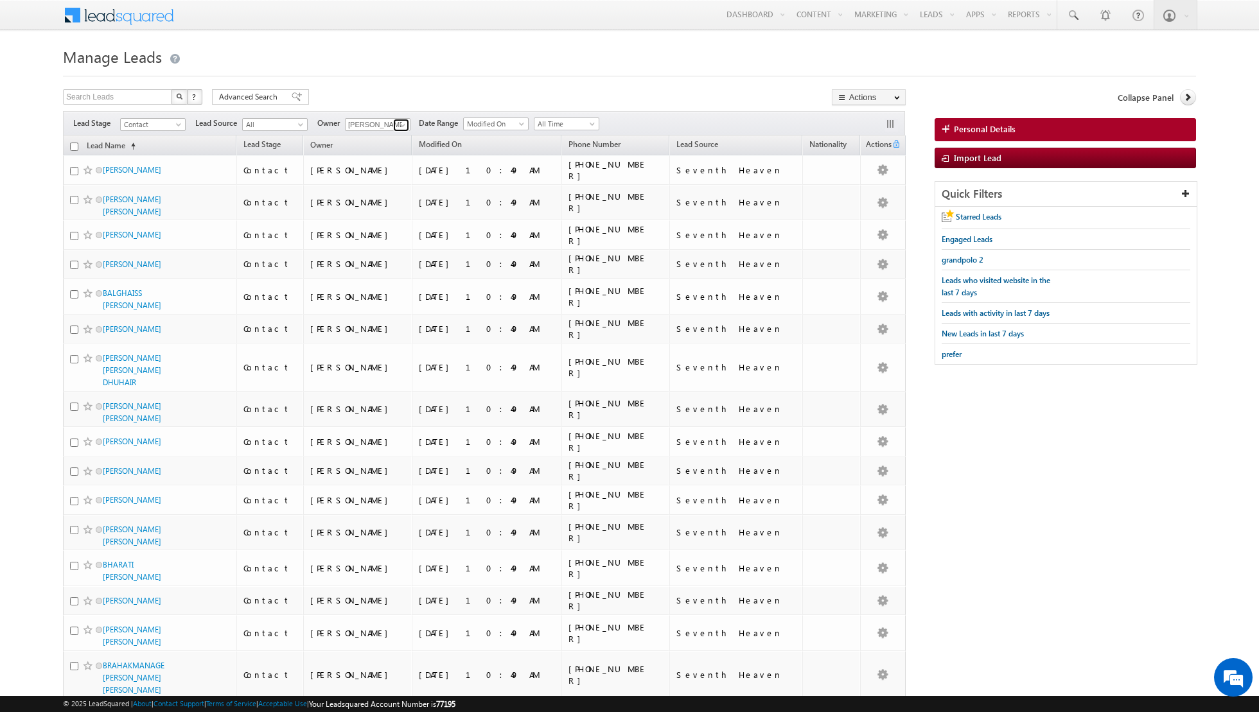
click at [405, 123] on span at bounding box center [403, 125] width 10 height 10
click at [398, 231] on link "[PERSON_NAME] [PERSON_NAME] [PERSON_NAME][EMAIL_ADDRESS][PERSON_NAME][DOMAIN_NA…" at bounding box center [409, 237] width 128 height 24
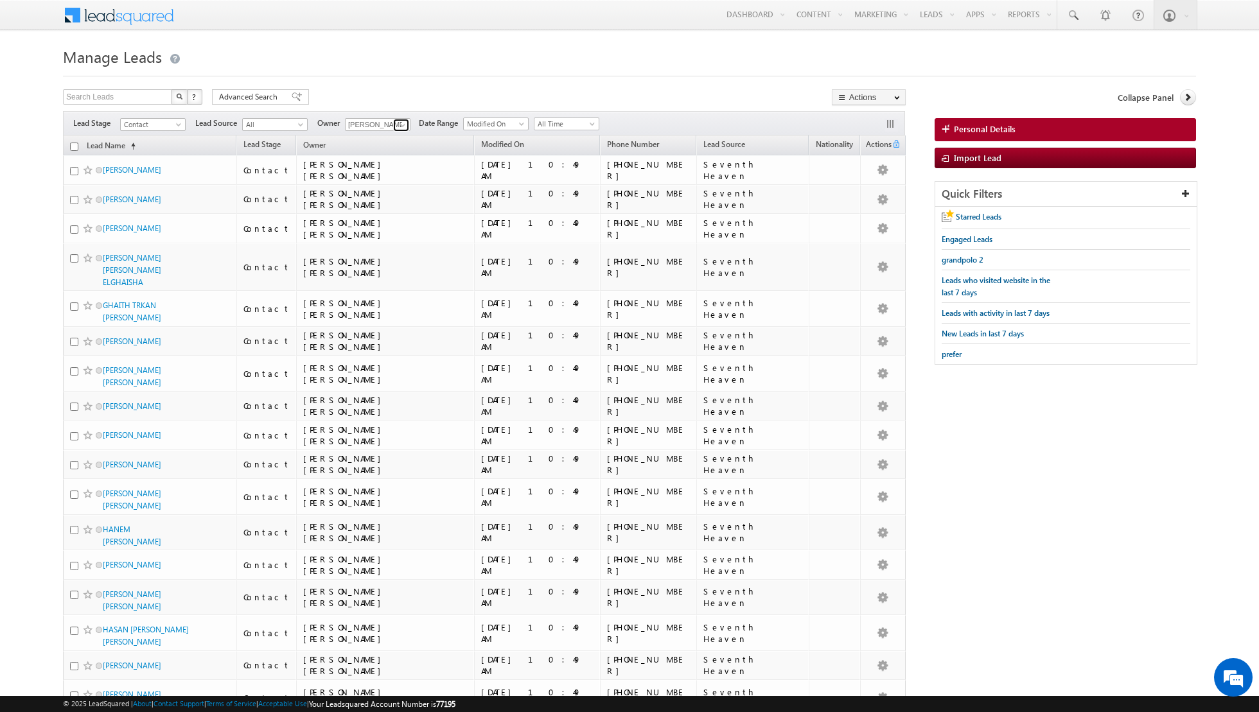
click at [401, 125] on span at bounding box center [403, 125] width 10 height 10
click at [385, 229] on link "[PERSON_NAME] [PERSON_NAME][EMAIL_ADDRESS][PERSON_NAME][DOMAIN_NAME]" at bounding box center [409, 239] width 128 height 24
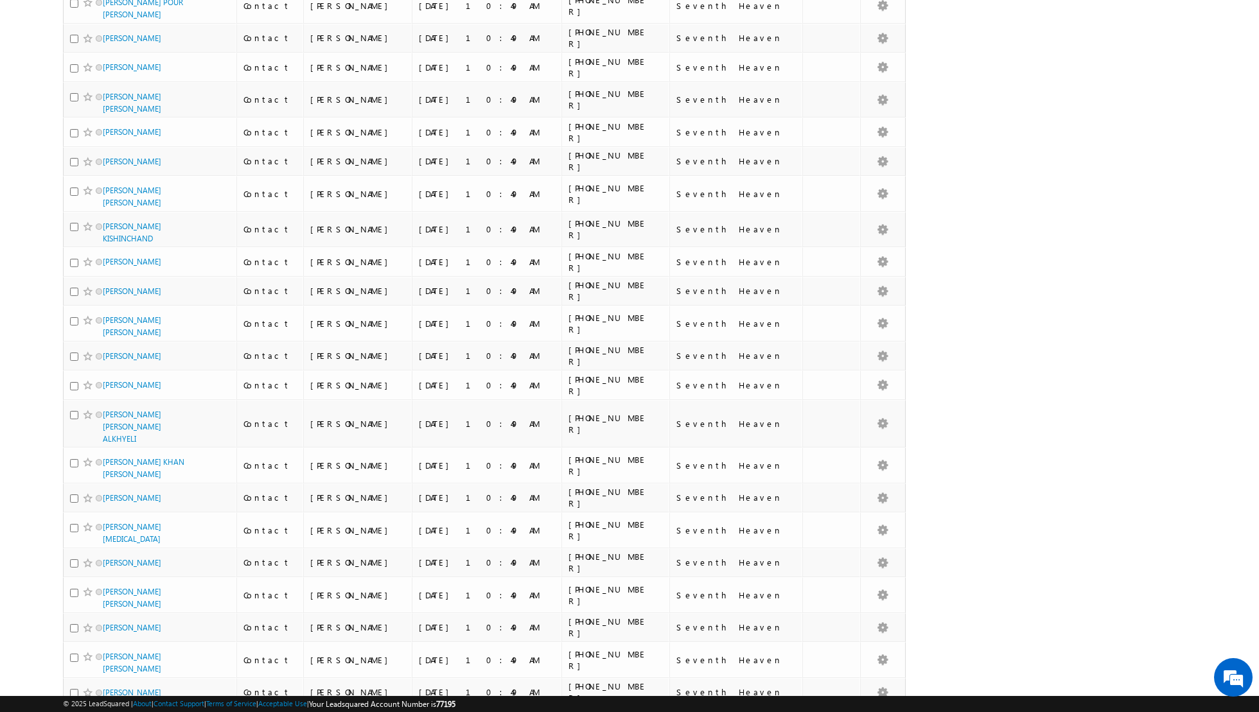
scroll to position [0, 0]
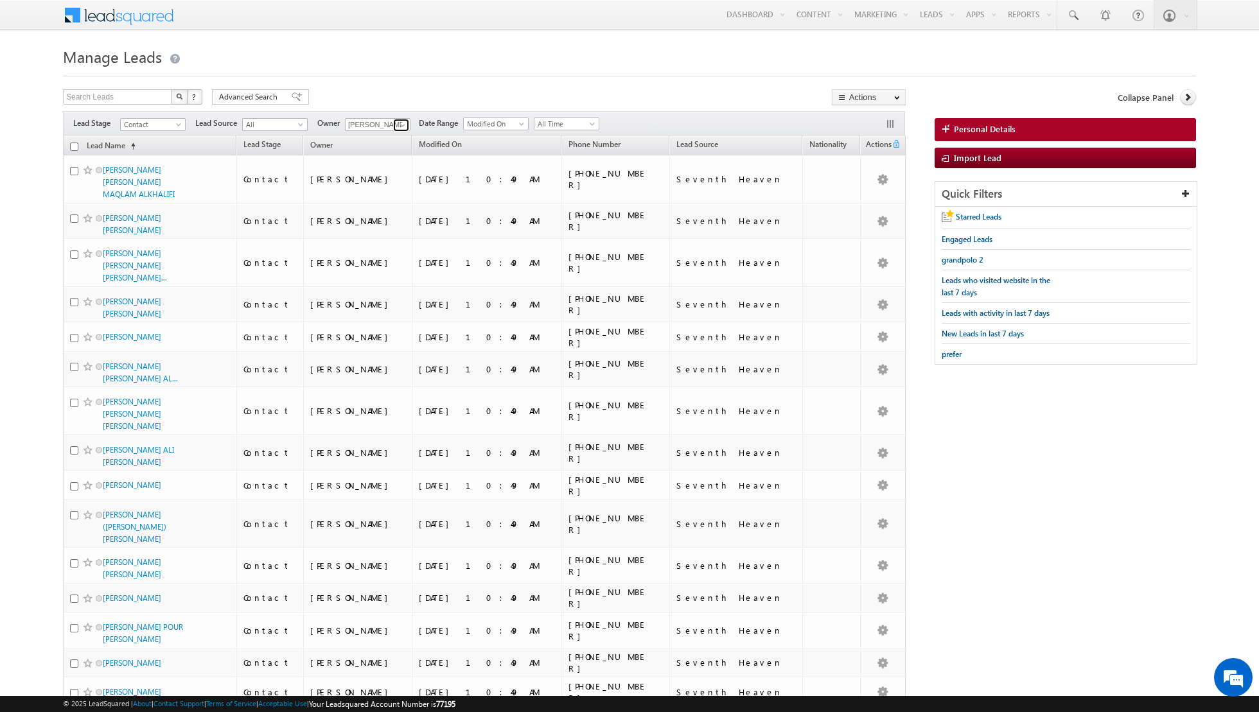
click at [400, 124] on span at bounding box center [403, 125] width 10 height 10
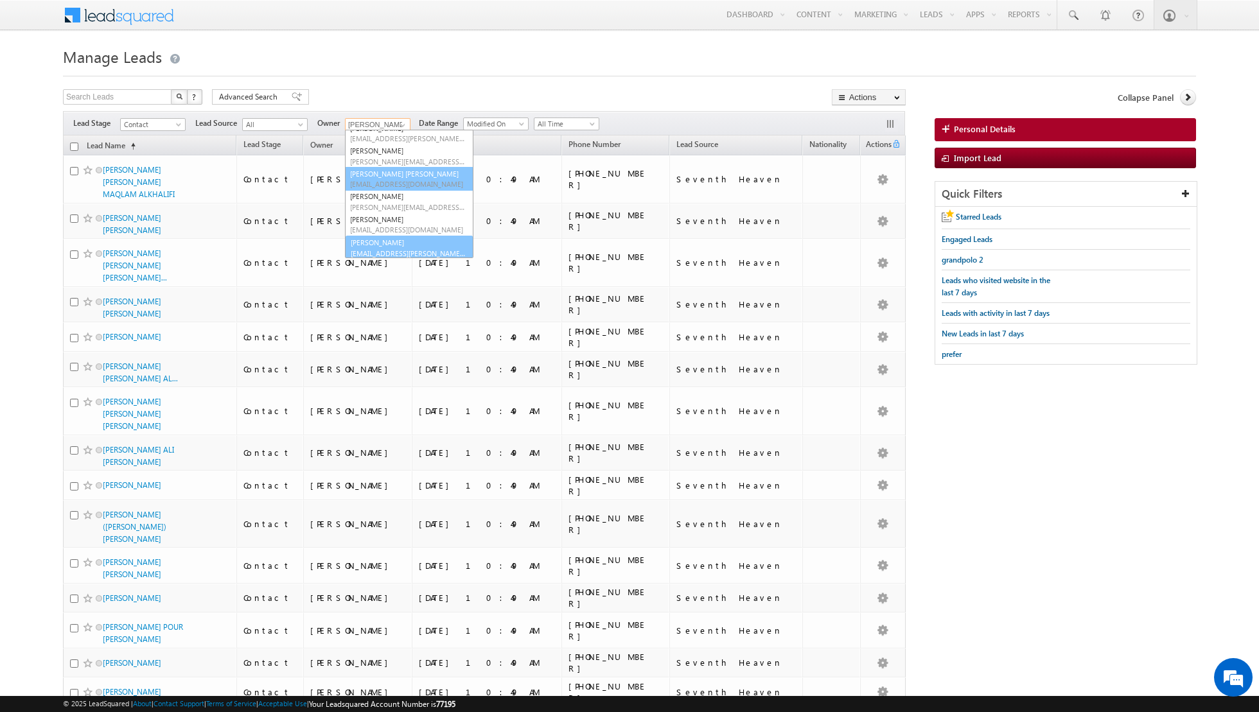
scroll to position [59, 0]
click at [389, 243] on link "[PERSON_NAME] [EMAIL_ADDRESS][PERSON_NAME][DOMAIN_NAME]" at bounding box center [409, 246] width 128 height 24
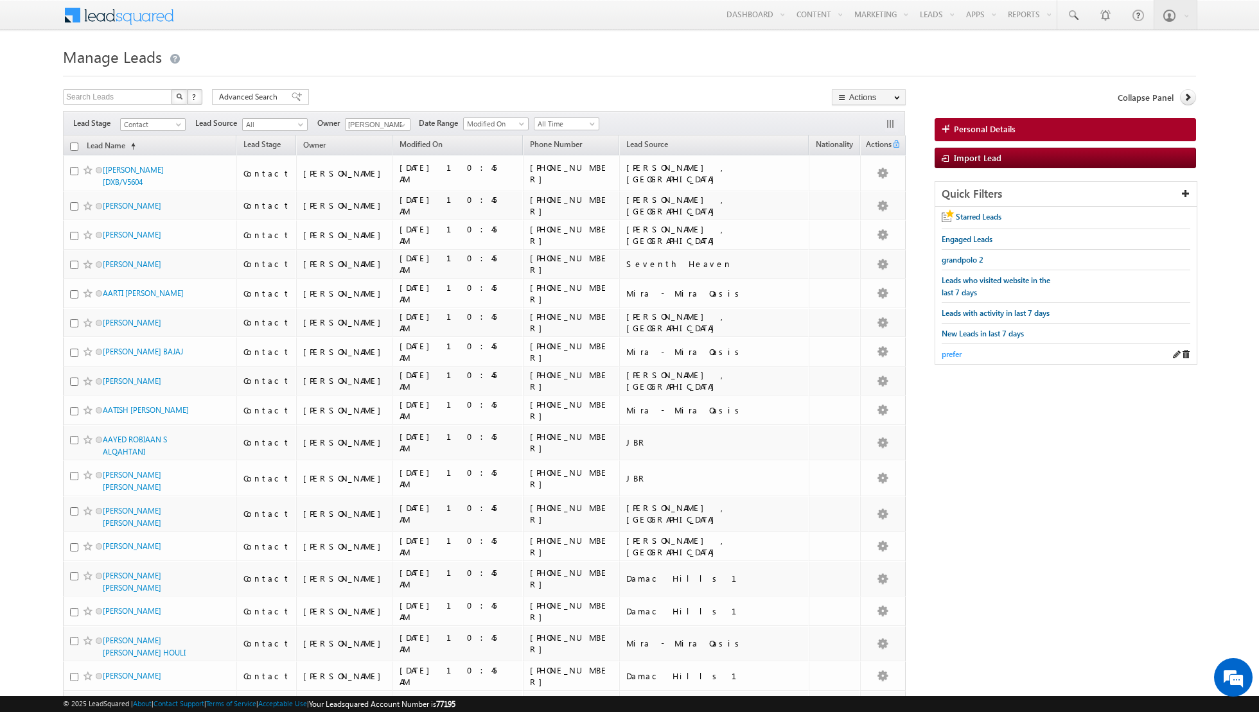
click at [946, 352] on span "prefer" at bounding box center [952, 354] width 20 height 10
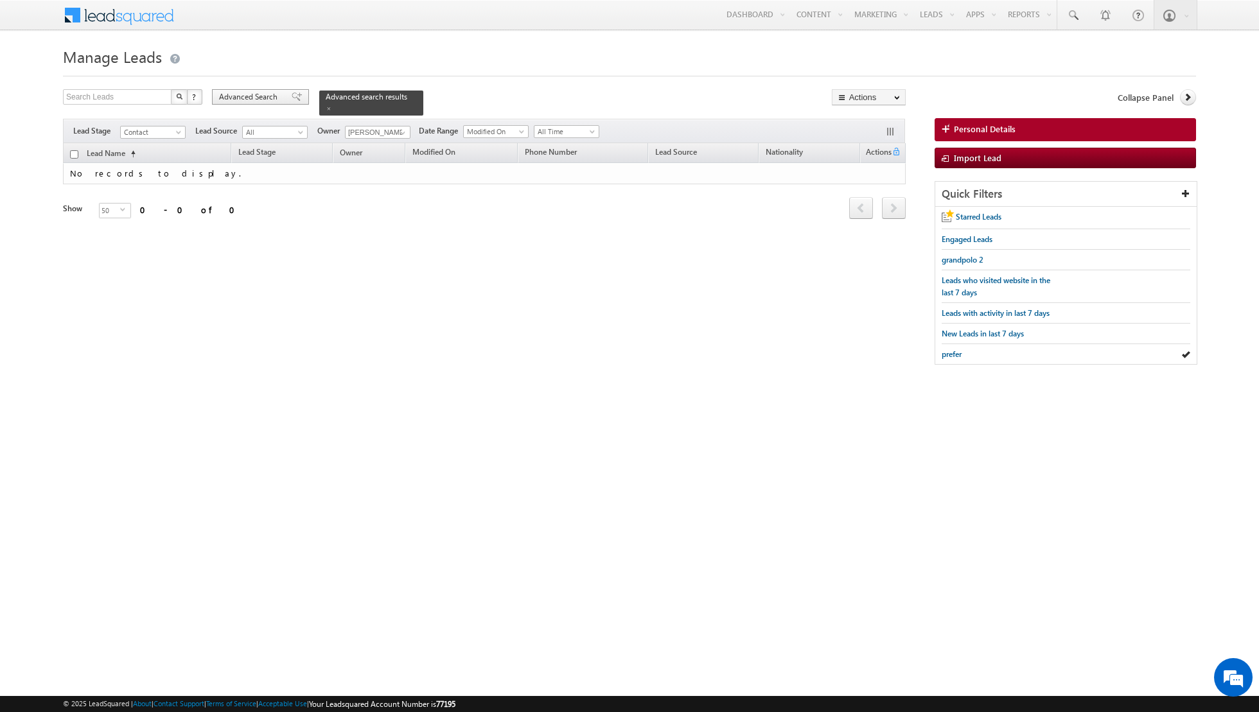
click at [292, 96] on span at bounding box center [297, 96] width 10 height 9
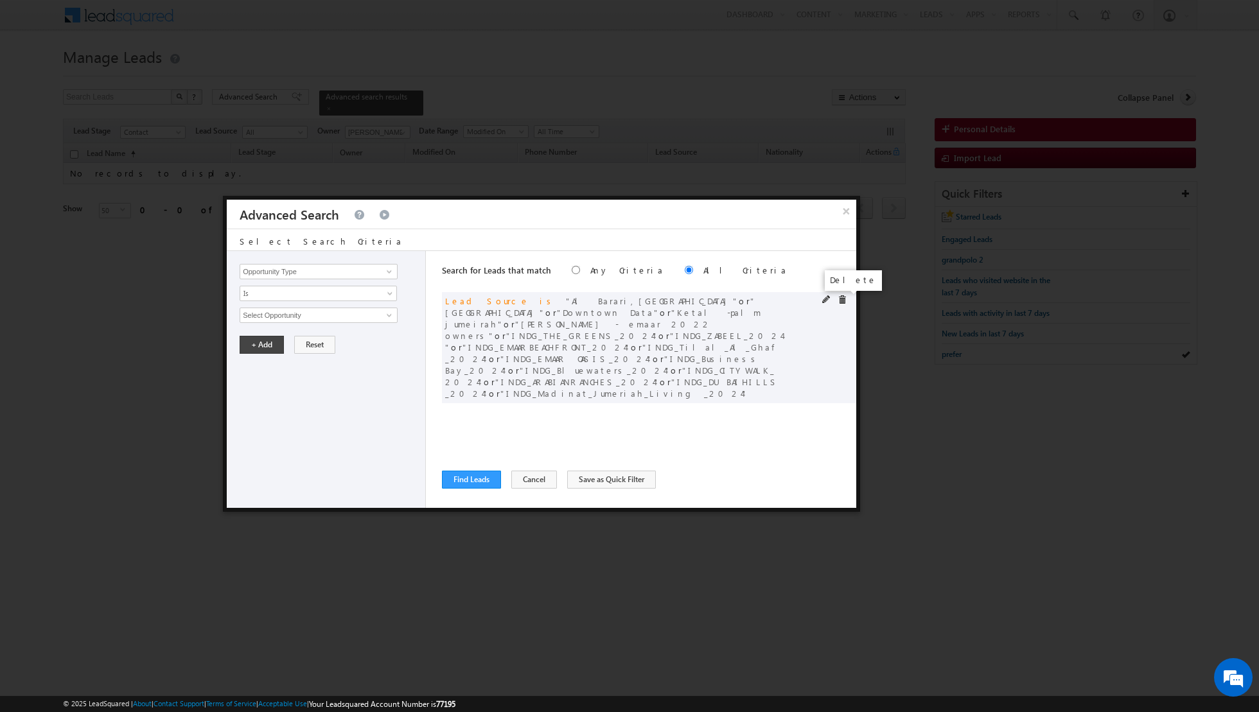
click at [841, 301] on span at bounding box center [842, 299] width 9 height 9
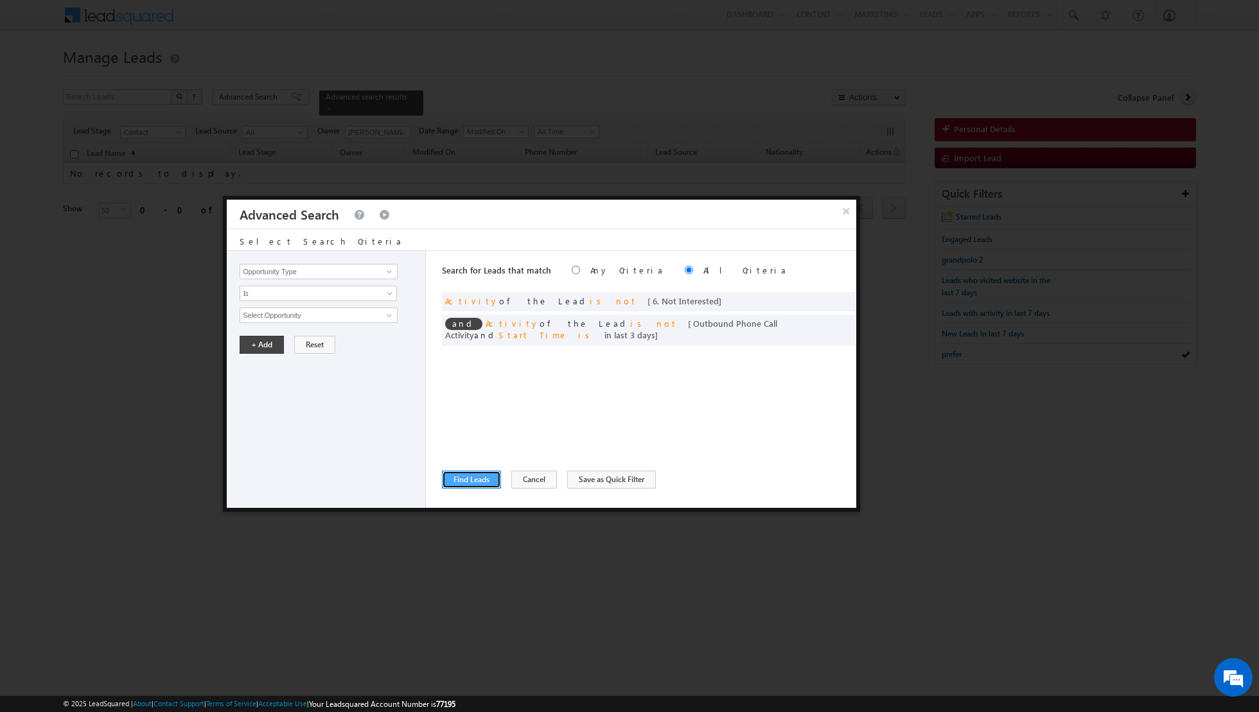
click at [473, 479] on button "Find Leads" at bounding box center [471, 480] width 59 height 18
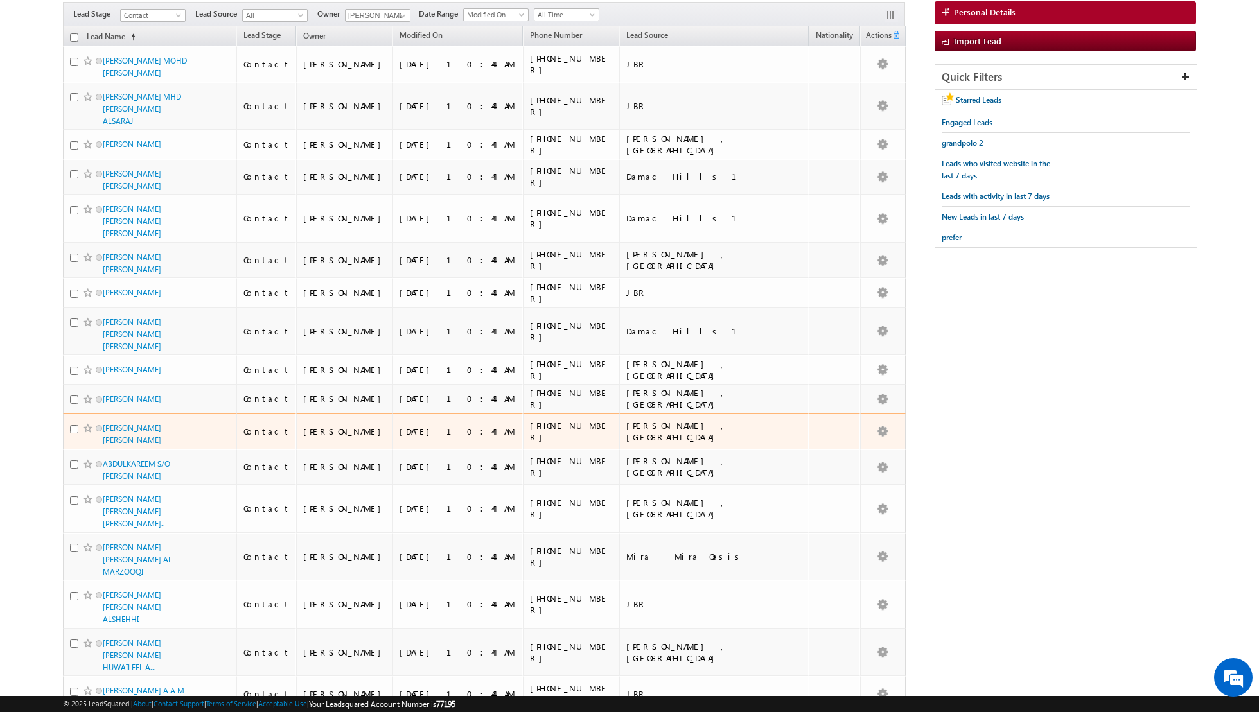
scroll to position [0, 0]
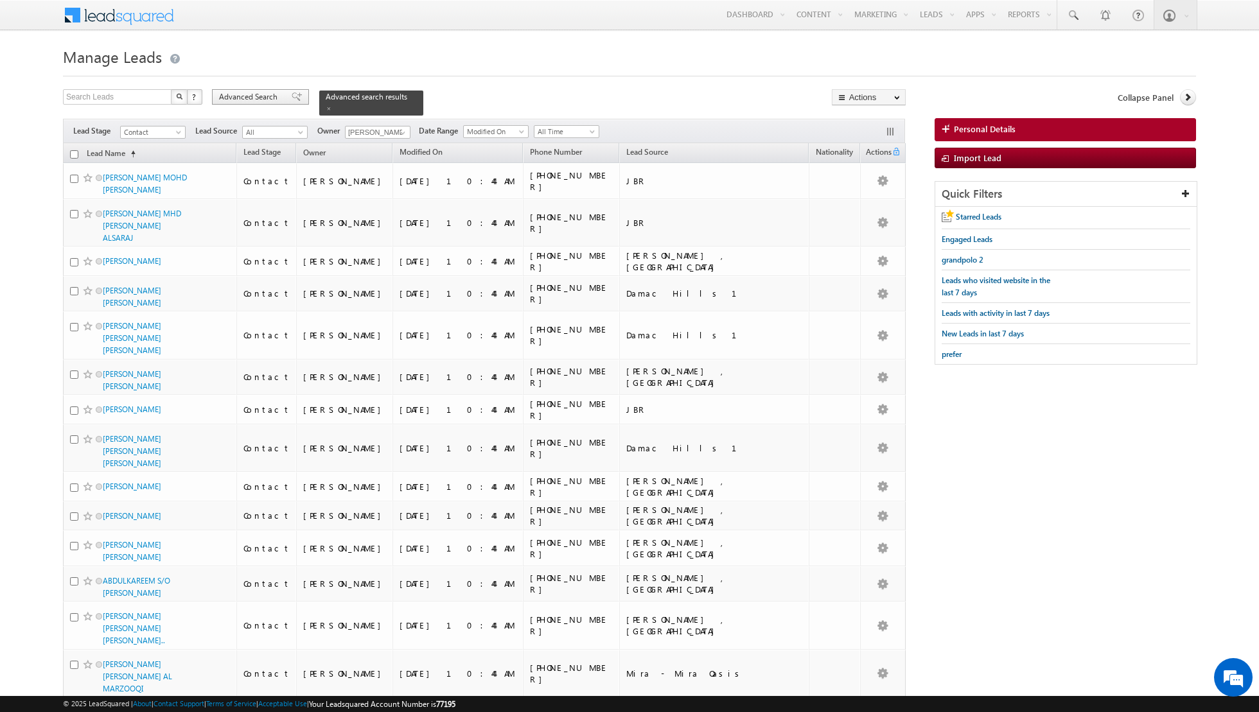
click at [292, 96] on span at bounding box center [297, 96] width 10 height 9
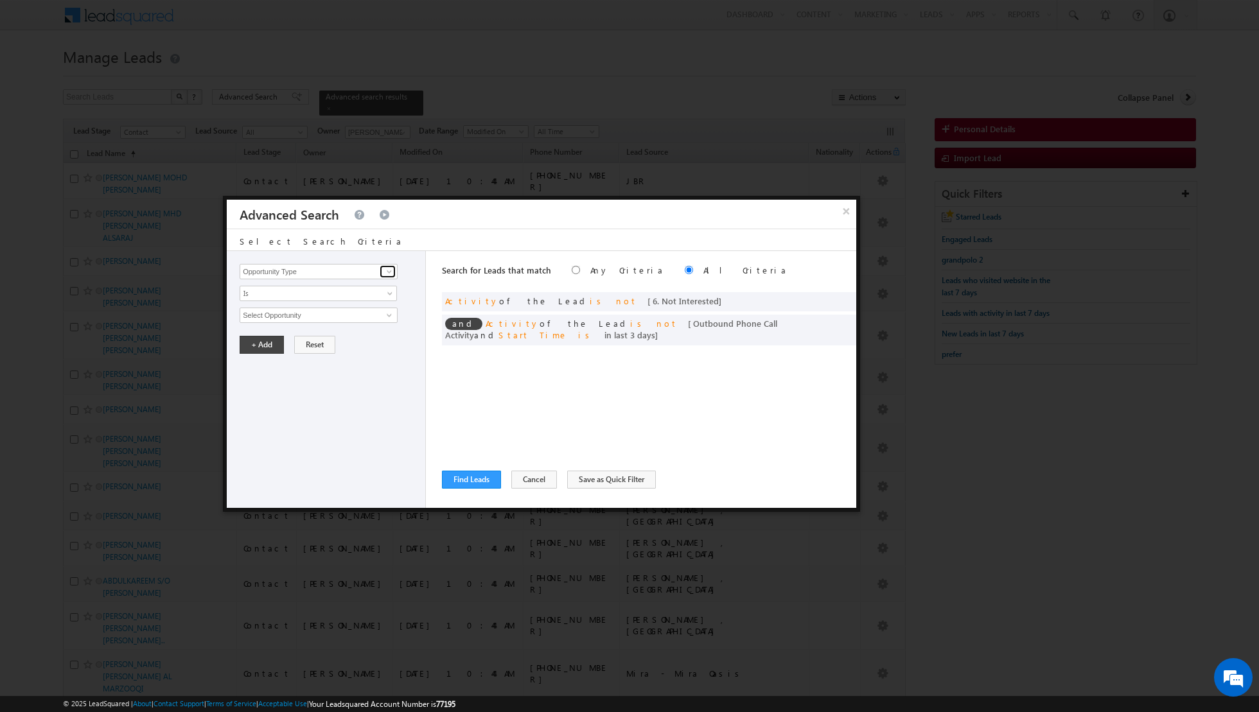
click at [390, 274] on span at bounding box center [389, 272] width 10 height 10
click at [283, 361] on link "Lead Source" at bounding box center [319, 363] width 158 height 15
click at [320, 313] on span "None Selected" at bounding box center [313, 315] width 146 height 14
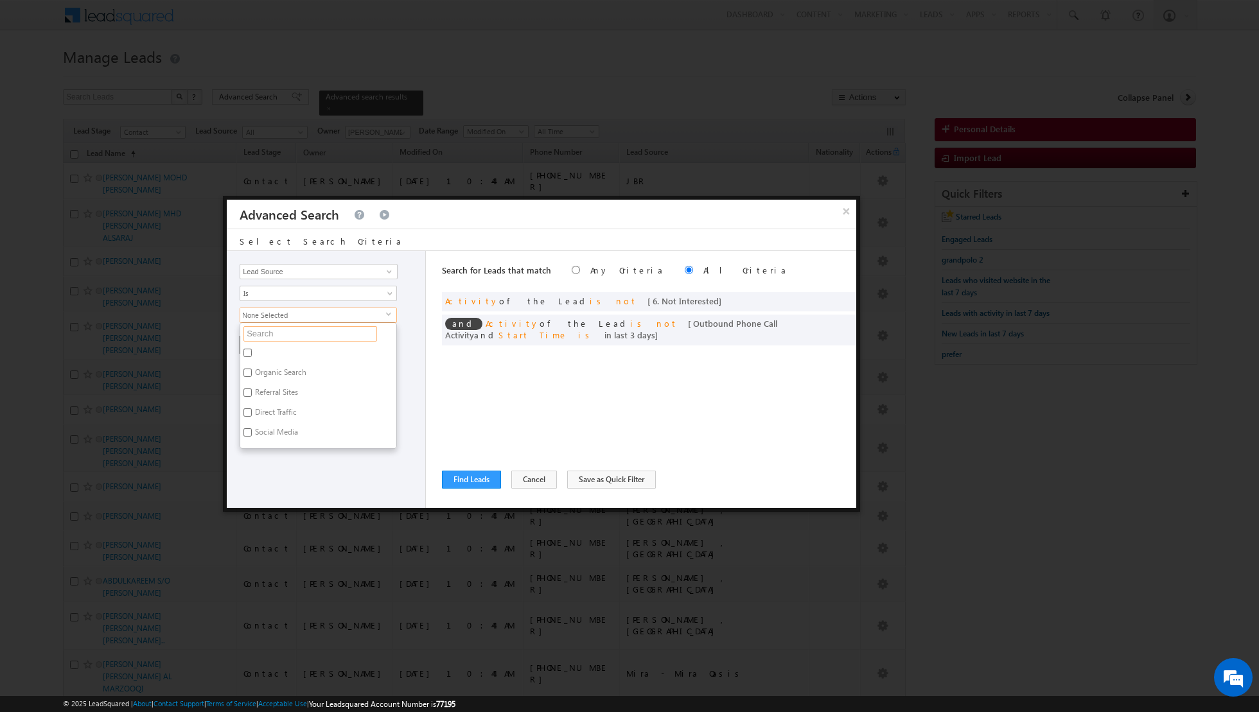
click at [296, 336] on input "text" at bounding box center [310, 333] width 134 height 15
click at [246, 349] on input "Mira - Mira Oasis" at bounding box center [247, 353] width 8 height 8
click at [299, 444] on div "Opportunity Type Lead Activity Task Sales Group Prospect Id Address 1 Address 2…" at bounding box center [326, 379] width 199 height 257
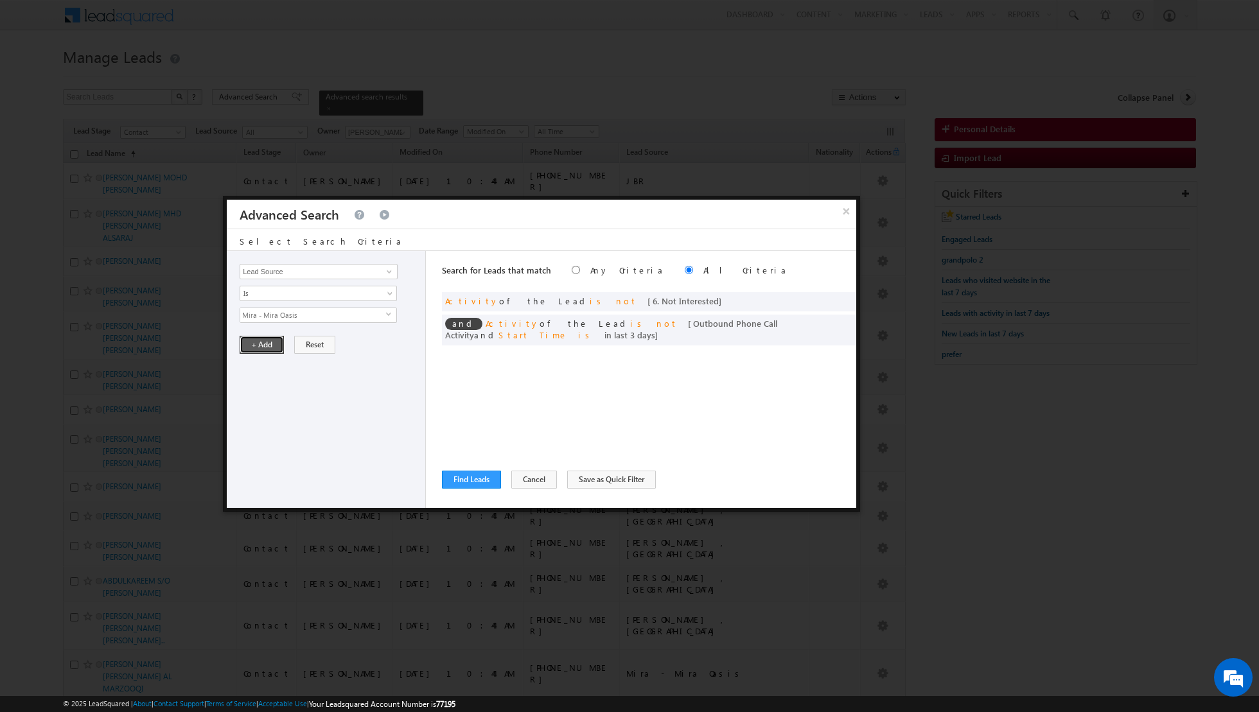
click at [266, 344] on button "+ Add" at bounding box center [262, 345] width 44 height 18
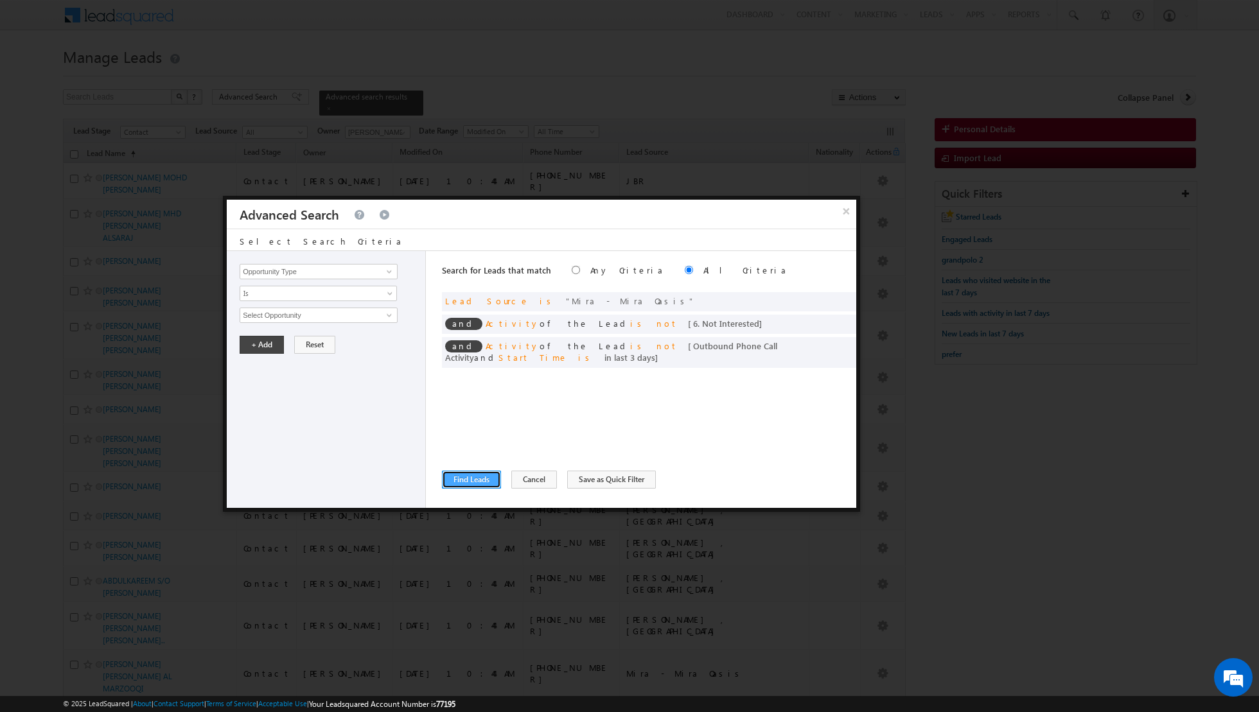
click at [461, 477] on button "Find Leads" at bounding box center [471, 480] width 59 height 18
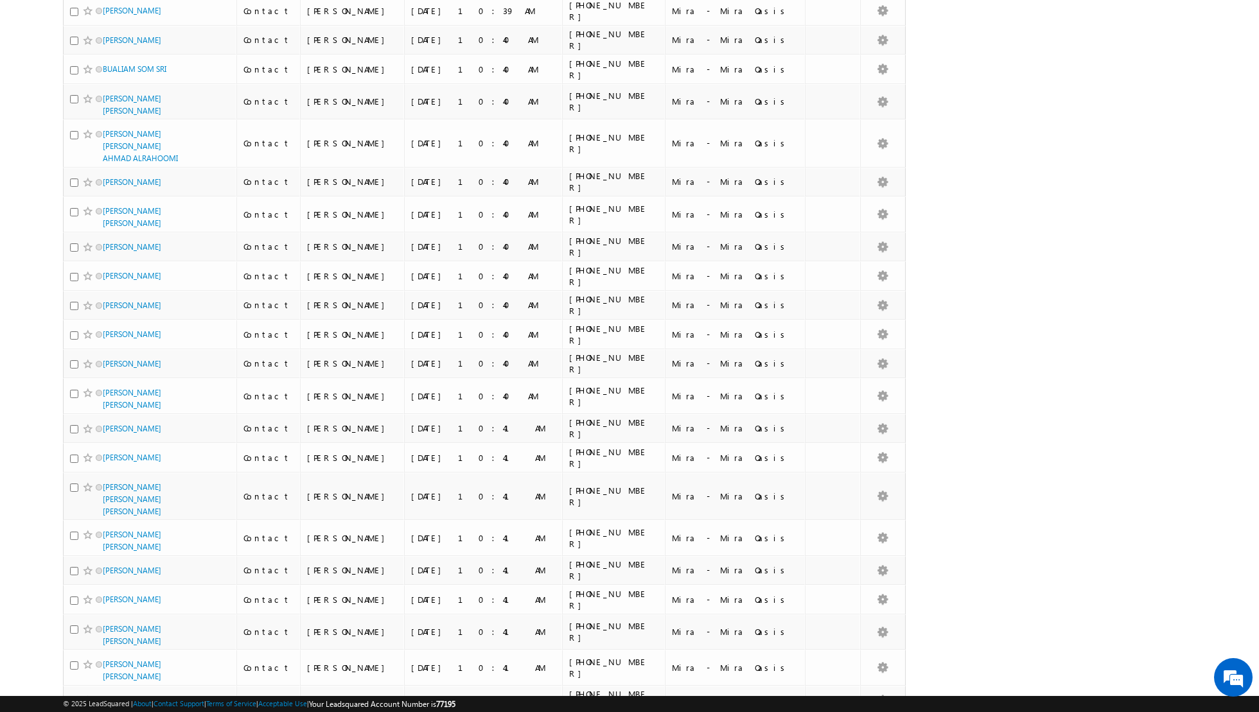
scroll to position [1192, 0]
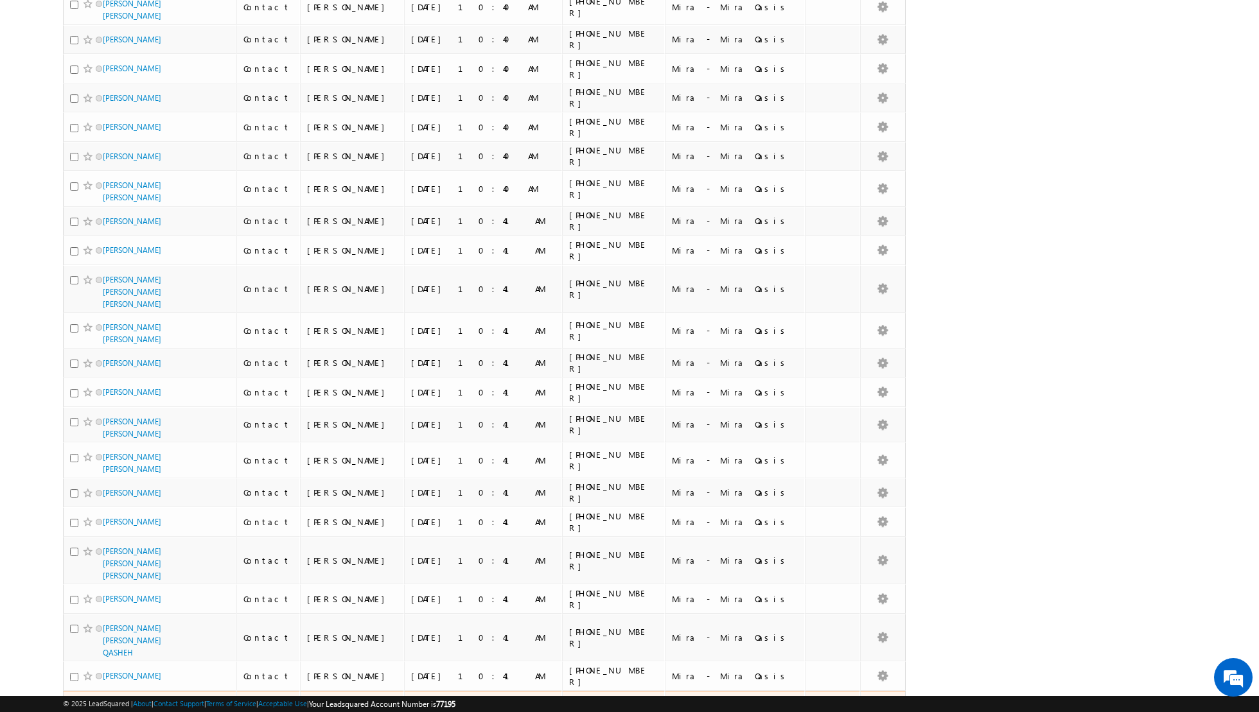
click at [72, 702] on input "checkbox" at bounding box center [74, 706] width 8 height 8
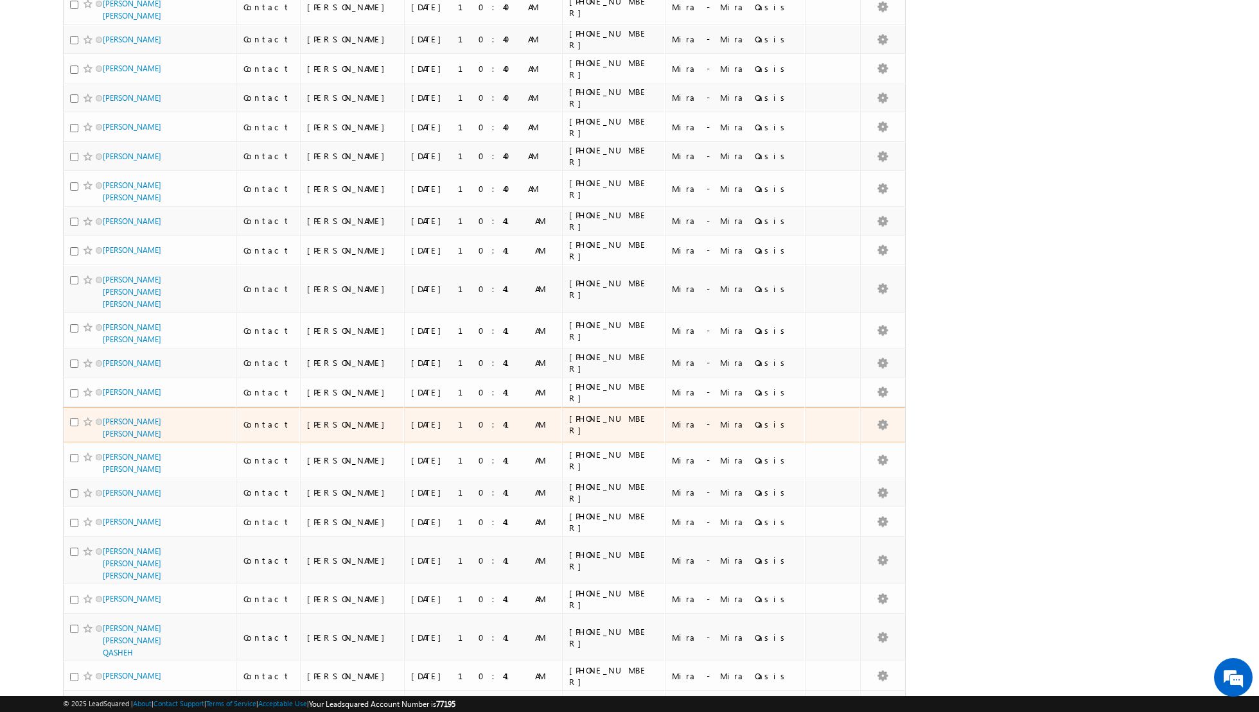
scroll to position [0, 0]
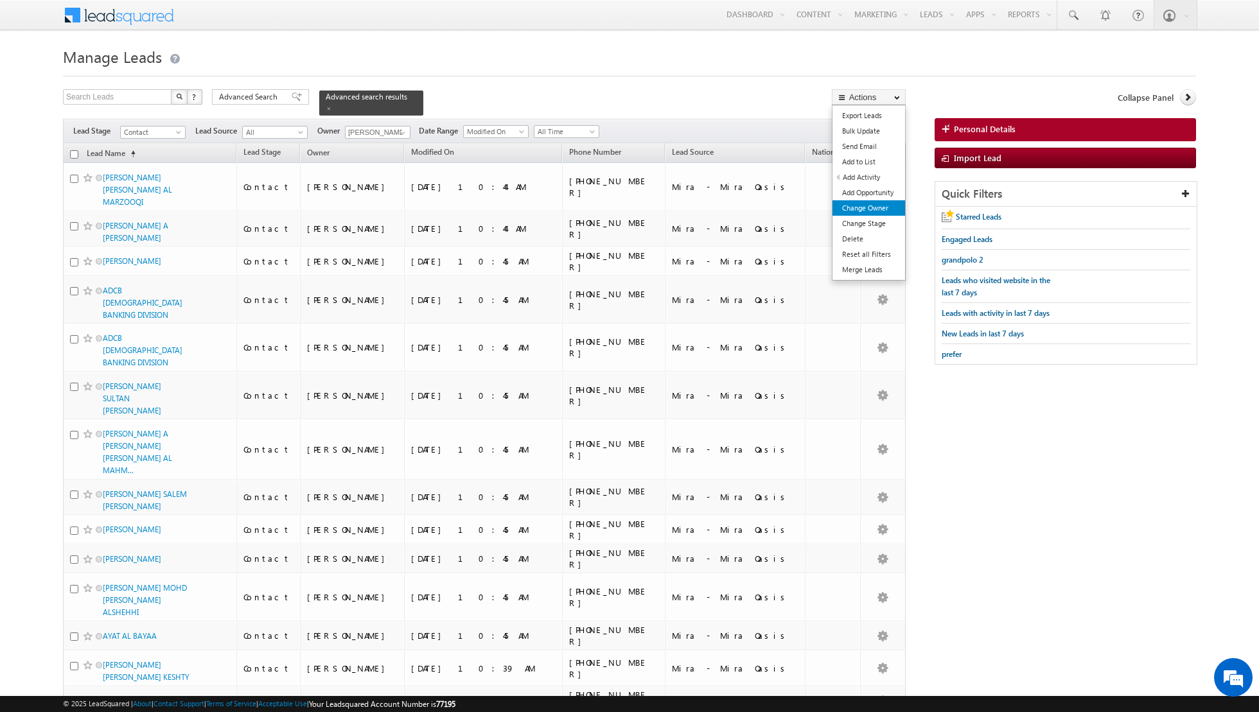
click at [853, 210] on link "Change Owner" at bounding box center [868, 207] width 73 height 15
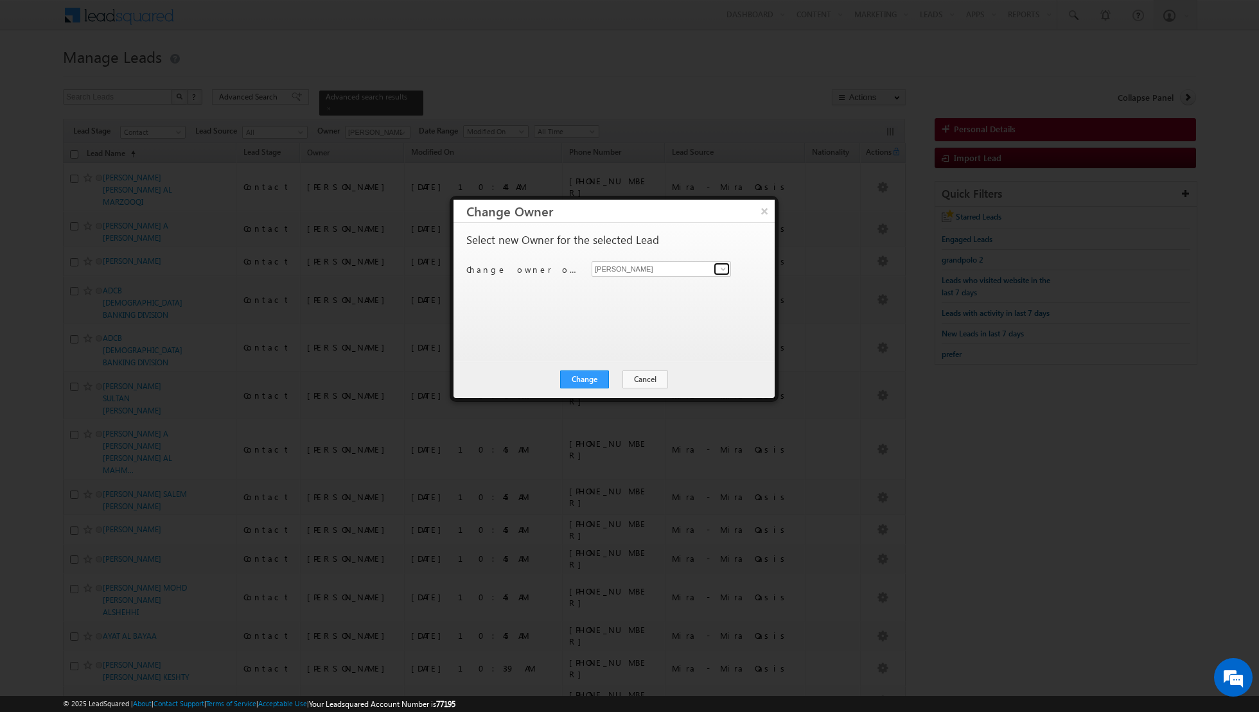
click at [722, 267] on span at bounding box center [723, 269] width 10 height 10
click at [641, 377] on span "[PERSON_NAME][EMAIL_ADDRESS][PERSON_NAME][DOMAIN_NAME]" at bounding box center [655, 382] width 116 height 10
click at [592, 376] on button "Change" at bounding box center [584, 380] width 49 height 18
click at [612, 380] on button "Close" at bounding box center [615, 380] width 41 height 18
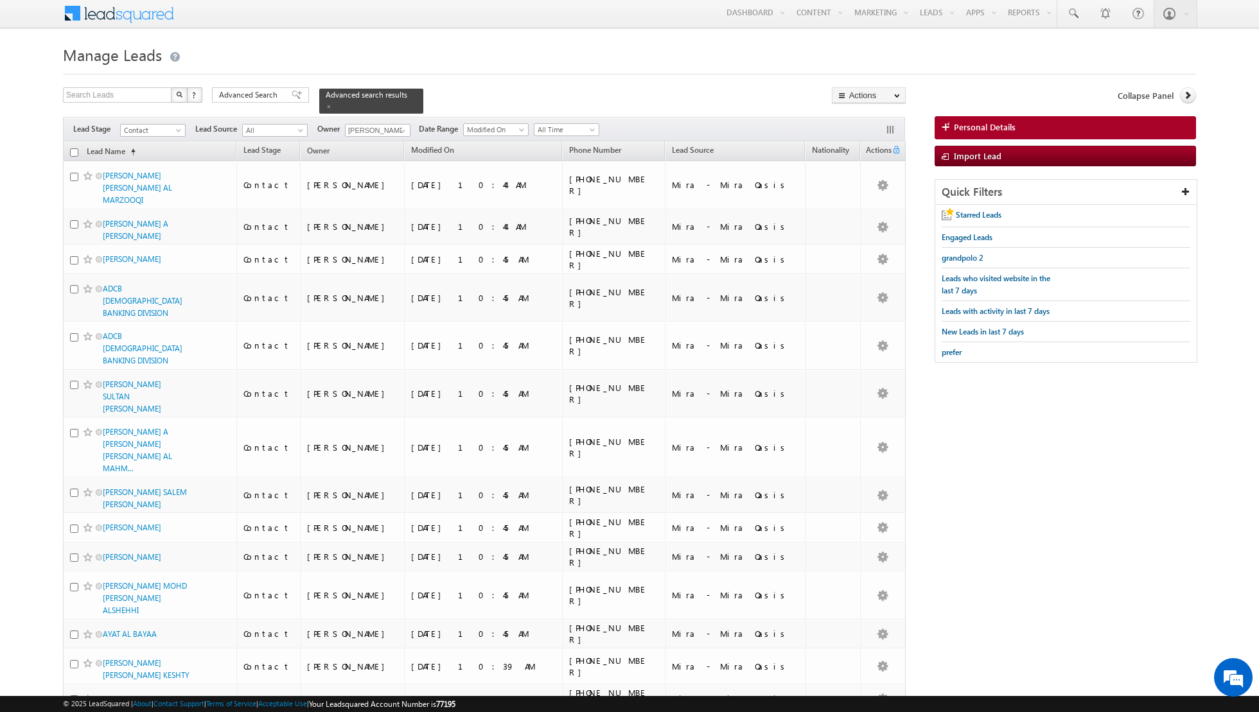
scroll to position [0, 0]
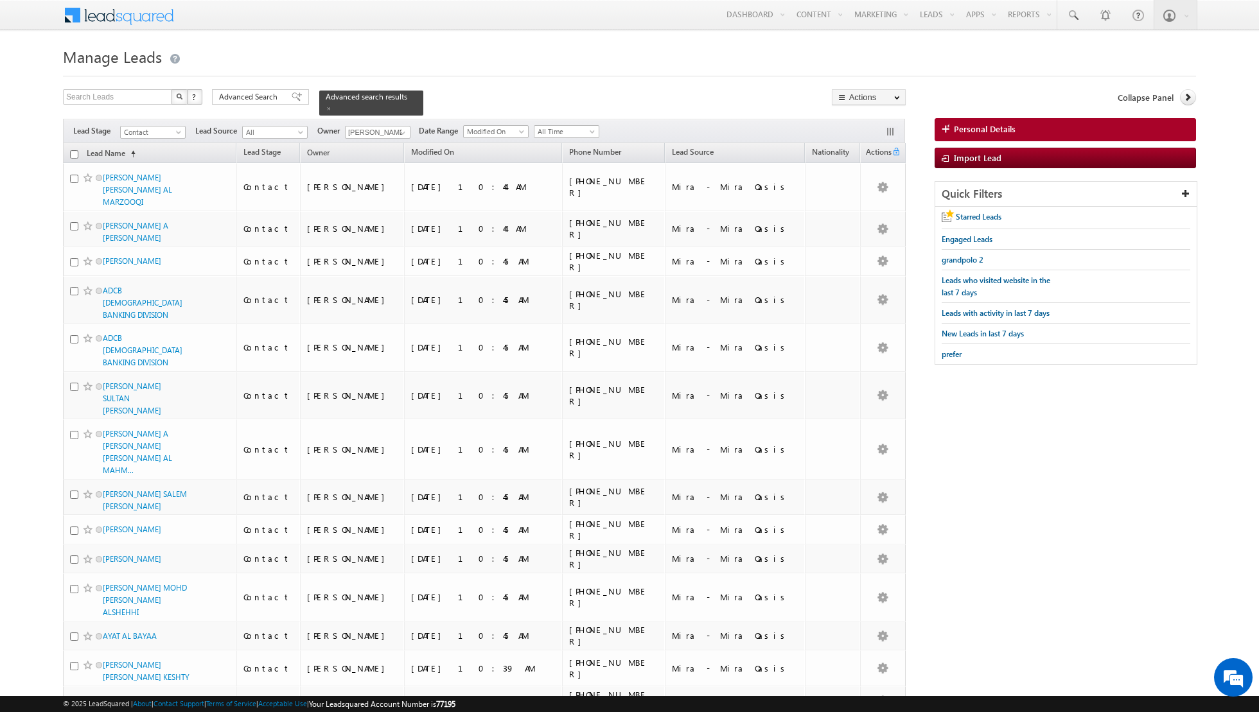
click at [73, 151] on input "checkbox" at bounding box center [74, 154] width 8 height 8
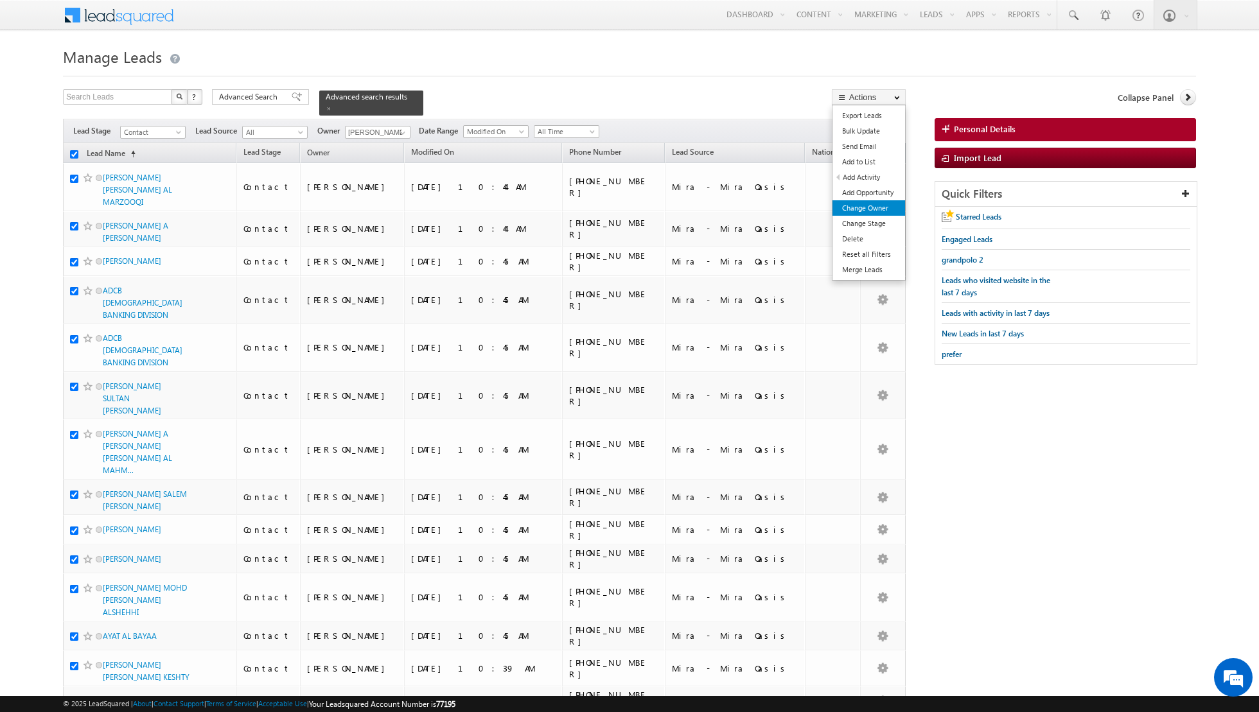
click at [865, 203] on link "Change Owner" at bounding box center [868, 207] width 73 height 15
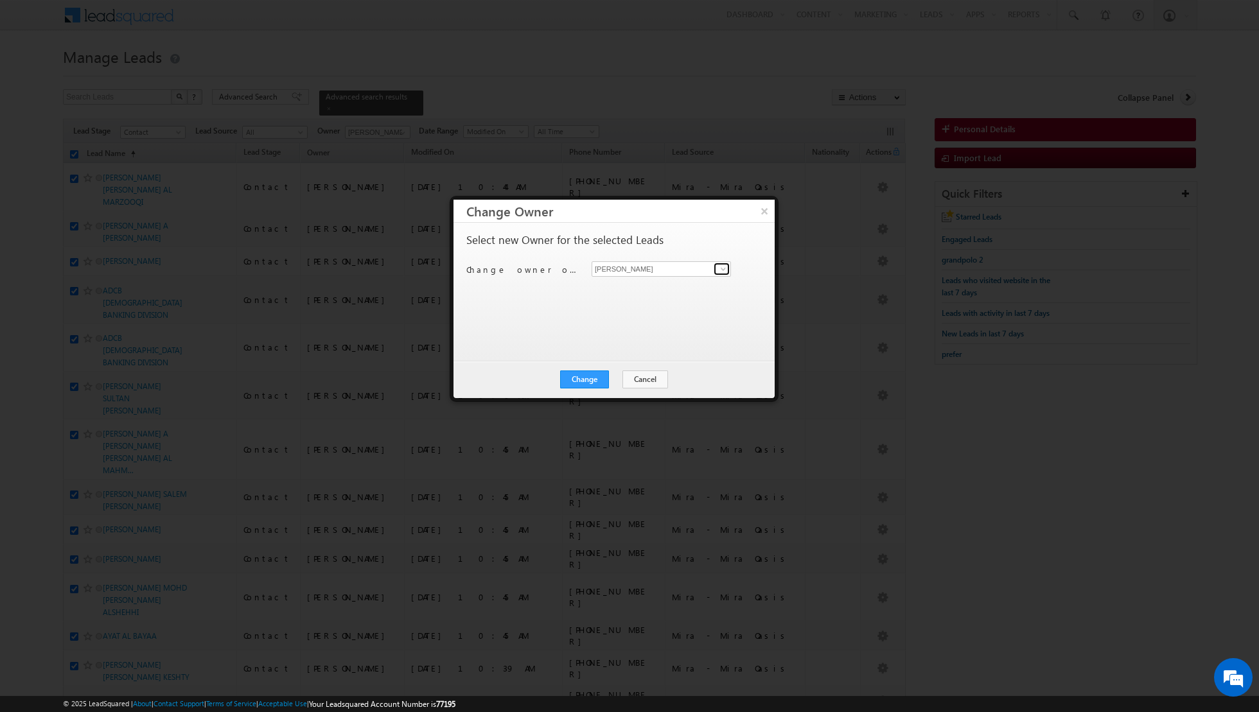
click at [728, 269] on span at bounding box center [723, 269] width 10 height 10
click at [601, 377] on span "[PERSON_NAME][EMAIL_ADDRESS][PERSON_NAME][DOMAIN_NAME]" at bounding box center [655, 382] width 116 height 10
click at [586, 376] on button "Change" at bounding box center [584, 380] width 49 height 18
click at [619, 378] on button "Close" at bounding box center [615, 380] width 41 height 18
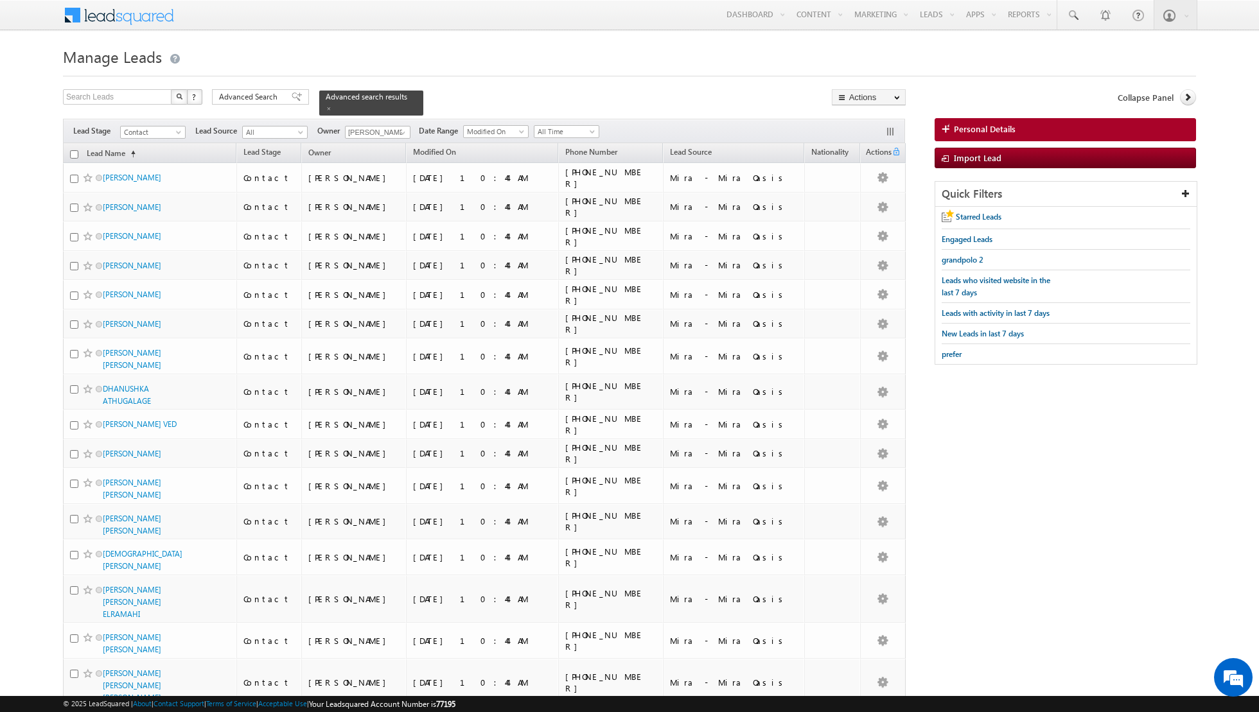
click at [73, 154] on input "checkbox" at bounding box center [74, 154] width 8 height 8
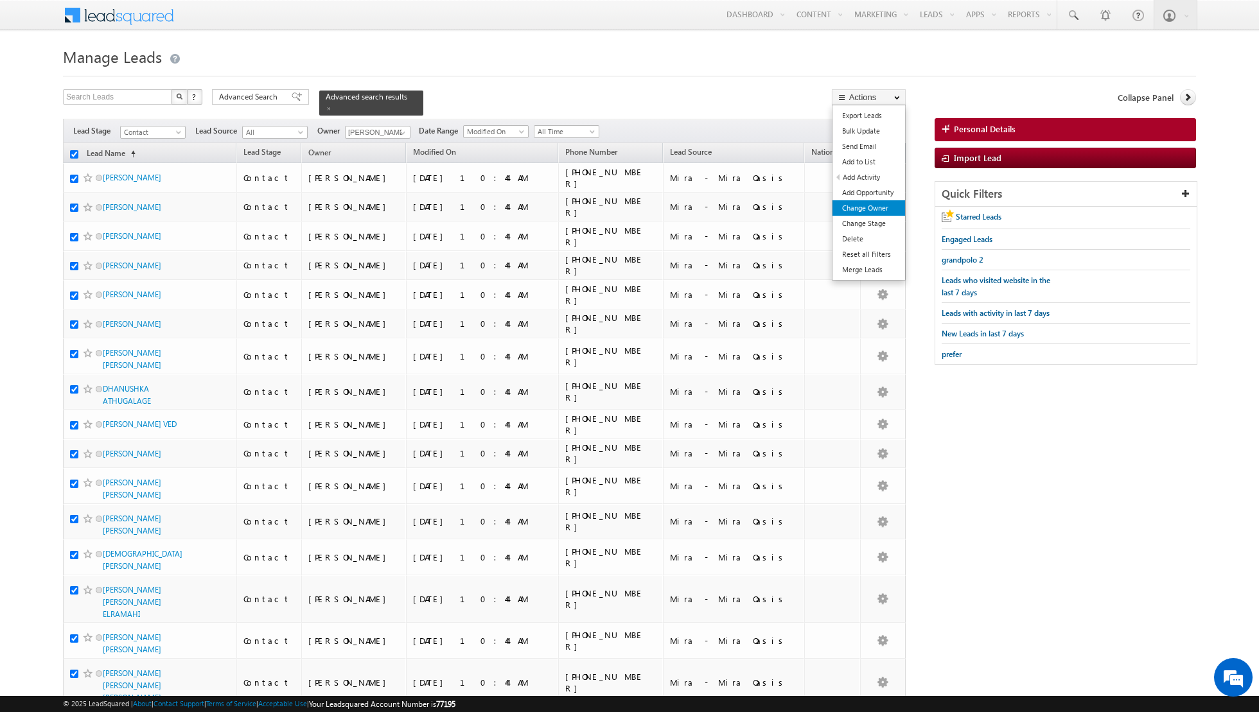
click at [858, 211] on link "Change Owner" at bounding box center [868, 207] width 73 height 15
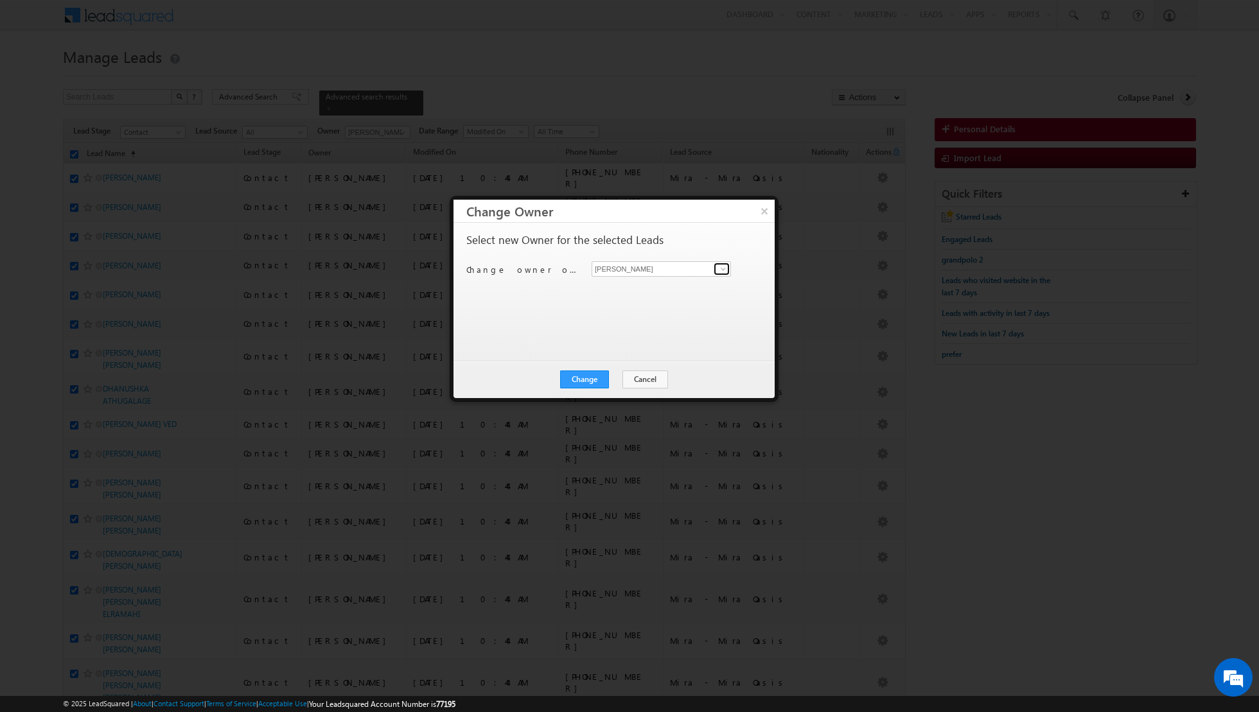
click at [728, 265] on link at bounding box center [722, 269] width 16 height 13
click at [633, 350] on link "[PERSON_NAME] [PERSON_NAME] [PERSON_NAME][EMAIL_ADDRESS][PERSON_NAME][DOMAIN_NA…" at bounding box center [661, 356] width 139 height 24
click at [588, 378] on button "Change" at bounding box center [584, 380] width 49 height 18
click at [619, 380] on button "Close" at bounding box center [615, 380] width 41 height 18
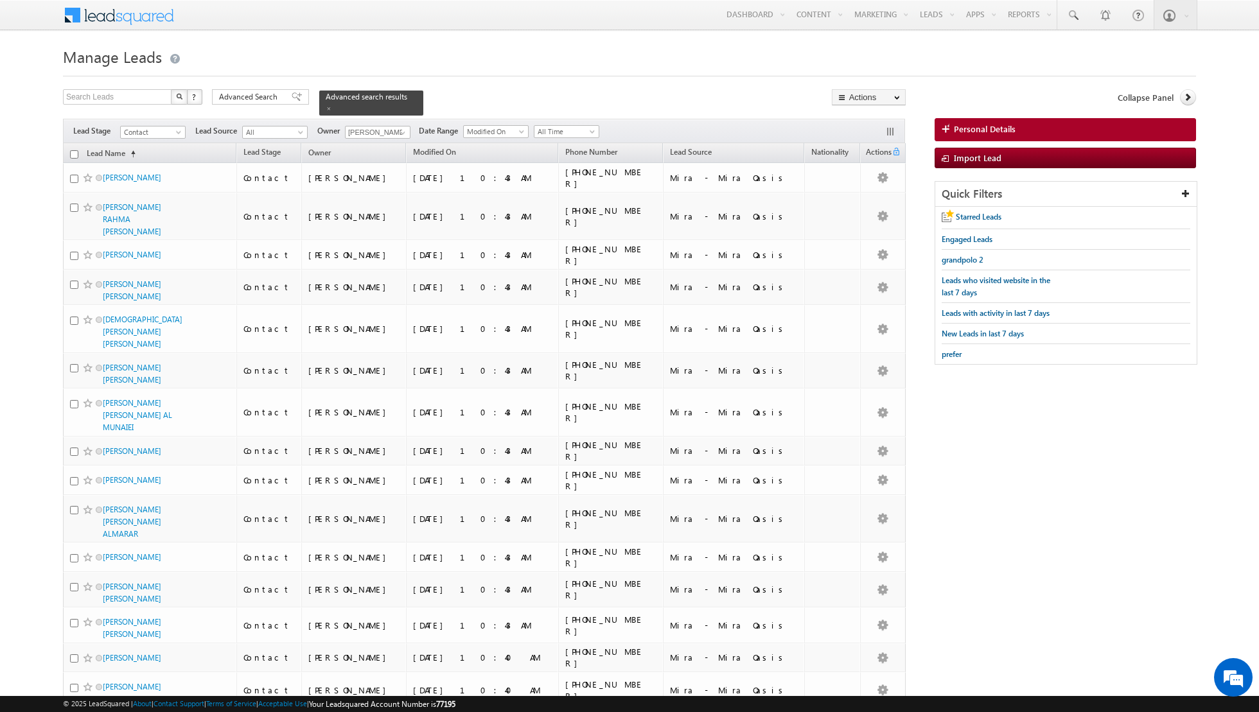
click at [72, 152] on input "checkbox" at bounding box center [74, 154] width 8 height 8
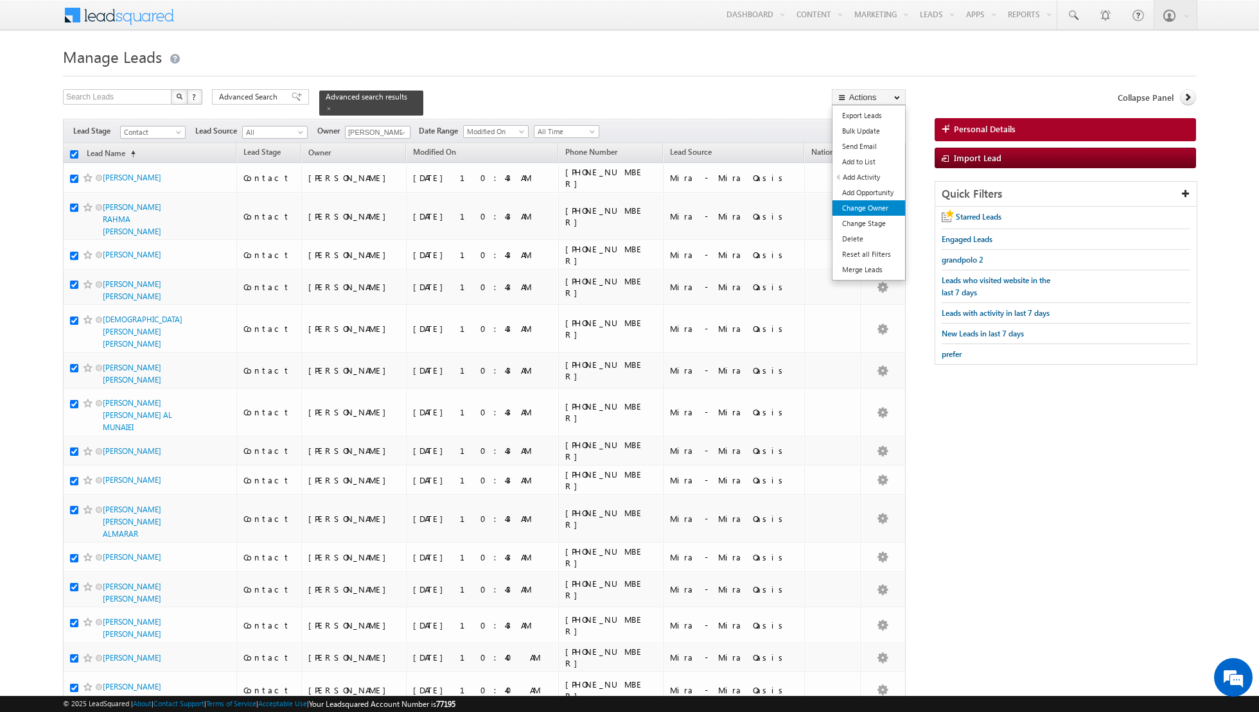
click at [861, 207] on link "Change Owner" at bounding box center [868, 207] width 73 height 15
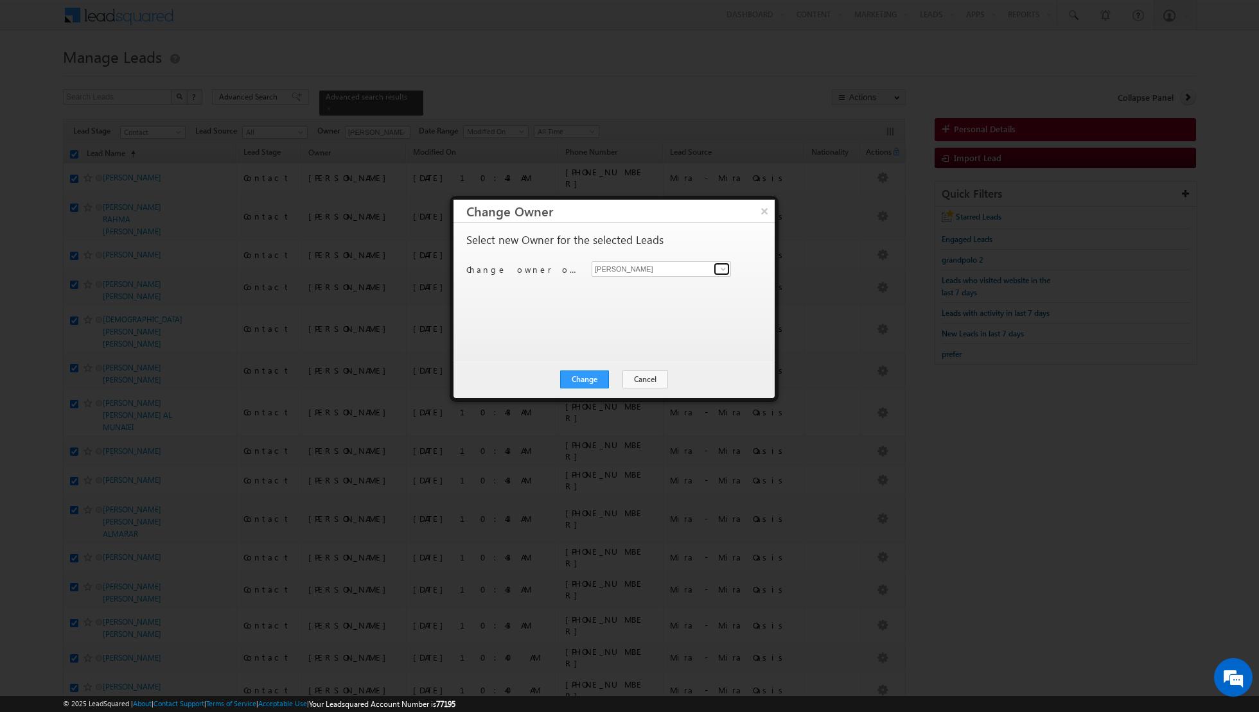
click at [721, 267] on span at bounding box center [723, 269] width 10 height 10
click at [619, 336] on span "[PERSON_NAME][EMAIL_ADDRESS][DOMAIN_NAME]" at bounding box center [655, 339] width 116 height 10
click at [588, 380] on button "Change" at bounding box center [584, 380] width 49 height 18
click at [609, 382] on button "Close" at bounding box center [615, 380] width 41 height 18
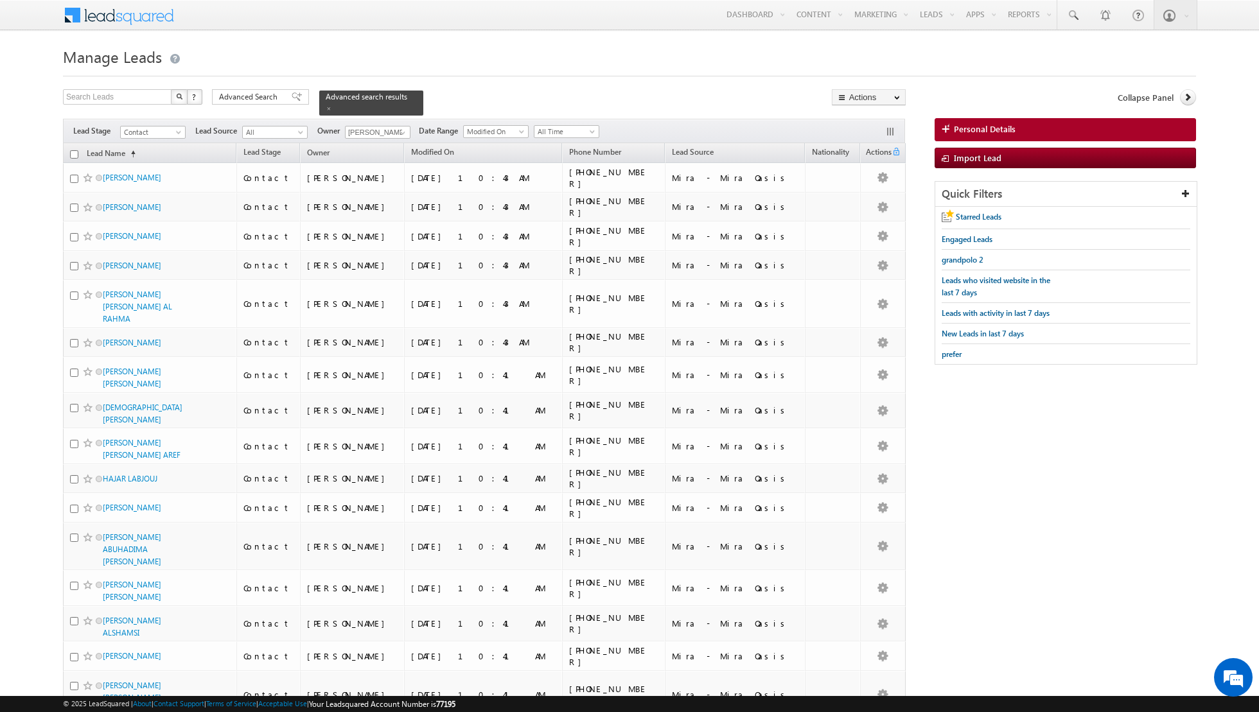
click at [73, 152] on input "checkbox" at bounding box center [74, 154] width 8 height 8
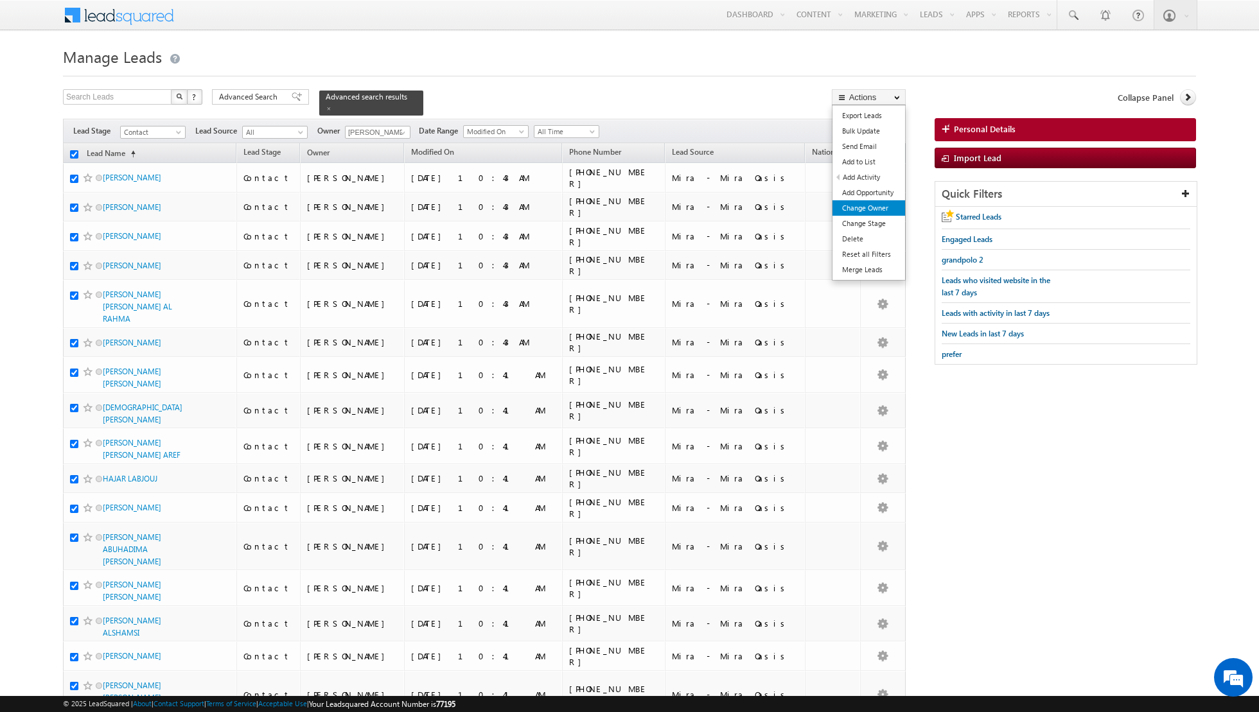
click at [879, 211] on link "Change Owner" at bounding box center [868, 207] width 73 height 15
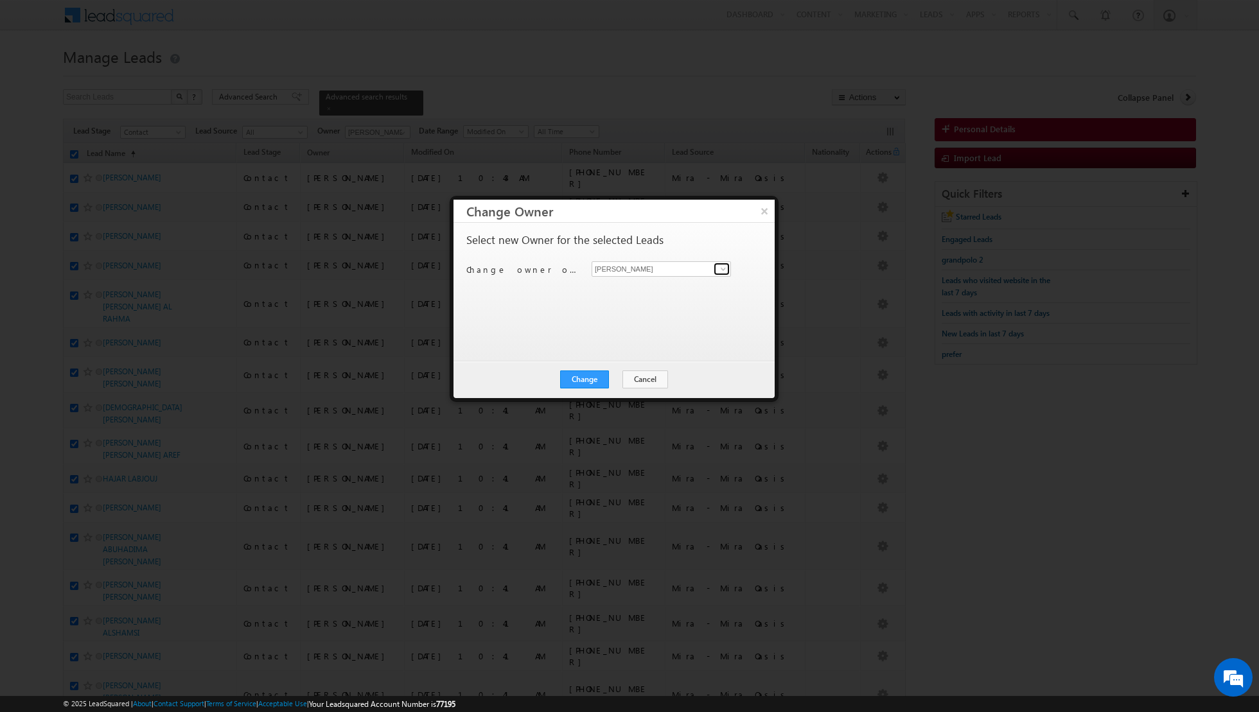
click at [723, 270] on span at bounding box center [723, 269] width 10 height 10
click at [644, 303] on link "[PERSON_NAME] [EMAIL_ADDRESS][PERSON_NAME][DOMAIN_NAME]" at bounding box center [661, 311] width 139 height 24
click at [574, 376] on button "Change" at bounding box center [584, 380] width 49 height 18
click at [617, 374] on button "Close" at bounding box center [615, 380] width 41 height 18
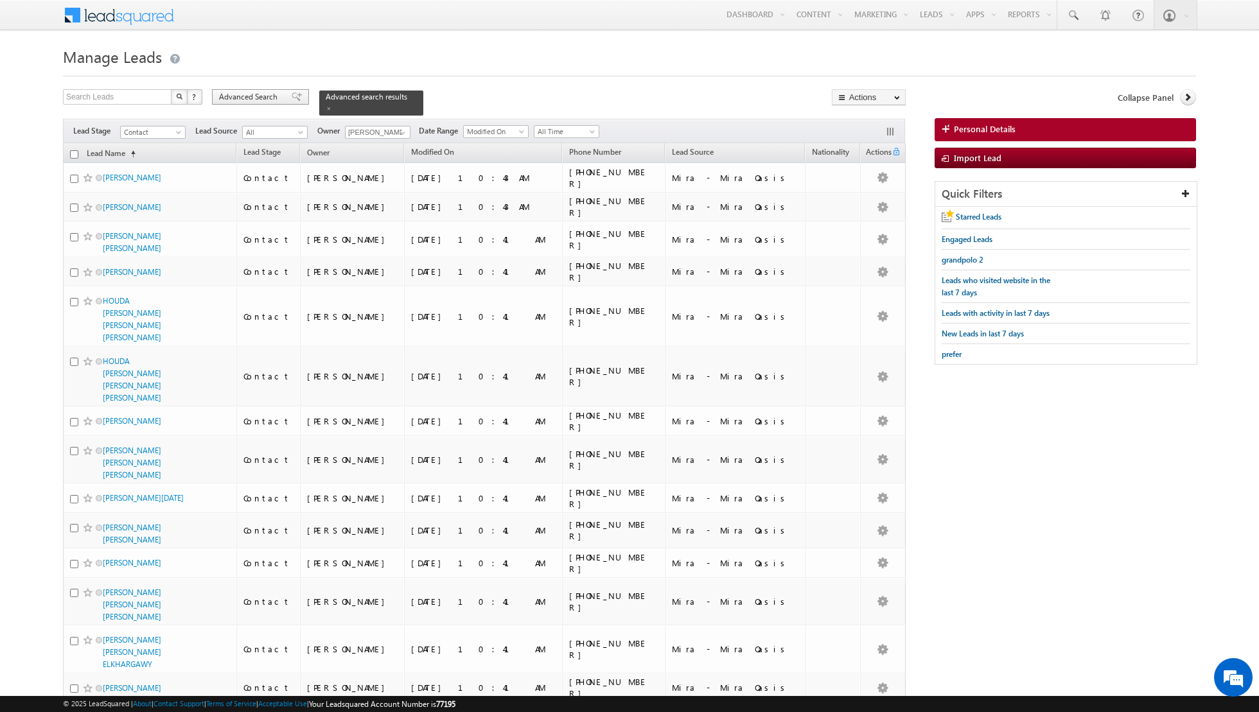
click at [292, 97] on span at bounding box center [297, 96] width 10 height 9
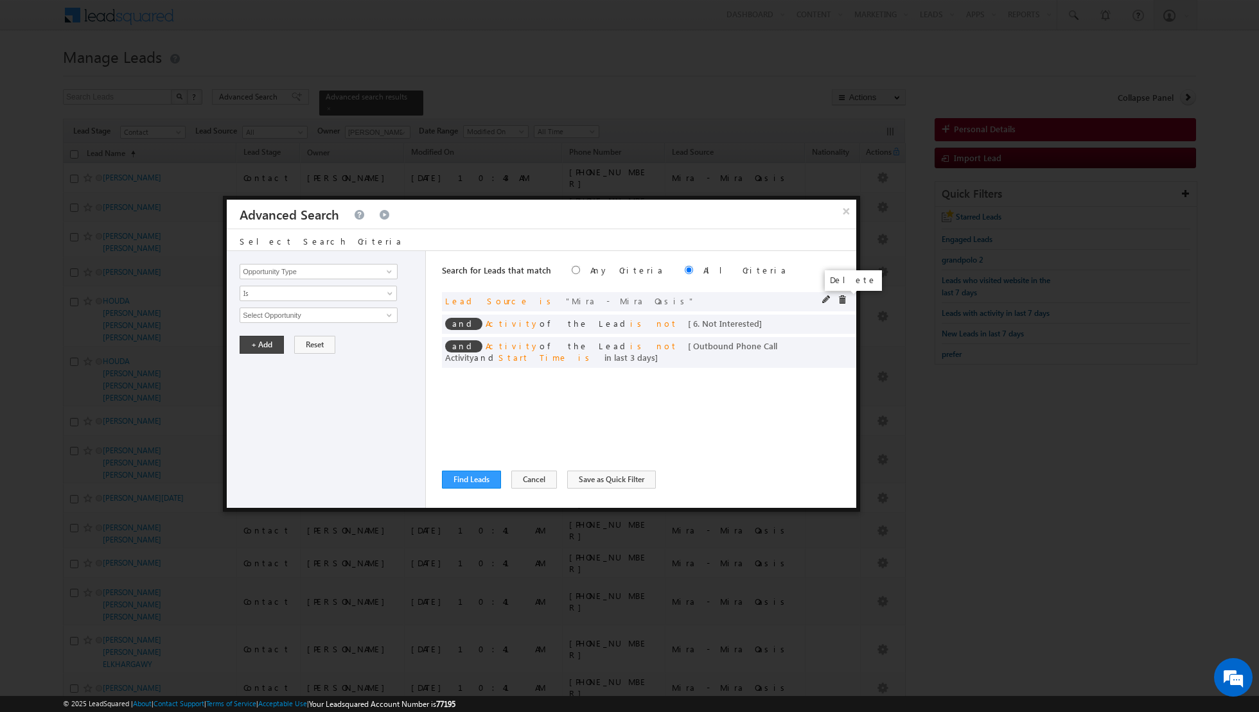
click at [845, 301] on span at bounding box center [842, 299] width 9 height 9
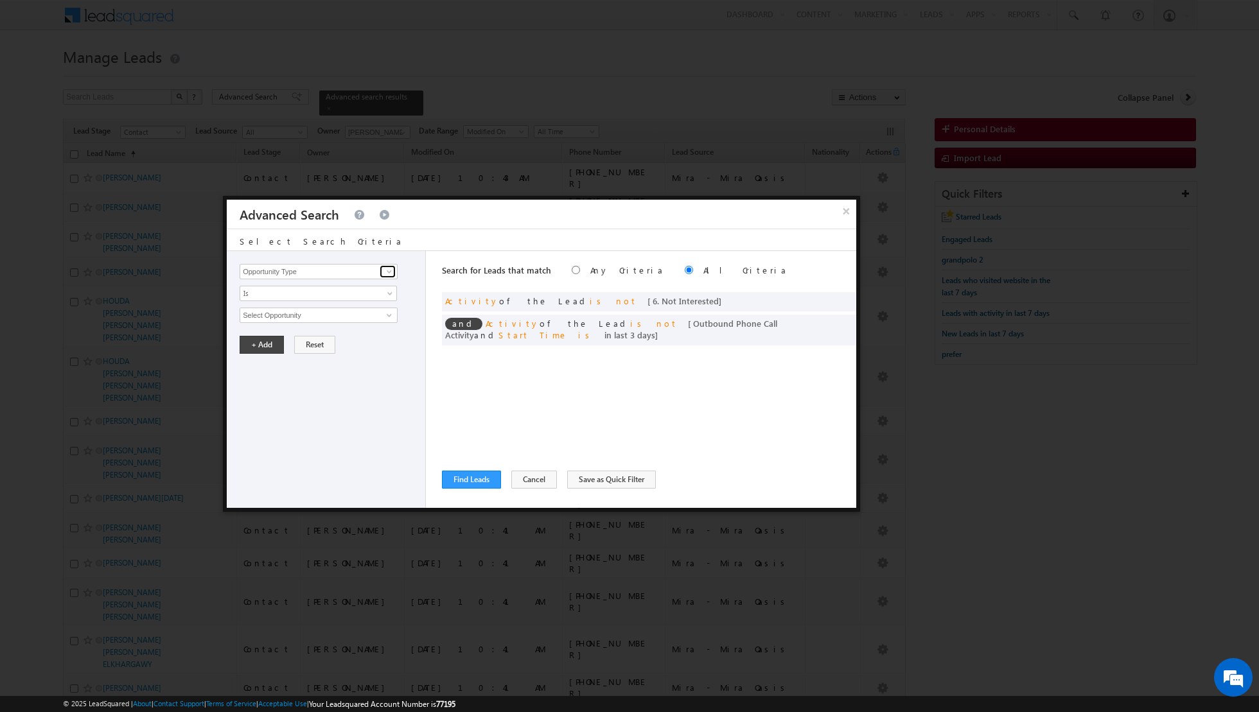
click at [394, 273] on span at bounding box center [389, 272] width 10 height 10
click at [281, 361] on link "Lead Source" at bounding box center [319, 363] width 158 height 15
click at [383, 310] on span "None Selected" at bounding box center [313, 315] width 146 height 14
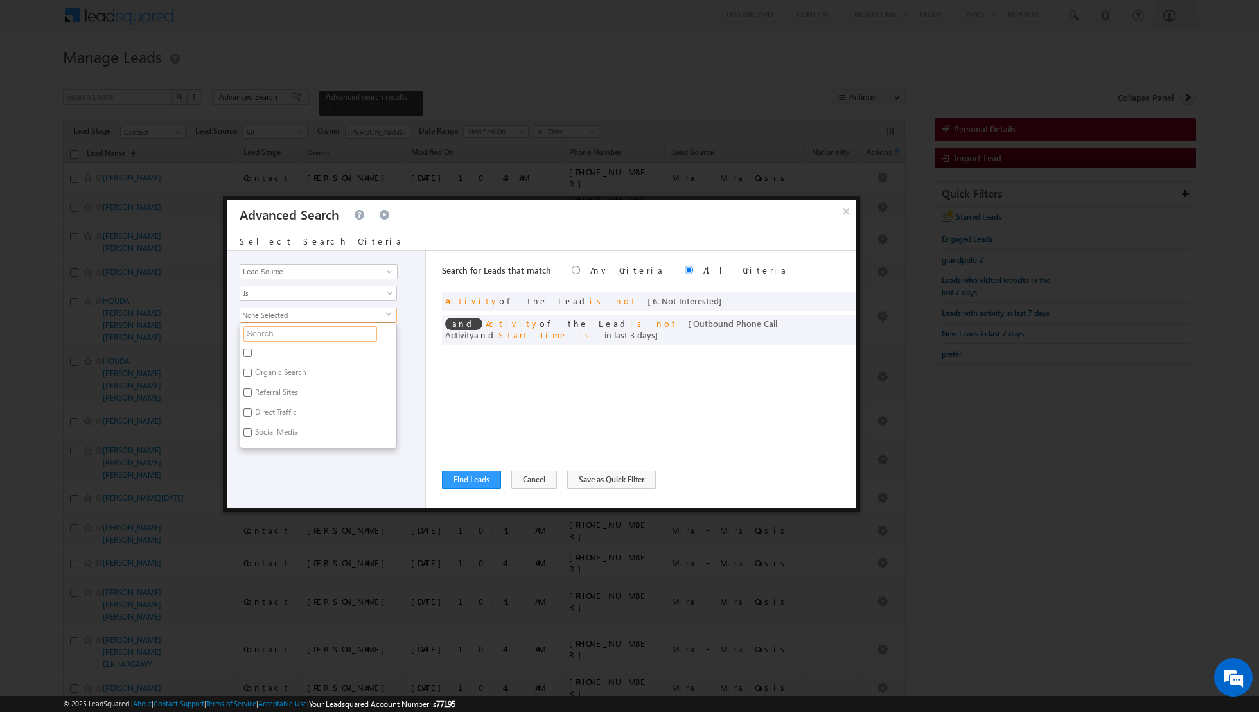
click at [309, 331] on input "text" at bounding box center [310, 333] width 134 height 15
click at [247, 371] on input "Damac Hills 1" at bounding box center [247, 373] width 8 height 8
click at [290, 470] on div "Opportunity Type Lead Activity Task Sales Group Prospect Id Address 1 Address 2…" at bounding box center [326, 379] width 199 height 257
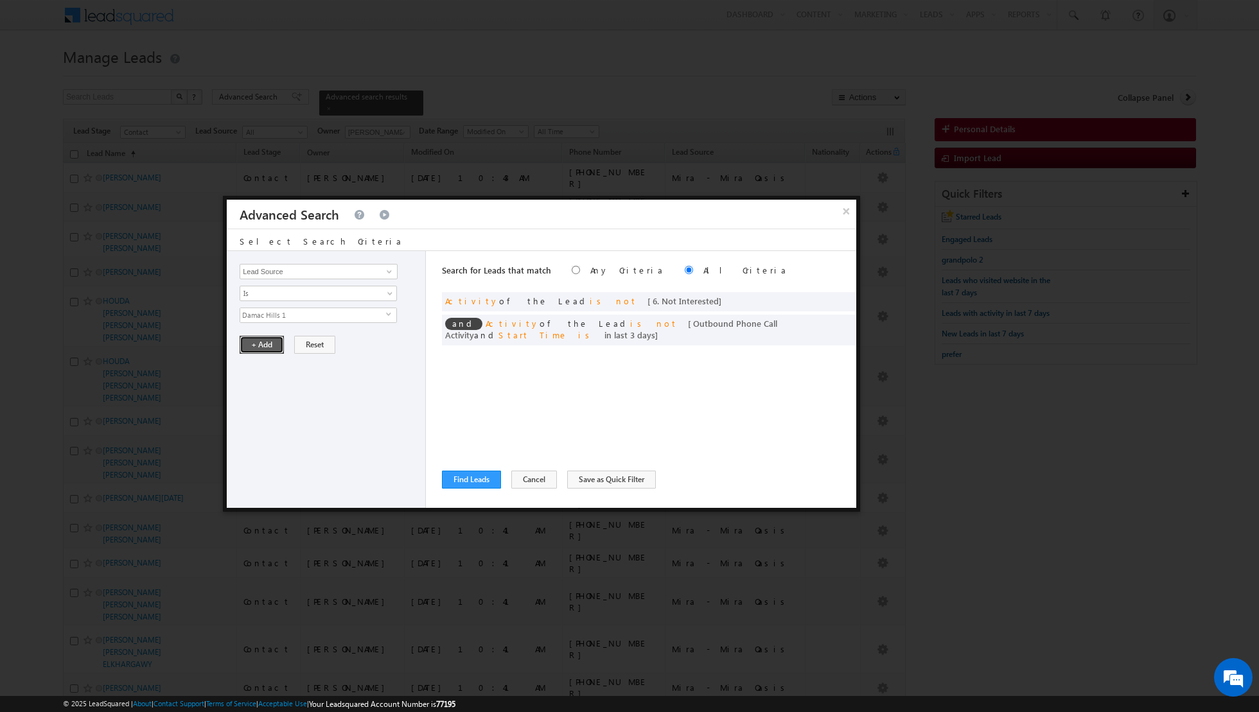
click at [265, 346] on button "+ Add" at bounding box center [262, 345] width 44 height 18
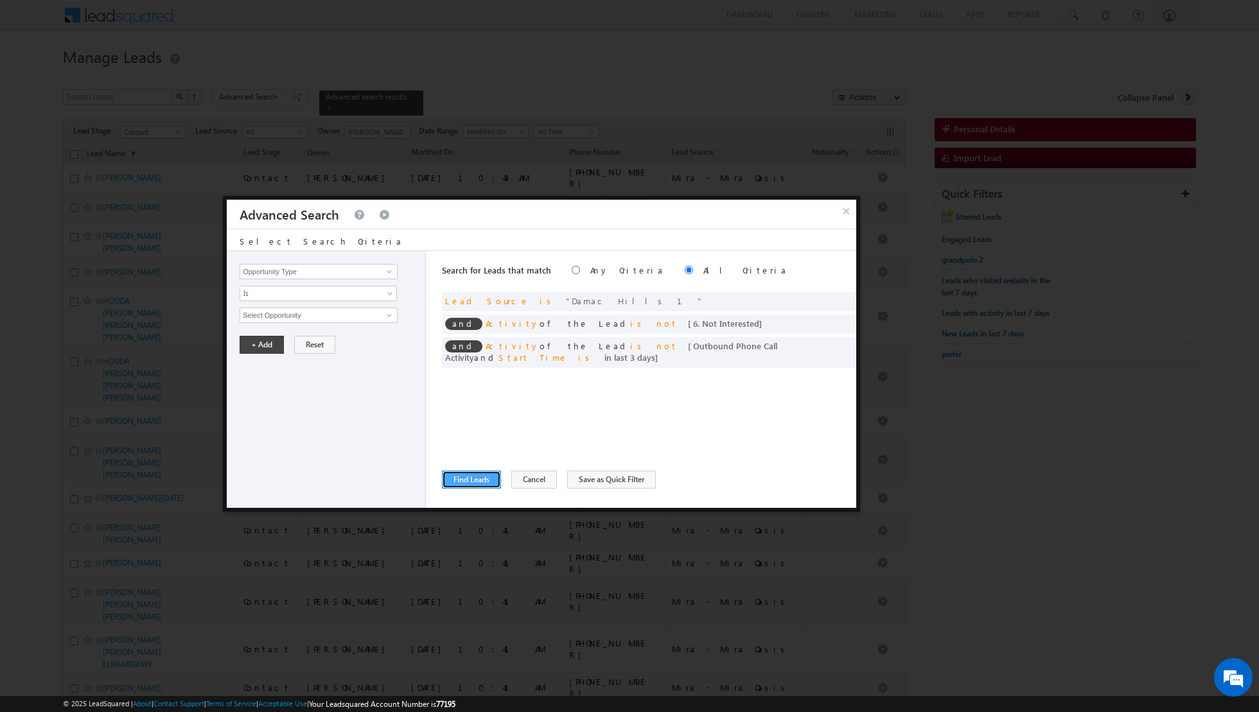
click at [479, 484] on button "Find Leads" at bounding box center [471, 480] width 59 height 18
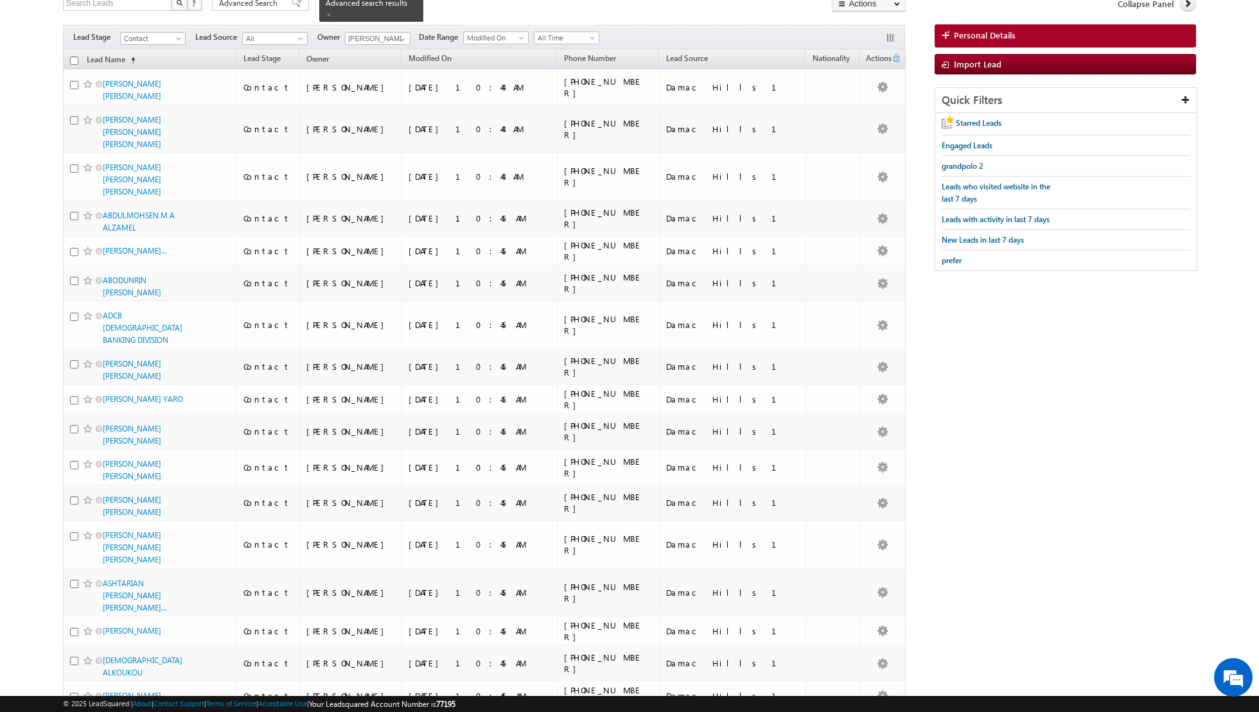
scroll to position [0, 0]
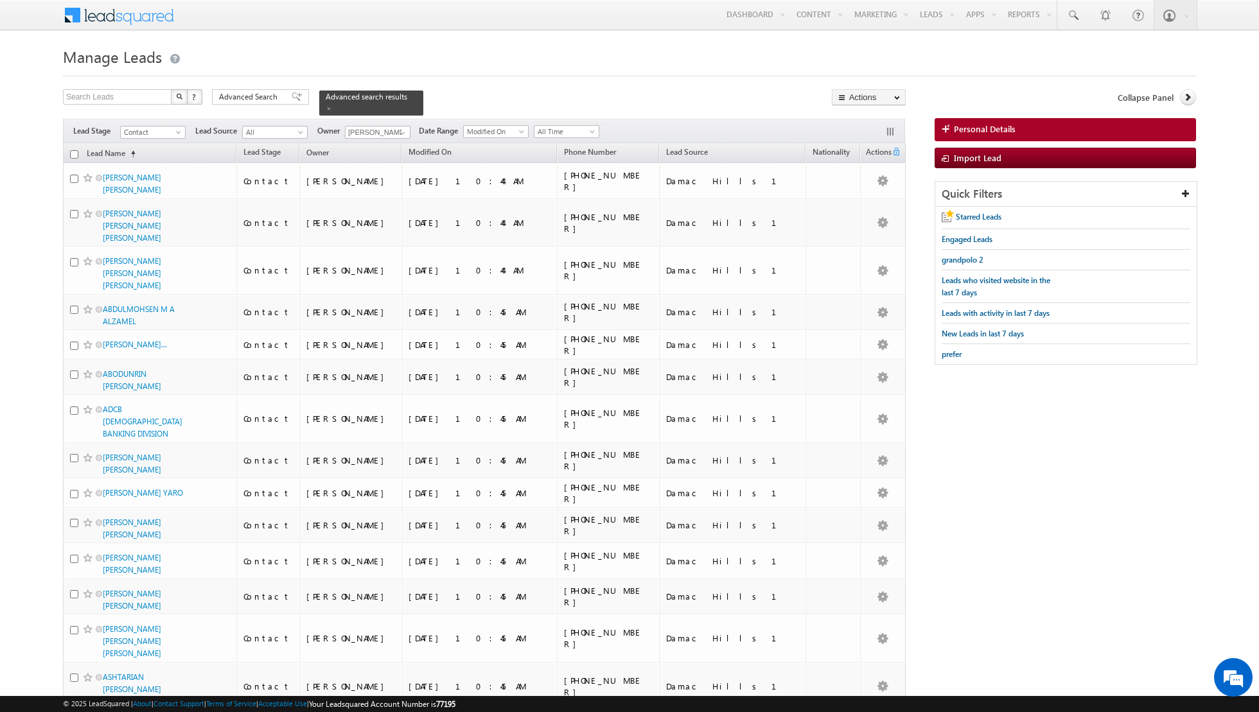
click at [76, 152] on input "checkbox" at bounding box center [74, 154] width 8 height 8
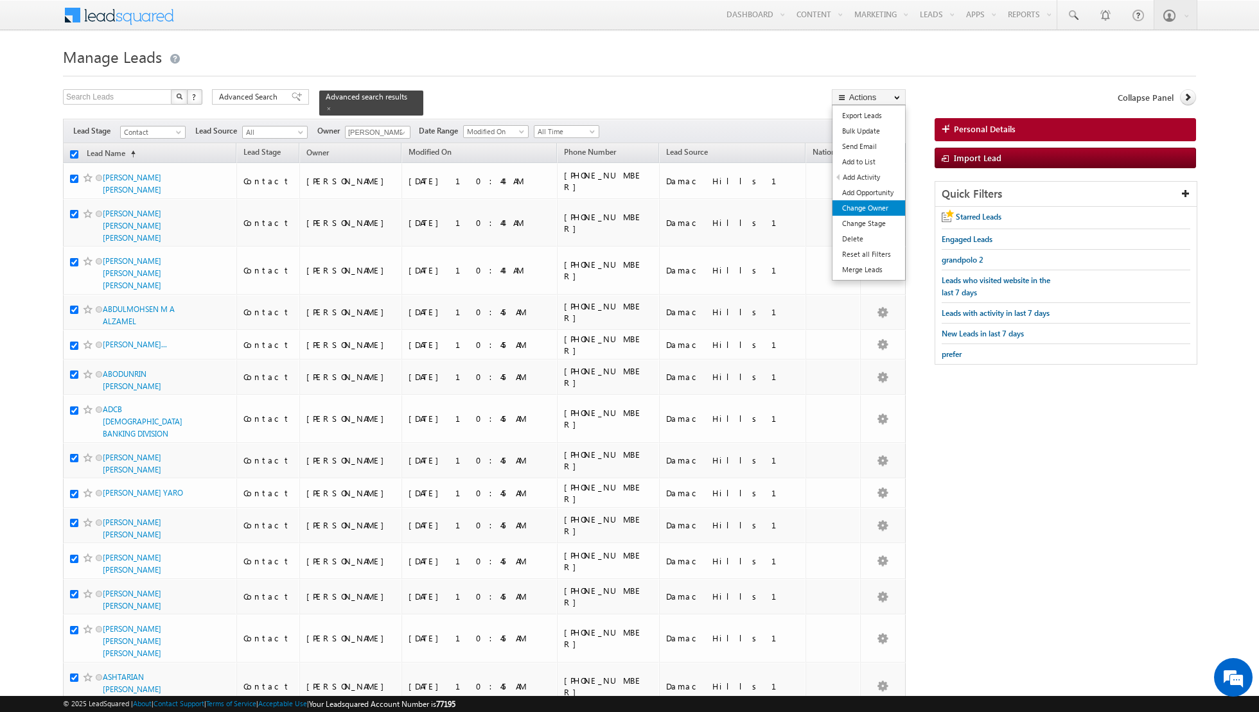
click at [885, 201] on link "Change Owner" at bounding box center [868, 207] width 73 height 15
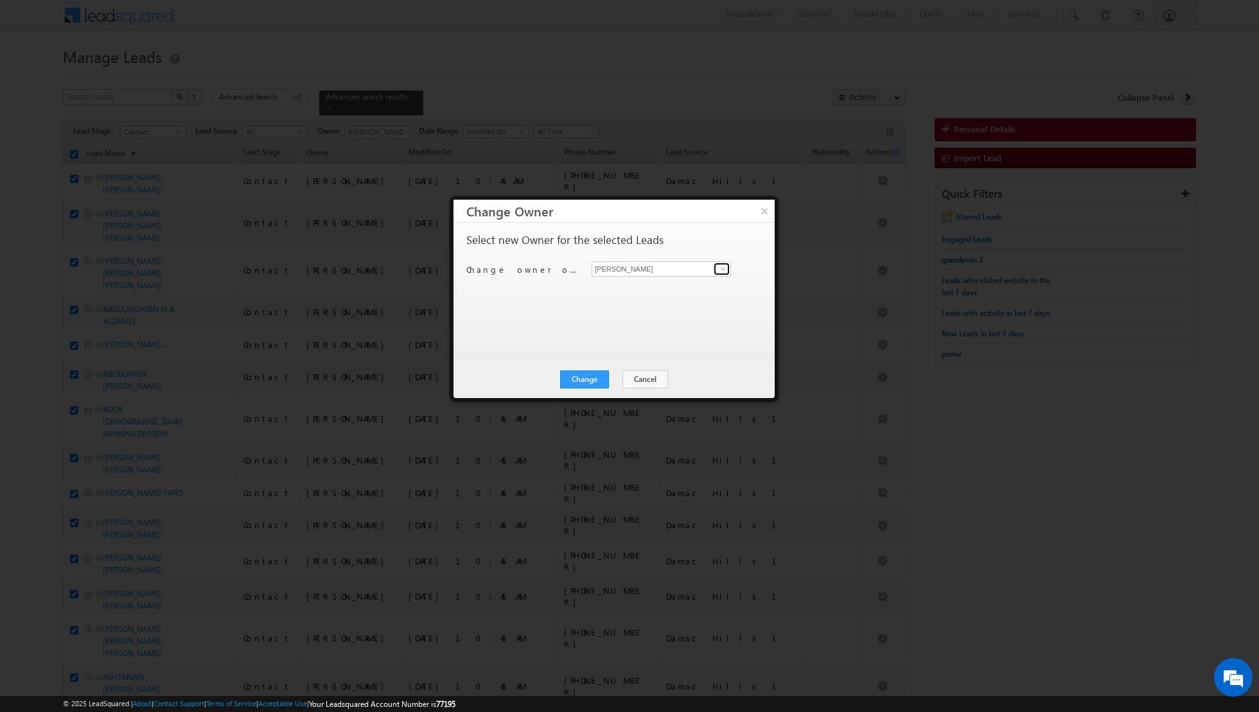
click at [726, 270] on span at bounding box center [723, 269] width 10 height 10
click at [640, 302] on link "[PERSON_NAME] [EMAIL_ADDRESS][PERSON_NAME][DOMAIN_NAME]" at bounding box center [661, 311] width 139 height 24
click at [591, 380] on button "Change" at bounding box center [584, 380] width 49 height 18
click at [622, 378] on button "Close" at bounding box center [615, 380] width 41 height 18
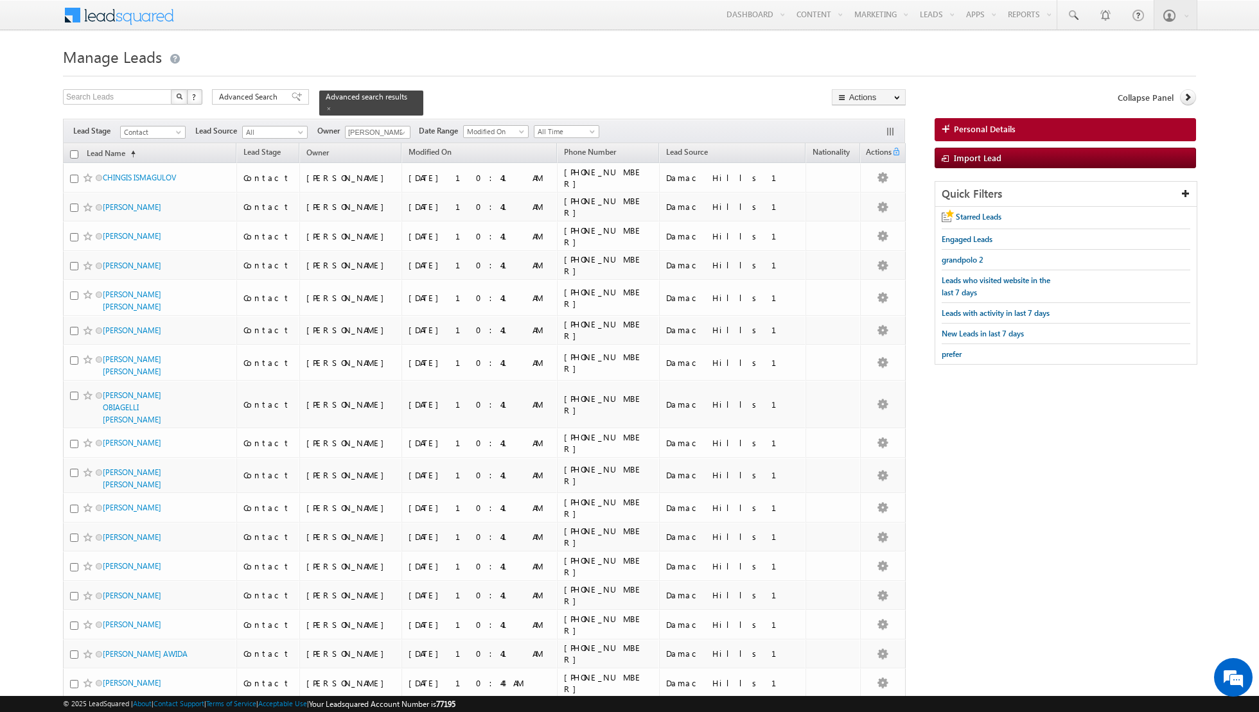
click at [71, 152] on input "checkbox" at bounding box center [74, 154] width 8 height 8
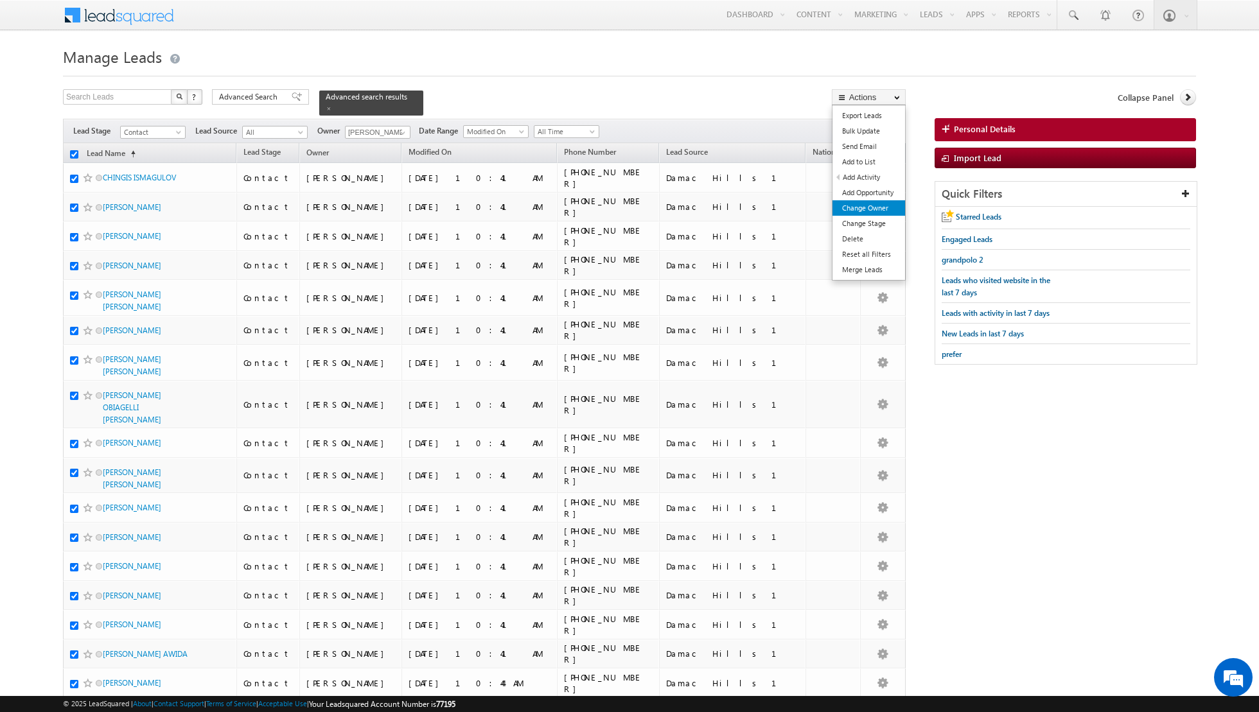
click at [865, 209] on link "Change Owner" at bounding box center [868, 207] width 73 height 15
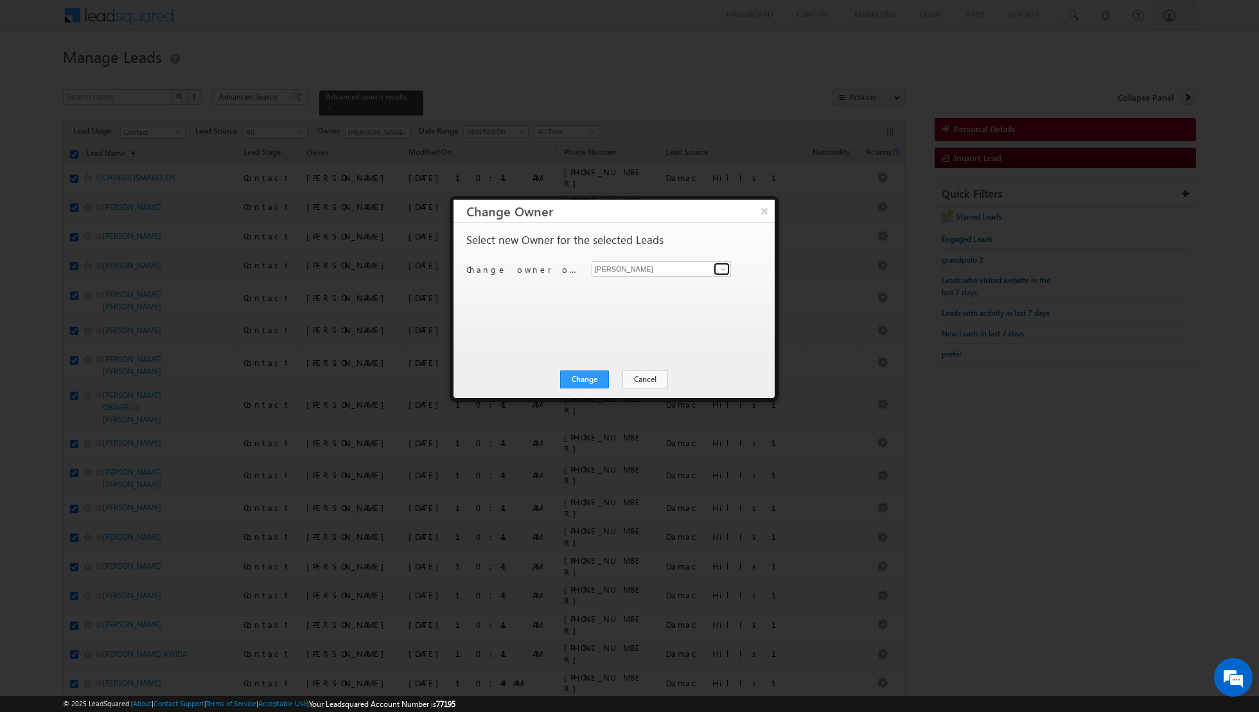
click at [723, 268] on span at bounding box center [723, 269] width 10 height 10
click at [645, 322] on link "[PERSON_NAME] [PERSON_NAME][EMAIL_ADDRESS][DOMAIN_NAME]" at bounding box center [661, 334] width 139 height 24
click at [592, 379] on button "Change" at bounding box center [584, 380] width 49 height 18
click at [615, 376] on button "Close" at bounding box center [615, 380] width 41 height 18
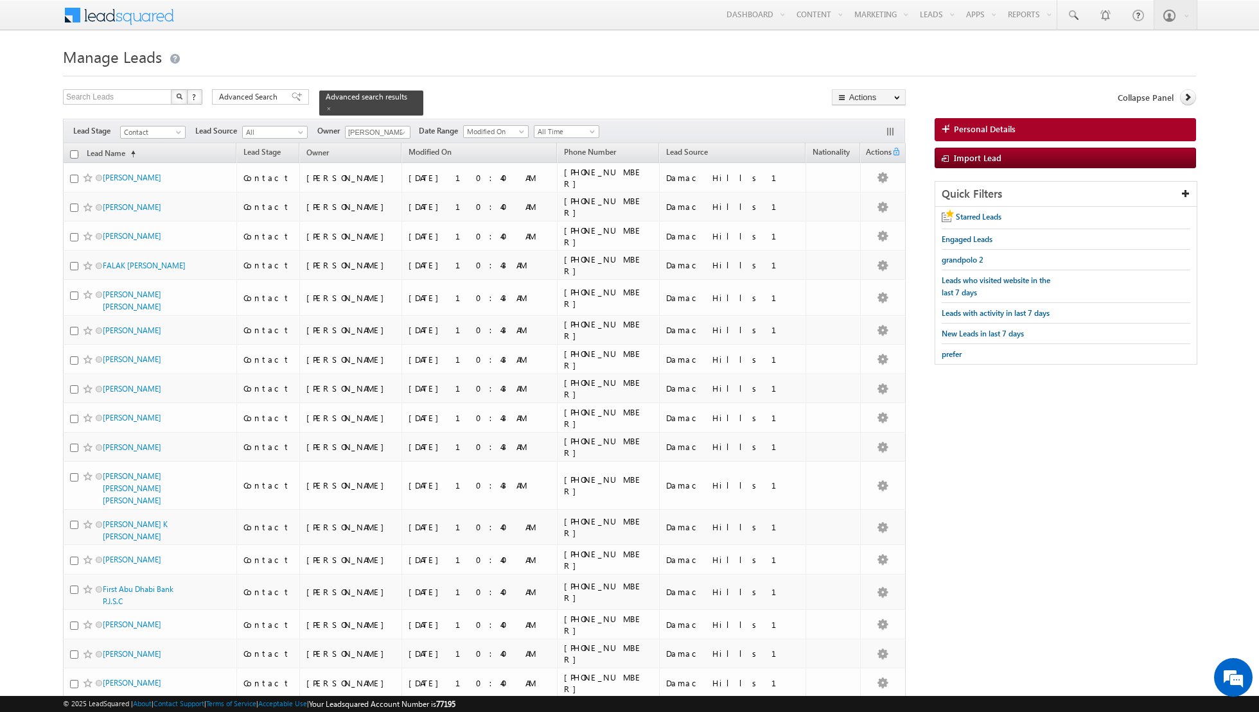
click at [76, 151] on input "checkbox" at bounding box center [74, 154] width 8 height 8
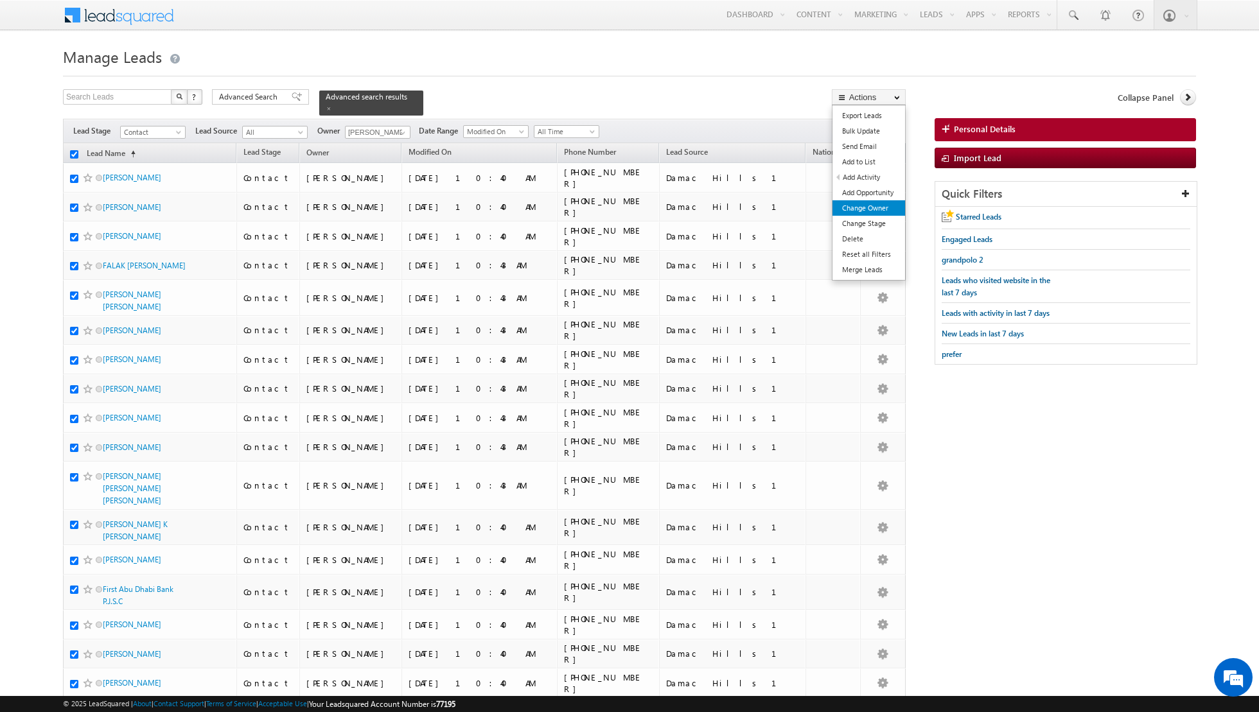
click at [867, 210] on link "Change Owner" at bounding box center [868, 207] width 73 height 15
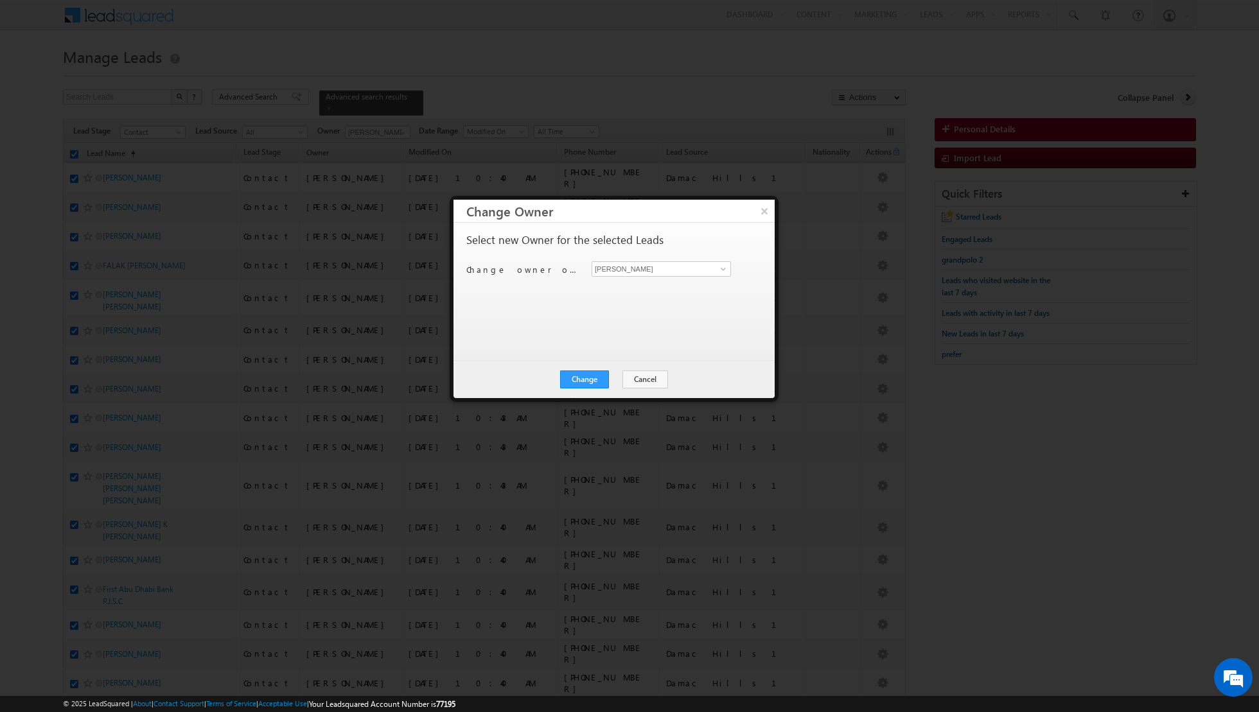
click at [724, 276] on div "Change owner of 50 leads to [PERSON_NAME] [PERSON_NAME]" at bounding box center [612, 271] width 293 height 20
click at [723, 267] on span at bounding box center [723, 269] width 10 height 10
click at [636, 360] on span "[EMAIL_ADDRESS][DOMAIN_NAME]" at bounding box center [655, 362] width 116 height 10
click at [595, 379] on button "Change" at bounding box center [584, 380] width 49 height 18
click at [615, 381] on button "Close" at bounding box center [615, 380] width 41 height 18
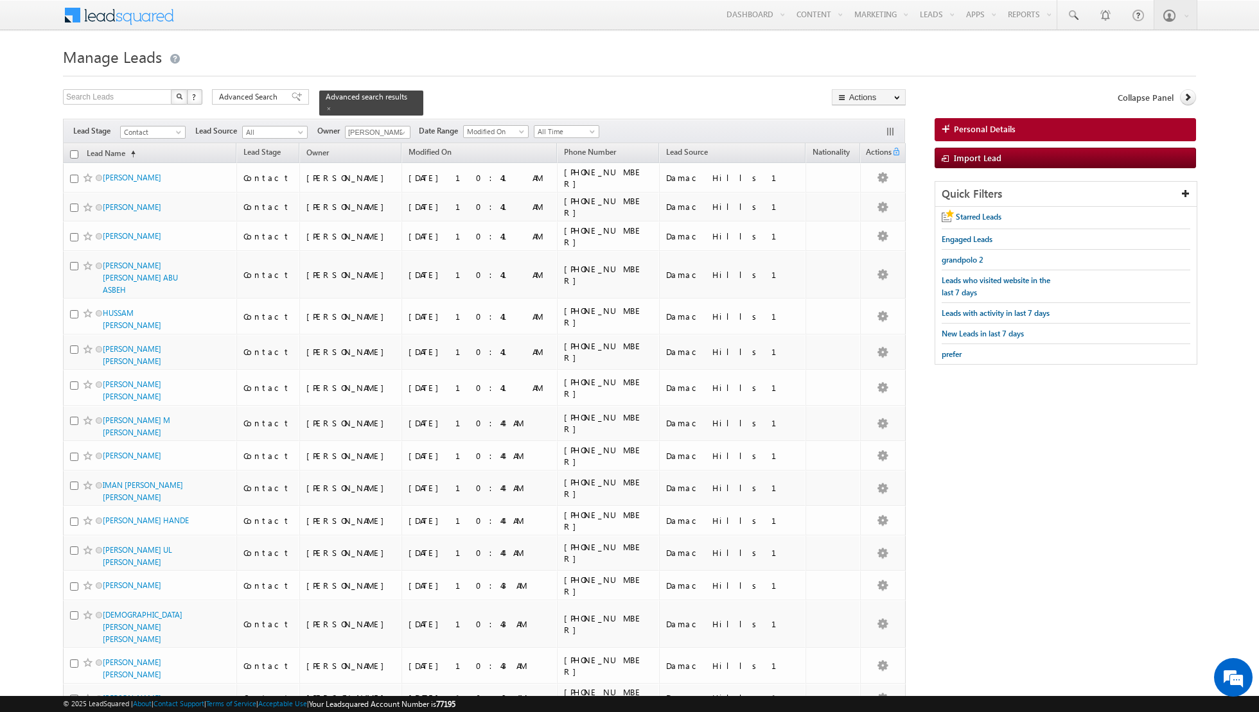
click at [76, 154] on input "checkbox" at bounding box center [74, 154] width 8 height 8
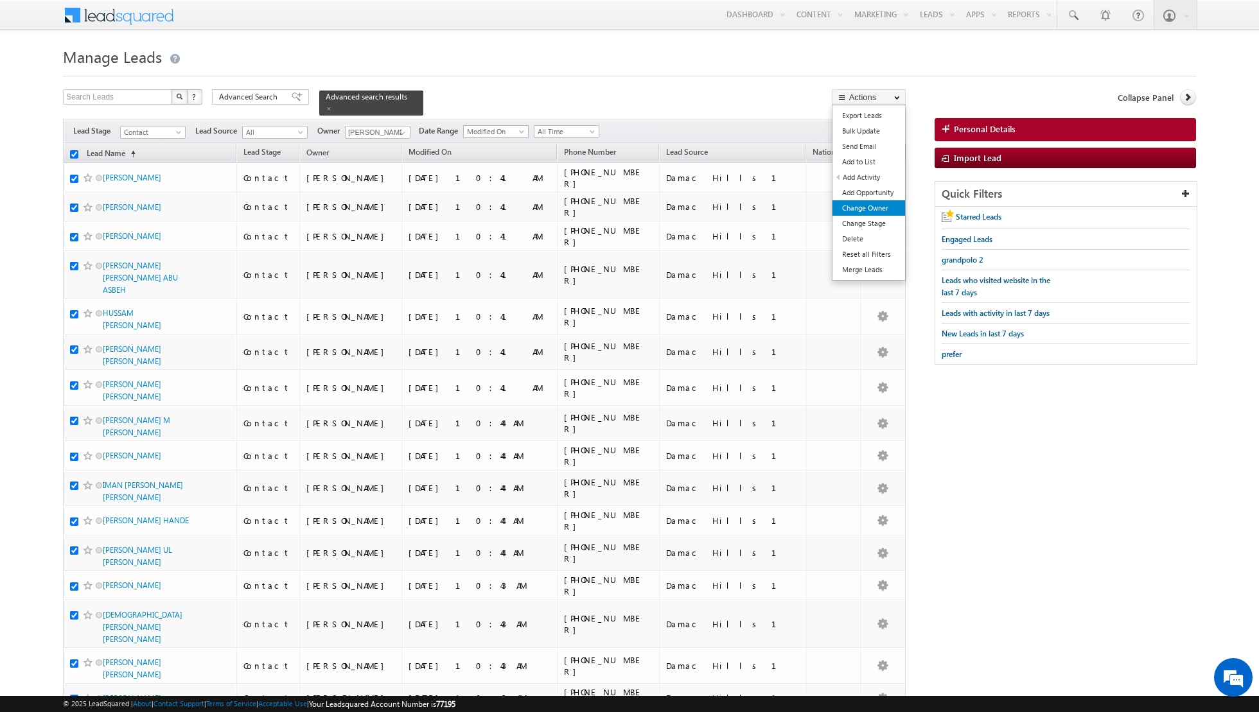
click at [866, 207] on link "Change Owner" at bounding box center [868, 207] width 73 height 15
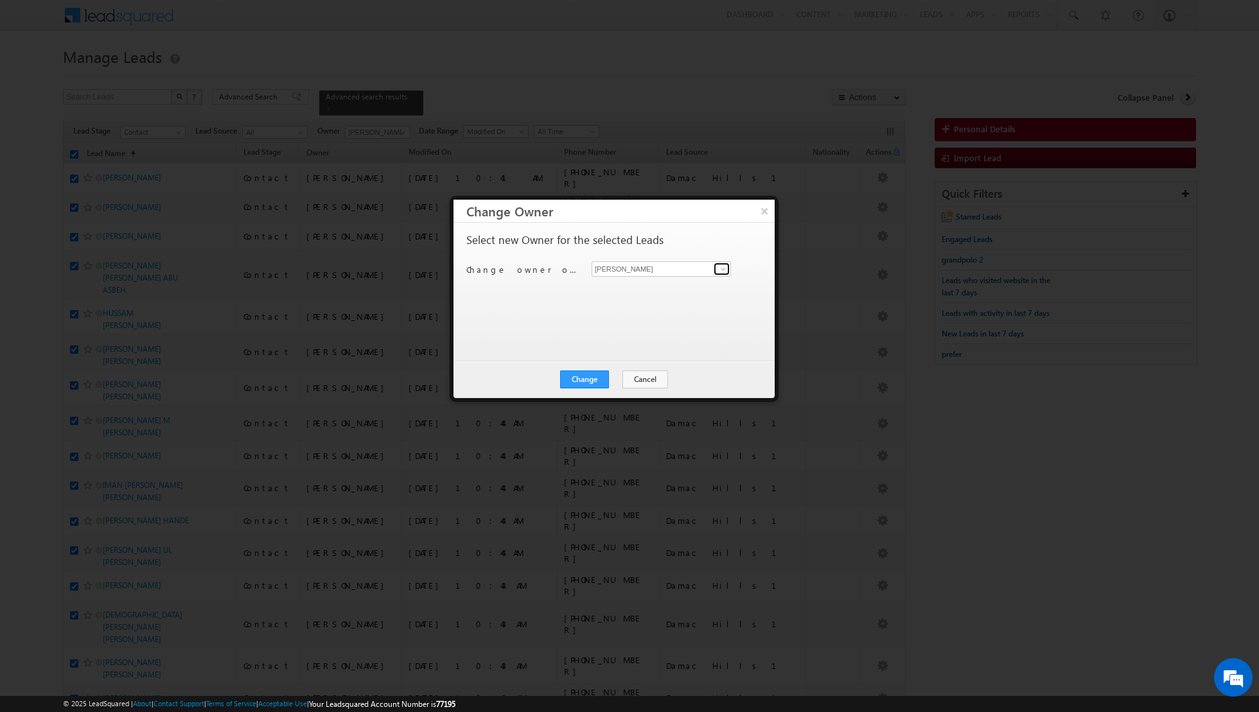
click at [727, 267] on span at bounding box center [723, 269] width 10 height 10
click at [620, 377] on span "[PERSON_NAME][EMAIL_ADDRESS][PERSON_NAME][DOMAIN_NAME]" at bounding box center [655, 382] width 116 height 10
click at [588, 378] on button "Change" at bounding box center [584, 380] width 49 height 18
click at [615, 379] on button "Close" at bounding box center [615, 380] width 41 height 18
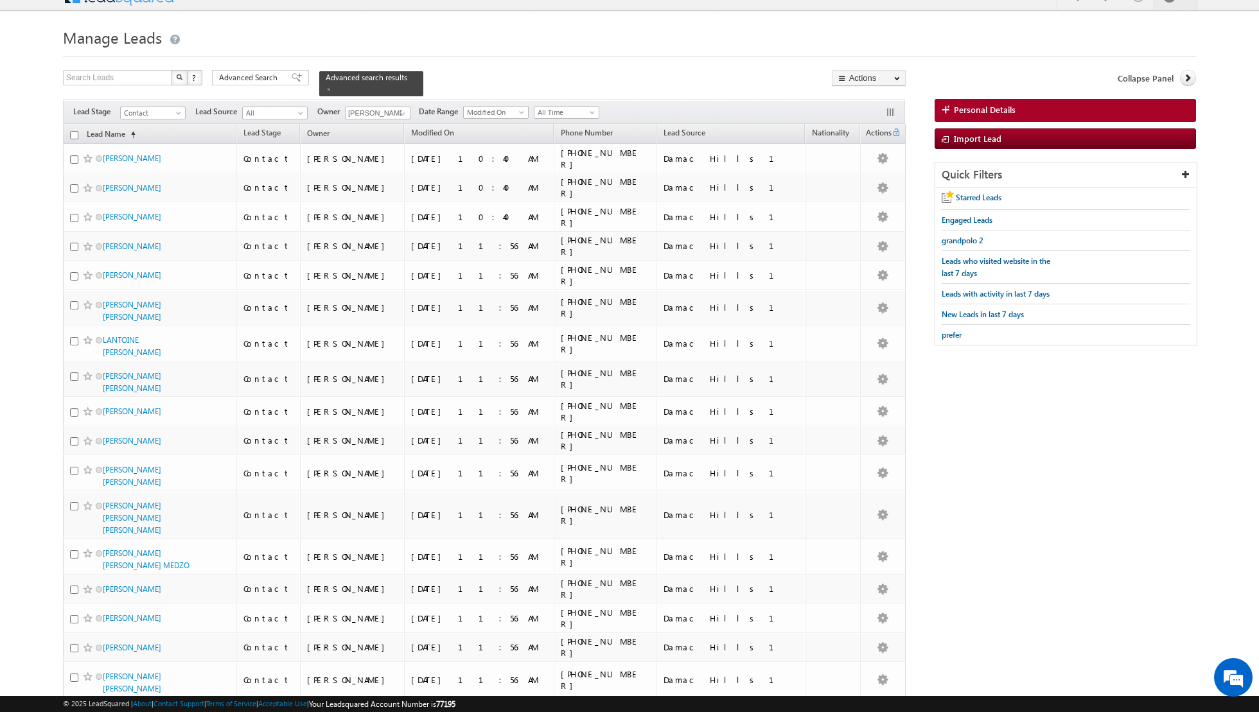
scroll to position [0, 0]
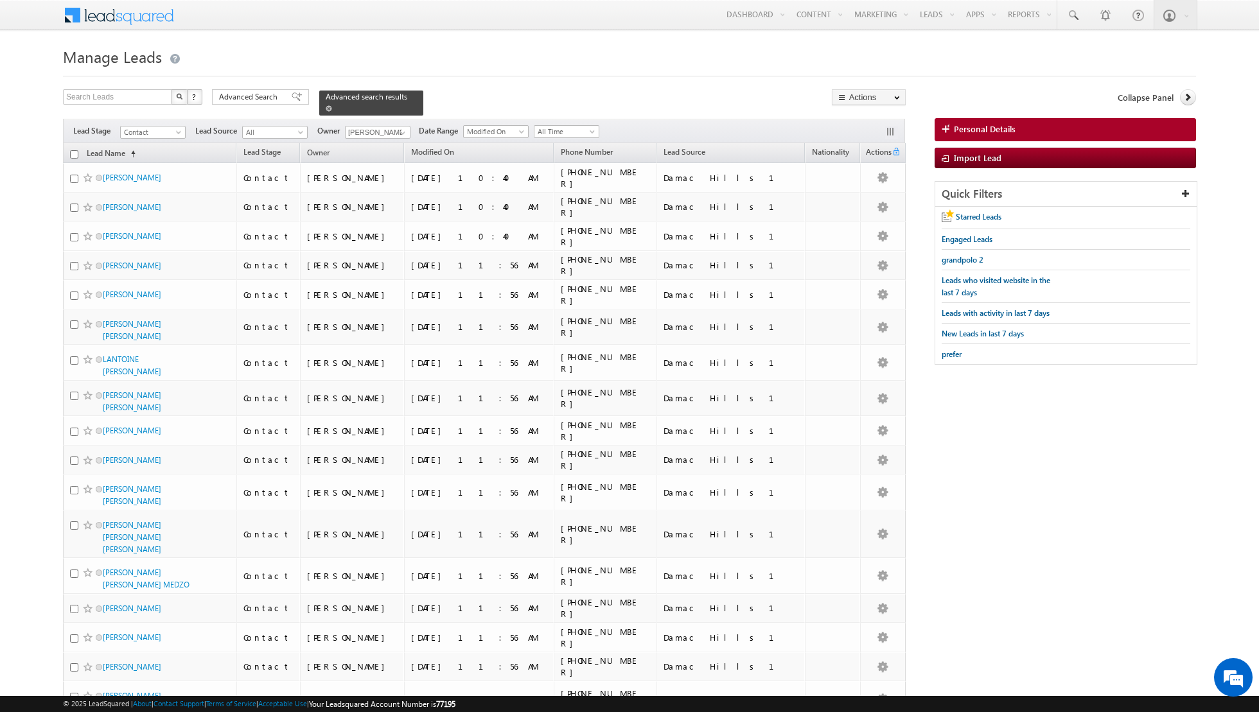
click at [326, 110] on span at bounding box center [329, 108] width 6 height 6
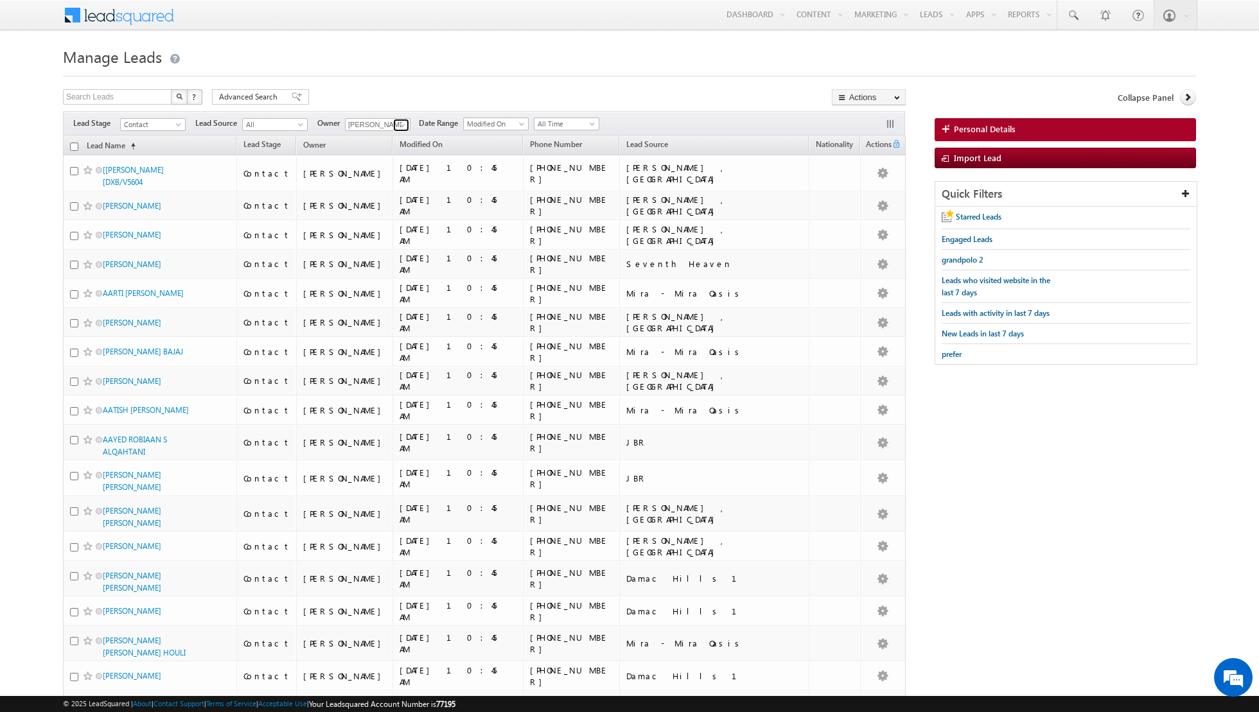
click at [398, 123] on span at bounding box center [403, 125] width 10 height 10
click at [380, 191] on span "[EMAIL_ADDRESS][PERSON_NAME][DOMAIN_NAME]" at bounding box center [408, 196] width 116 height 10
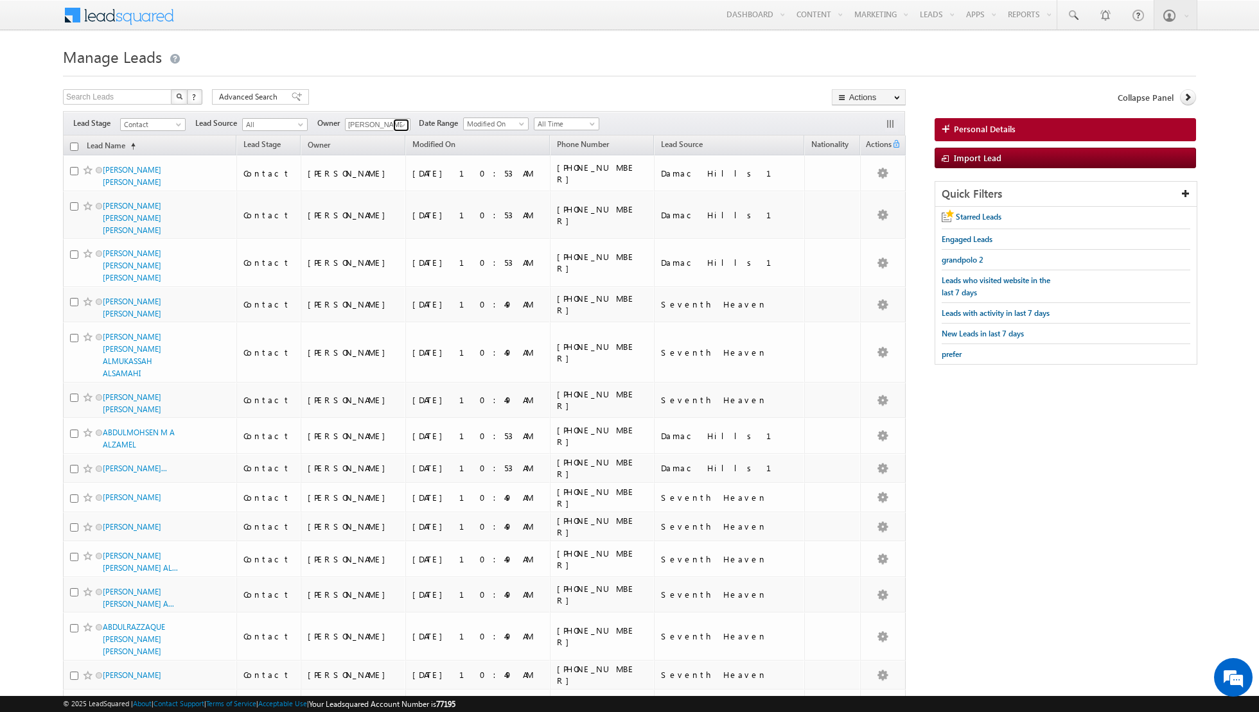
click at [401, 123] on span at bounding box center [403, 125] width 10 height 10
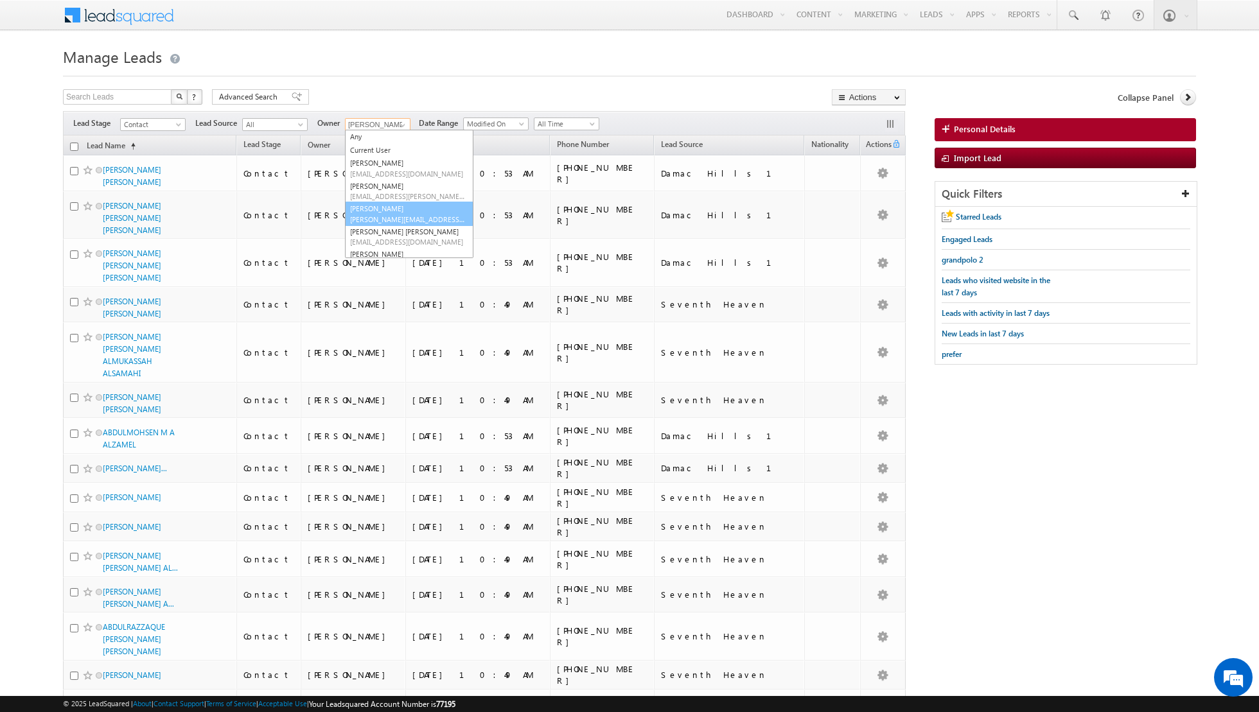
click at [383, 216] on span "[PERSON_NAME][EMAIL_ADDRESS][DOMAIN_NAME]" at bounding box center [408, 220] width 116 height 10
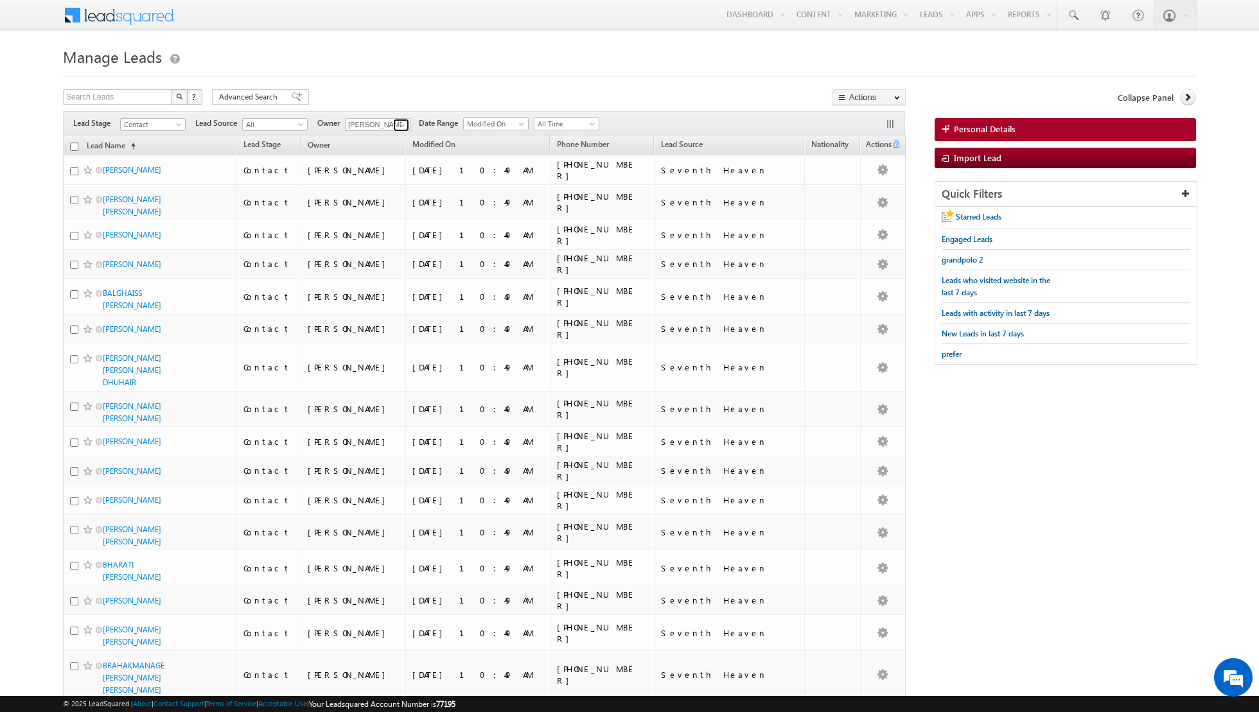
click at [402, 122] on span at bounding box center [403, 125] width 10 height 10
click at [403, 233] on link "[PERSON_NAME] [PERSON_NAME] [PERSON_NAME][EMAIL_ADDRESS][PERSON_NAME][DOMAIN_NA…" at bounding box center [409, 237] width 128 height 24
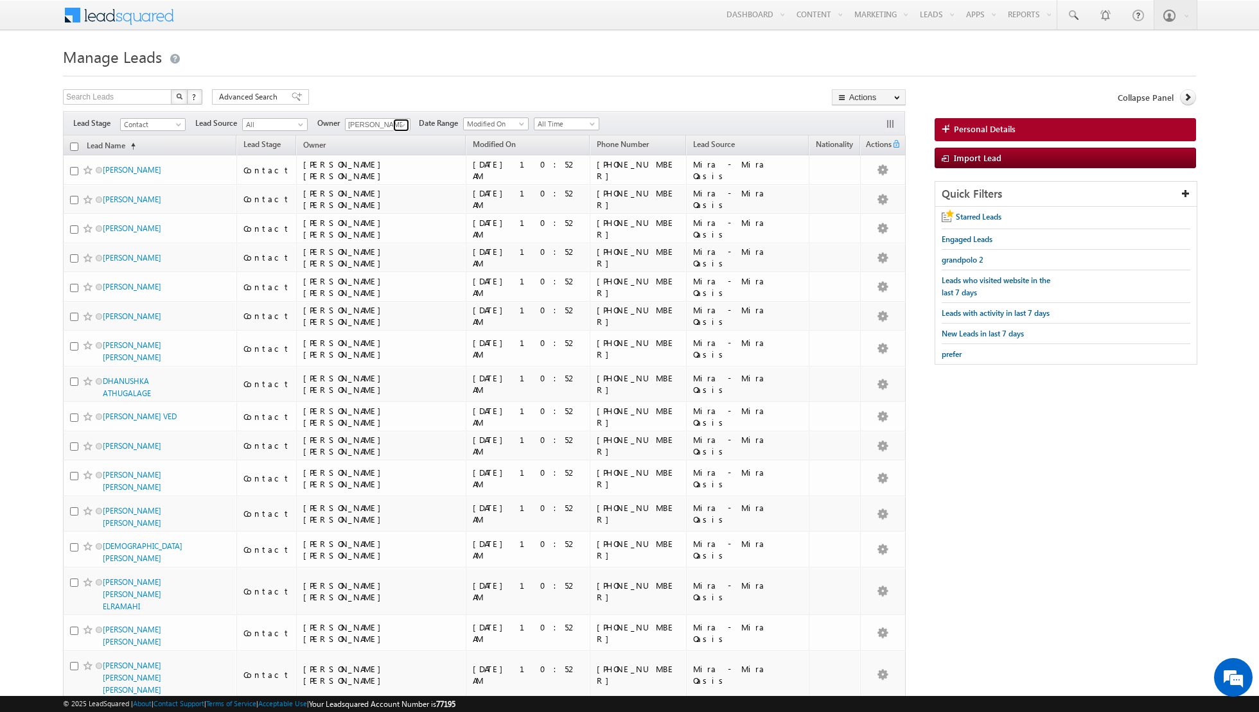
click at [401, 125] on span at bounding box center [403, 125] width 10 height 10
click at [392, 247] on span "[PERSON_NAME][EMAIL_ADDRESS][PERSON_NAME][DOMAIN_NAME]" at bounding box center [408, 251] width 116 height 10
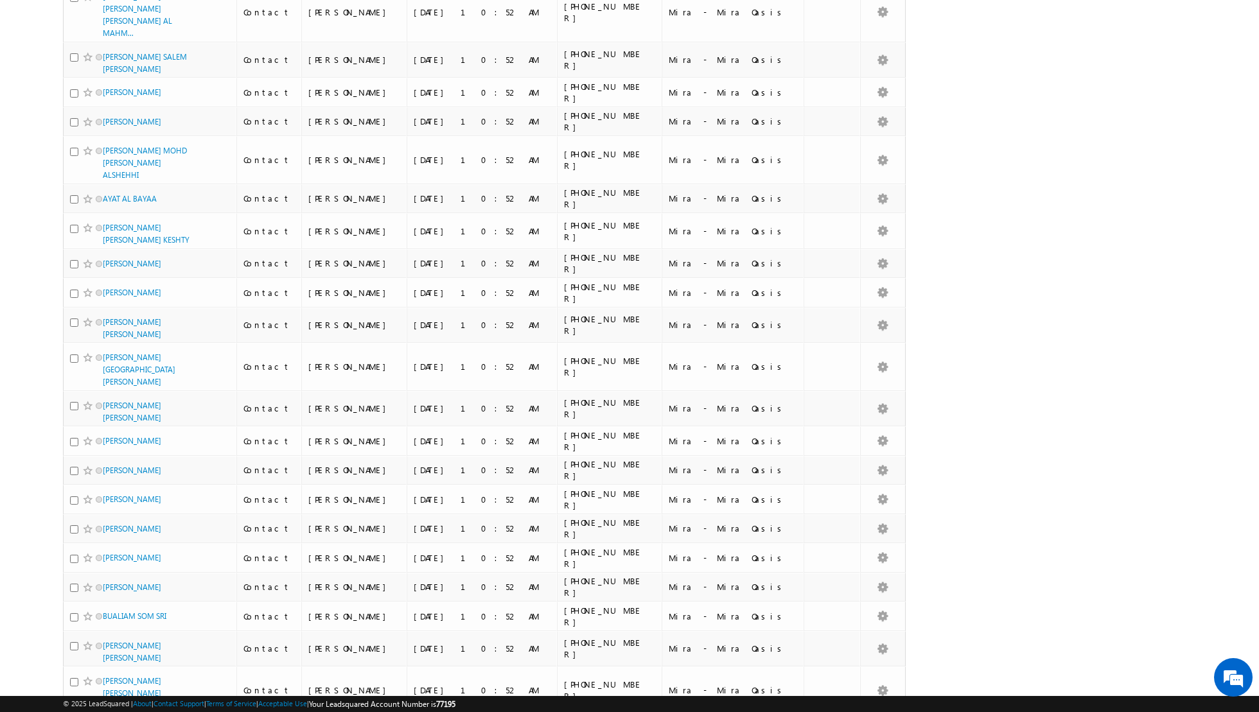
scroll to position [0, 0]
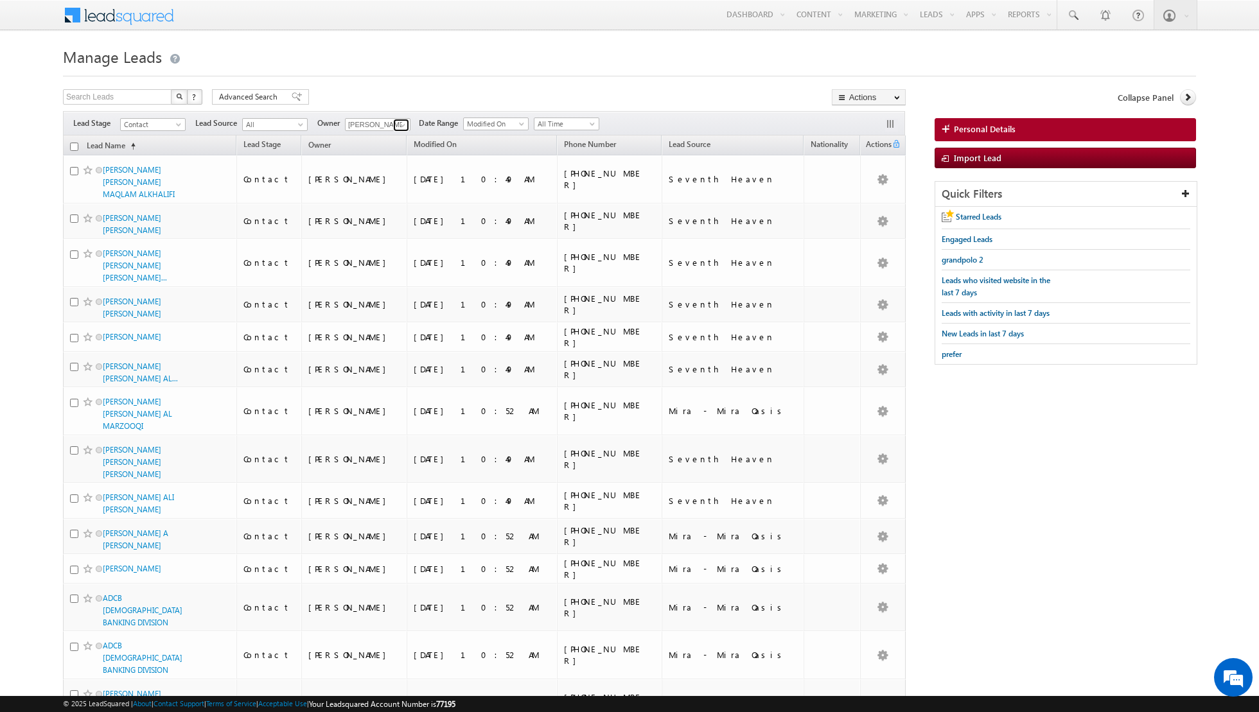
click at [398, 124] on span at bounding box center [403, 125] width 10 height 10
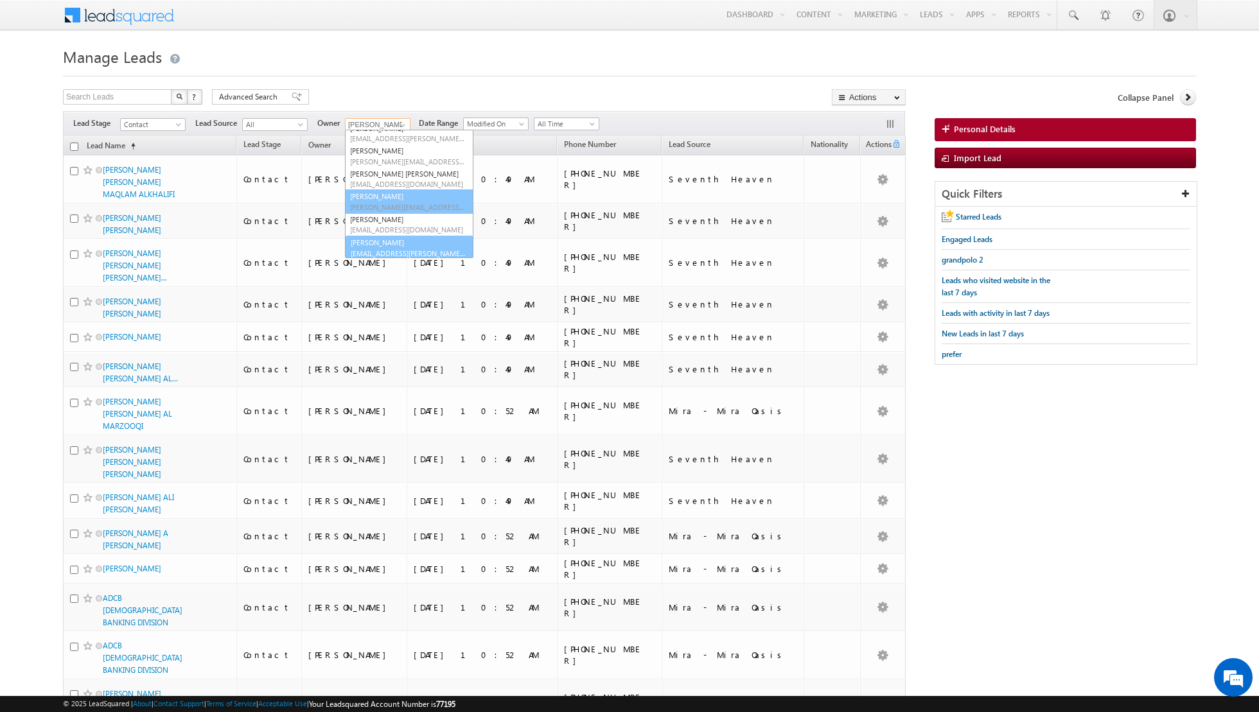
scroll to position [59, 0]
click at [380, 243] on link "[PERSON_NAME] [EMAIL_ADDRESS][PERSON_NAME][DOMAIN_NAME]" at bounding box center [409, 246] width 128 height 24
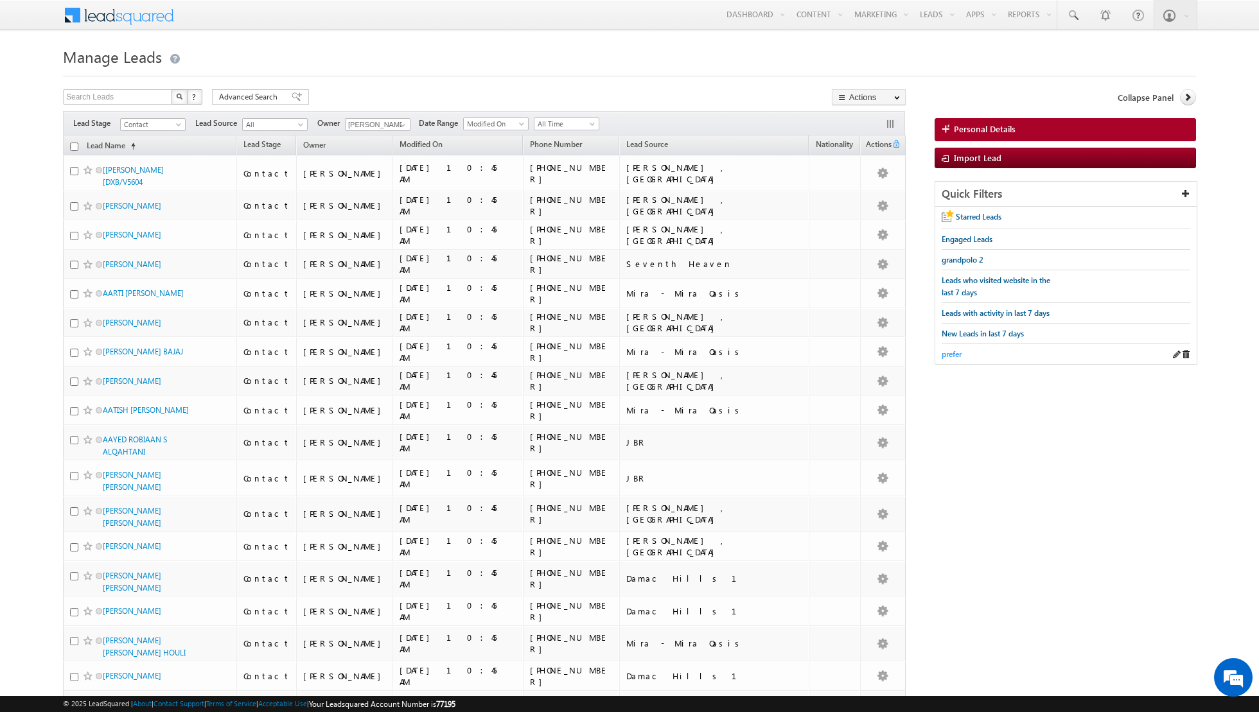
click at [951, 350] on span "prefer" at bounding box center [952, 354] width 20 height 10
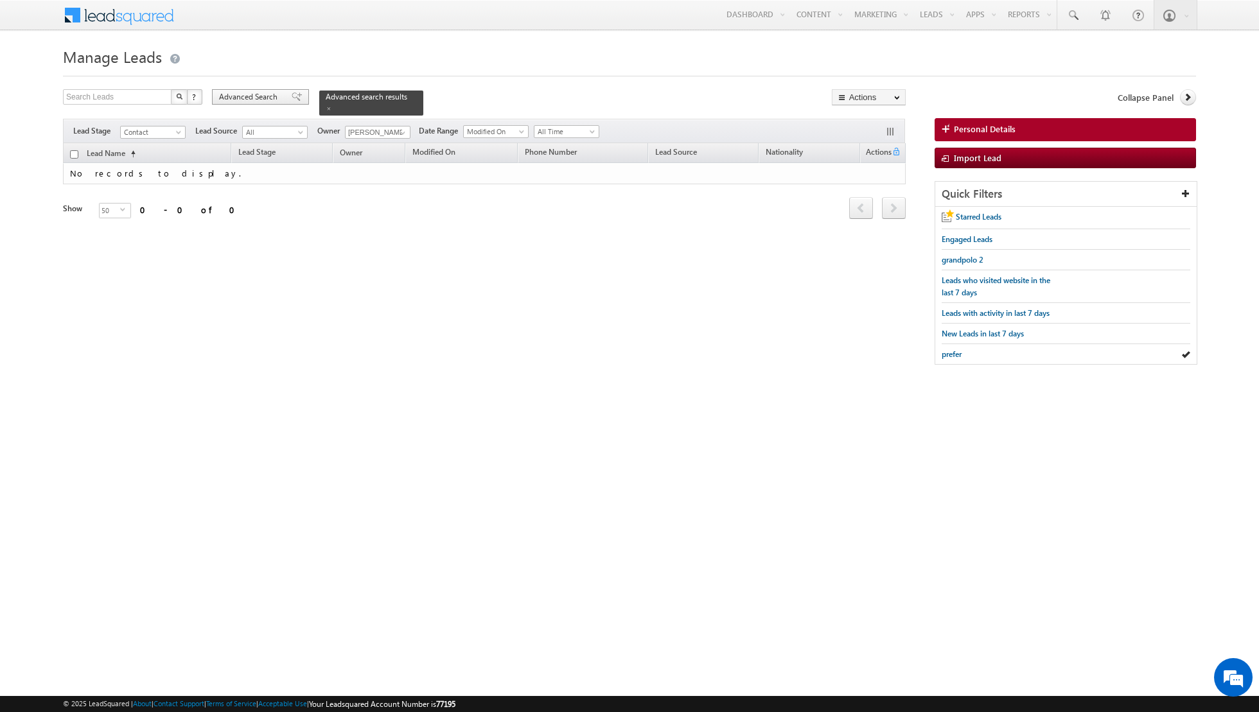
click at [294, 96] on div "Advanced Search" at bounding box center [260, 96] width 97 height 15
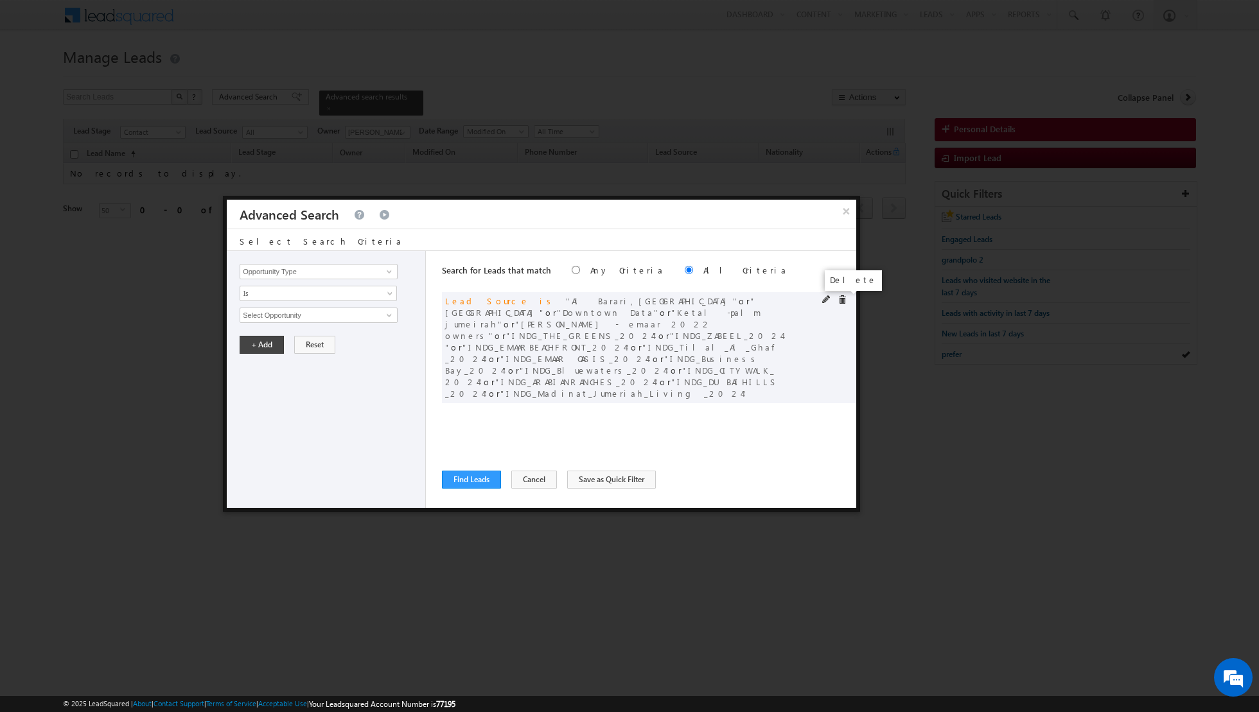
click at [839, 299] on span at bounding box center [842, 299] width 9 height 9
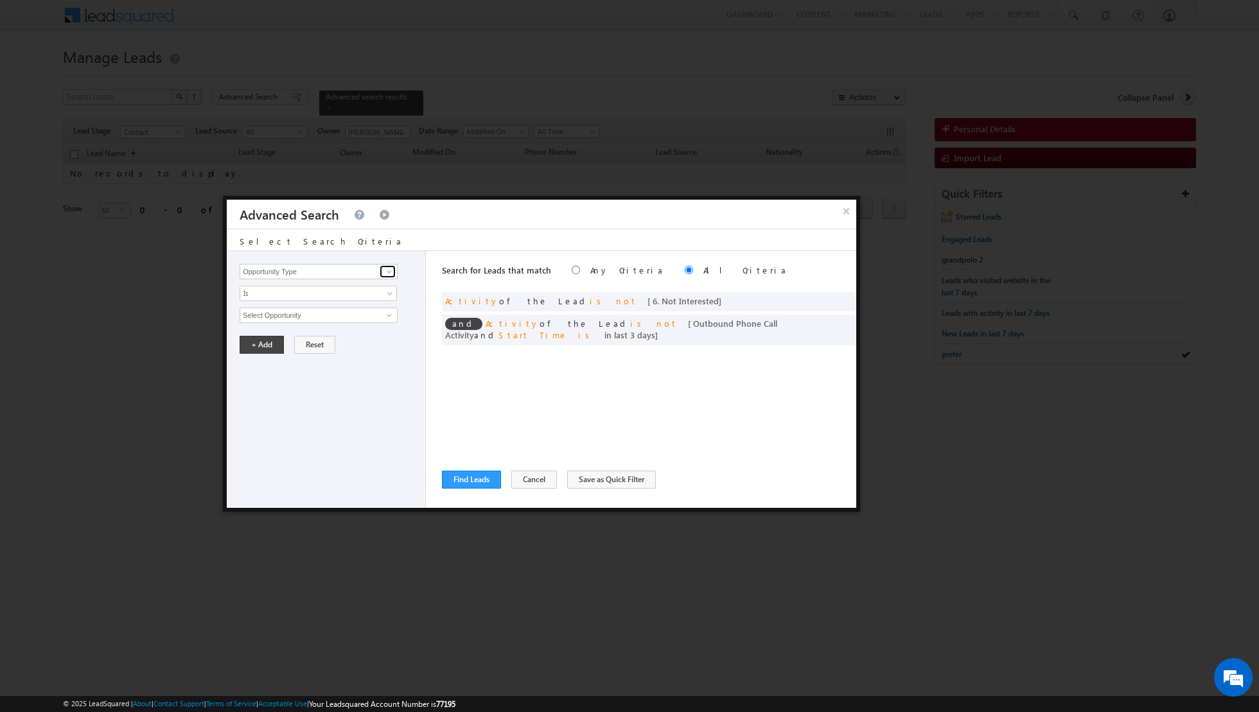
click at [389, 271] on span at bounding box center [389, 272] width 10 height 10
click at [270, 309] on link "Lead Source" at bounding box center [319, 310] width 158 height 15
click at [387, 312] on span "select" at bounding box center [391, 315] width 10 height 6
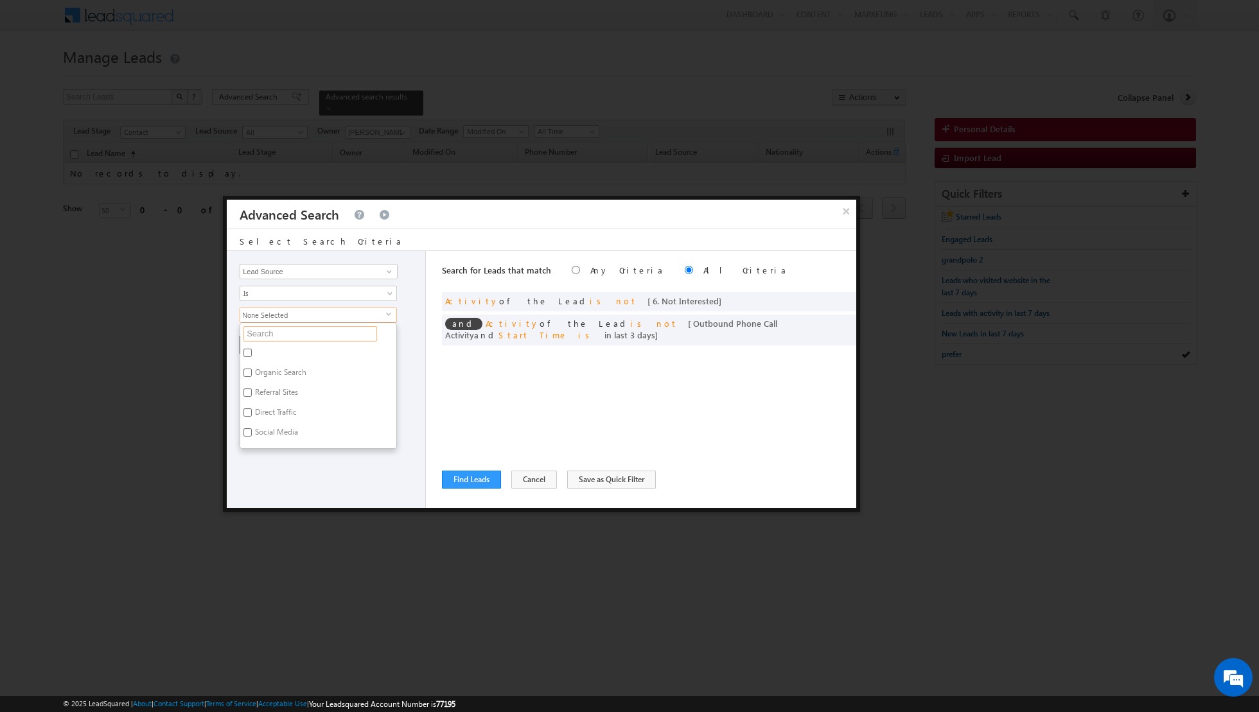
click at [342, 331] on input "text" at bounding box center [310, 333] width 134 height 15
click at [247, 430] on input "[GEOGRAPHIC_DATA]" at bounding box center [247, 432] width 8 height 8
click at [263, 504] on div "Opportunity Type Lead Activity Task Sales Group Prospect Id Address 1 Address 2…" at bounding box center [326, 379] width 199 height 257
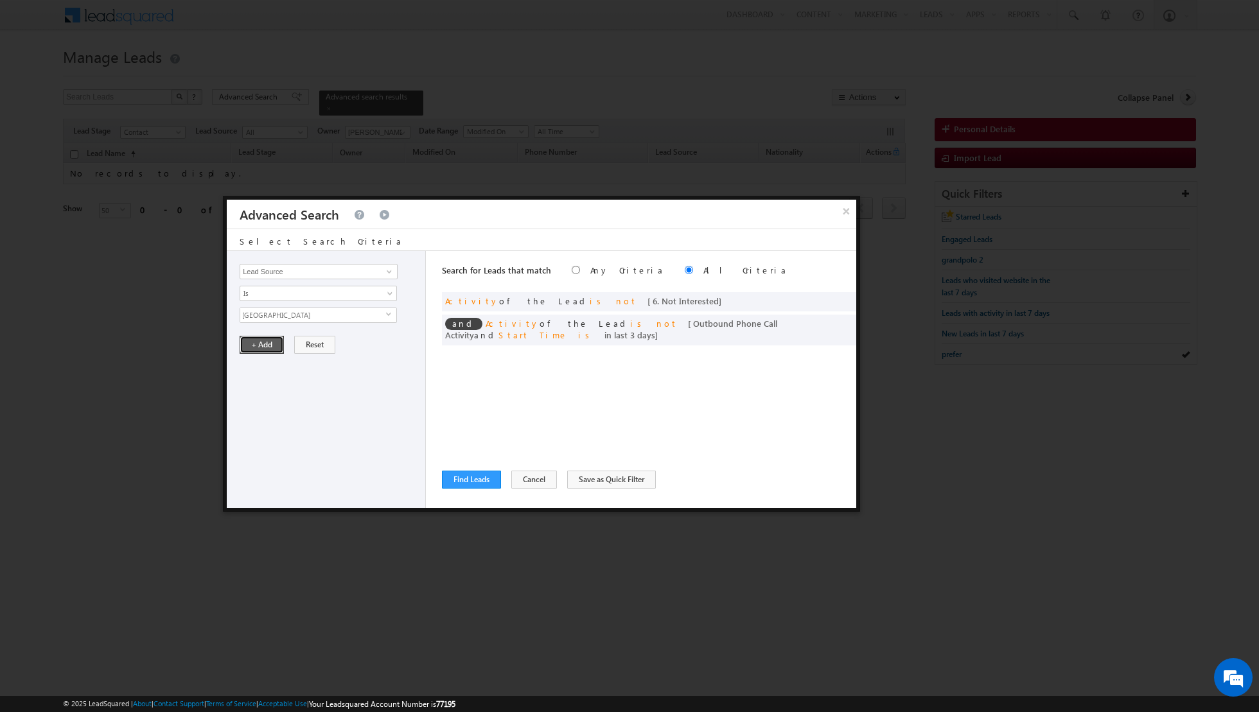
click at [260, 340] on button "+ Add" at bounding box center [262, 345] width 44 height 18
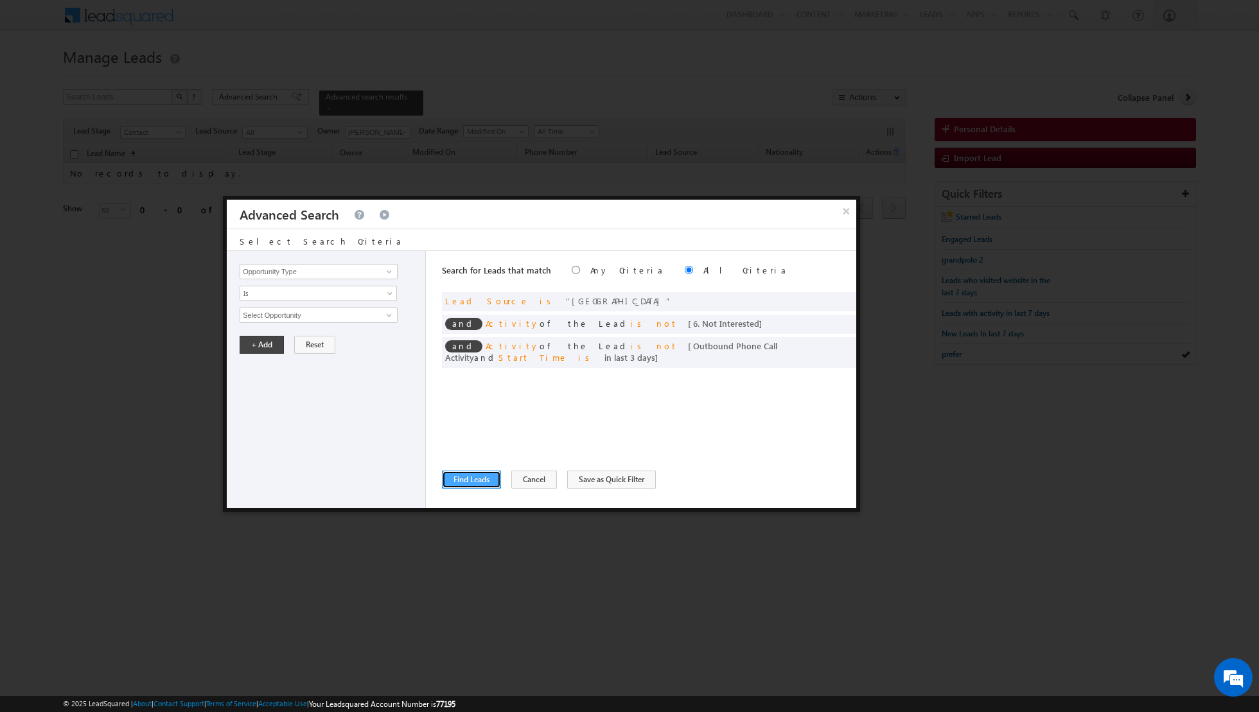
click at [467, 482] on button "Find Leads" at bounding box center [471, 480] width 59 height 18
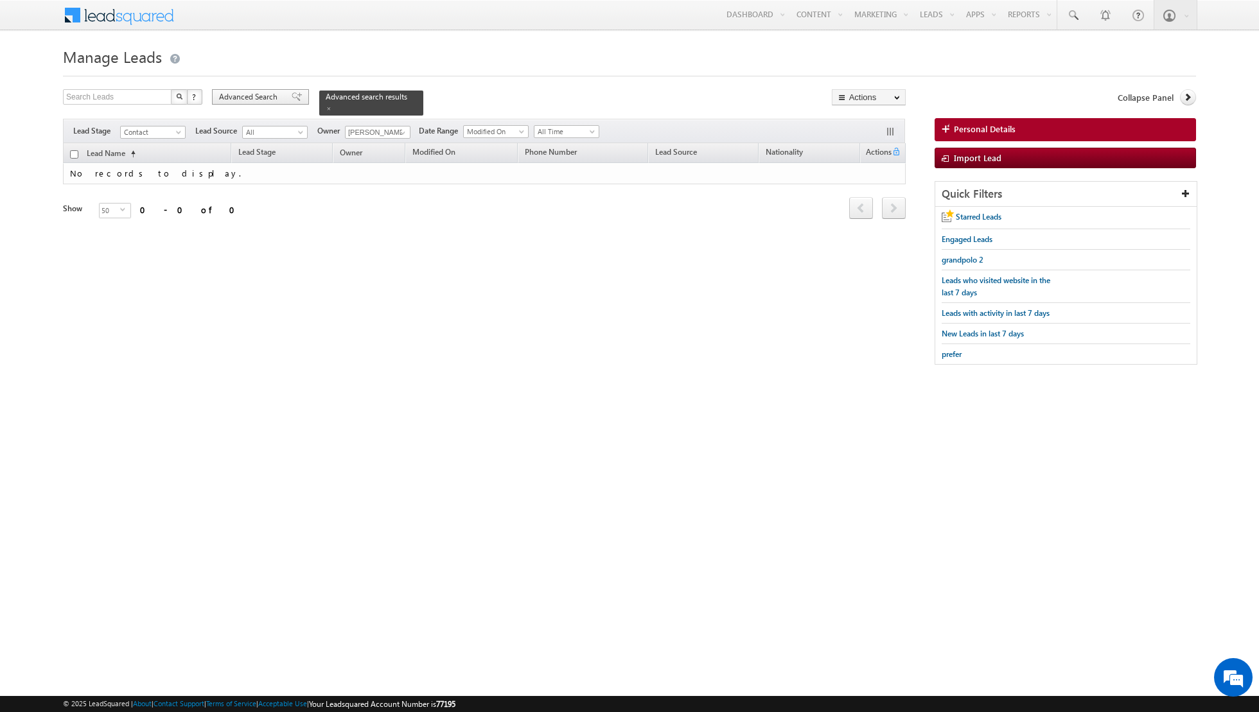
click at [292, 92] on span at bounding box center [297, 96] width 10 height 9
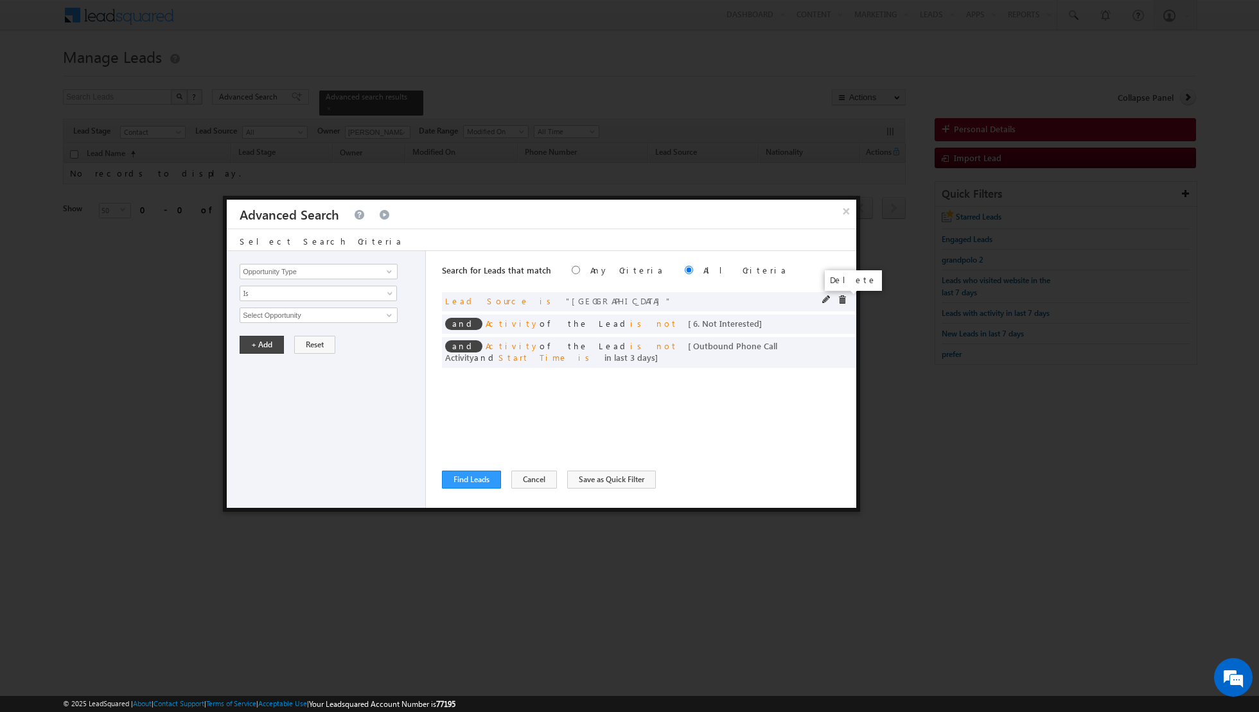
click at [843, 298] on span at bounding box center [842, 299] width 9 height 9
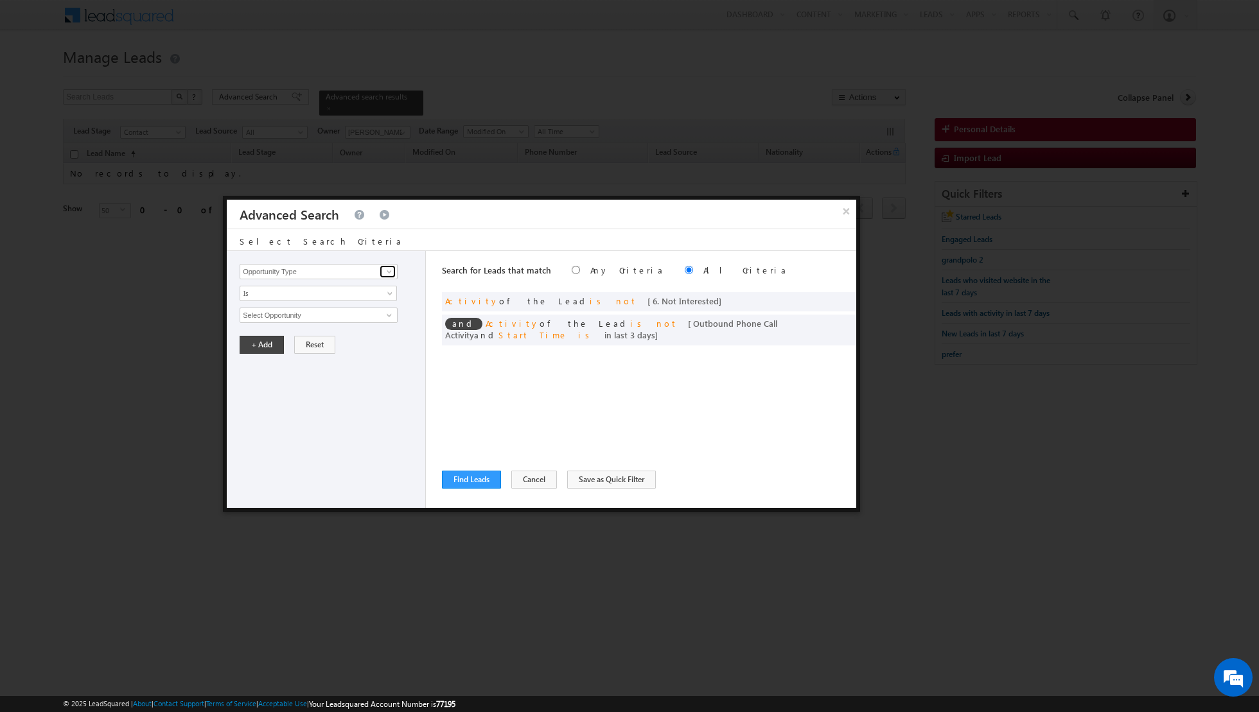
click at [391, 269] on span at bounding box center [389, 272] width 10 height 10
click at [283, 301] on link "Lead Source" at bounding box center [319, 297] width 158 height 15
click at [386, 315] on span "select" at bounding box center [391, 315] width 10 height 6
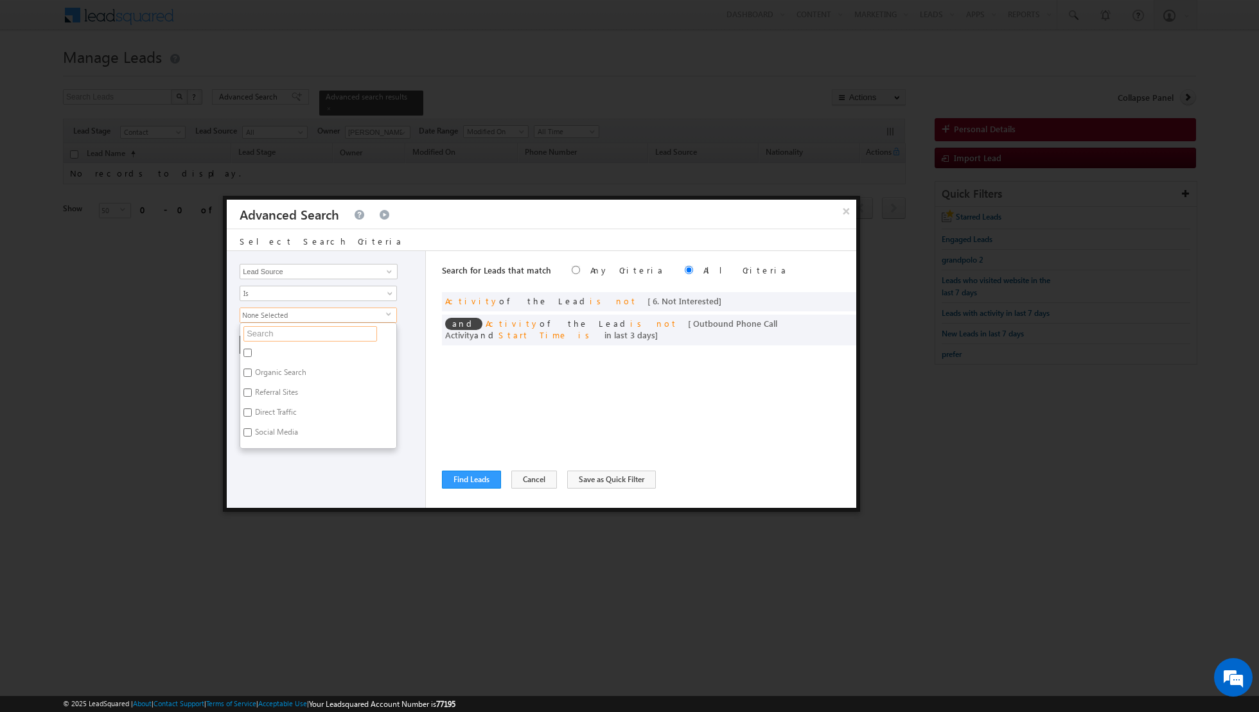
click at [328, 333] on input "text" at bounding box center [310, 333] width 134 height 15
click at [247, 349] on input "Al Furjan" at bounding box center [247, 353] width 8 height 8
click at [294, 440] on div "Opportunity Type Lead Activity Task Sales Group Prospect Id Address 1 Address 2…" at bounding box center [326, 379] width 199 height 257
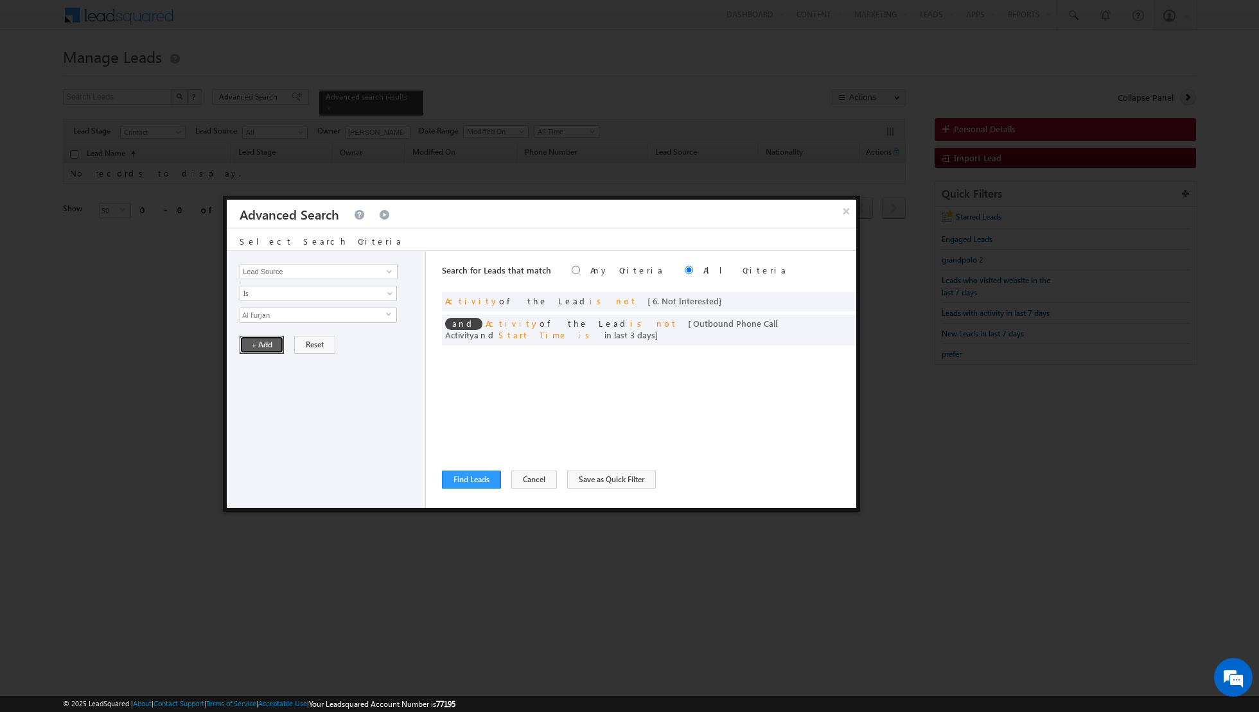
click at [261, 340] on button "+ Add" at bounding box center [262, 345] width 44 height 18
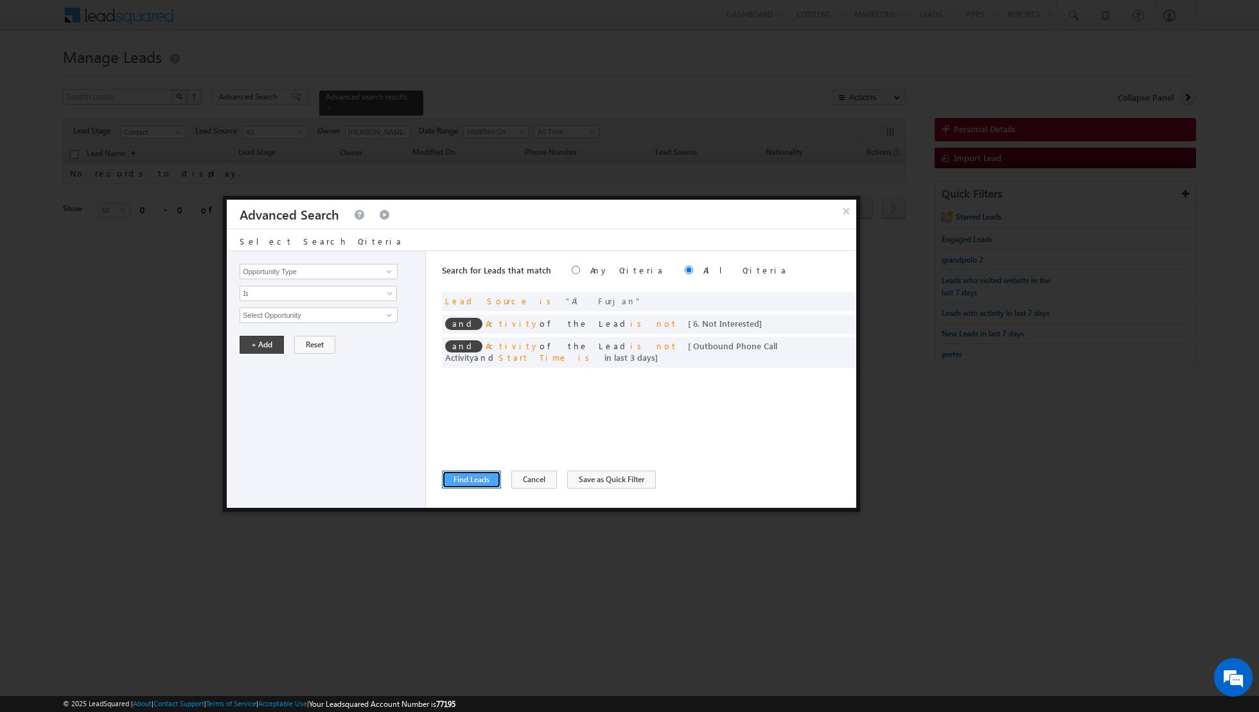
click at [469, 482] on button "Find Leads" at bounding box center [471, 480] width 59 height 18
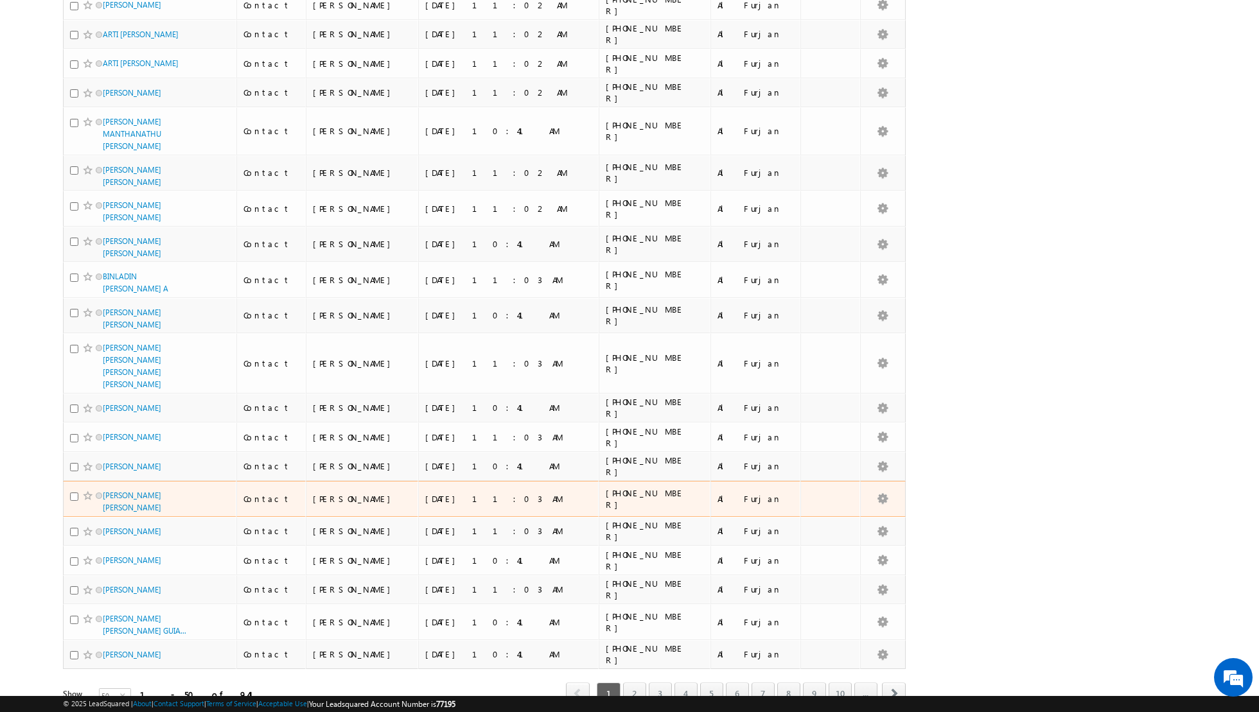
scroll to position [0, 0]
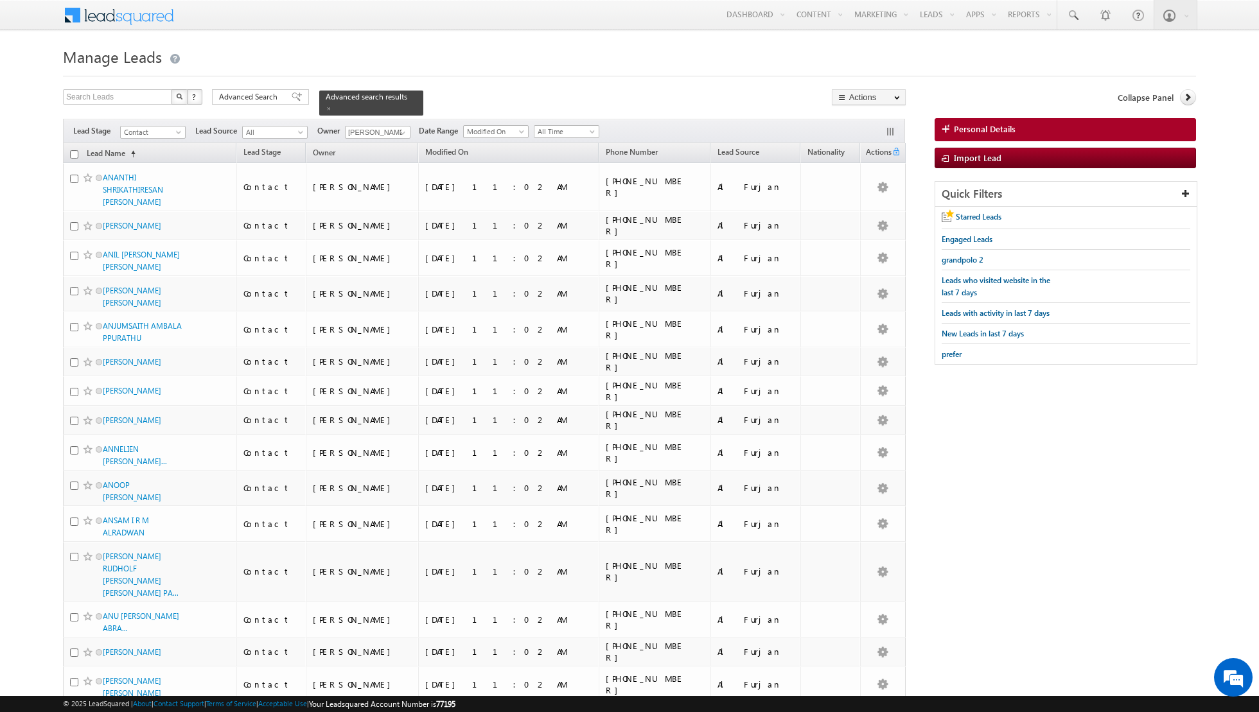
click at [76, 154] on input "checkbox" at bounding box center [74, 154] width 8 height 8
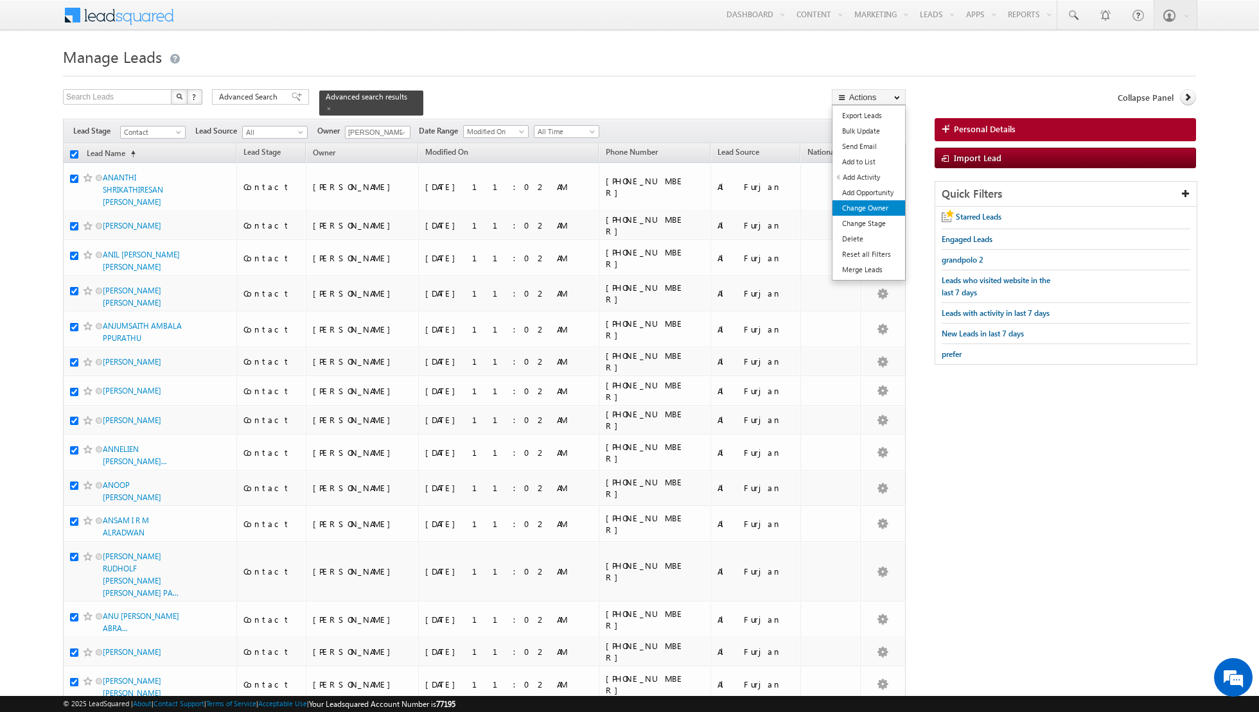
click at [866, 204] on link "Change Owner" at bounding box center [868, 207] width 73 height 15
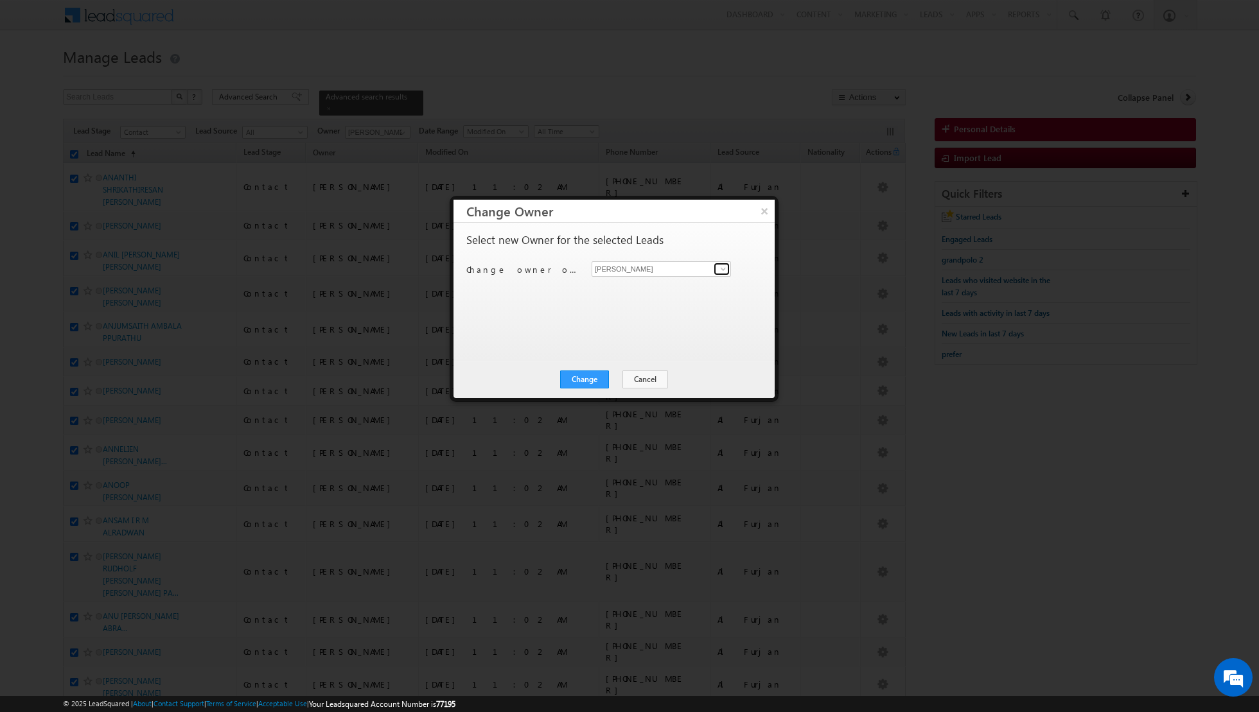
click at [724, 266] on span at bounding box center [723, 269] width 10 height 10
click at [651, 302] on link "[PERSON_NAME] [EMAIL_ADDRESS][PERSON_NAME][DOMAIN_NAME]" at bounding box center [661, 311] width 139 height 24
click at [588, 373] on button "Change" at bounding box center [584, 380] width 49 height 18
click at [613, 378] on button "Close" at bounding box center [615, 380] width 41 height 18
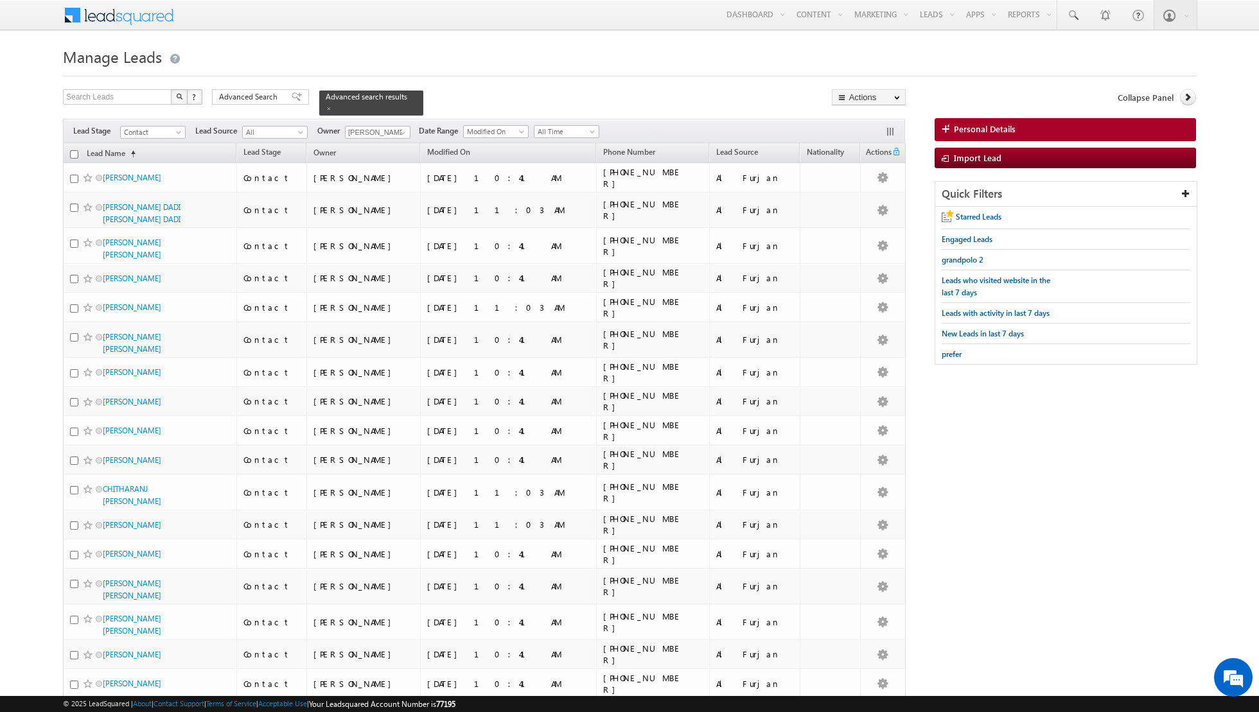
click at [75, 152] on input "checkbox" at bounding box center [74, 154] width 8 height 8
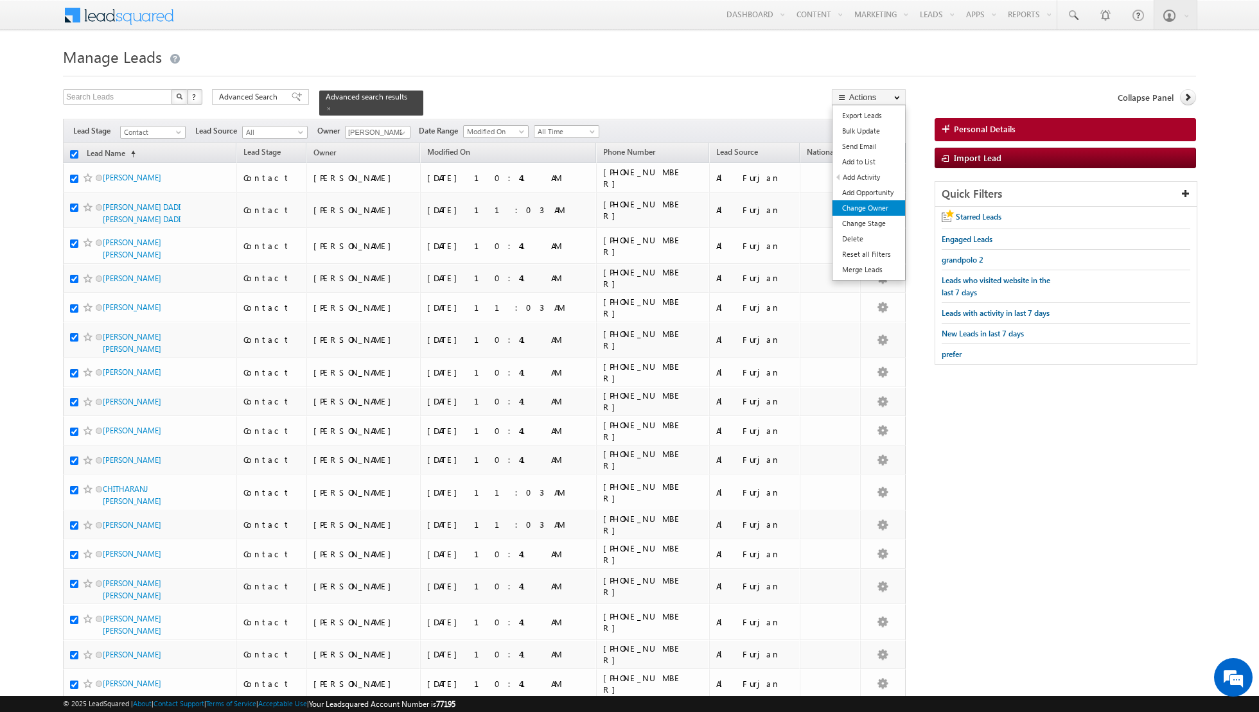
click at [854, 210] on link "Change Owner" at bounding box center [868, 207] width 73 height 15
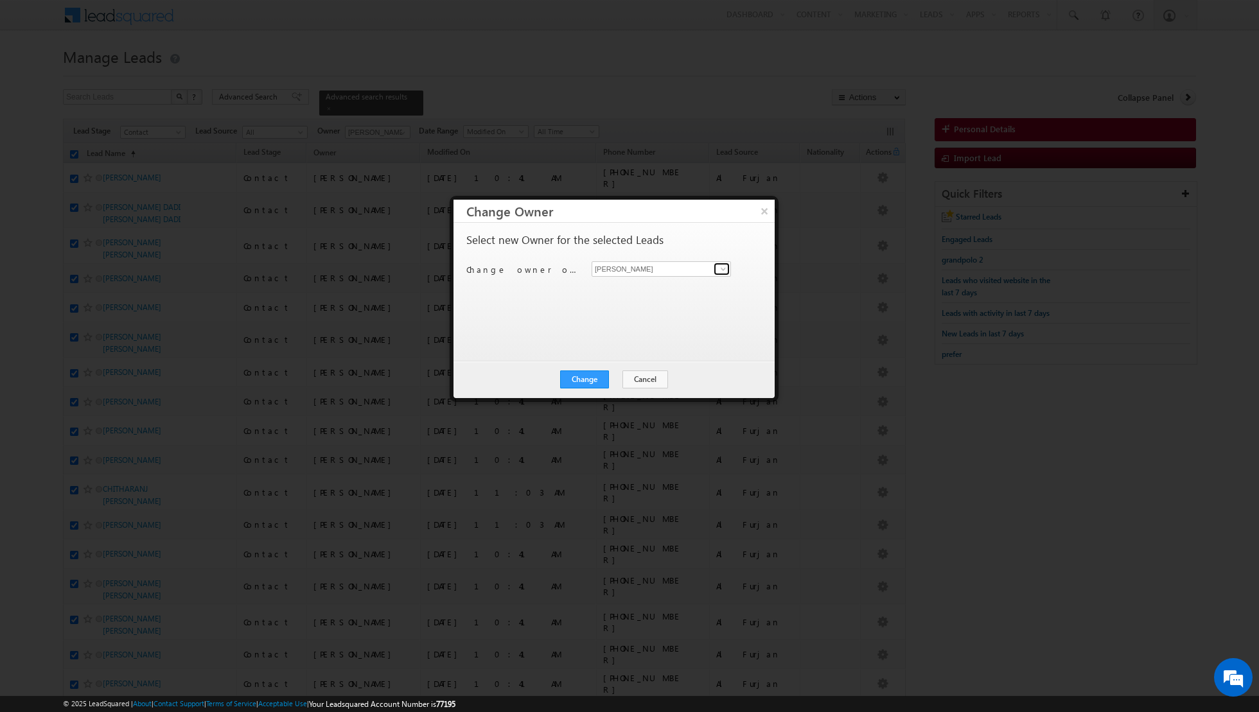
click at [721, 264] on span at bounding box center [723, 269] width 10 height 10
click at [615, 330] on link "[PERSON_NAME] [PERSON_NAME][EMAIL_ADDRESS][DOMAIN_NAME]" at bounding box center [661, 334] width 139 height 24
click at [576, 382] on button "Change" at bounding box center [584, 380] width 49 height 18
click at [617, 373] on button "Close" at bounding box center [615, 380] width 41 height 18
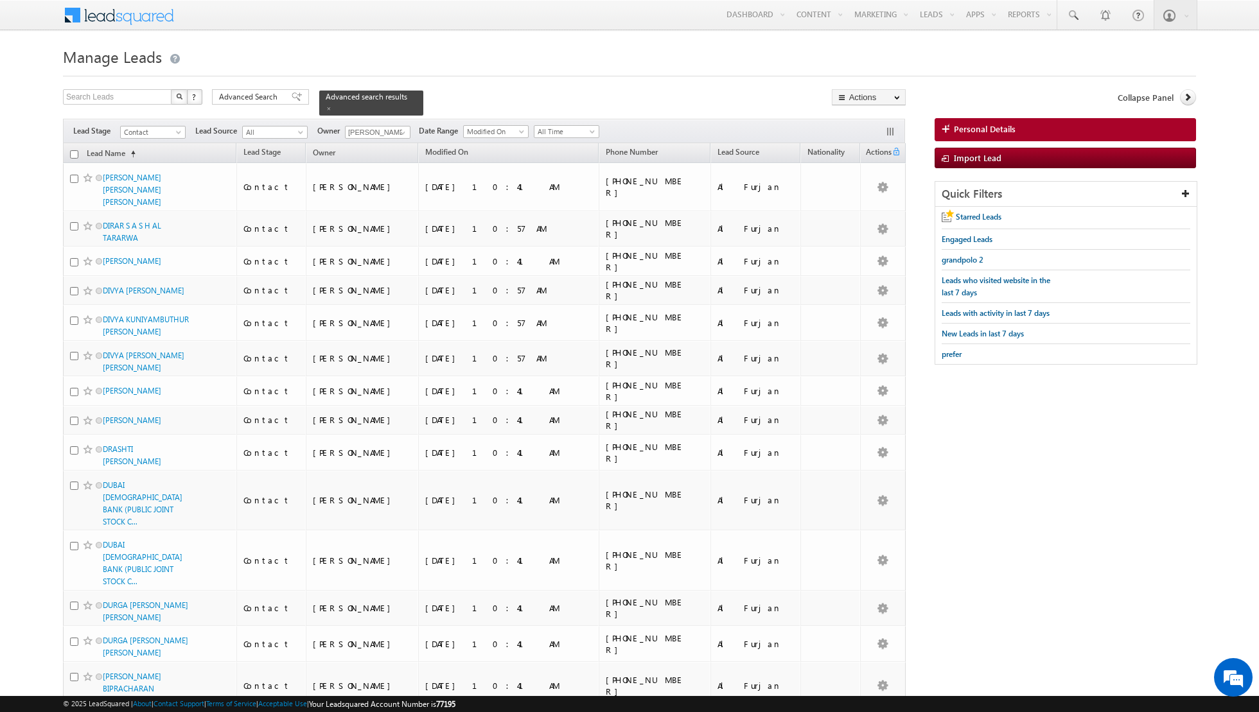
click at [75, 152] on input "checkbox" at bounding box center [74, 154] width 8 height 8
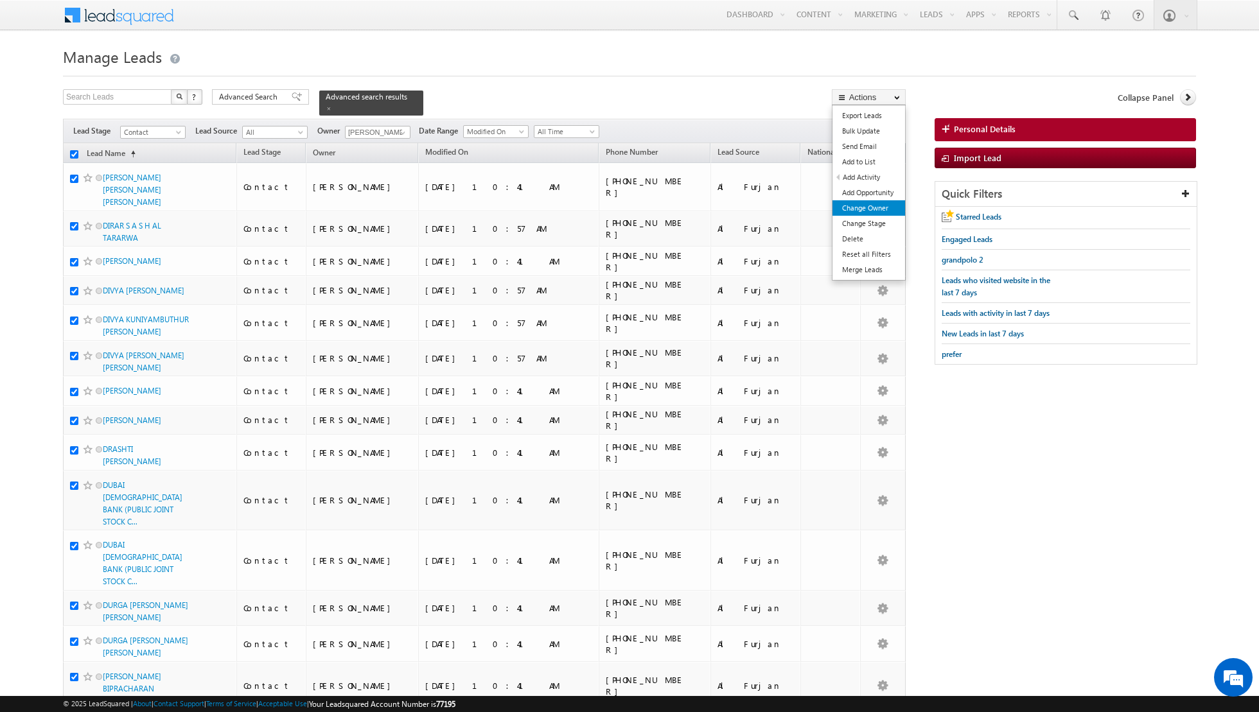
click at [855, 209] on link "Change Owner" at bounding box center [868, 207] width 73 height 15
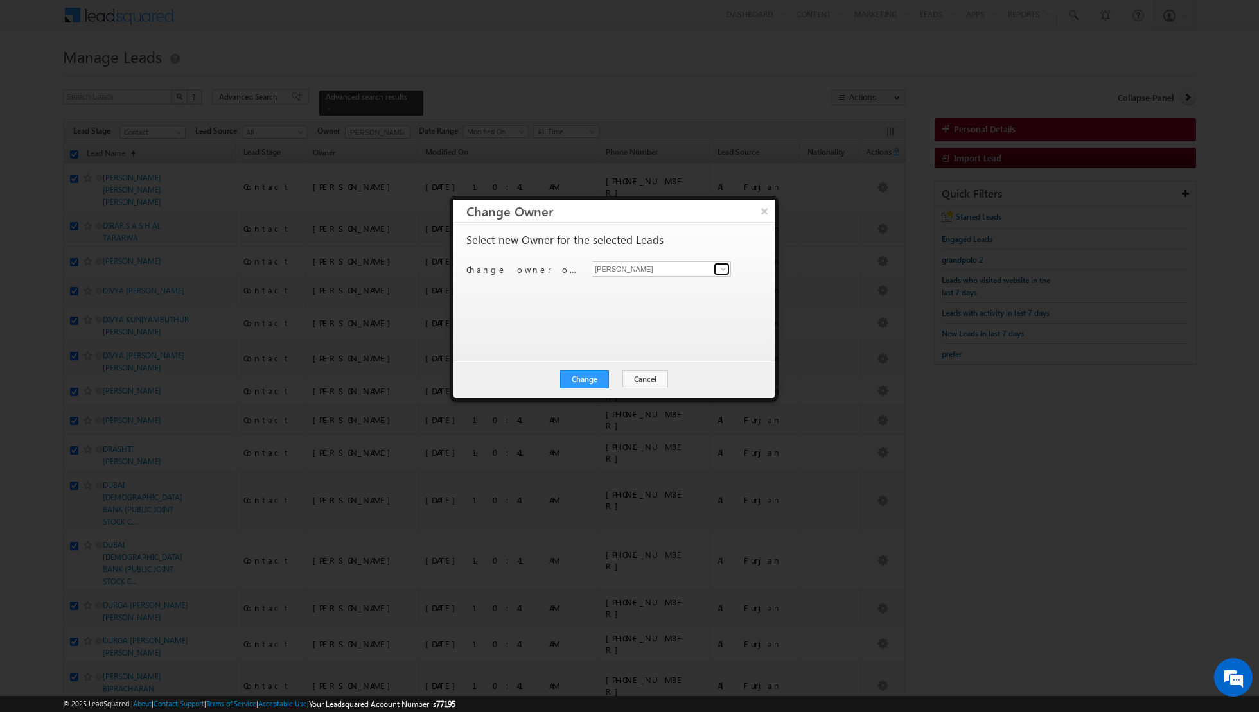
click at [717, 274] on link at bounding box center [722, 269] width 16 height 13
click at [627, 352] on link "[PERSON_NAME] [PERSON_NAME] [PERSON_NAME][EMAIL_ADDRESS][PERSON_NAME][DOMAIN_NA…" at bounding box center [661, 356] width 139 height 24
click at [596, 382] on button "Change" at bounding box center [584, 380] width 49 height 18
click at [621, 380] on button "Close" at bounding box center [615, 380] width 41 height 18
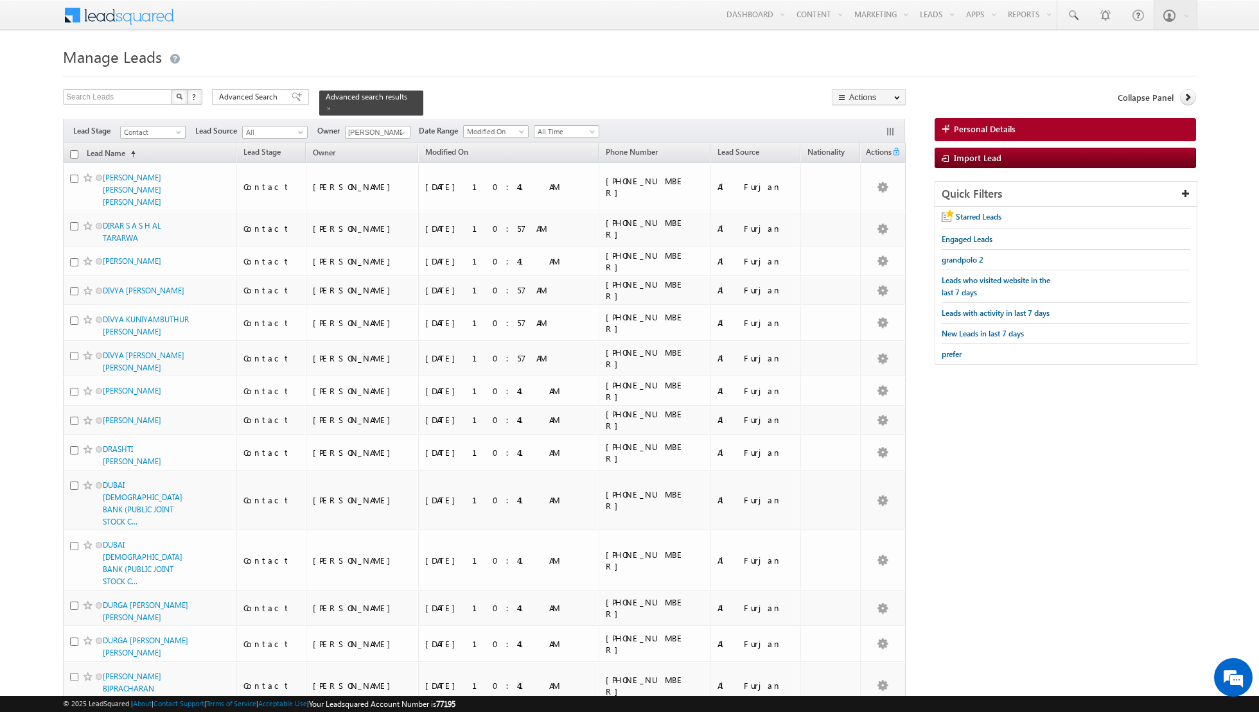
click at [77, 152] on input "checkbox" at bounding box center [74, 154] width 8 height 8
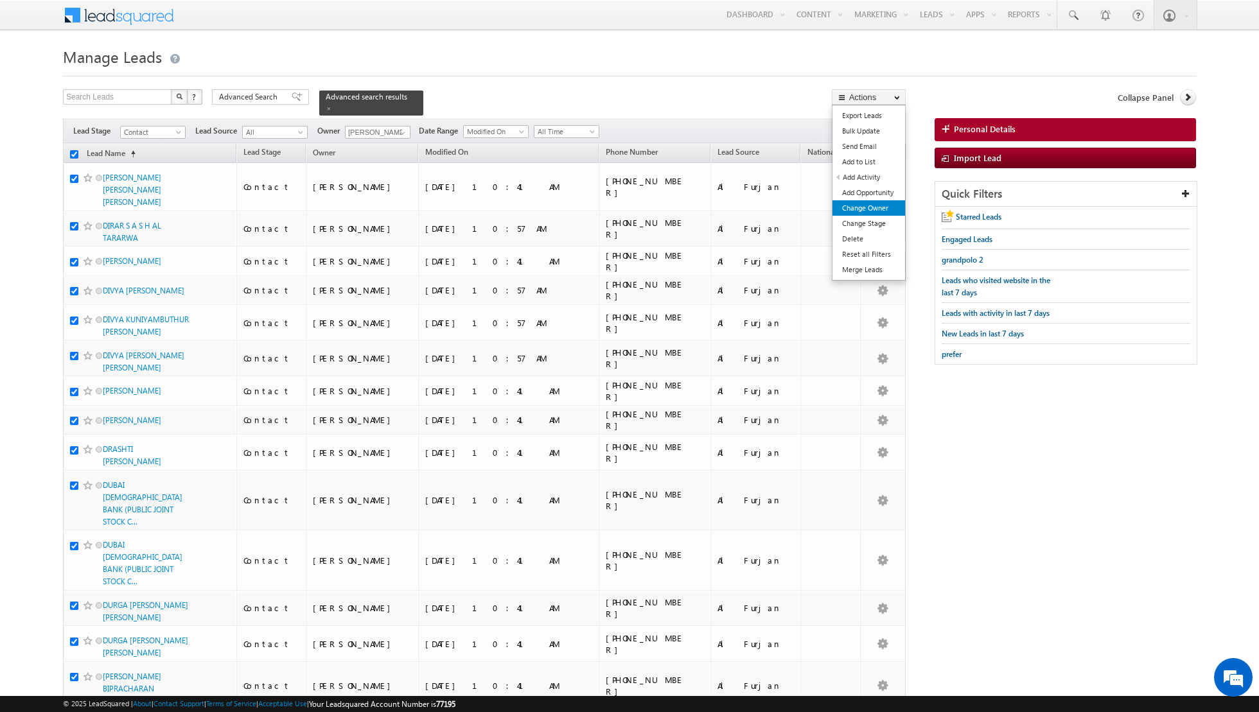
click at [850, 212] on link "Change Owner" at bounding box center [868, 207] width 73 height 15
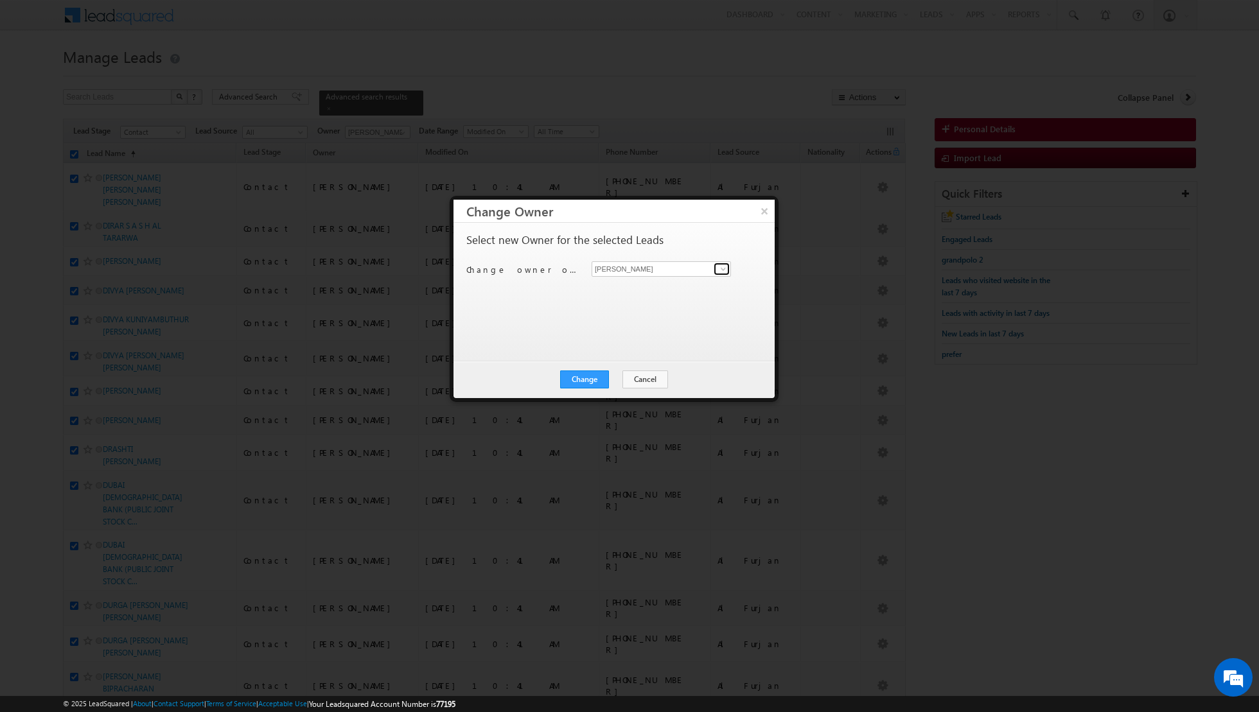
click at [723, 268] on span at bounding box center [723, 269] width 10 height 10
click at [617, 371] on link "[PERSON_NAME] [PERSON_NAME][EMAIL_ADDRESS][PERSON_NAME][DOMAIN_NAME]" at bounding box center [661, 377] width 139 height 24
click at [592, 374] on button "Change" at bounding box center [584, 380] width 49 height 18
click at [615, 374] on button "Close" at bounding box center [615, 380] width 41 height 18
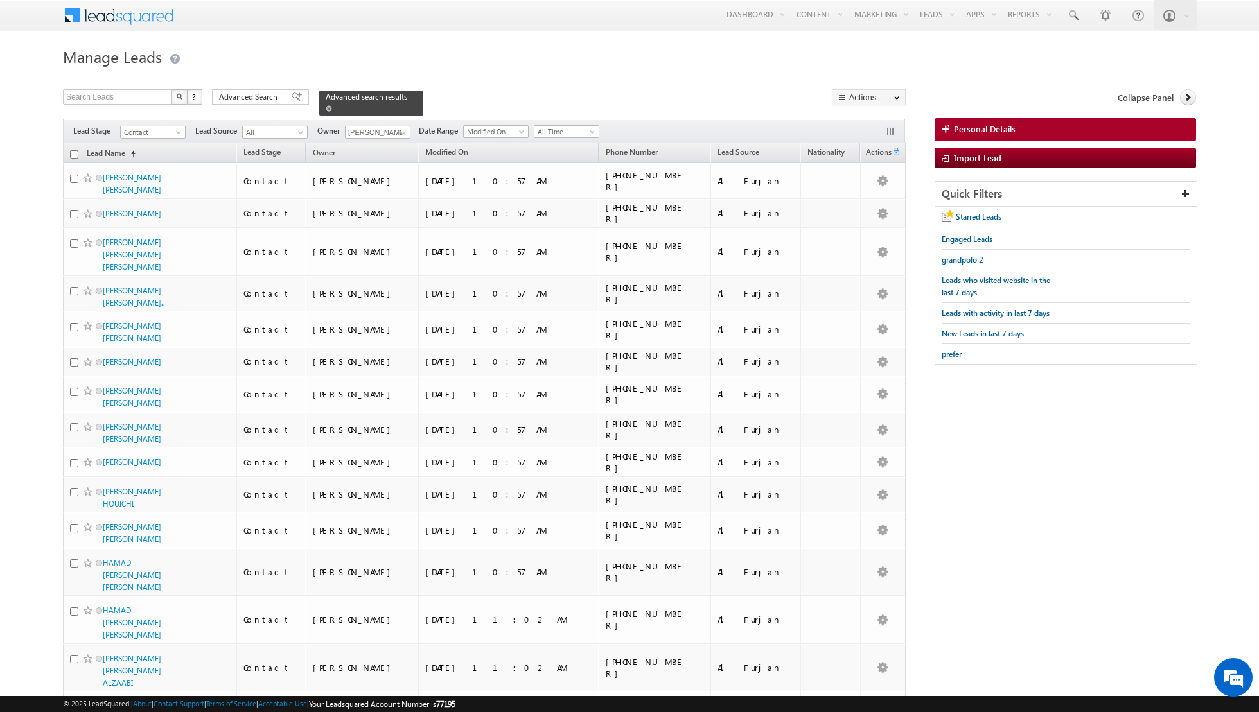
click at [326, 110] on span at bounding box center [329, 108] width 6 height 6
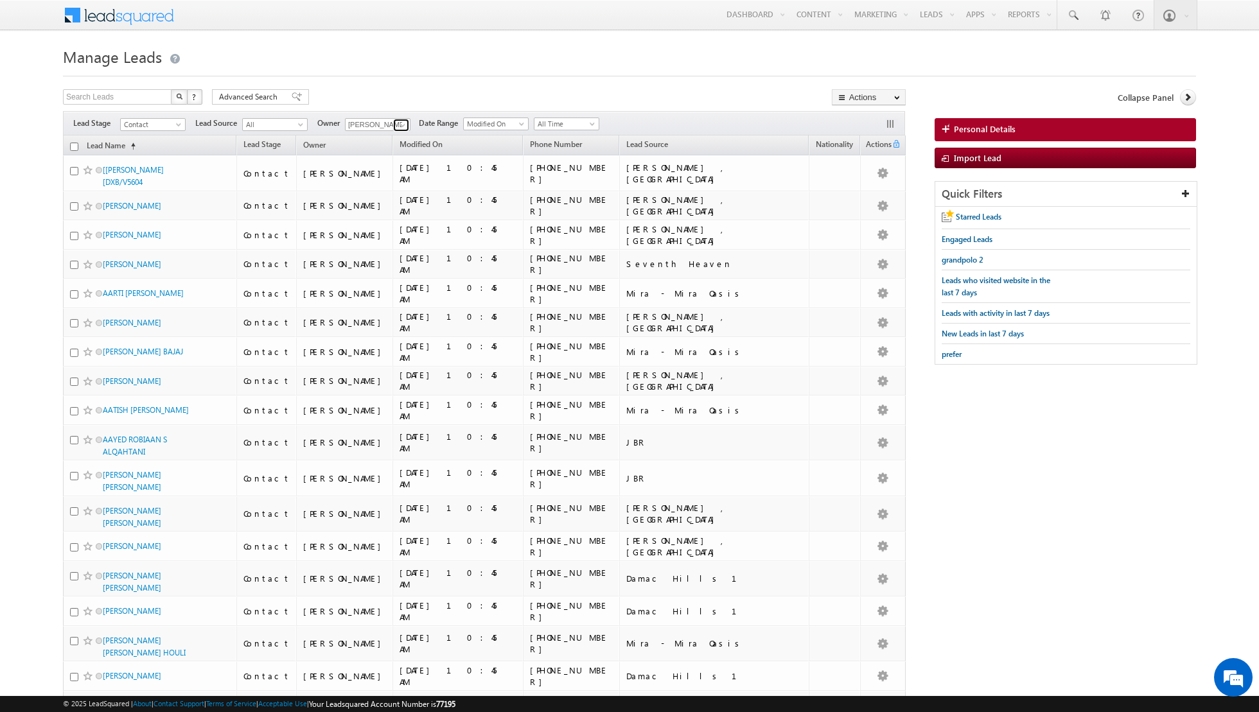
click at [400, 128] on span at bounding box center [403, 125] width 10 height 10
click at [383, 181] on link "[PERSON_NAME] [EMAIL_ADDRESS][PERSON_NAME][DOMAIN_NAME]" at bounding box center [409, 191] width 128 height 24
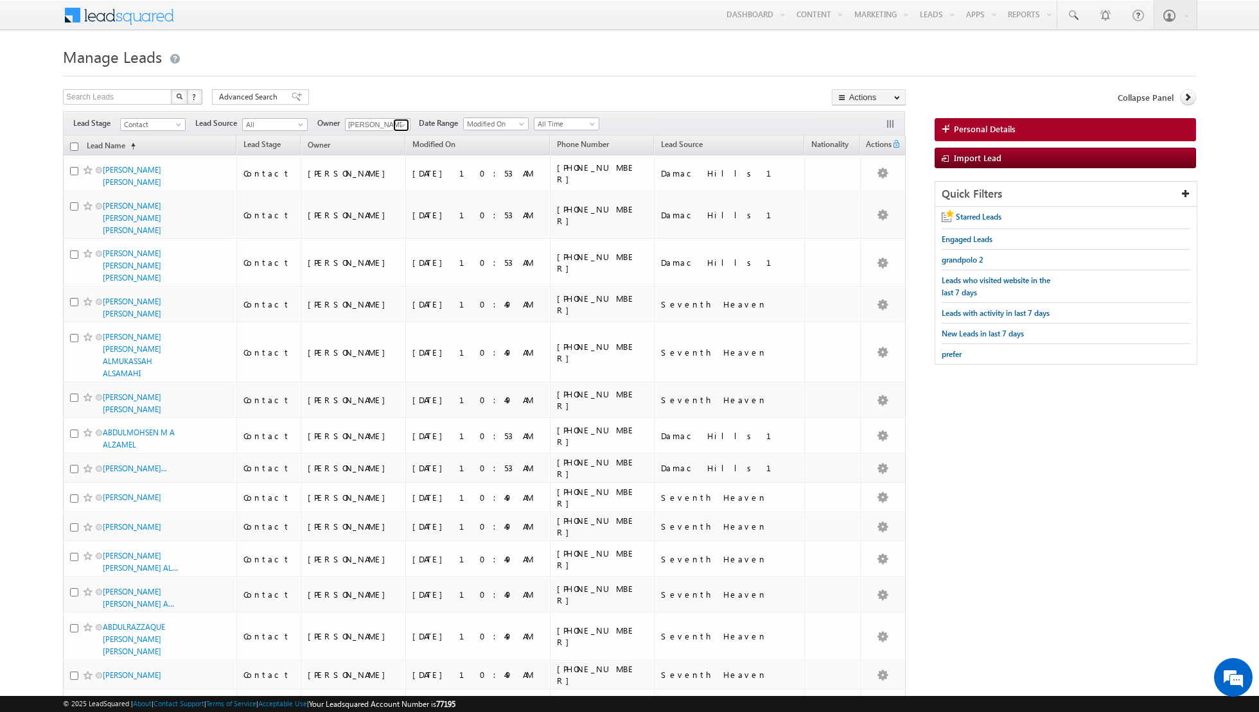
click at [398, 127] on span at bounding box center [403, 125] width 10 height 10
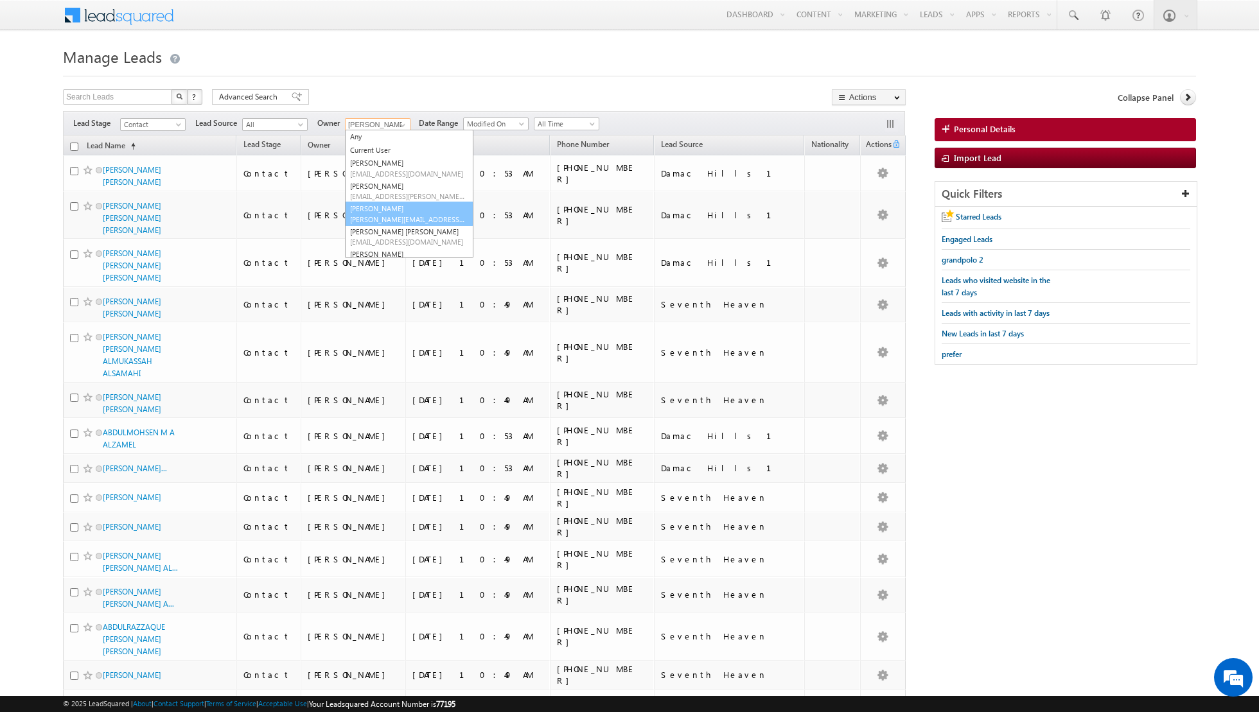
click at [377, 209] on link "[PERSON_NAME] [PERSON_NAME][EMAIL_ADDRESS][DOMAIN_NAME]" at bounding box center [409, 214] width 128 height 24
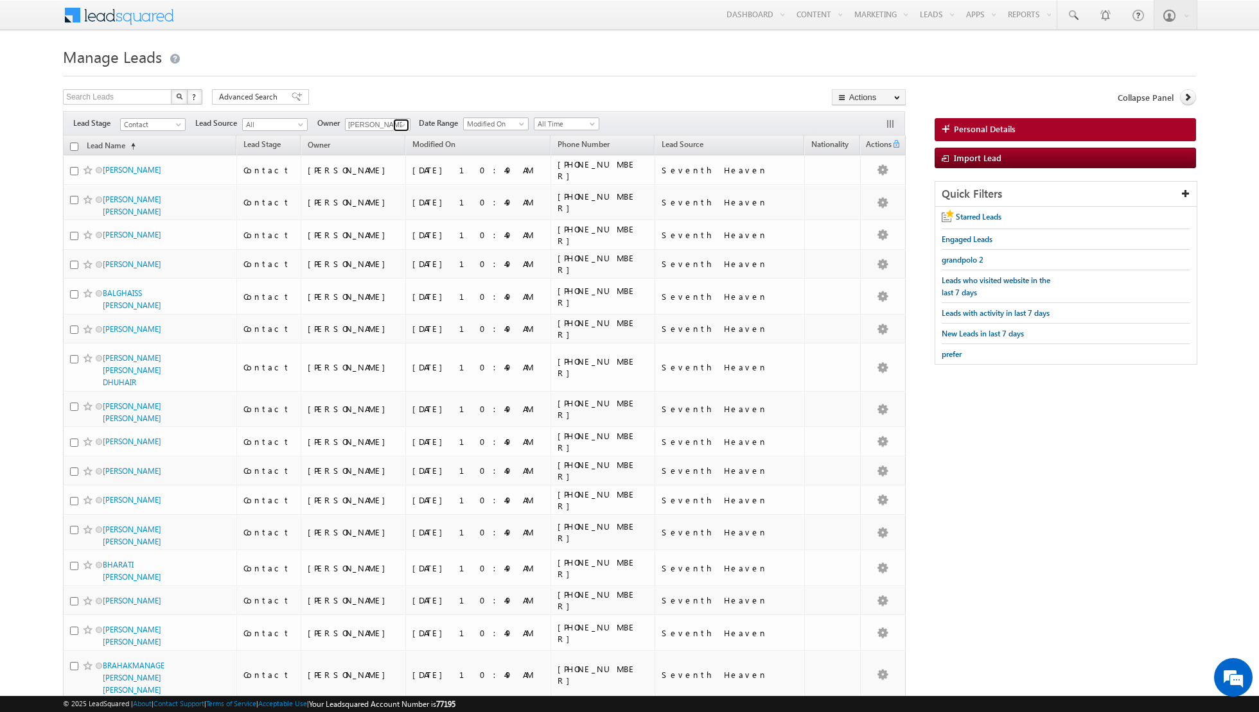
click at [399, 122] on span at bounding box center [403, 125] width 10 height 10
click at [382, 229] on link "[PERSON_NAME] [PERSON_NAME] [PERSON_NAME][EMAIL_ADDRESS][PERSON_NAME][DOMAIN_NA…" at bounding box center [409, 237] width 128 height 24
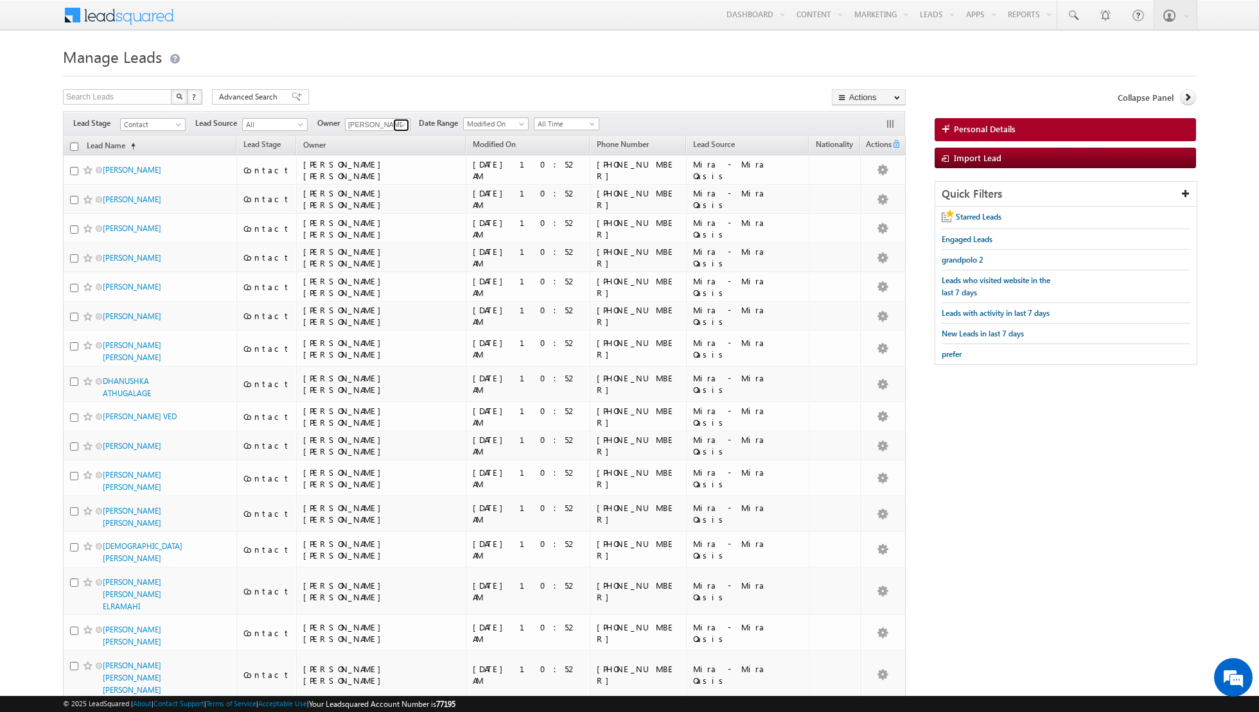
click at [402, 121] on span at bounding box center [403, 125] width 10 height 10
click at [383, 249] on span "[PERSON_NAME][EMAIL_ADDRESS][PERSON_NAME][DOMAIN_NAME]" at bounding box center [408, 251] width 116 height 10
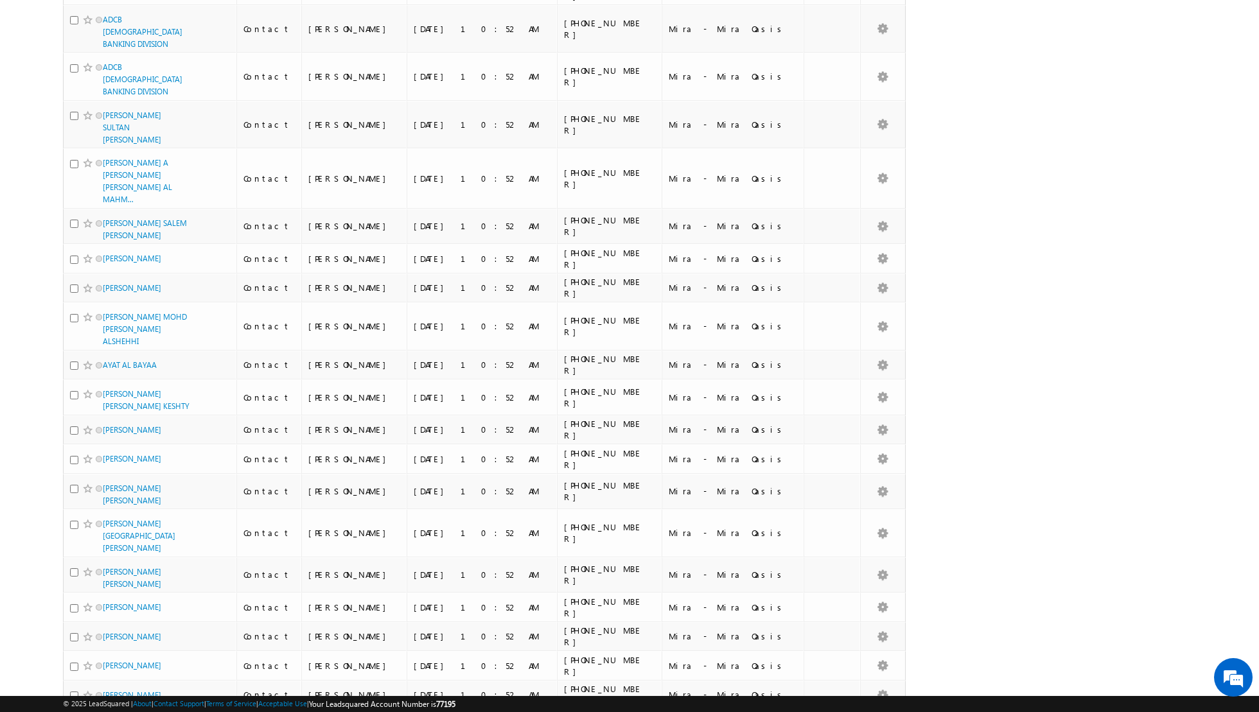
scroll to position [0, 0]
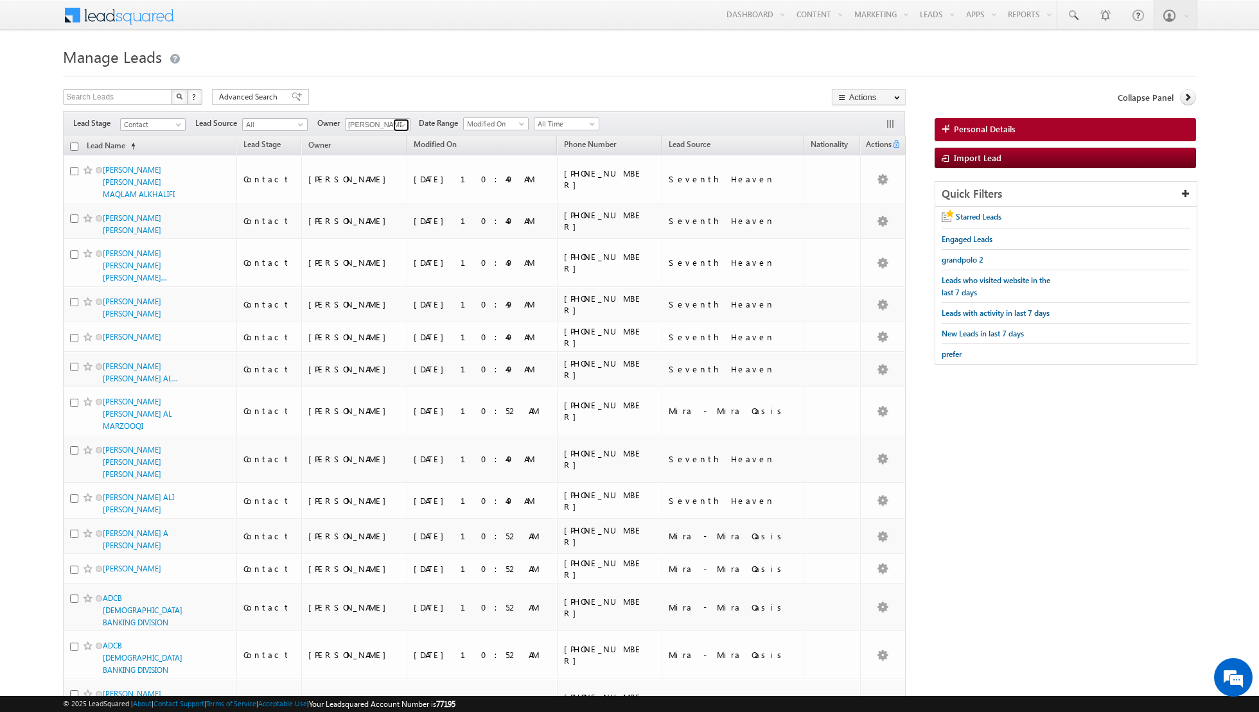
click at [403, 126] on span at bounding box center [403, 125] width 10 height 10
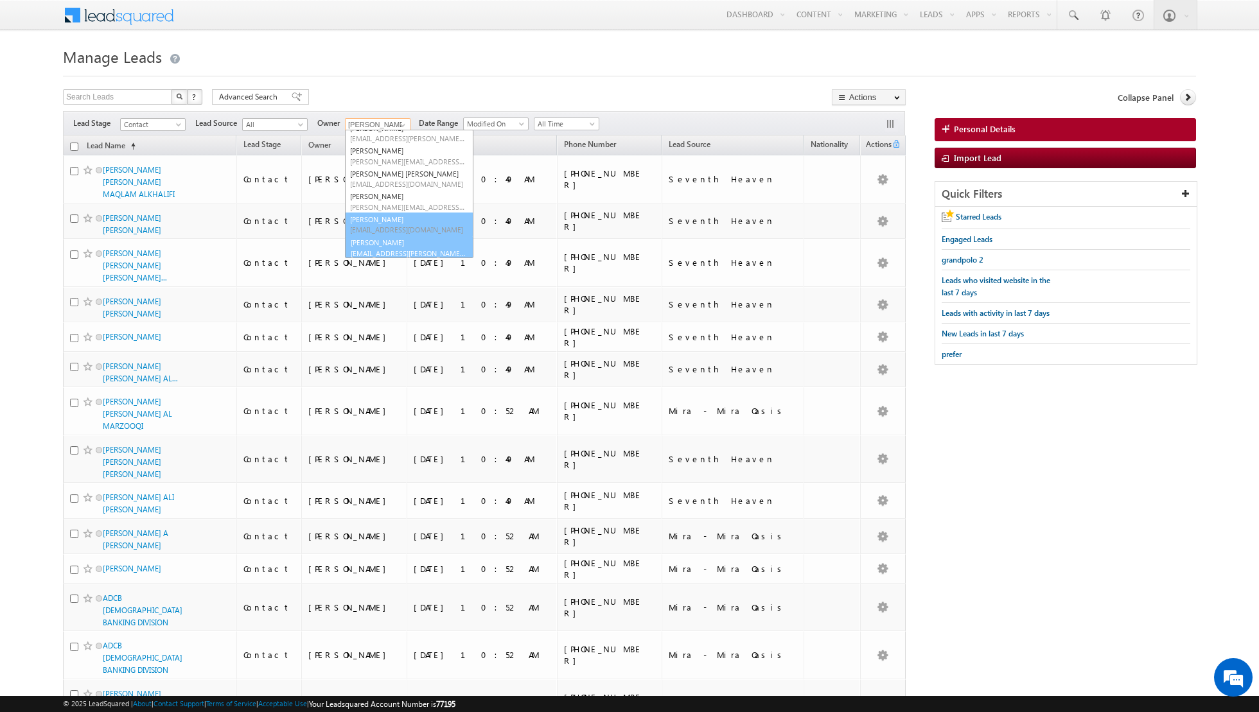
scroll to position [59, 0]
click at [385, 238] on link "[PERSON_NAME] [EMAIL_ADDRESS][PERSON_NAME][DOMAIN_NAME]" at bounding box center [409, 246] width 128 height 24
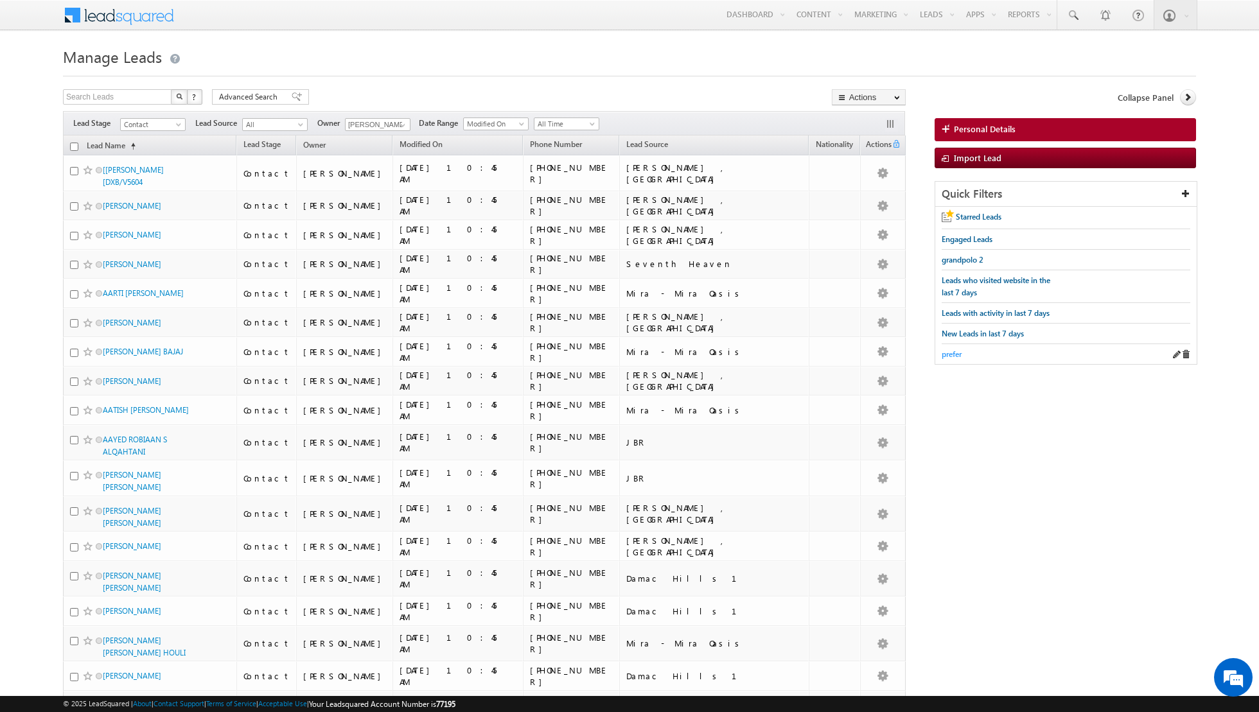
click at [953, 351] on span "prefer" at bounding box center [952, 354] width 20 height 10
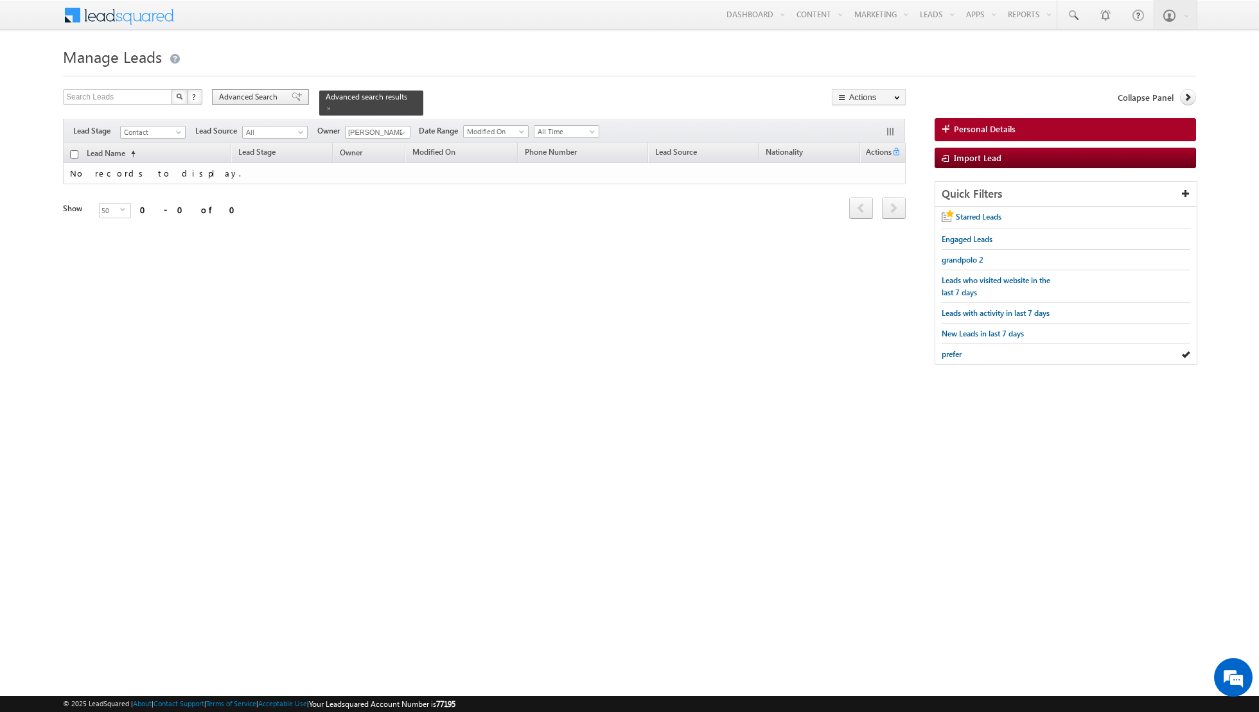
click at [292, 95] on span at bounding box center [297, 96] width 10 height 9
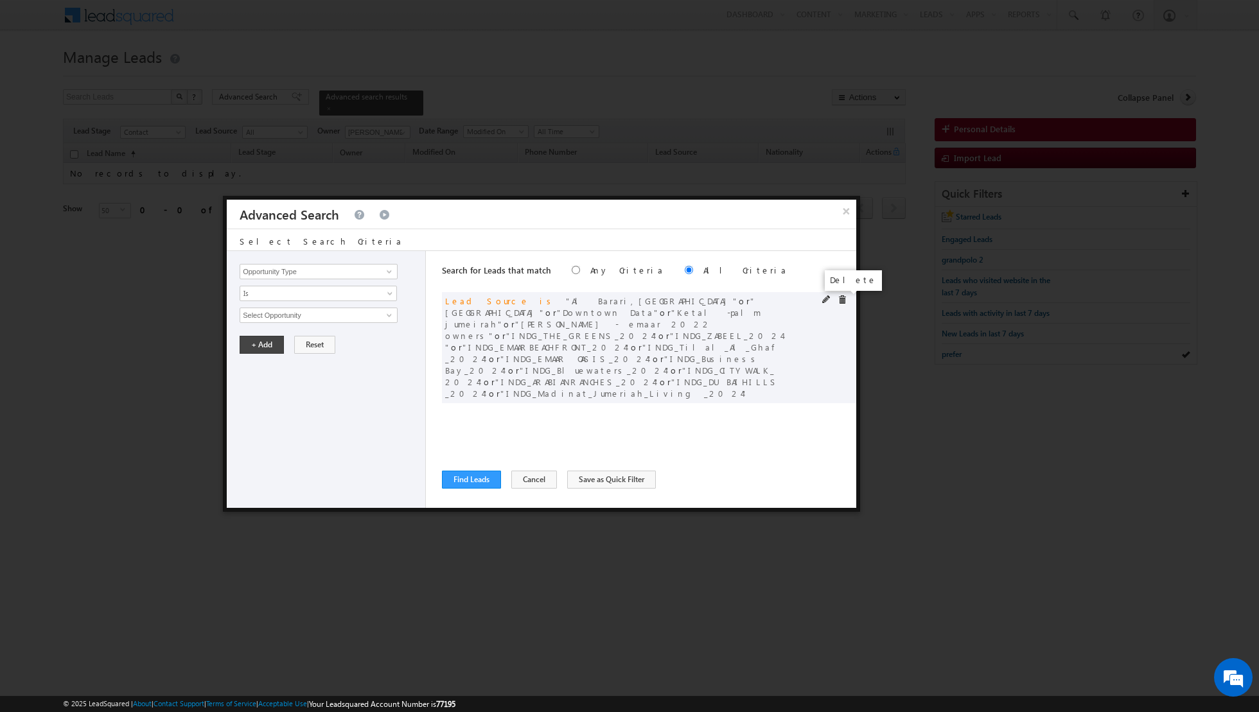
click at [844, 300] on span at bounding box center [842, 299] width 9 height 9
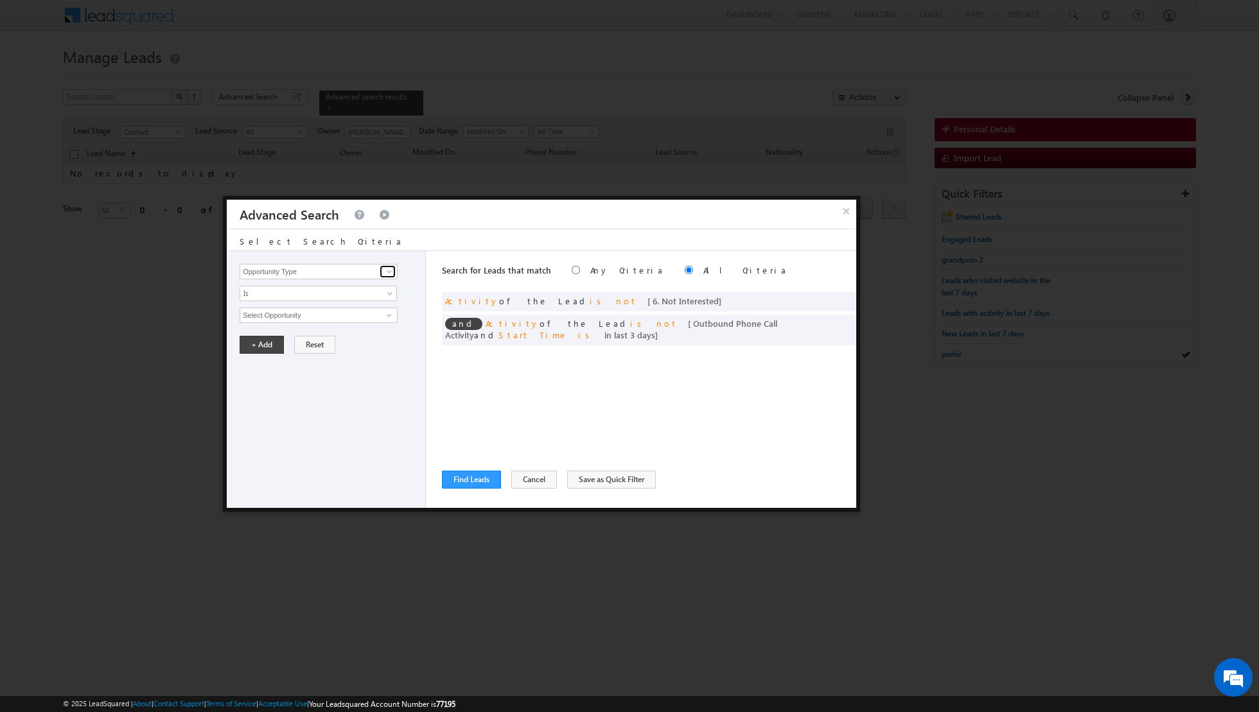
click at [392, 270] on span at bounding box center [389, 272] width 10 height 10
click at [280, 359] on link "Lead Source" at bounding box center [319, 363] width 158 height 15
click at [389, 313] on span "select" at bounding box center [391, 315] width 10 height 6
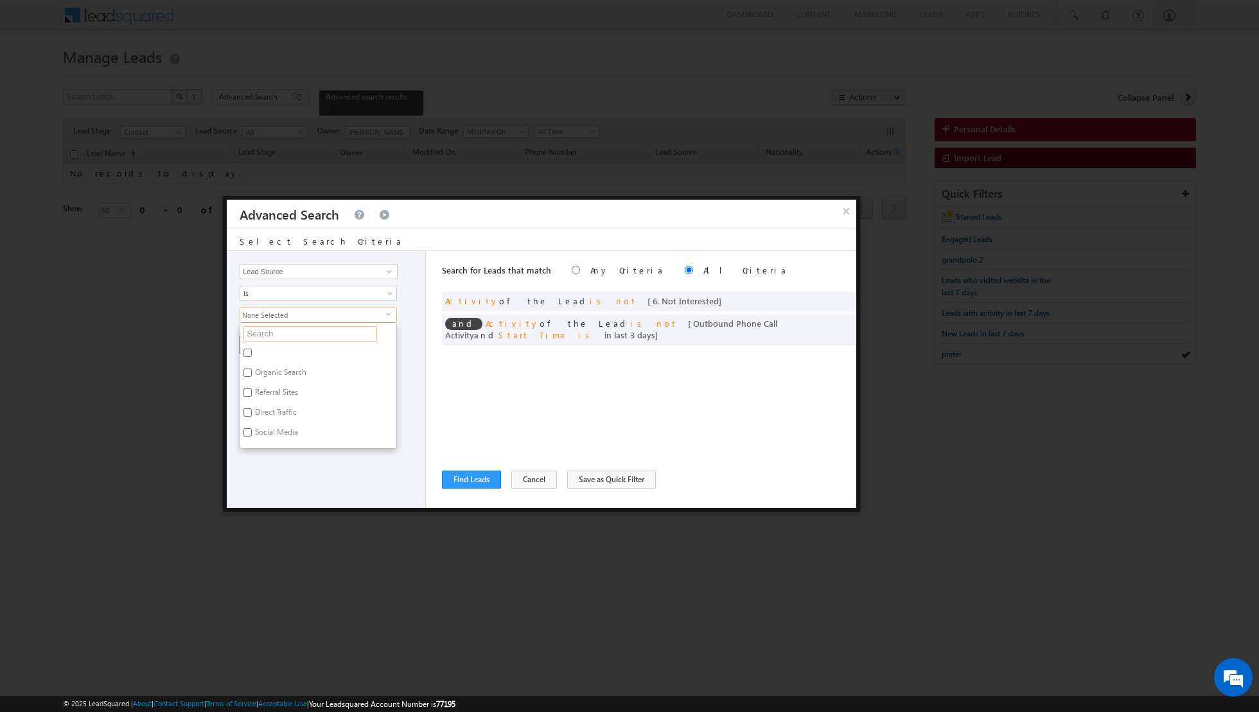
click at [312, 332] on input "text" at bounding box center [310, 333] width 134 height 15
click at [243, 351] on input "Al Furjan" at bounding box center [247, 353] width 8 height 8
click at [268, 418] on div "Opportunity Type Lead Activity Task Sales Group Prospect Id Address 1 Address 2…" at bounding box center [326, 379] width 199 height 257
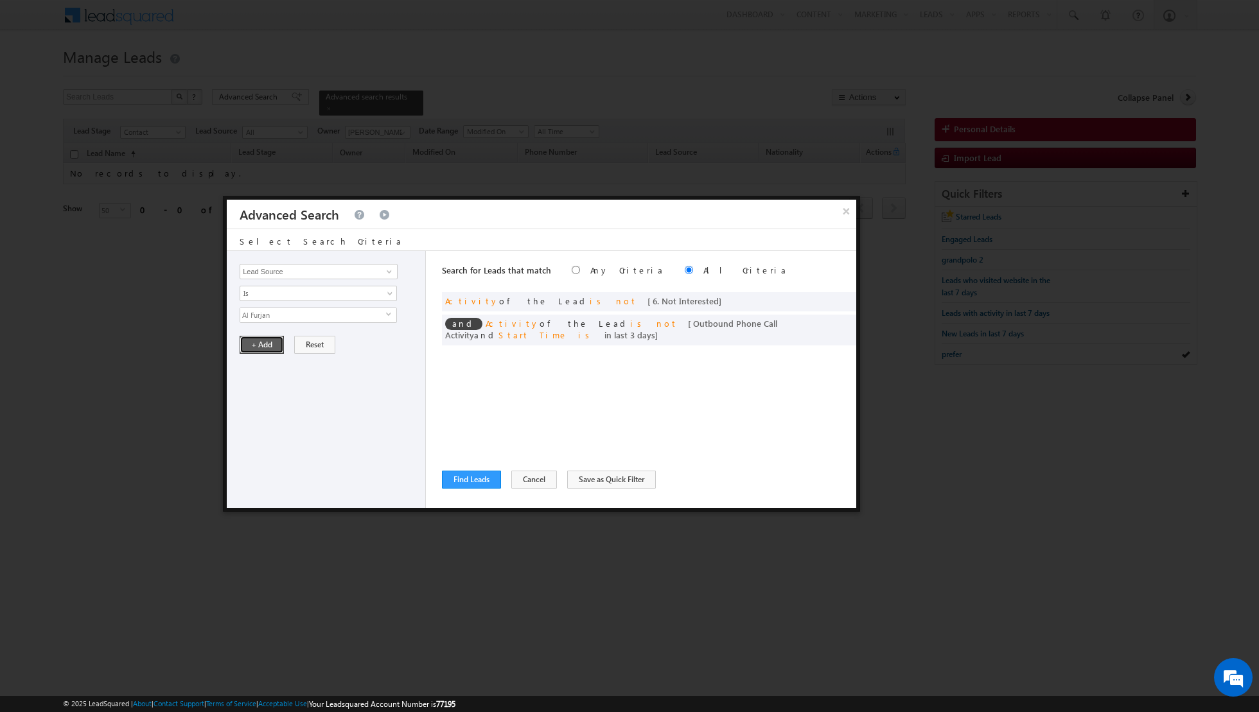
click at [261, 344] on button "+ Add" at bounding box center [262, 345] width 44 height 18
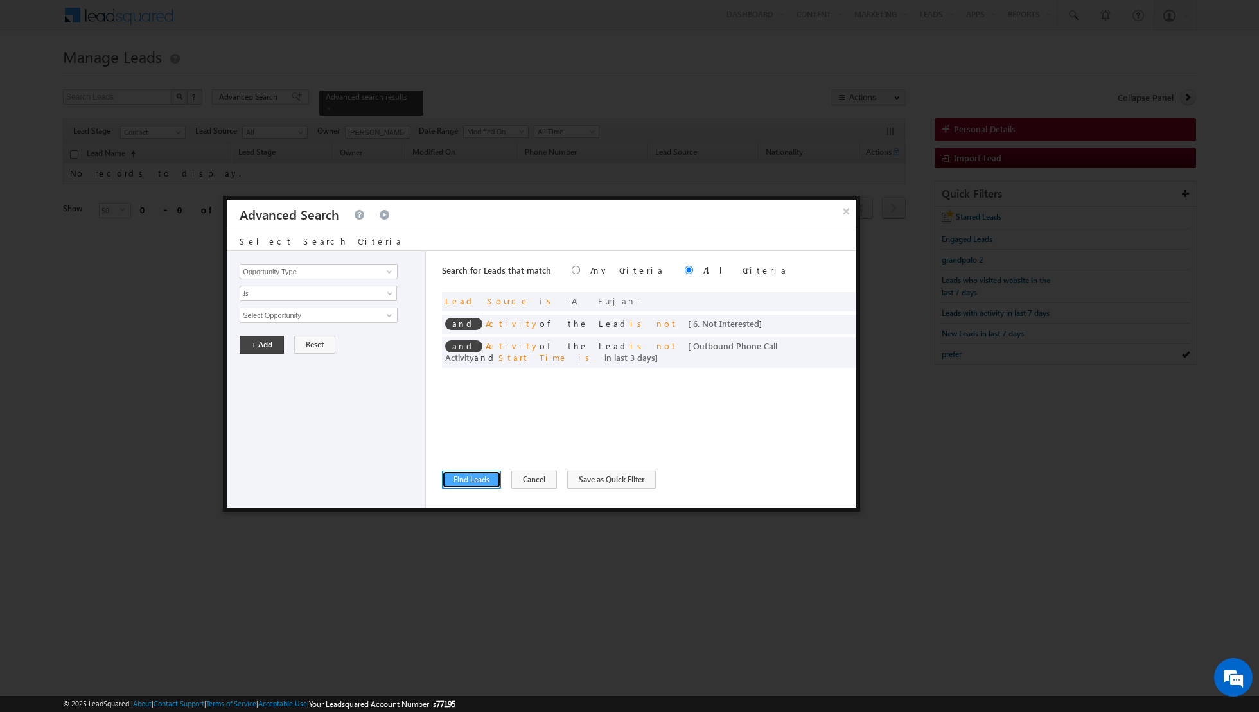
click at [466, 481] on button "Find Leads" at bounding box center [471, 480] width 59 height 18
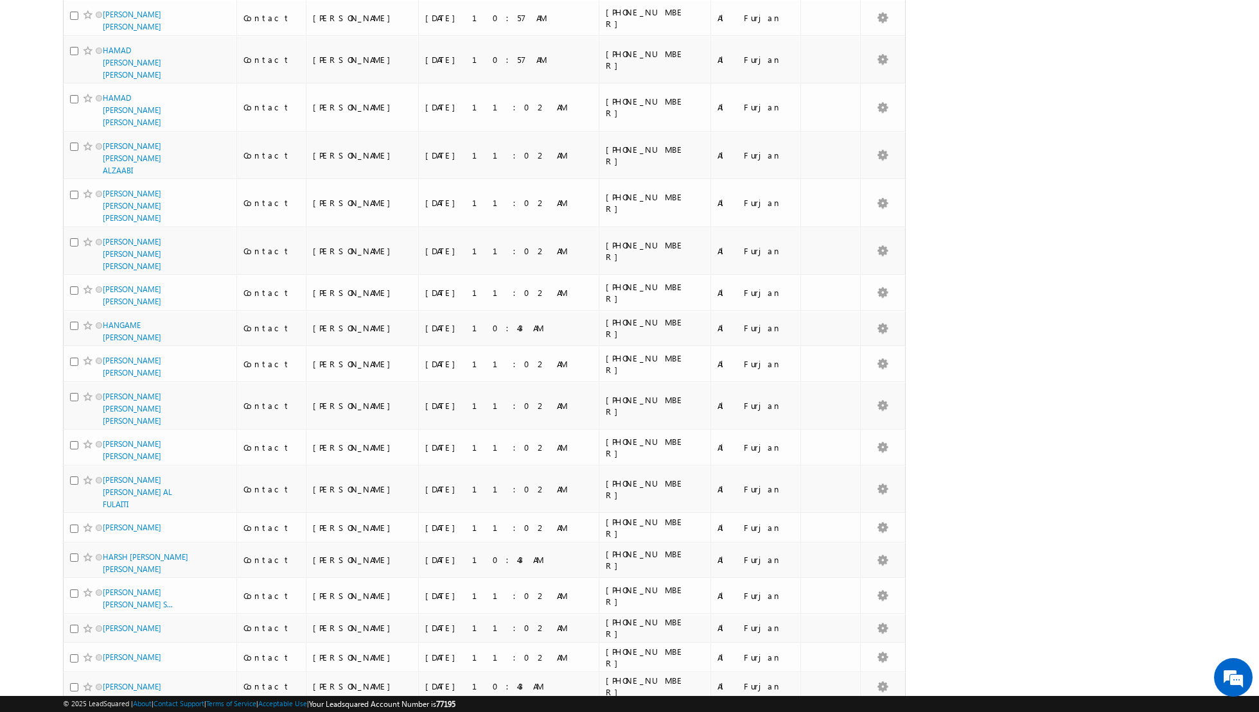
scroll to position [0, 0]
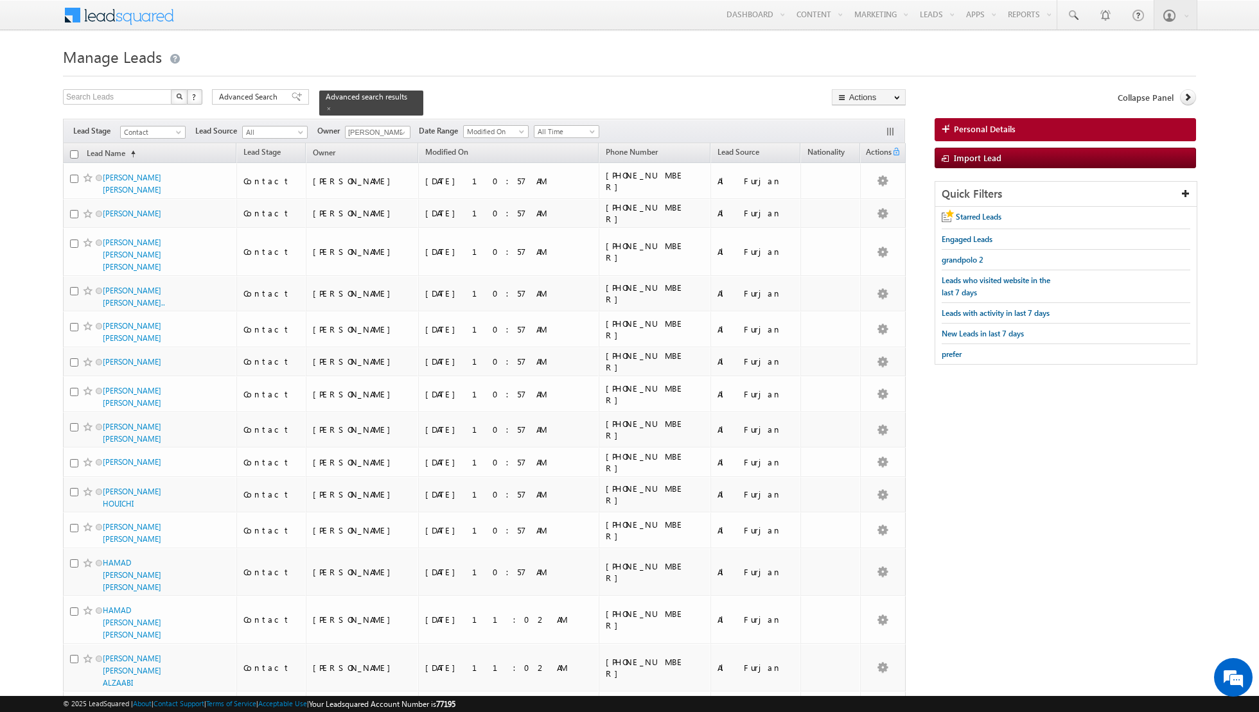
click at [75, 152] on input "checkbox" at bounding box center [74, 154] width 8 height 8
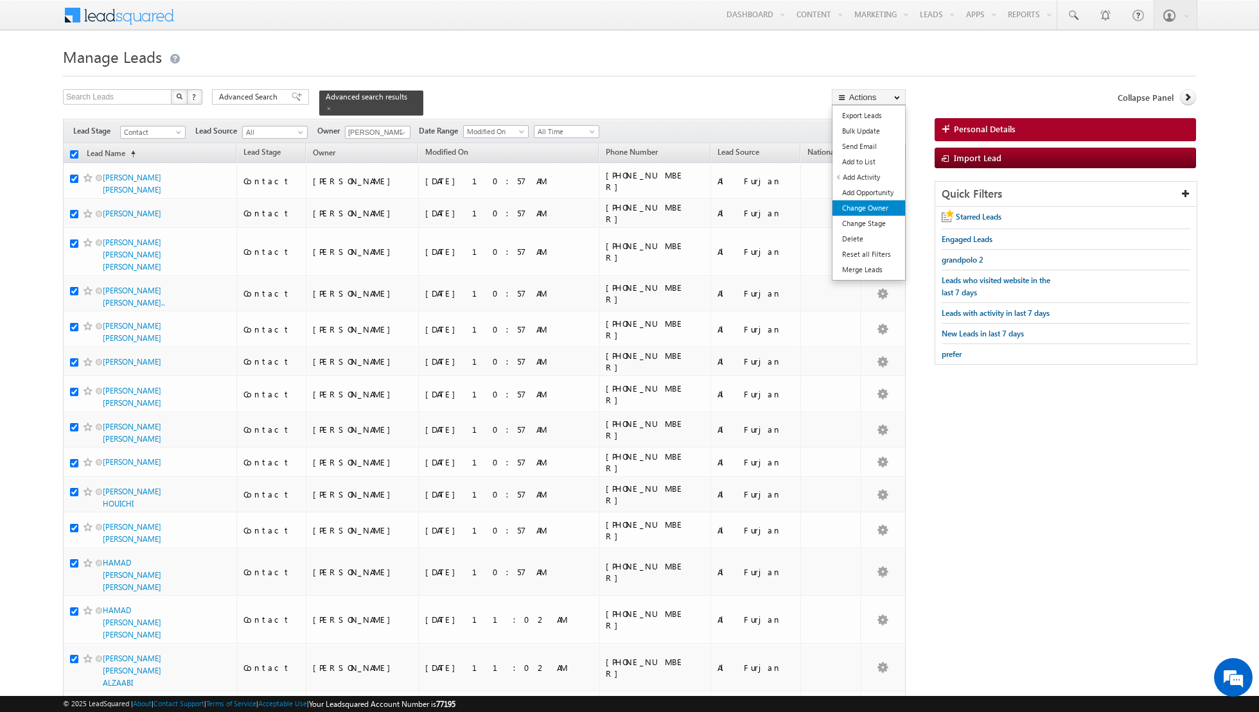
click at [877, 211] on link "Change Owner" at bounding box center [868, 207] width 73 height 15
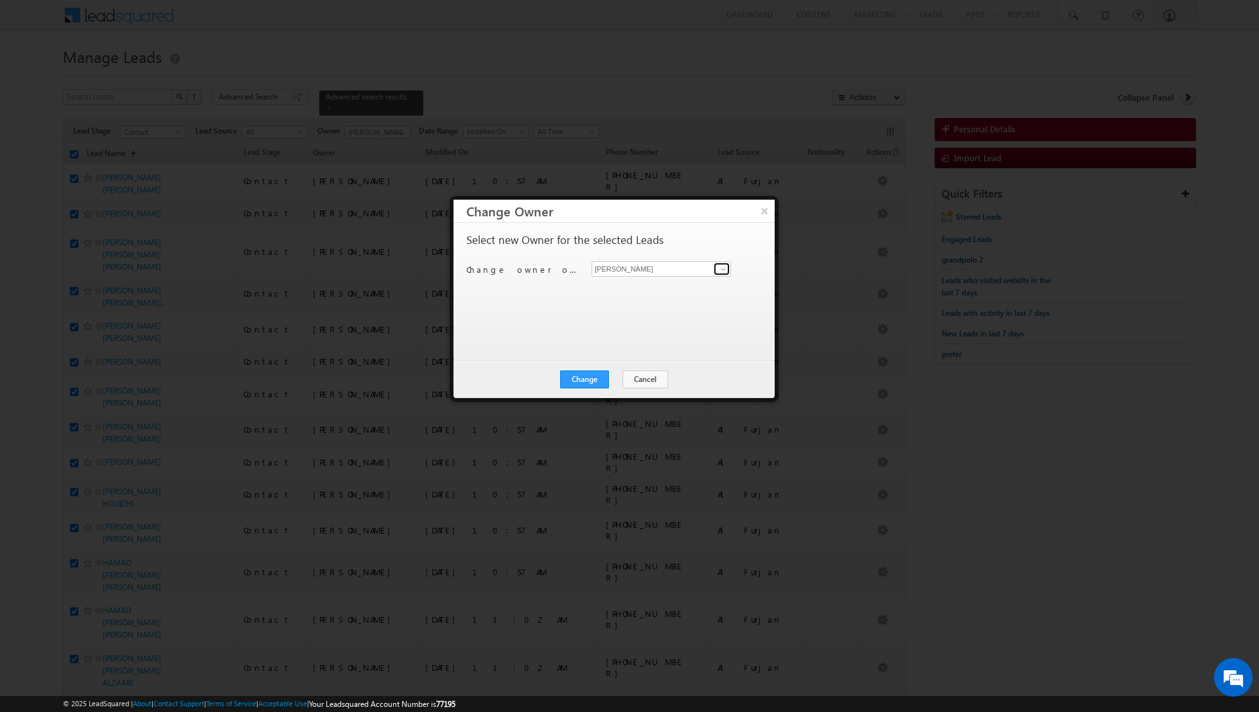
click at [726, 267] on span at bounding box center [723, 269] width 10 height 10
click at [644, 352] on link "[PERSON_NAME] [PERSON_NAME] [PERSON_NAME][EMAIL_ADDRESS][PERSON_NAME][DOMAIN_NA…" at bounding box center [661, 356] width 139 height 24
click at [594, 374] on button "Change" at bounding box center [584, 380] width 49 height 18
click at [621, 378] on button "Close" at bounding box center [615, 380] width 41 height 18
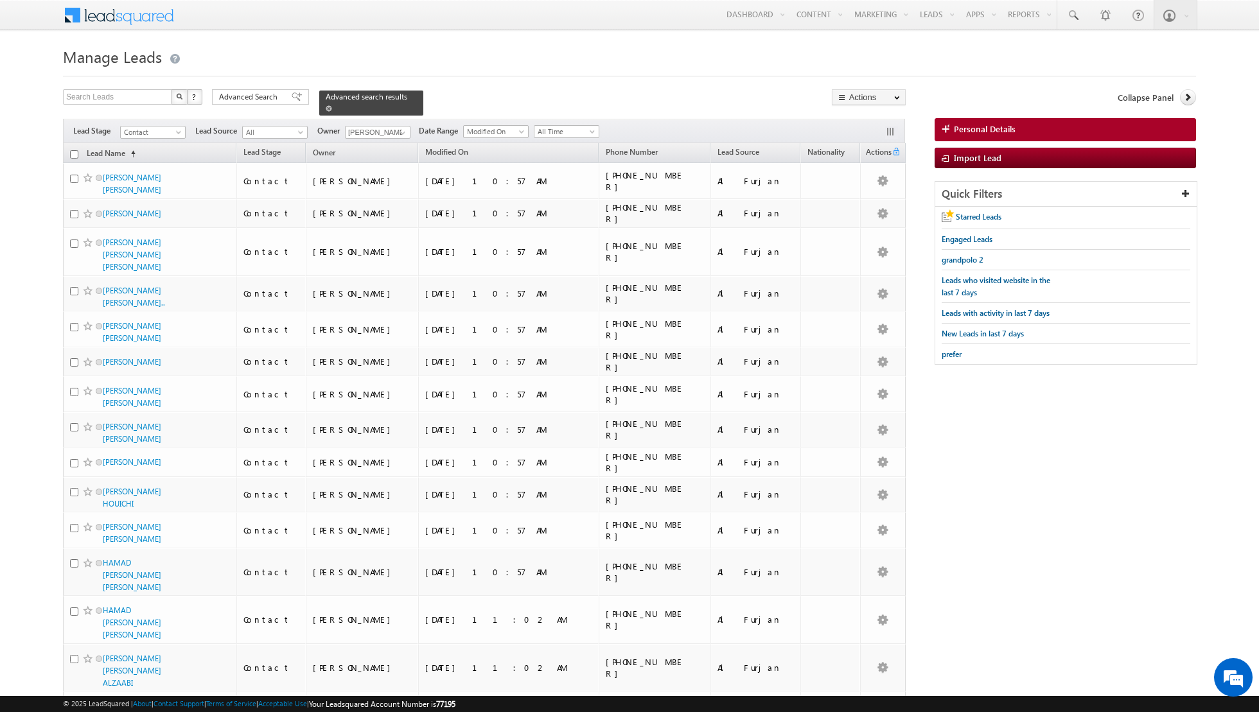
click at [326, 107] on span at bounding box center [329, 108] width 6 height 6
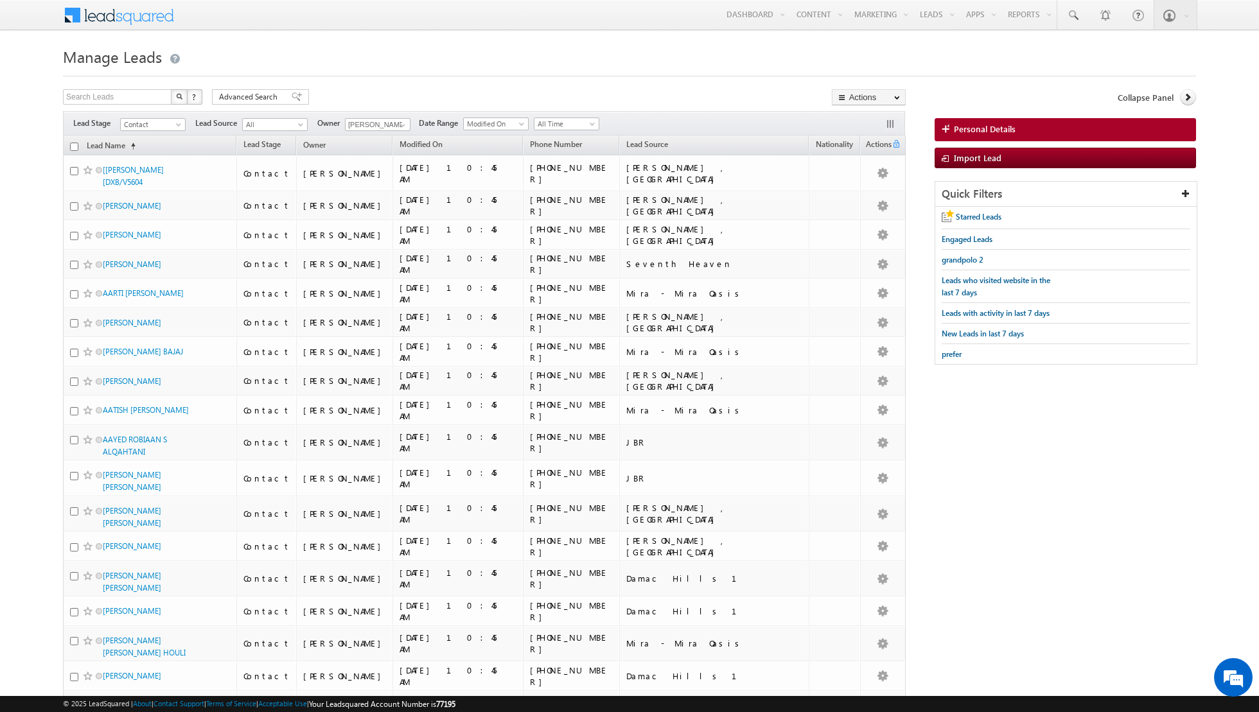
click at [448, 92] on div "Search Leads X ? 5749 results found Advanced Search Advanced Search Advanced se…" at bounding box center [484, 98] width 843 height 19
